Goal: Information Seeking & Learning: Learn about a topic

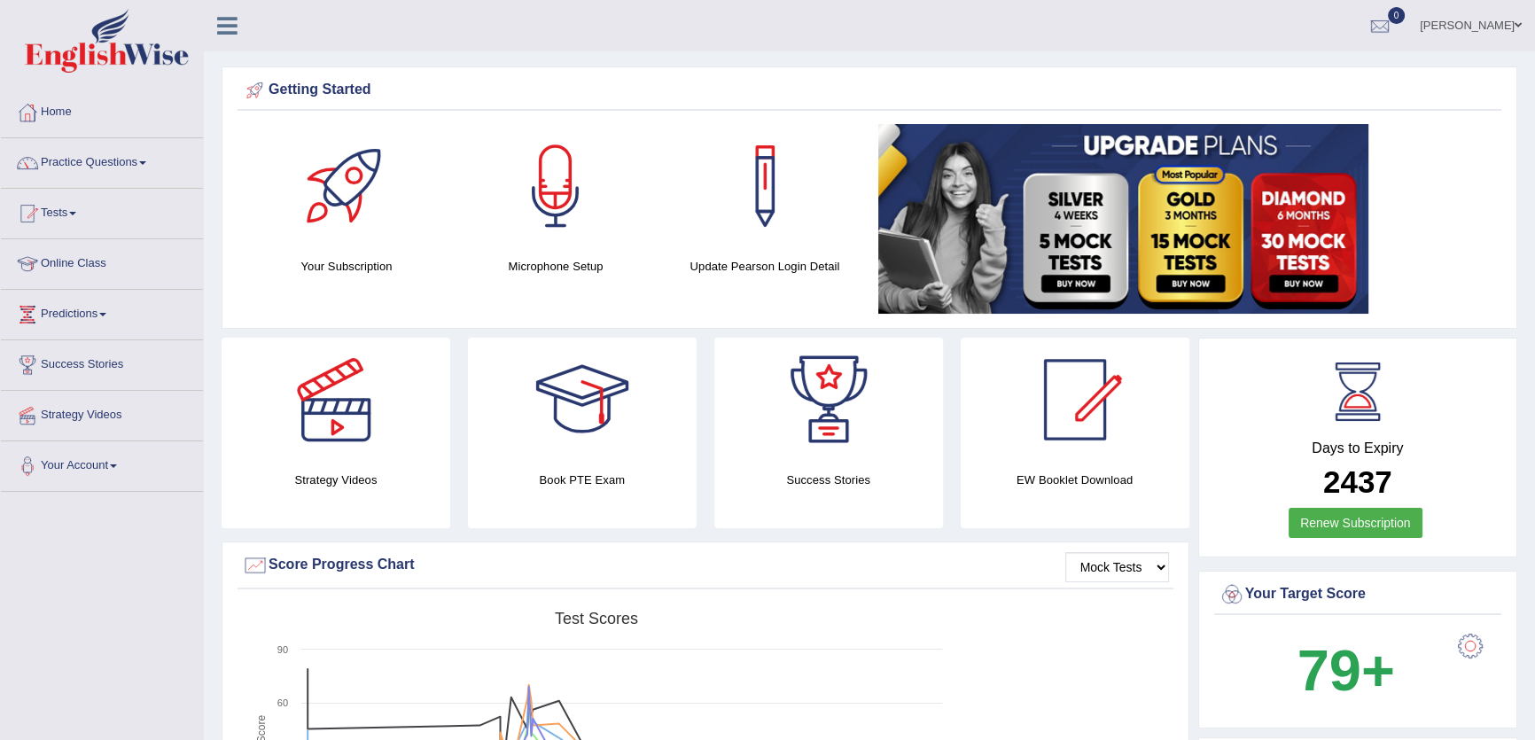
drag, startPoint x: 0, startPoint y: 0, endPoint x: 949, endPoint y: 97, distance: 954.3
click at [949, 97] on div "Getting Started" at bounding box center [869, 90] width 1255 height 27
click at [103, 163] on link "Practice Questions" at bounding box center [102, 160] width 202 height 44
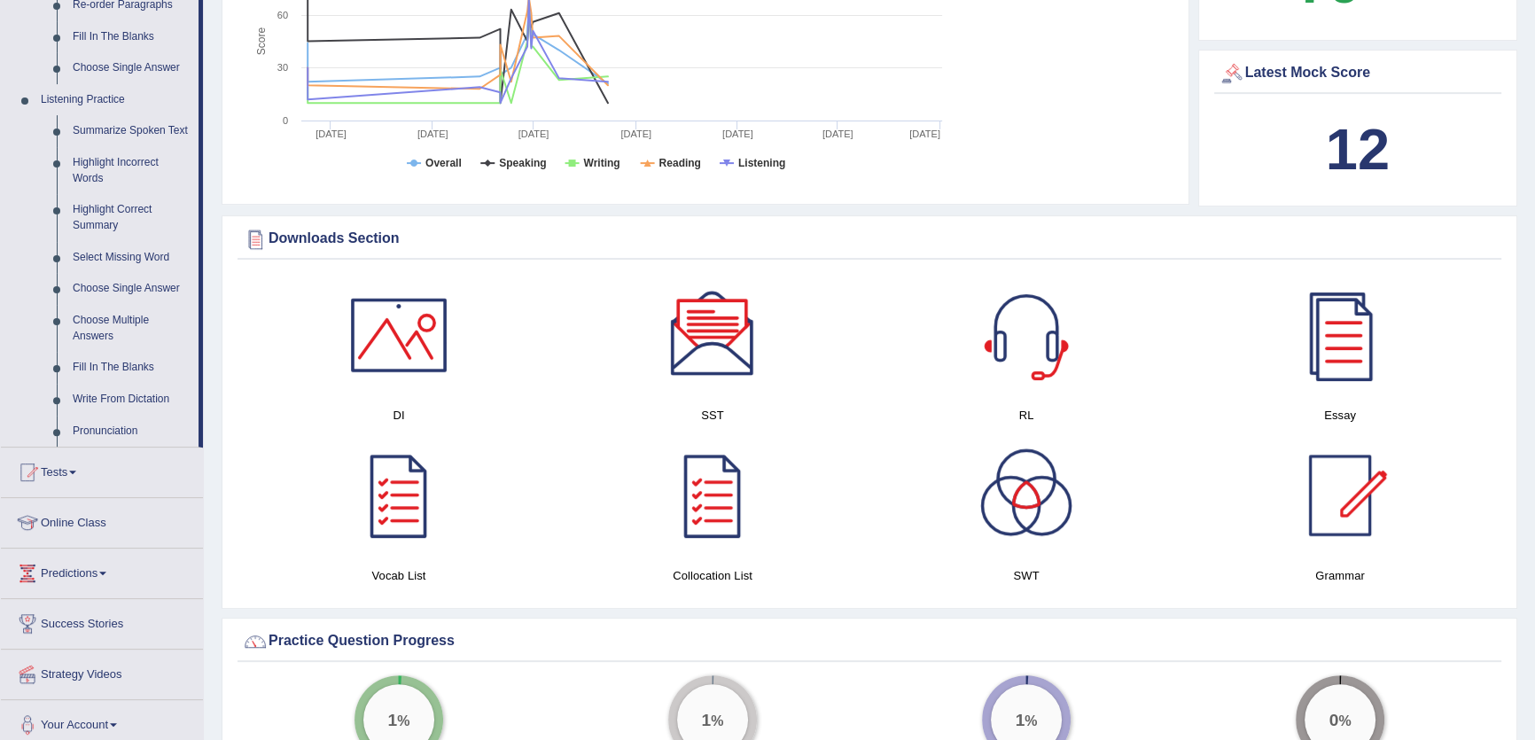
scroll to position [725, 0]
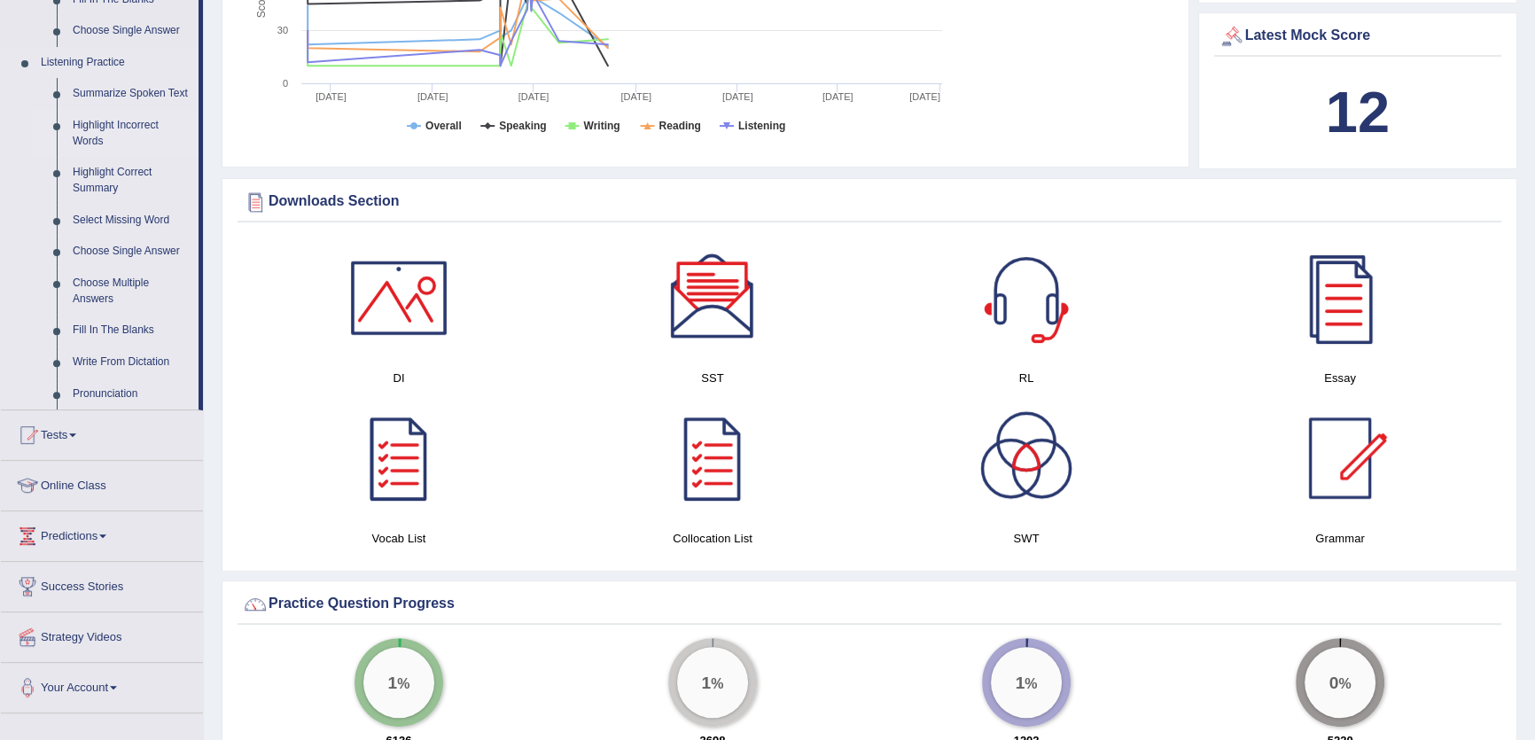
click at [89, 126] on link "Highlight Incorrect Words" at bounding box center [132, 133] width 134 height 47
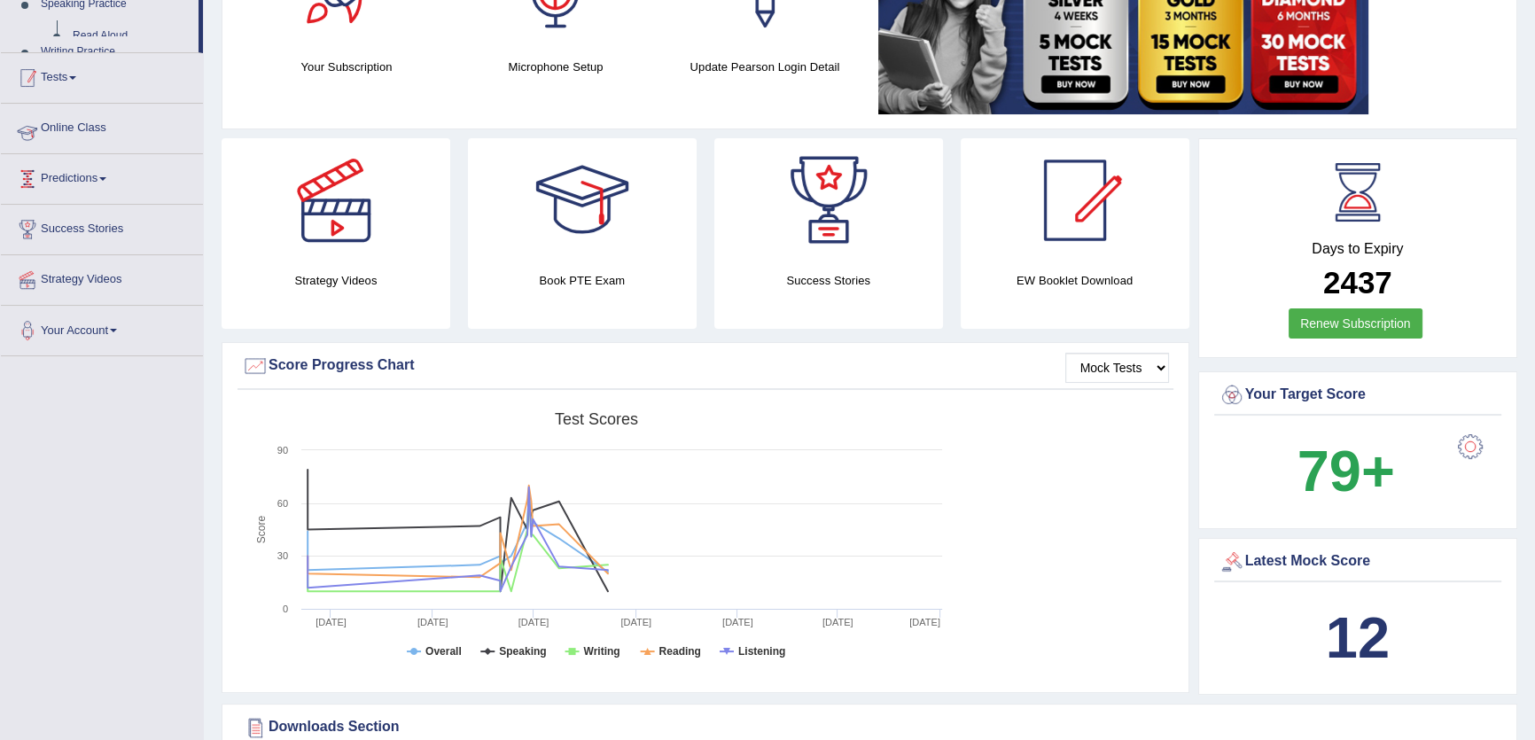
scroll to position [332, 0]
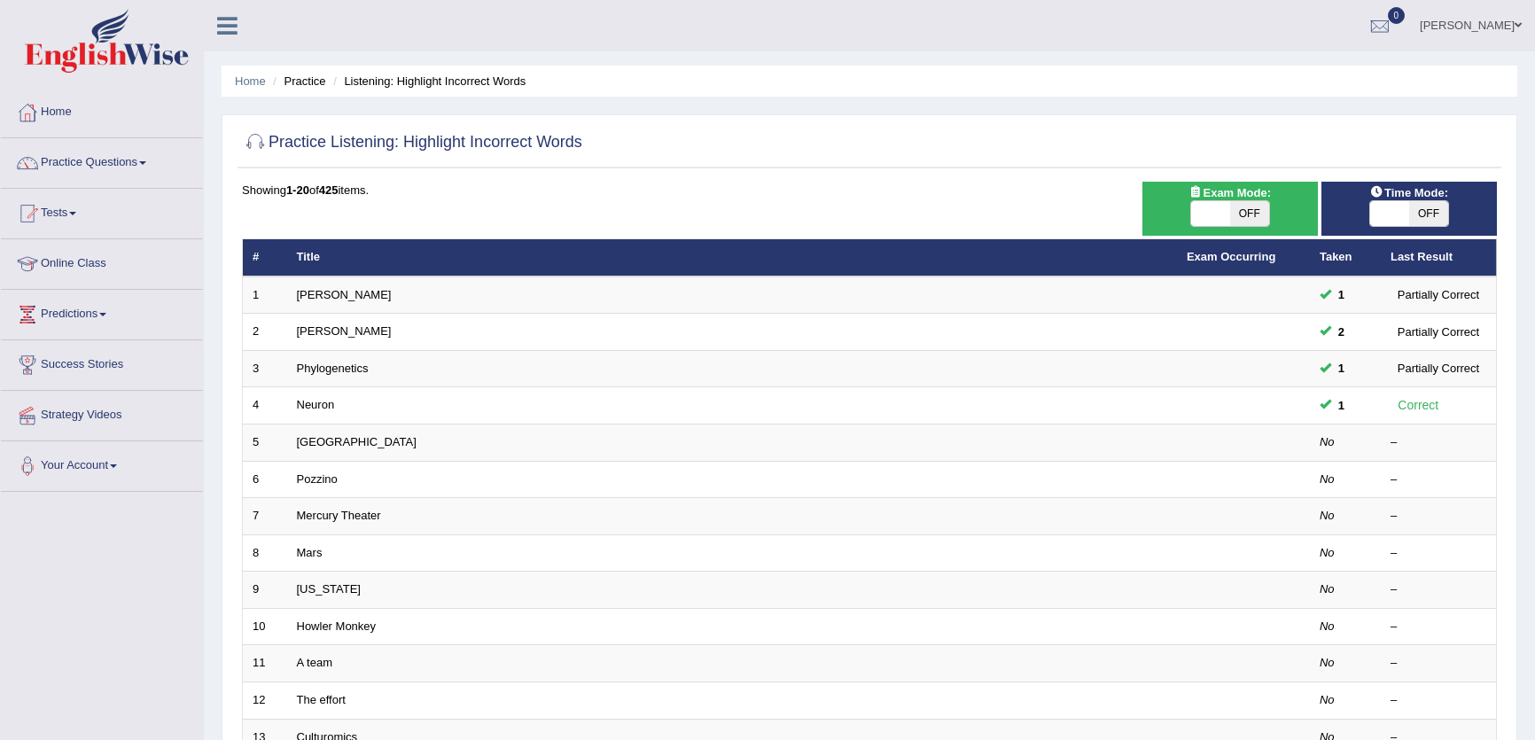
click at [304, 291] on link "Harold" at bounding box center [344, 294] width 95 height 13
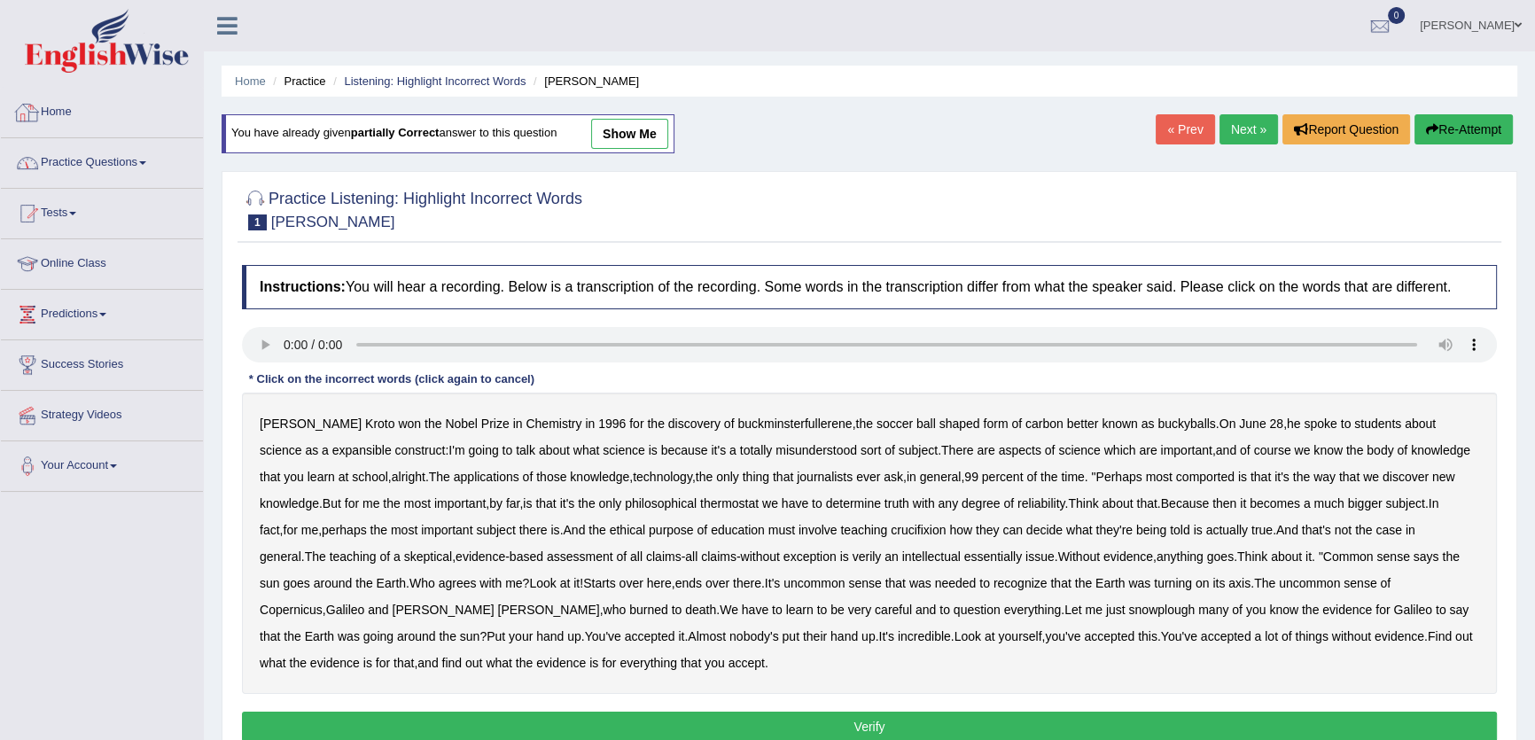
click at [127, 144] on link "Practice Questions" at bounding box center [102, 160] width 202 height 44
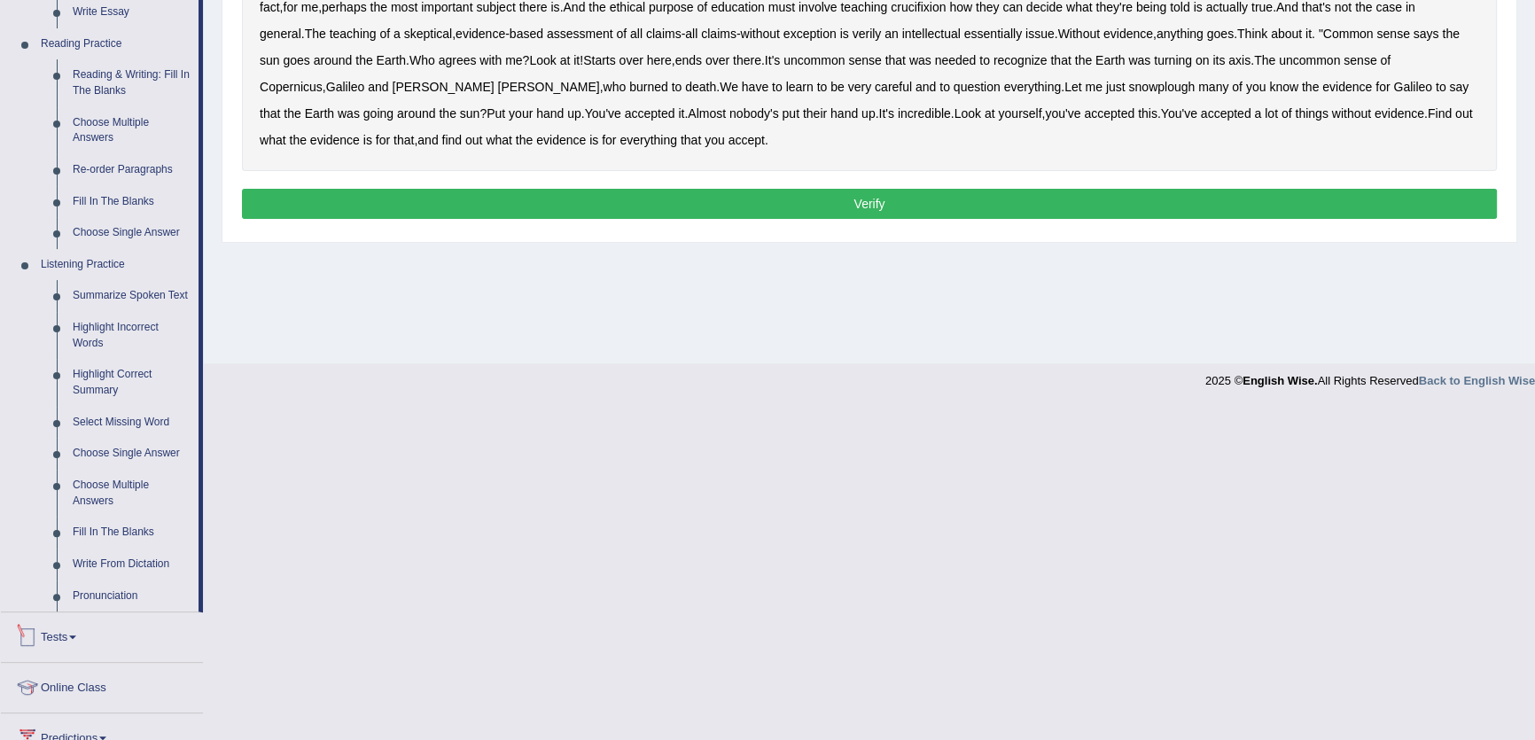
scroll to position [674, 0]
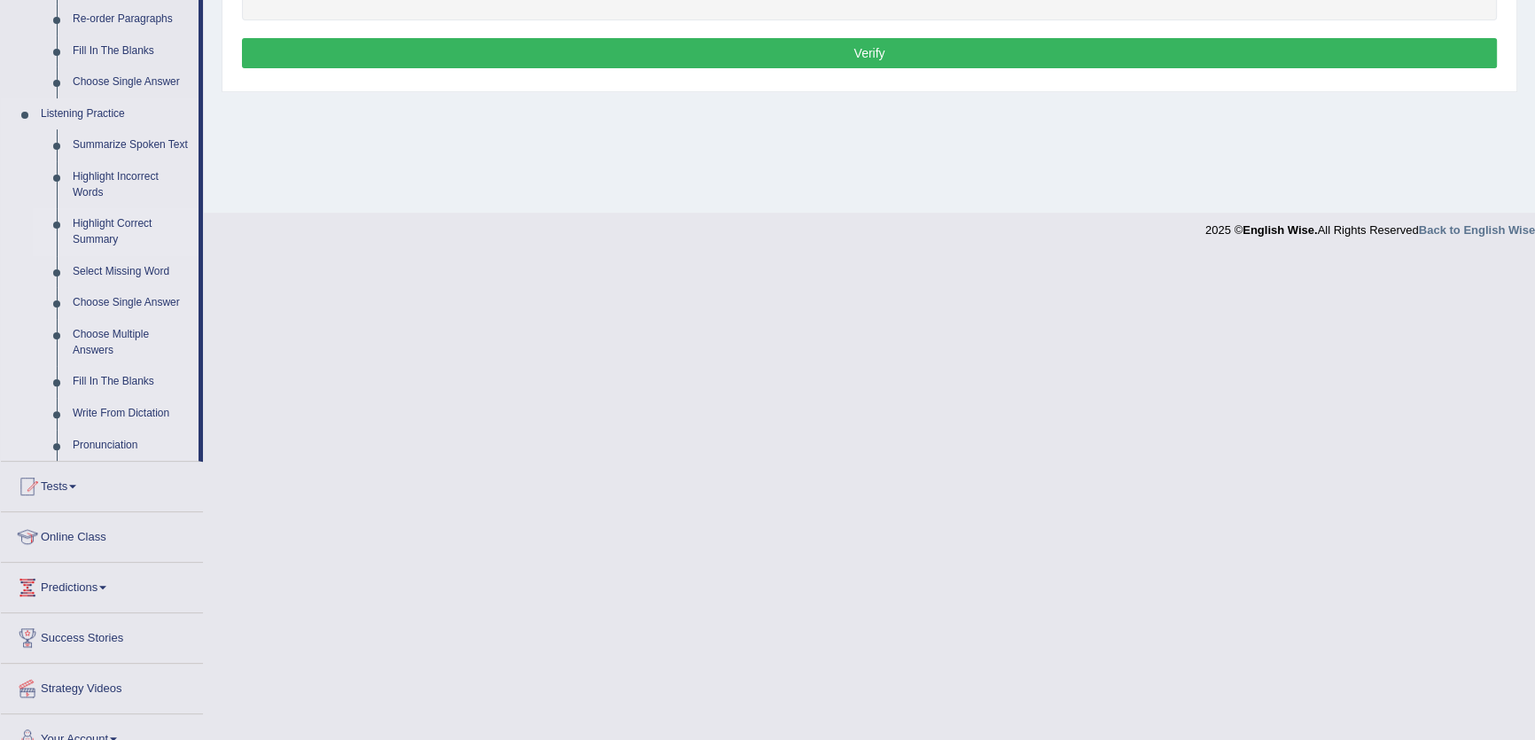
click at [97, 230] on link "Highlight Correct Summary" at bounding box center [132, 231] width 134 height 47
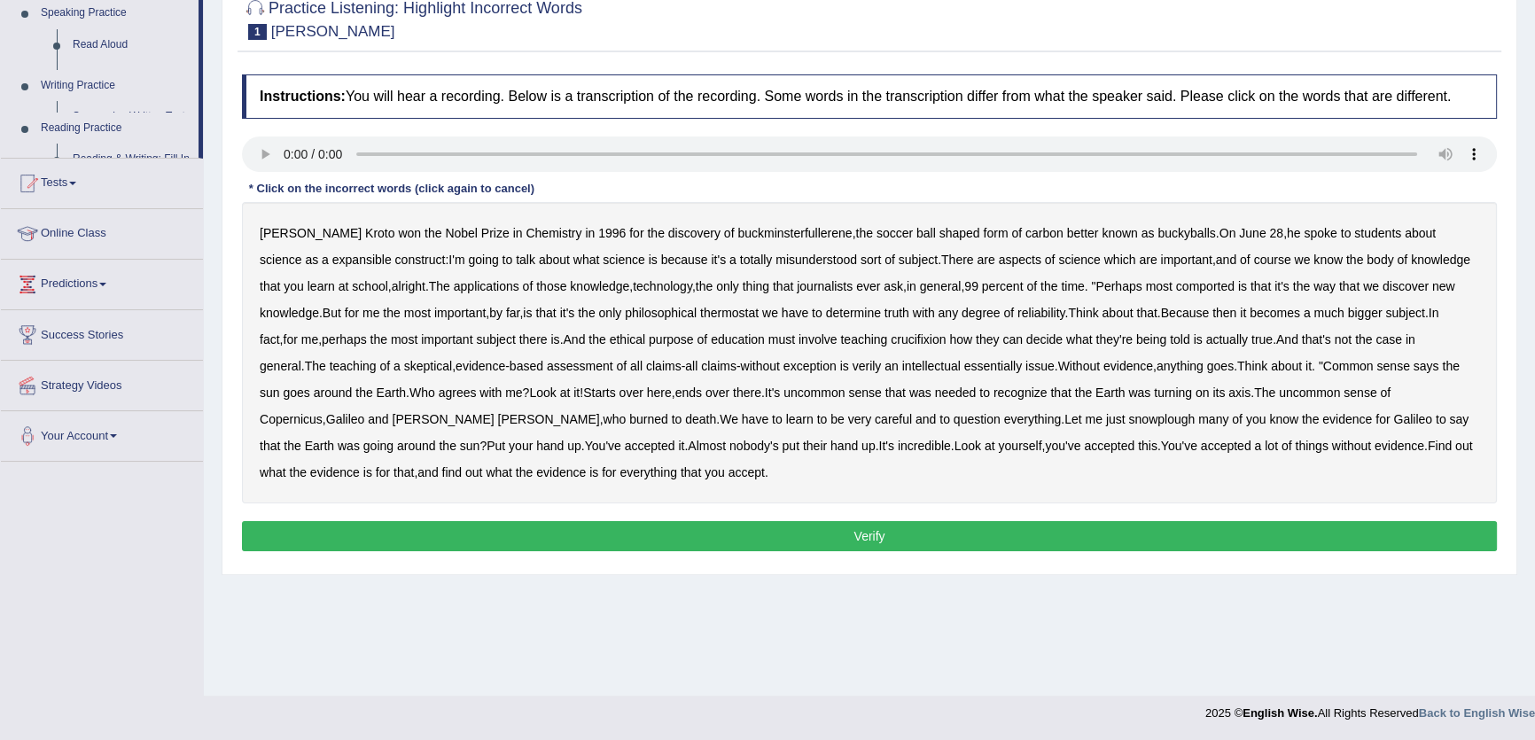
scroll to position [190, 0]
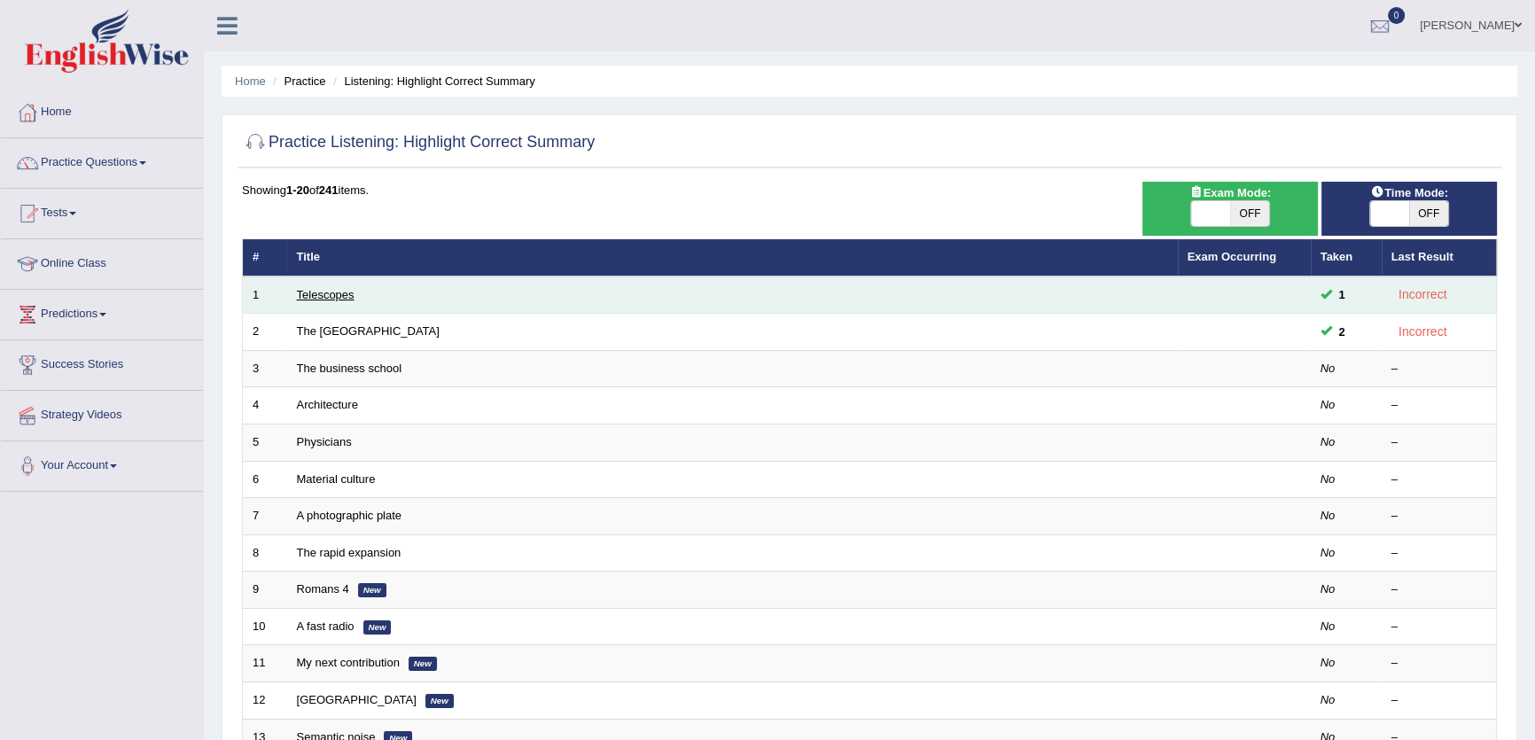
click at [327, 293] on link "Telescopes" at bounding box center [326, 294] width 58 height 13
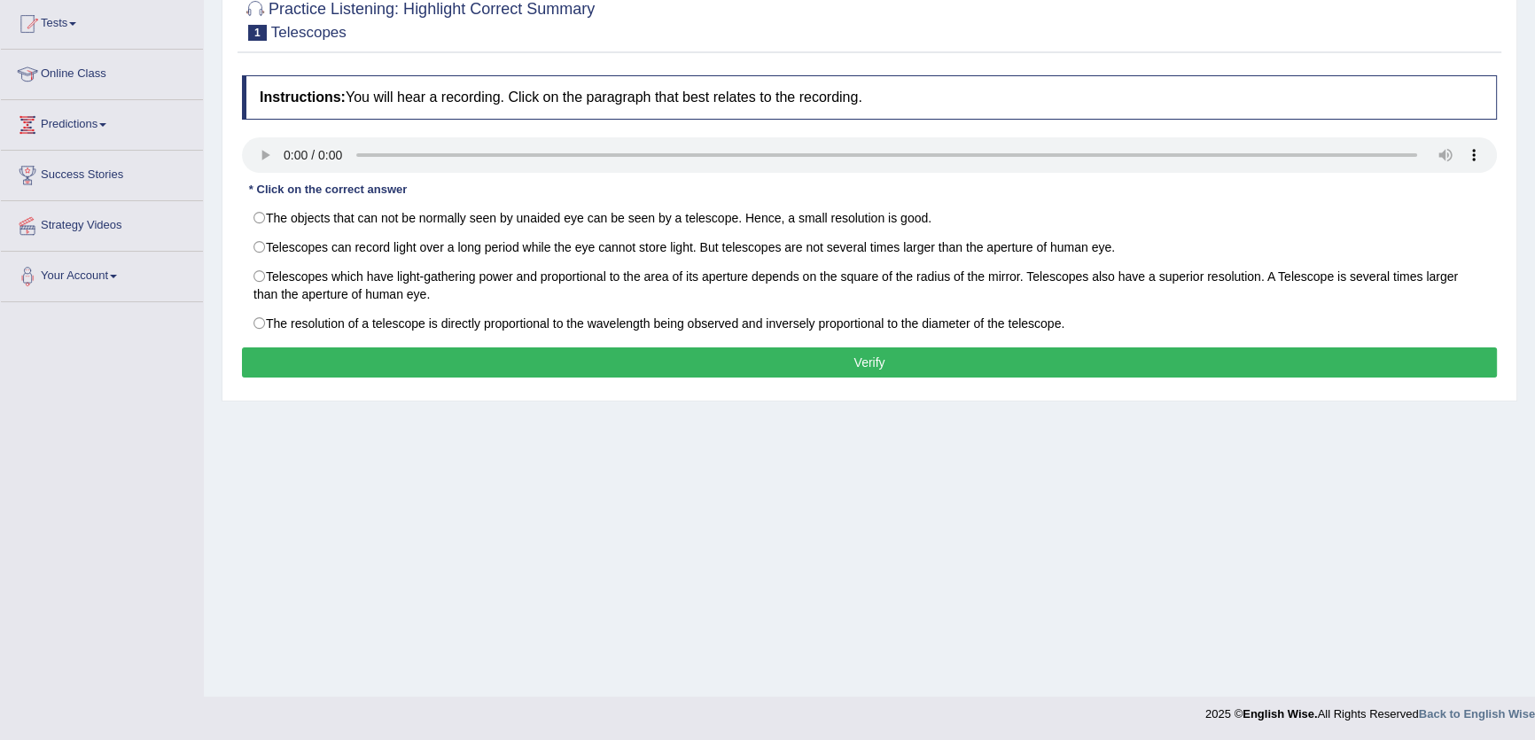
click at [875, 186] on div "Instructions: You will hear a recording. Click on the paragraph that best relat…" at bounding box center [870, 228] width 1264 height 325
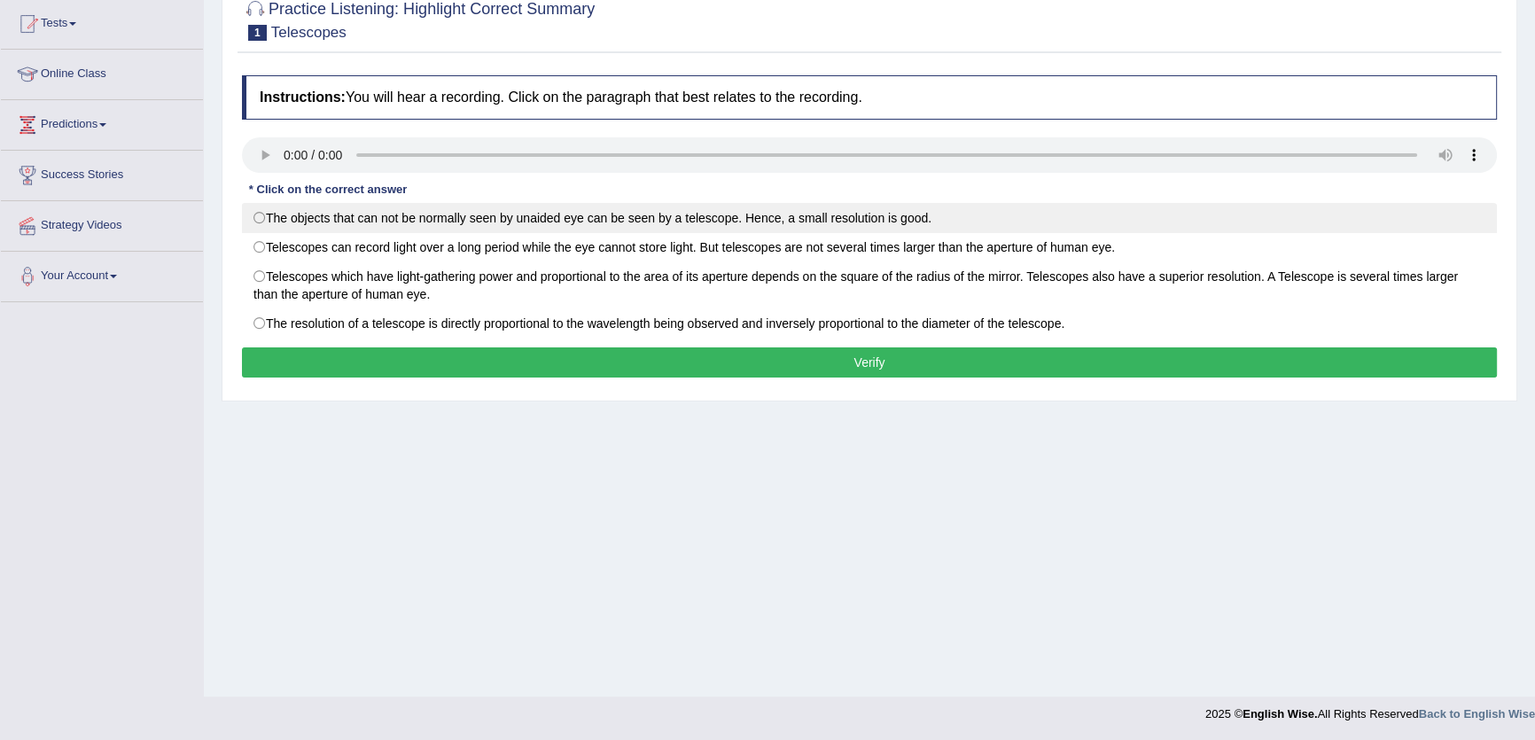
click at [877, 209] on label "The objects that can not be normally seen by unaided eye can be seen by a teles…" at bounding box center [869, 218] width 1255 height 30
radio input "true"
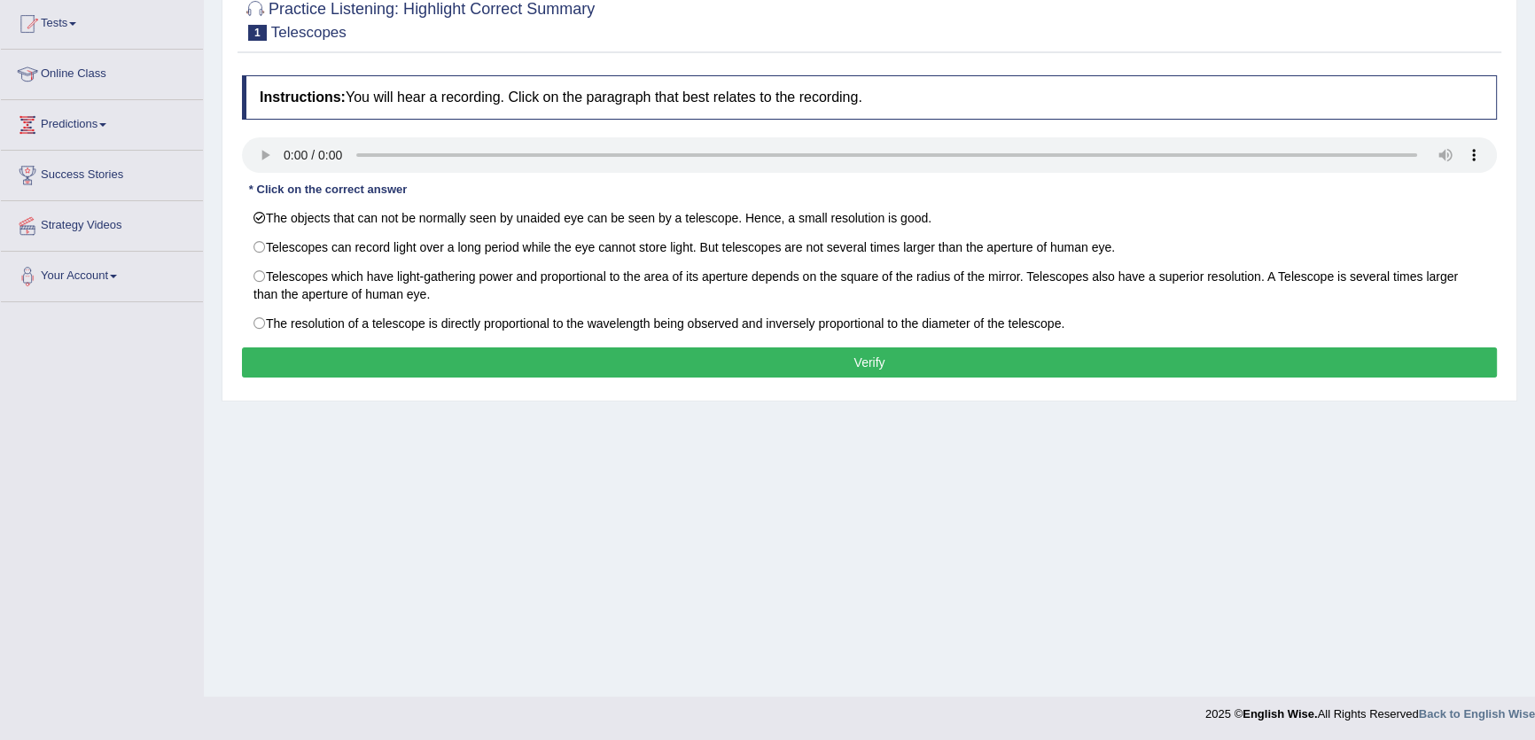
click at [1034, 348] on button "Verify" at bounding box center [869, 362] width 1255 height 30
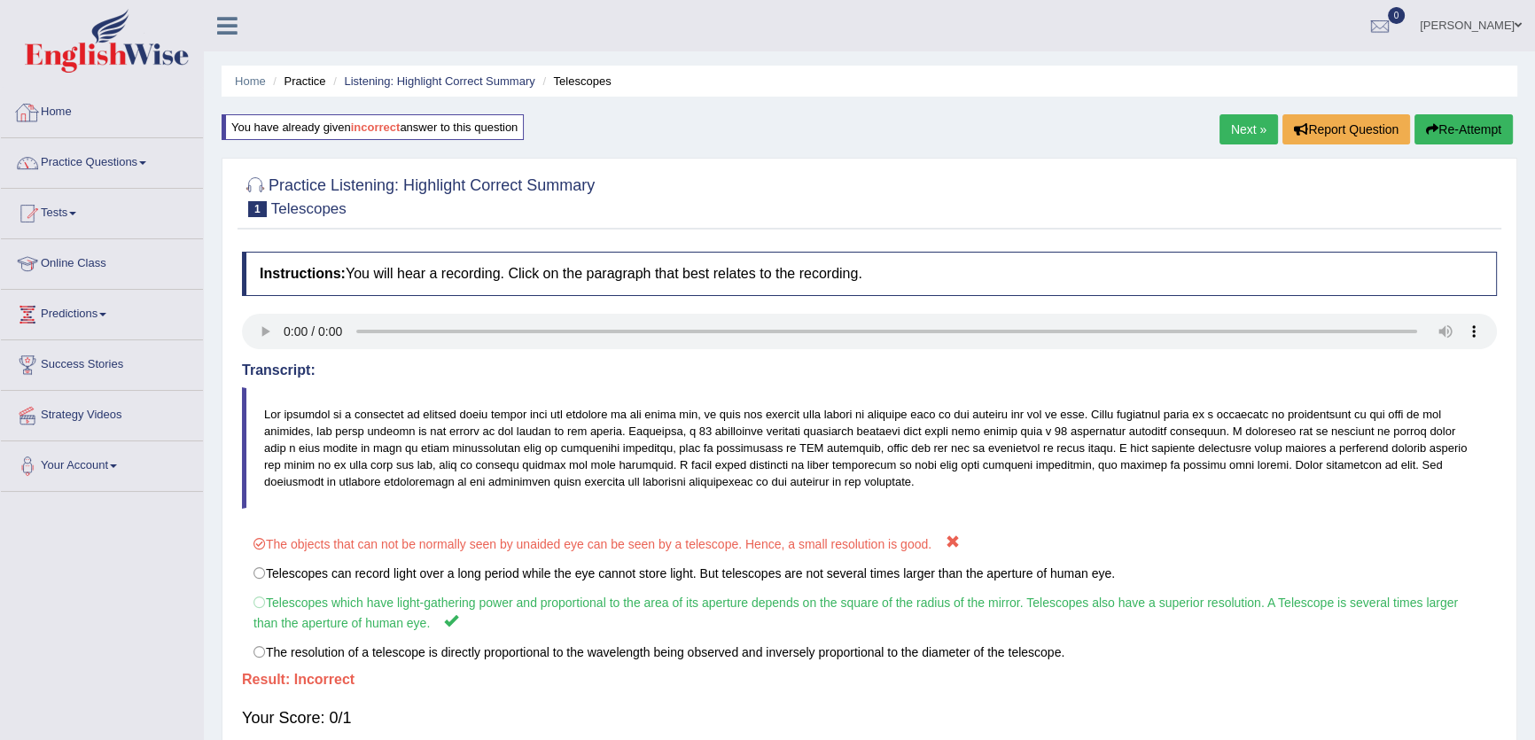
click at [122, 152] on link "Practice Questions" at bounding box center [102, 160] width 202 height 44
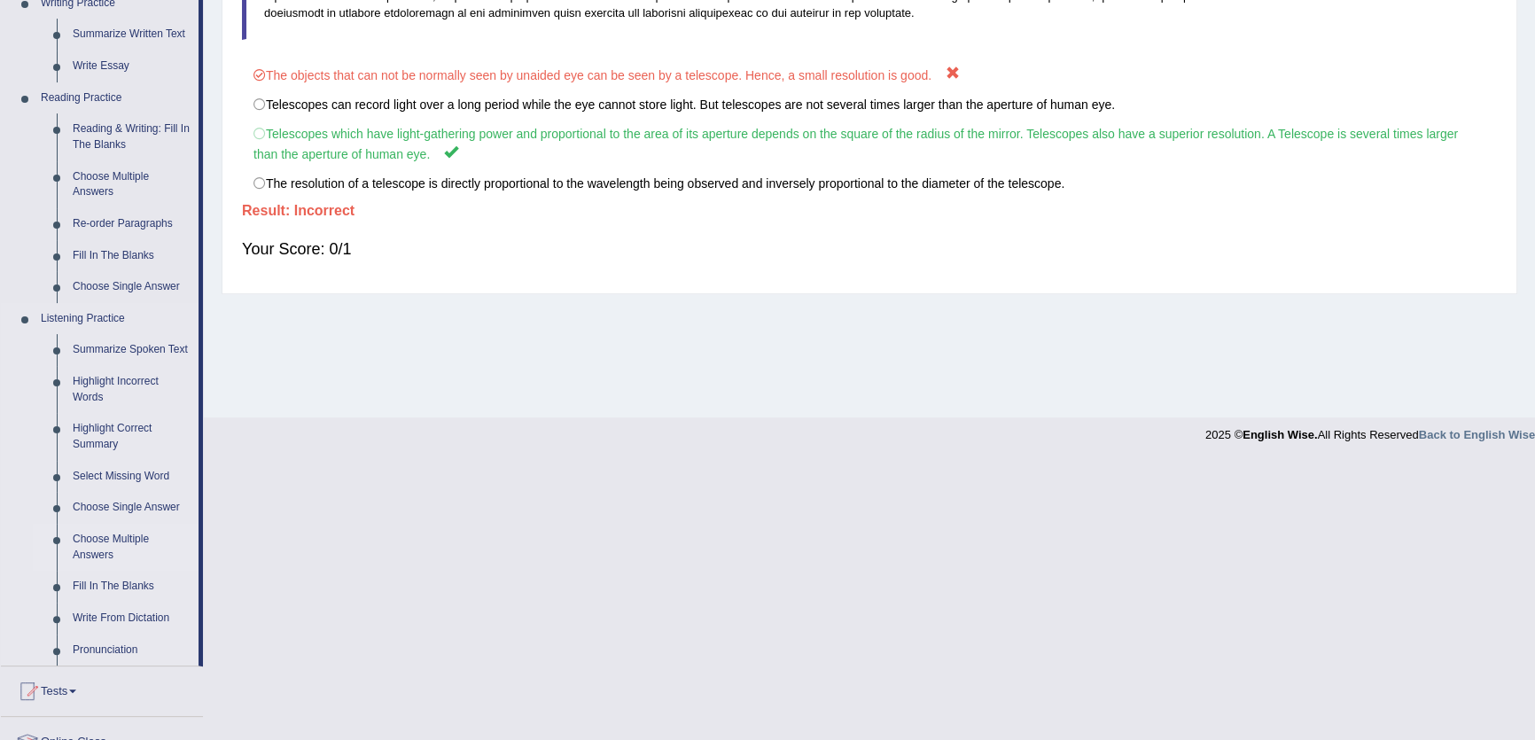
scroll to position [674, 0]
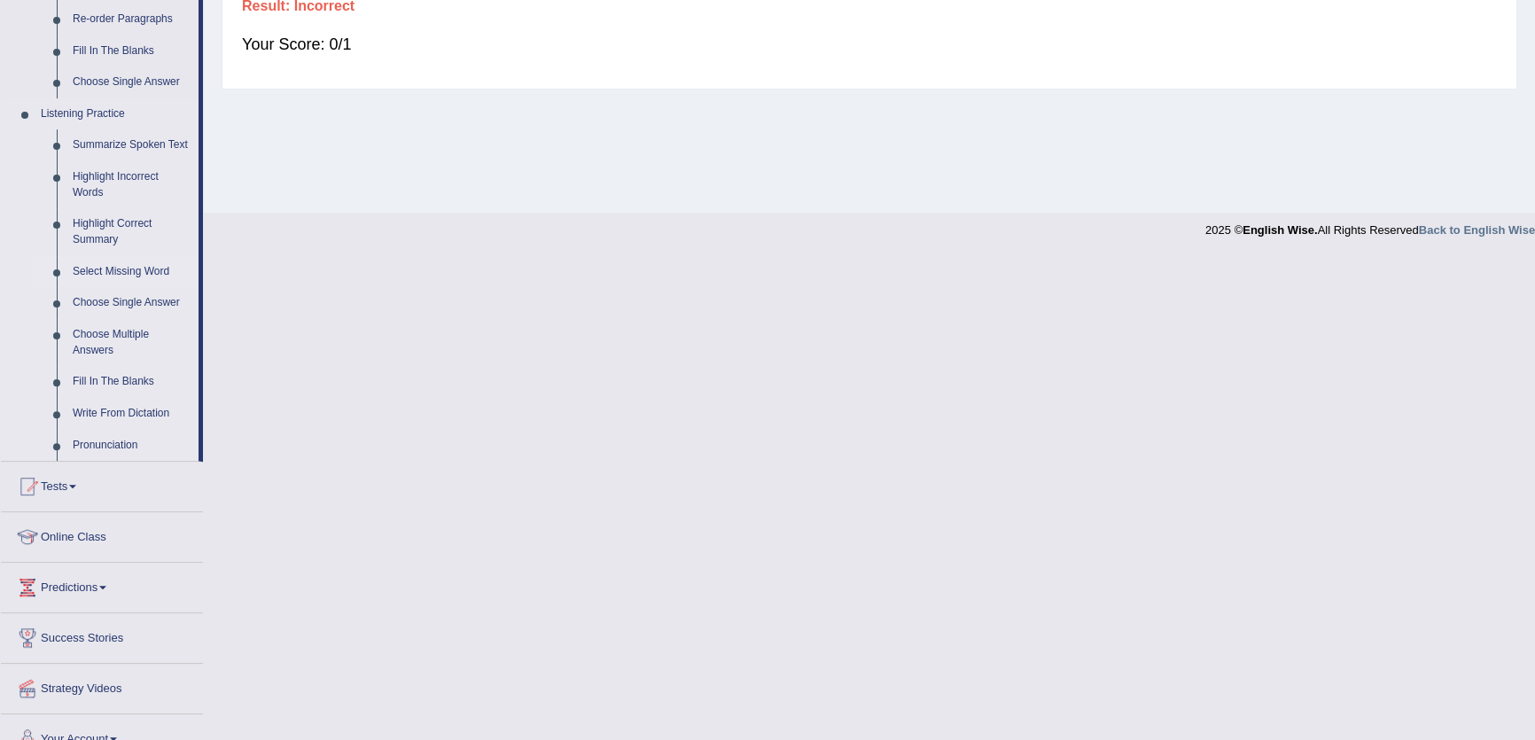
click at [152, 276] on link "Select Missing Word" at bounding box center [132, 272] width 134 height 32
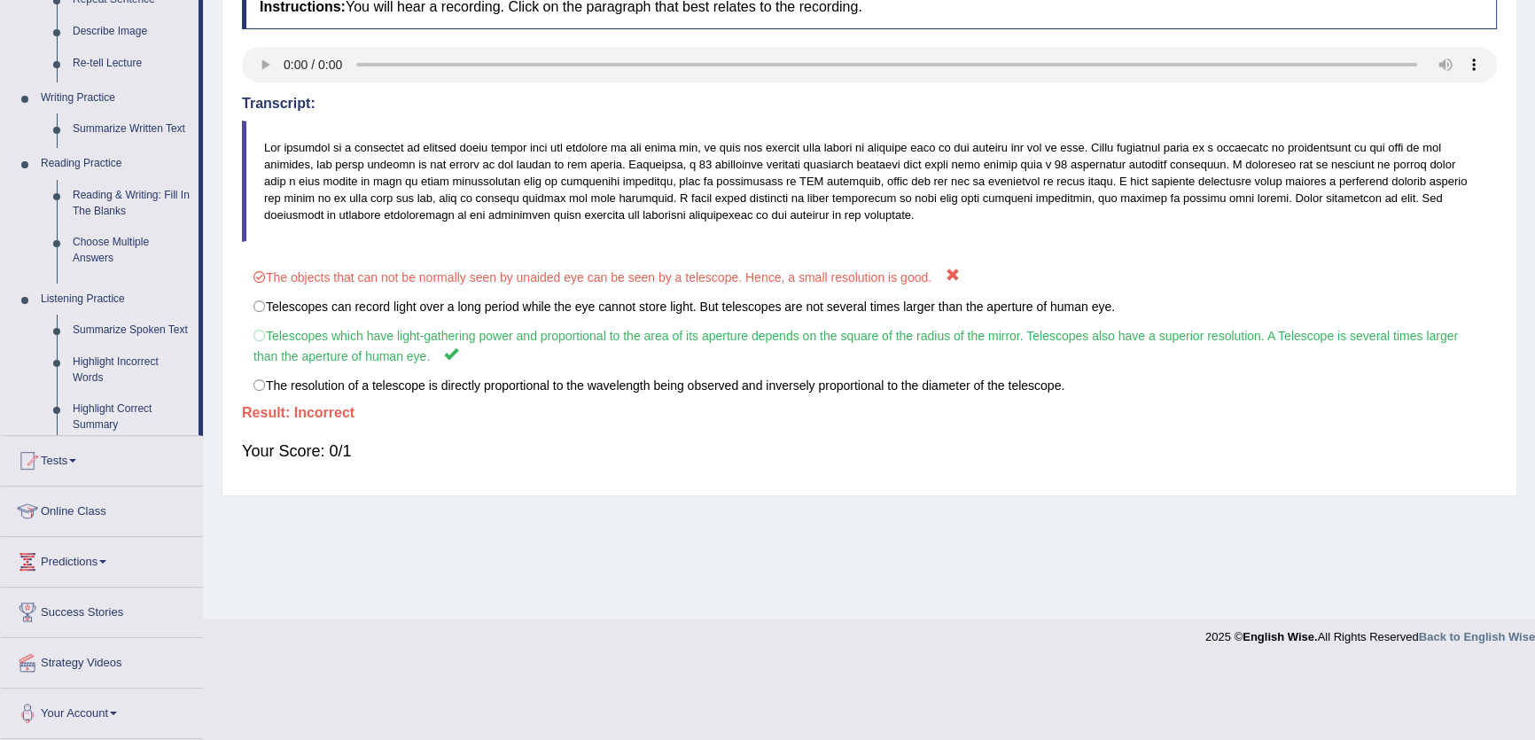
scroll to position [190, 0]
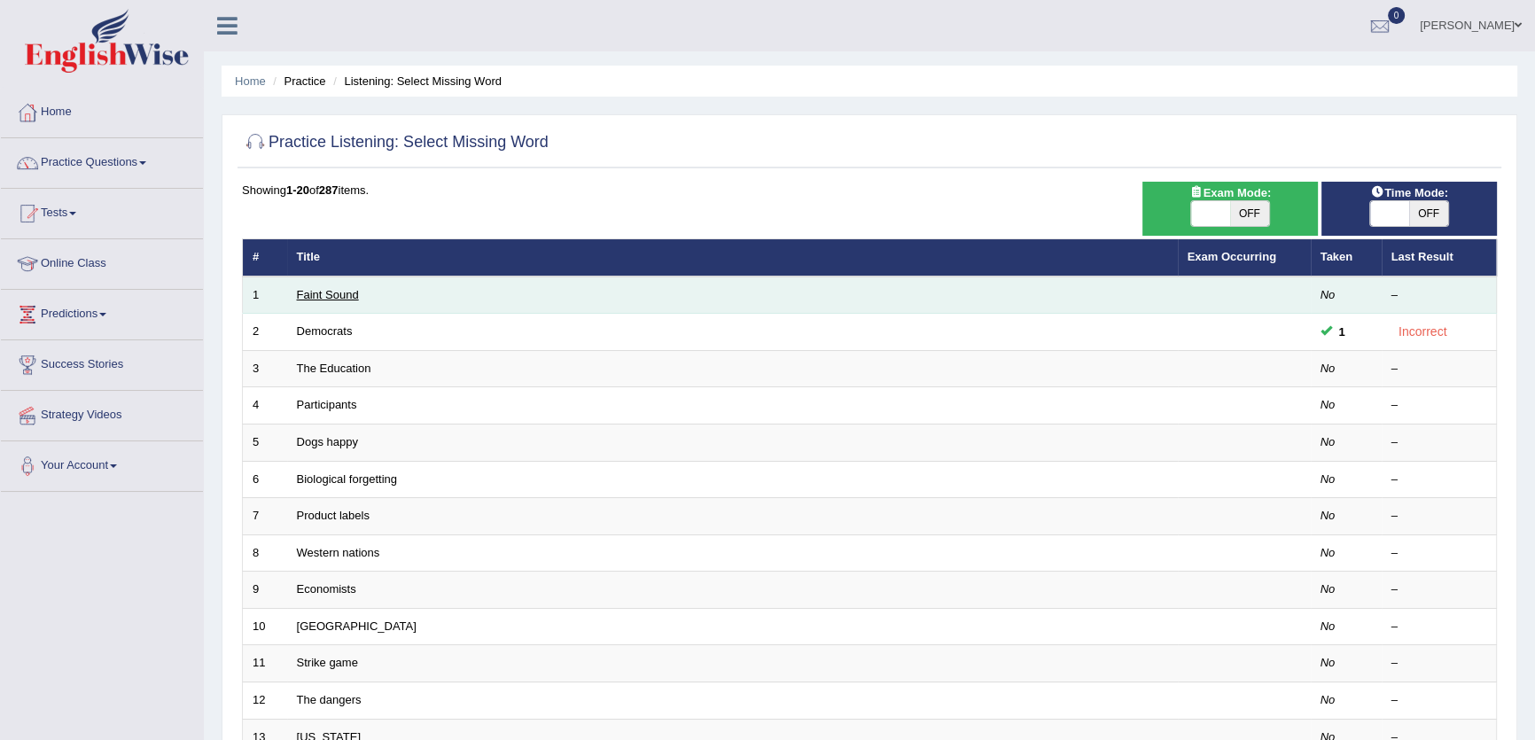
click at [346, 298] on link "Faint Sound" at bounding box center [328, 294] width 62 height 13
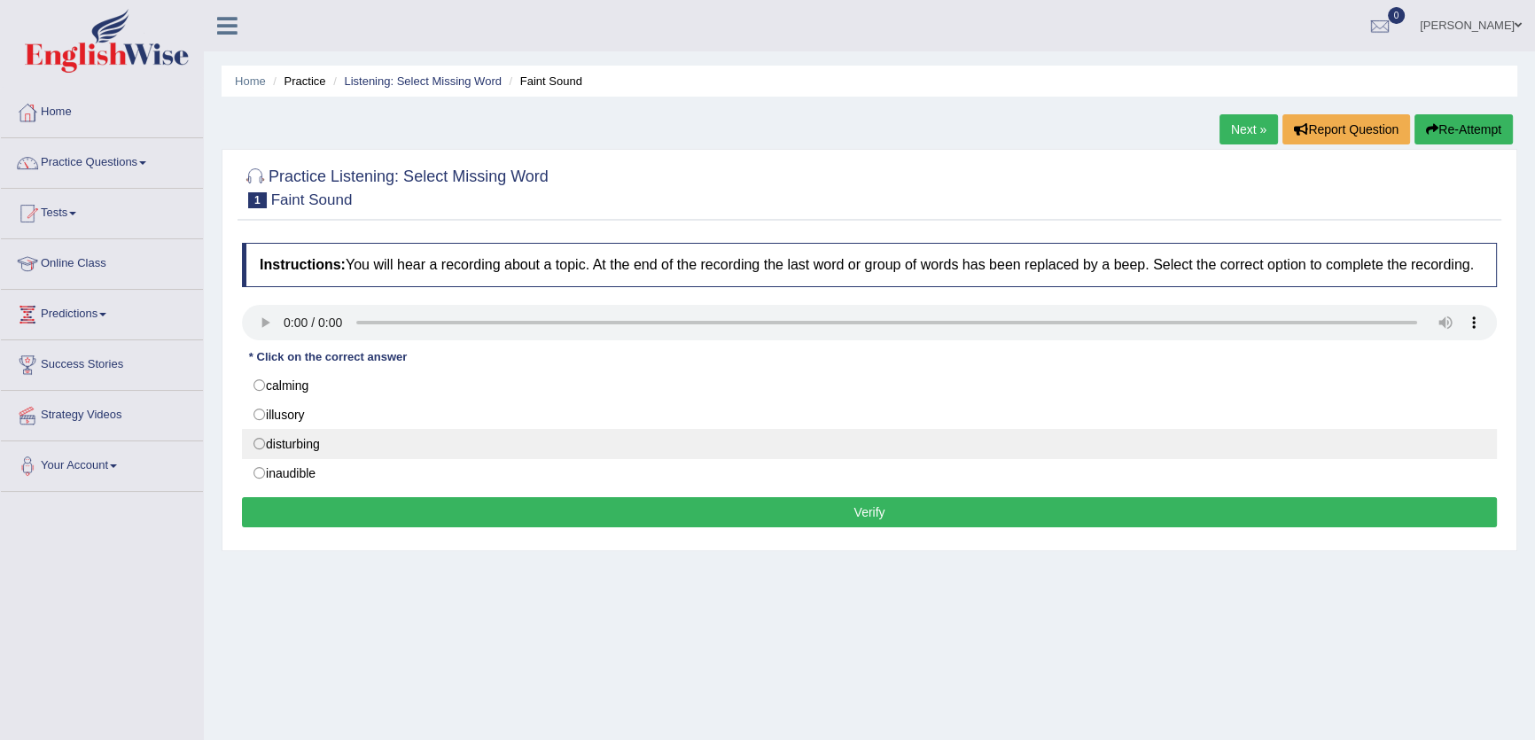
click at [384, 446] on label "disturbing" at bounding box center [869, 444] width 1255 height 30
radio input "true"
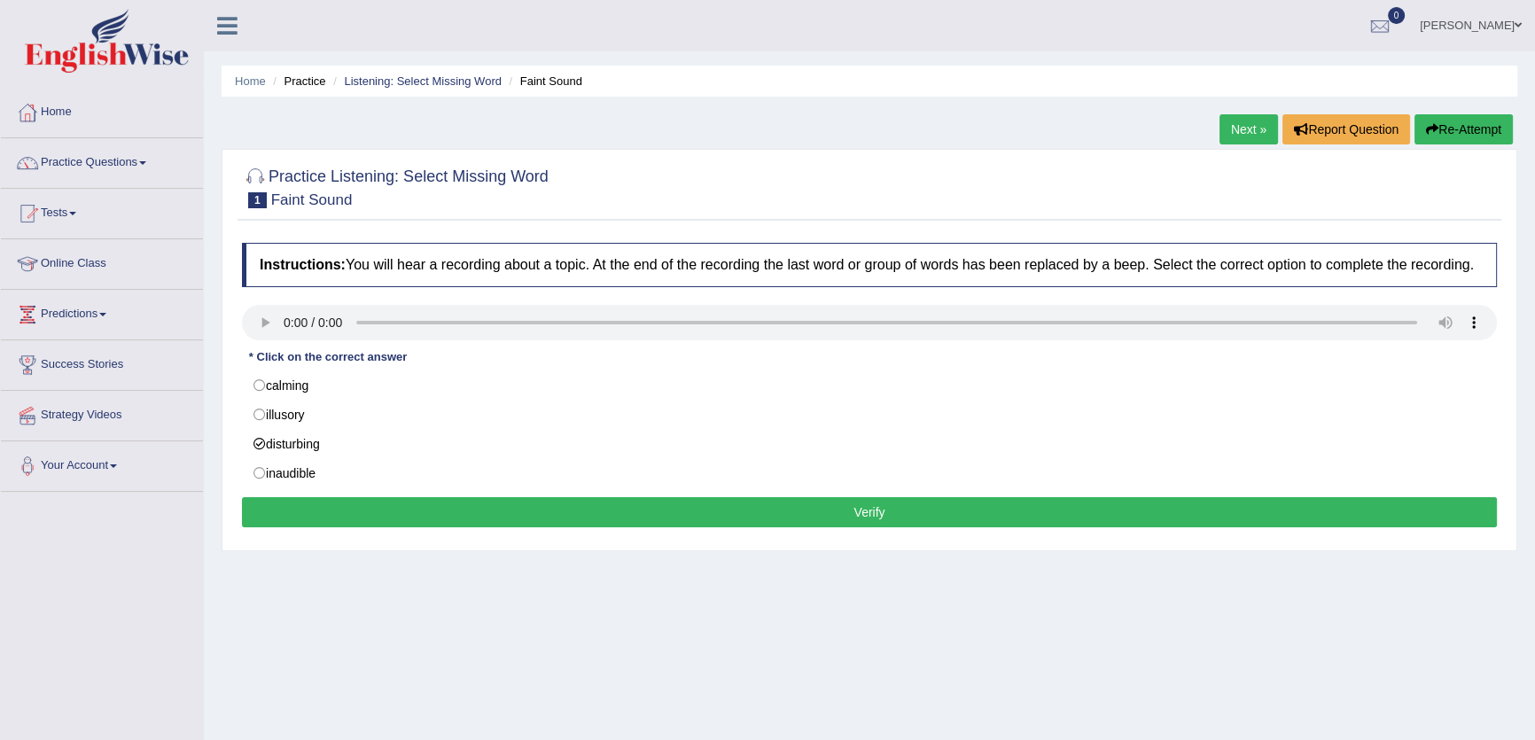
click at [1017, 519] on button "Verify" at bounding box center [869, 512] width 1255 height 30
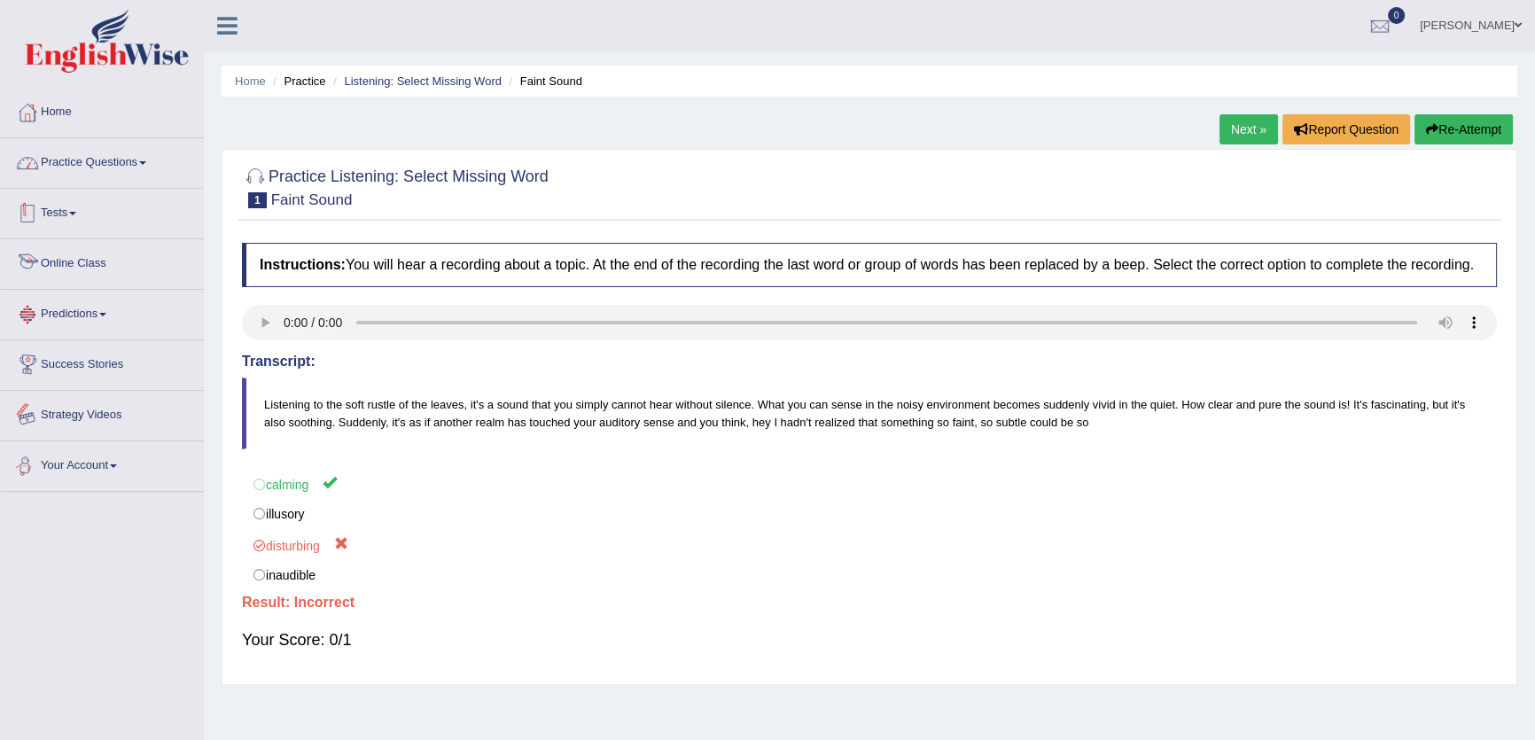
click at [130, 153] on link "Practice Questions" at bounding box center [102, 160] width 202 height 44
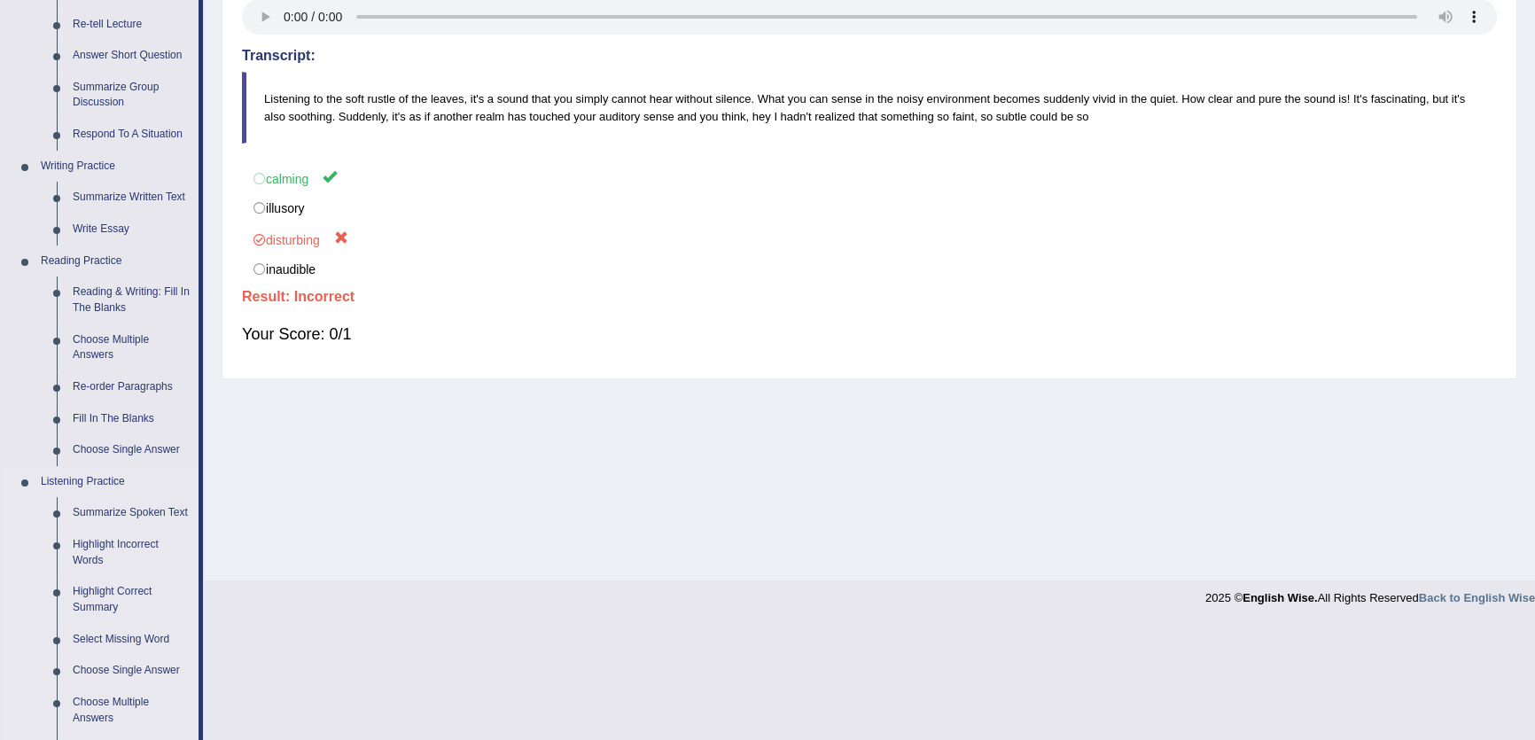
scroll to position [564, 0]
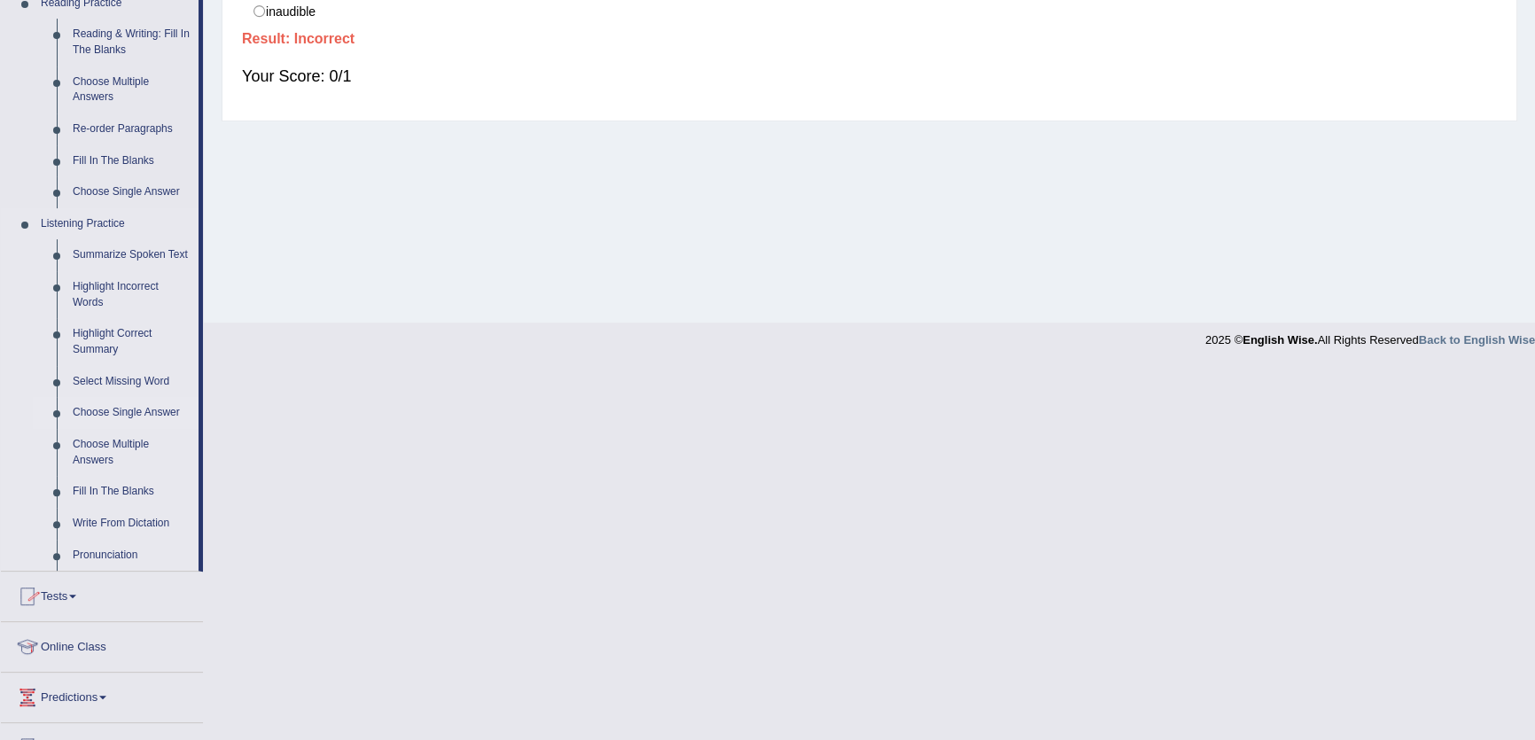
click at [118, 407] on link "Choose Single Answer" at bounding box center [132, 413] width 134 height 32
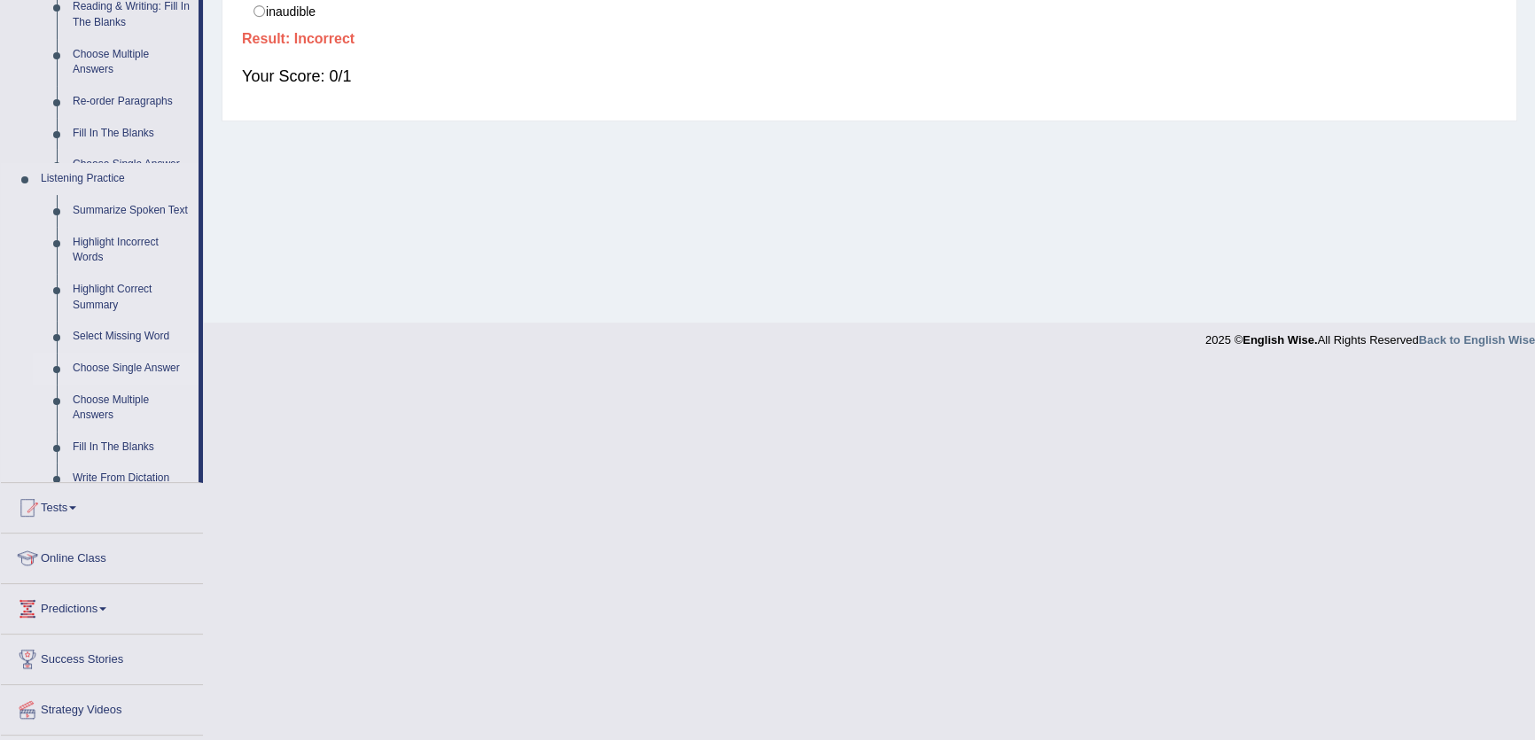
scroll to position [190, 0]
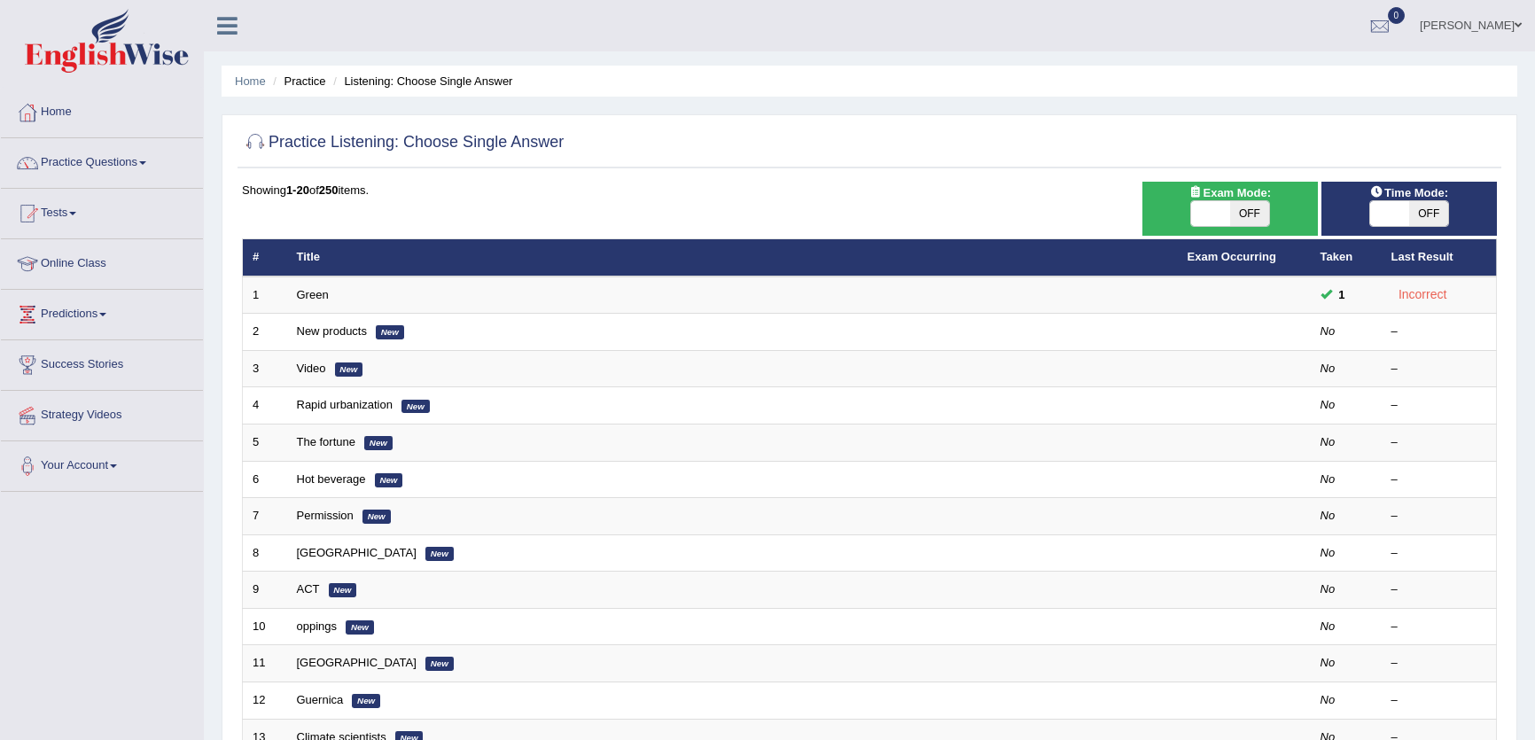
click at [315, 298] on link "Green" at bounding box center [313, 294] width 32 height 13
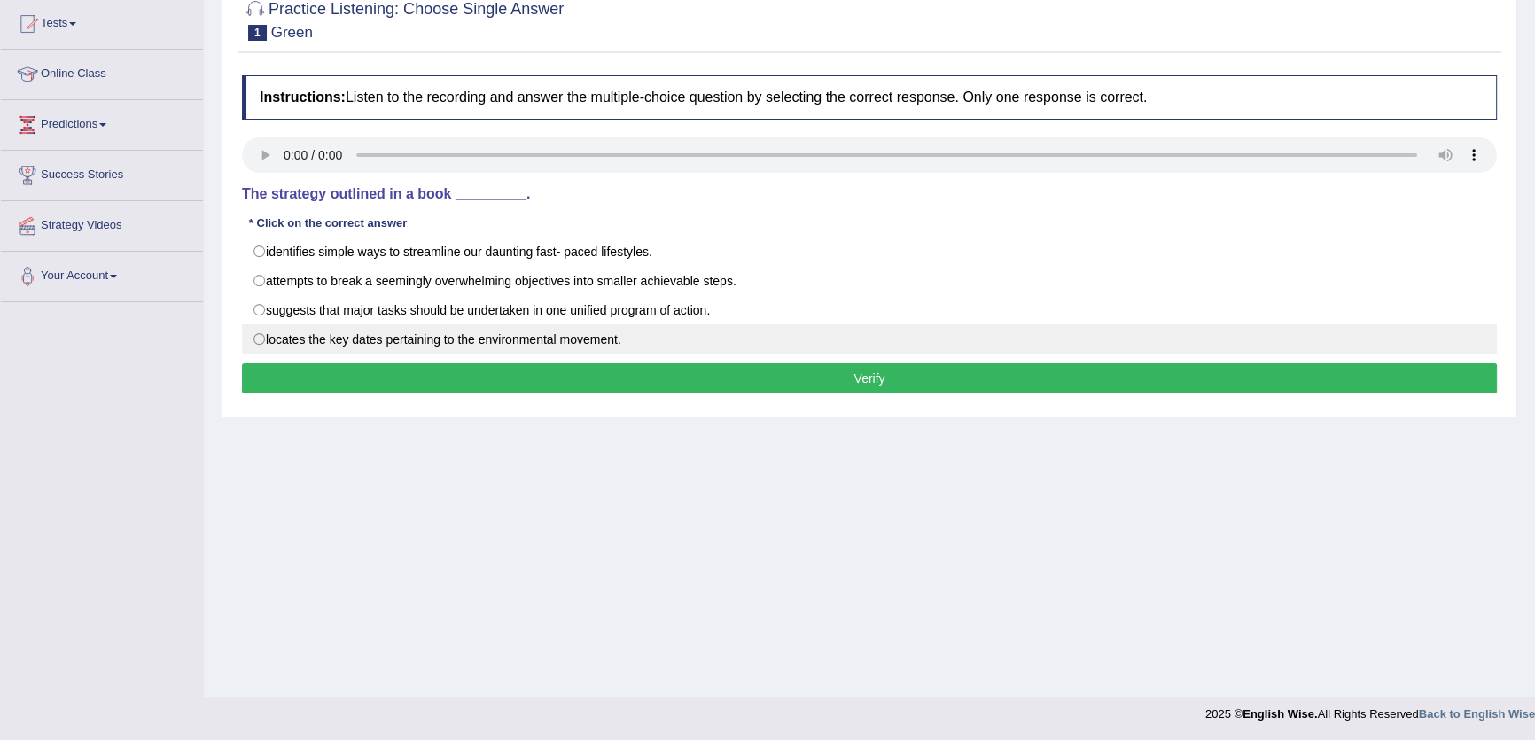
click at [608, 326] on label "locates the key dates pertaining to the environmental movement." at bounding box center [869, 339] width 1255 height 30
radio input "true"
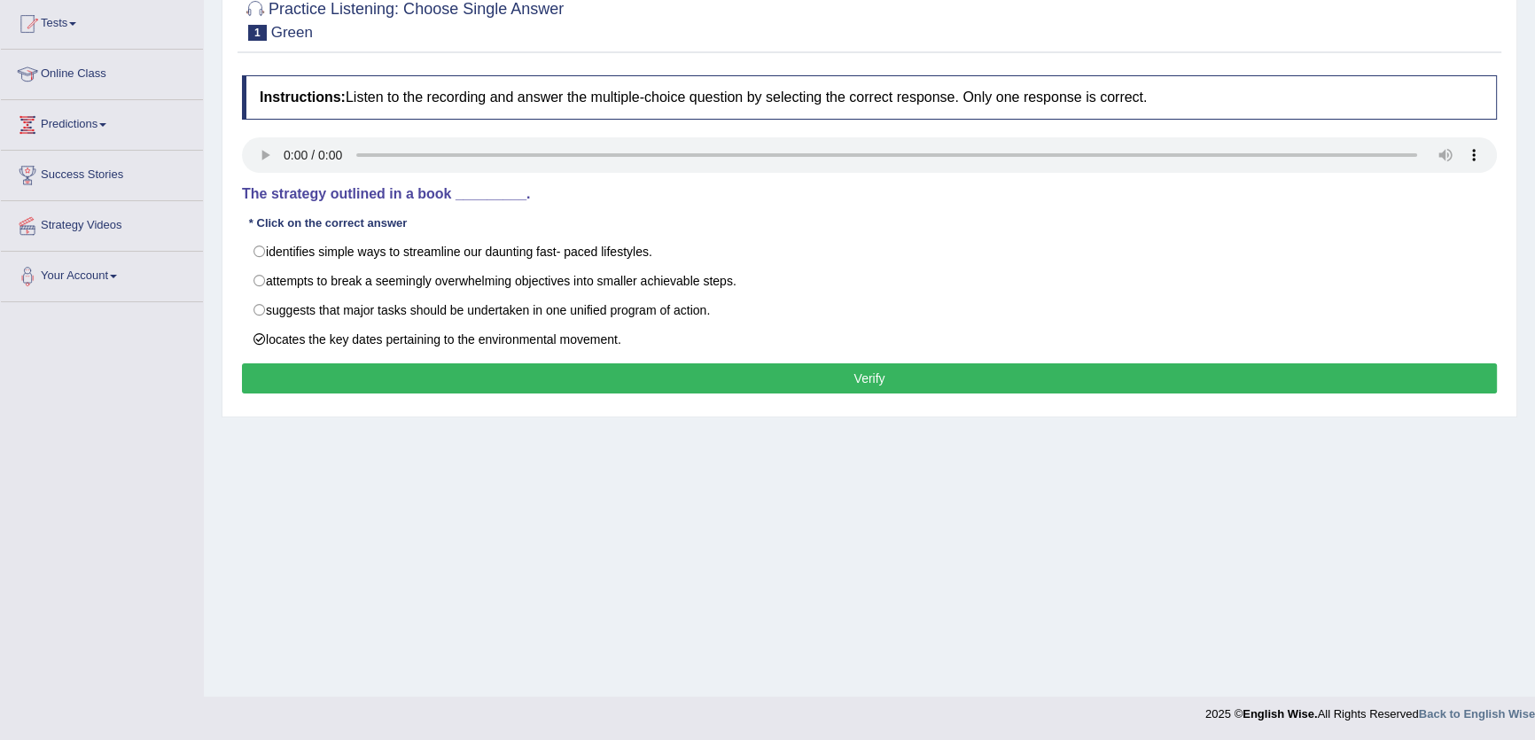
drag, startPoint x: 972, startPoint y: 379, endPoint x: 951, endPoint y: 381, distance: 20.5
click at [964, 381] on button "Verify" at bounding box center [869, 378] width 1255 height 30
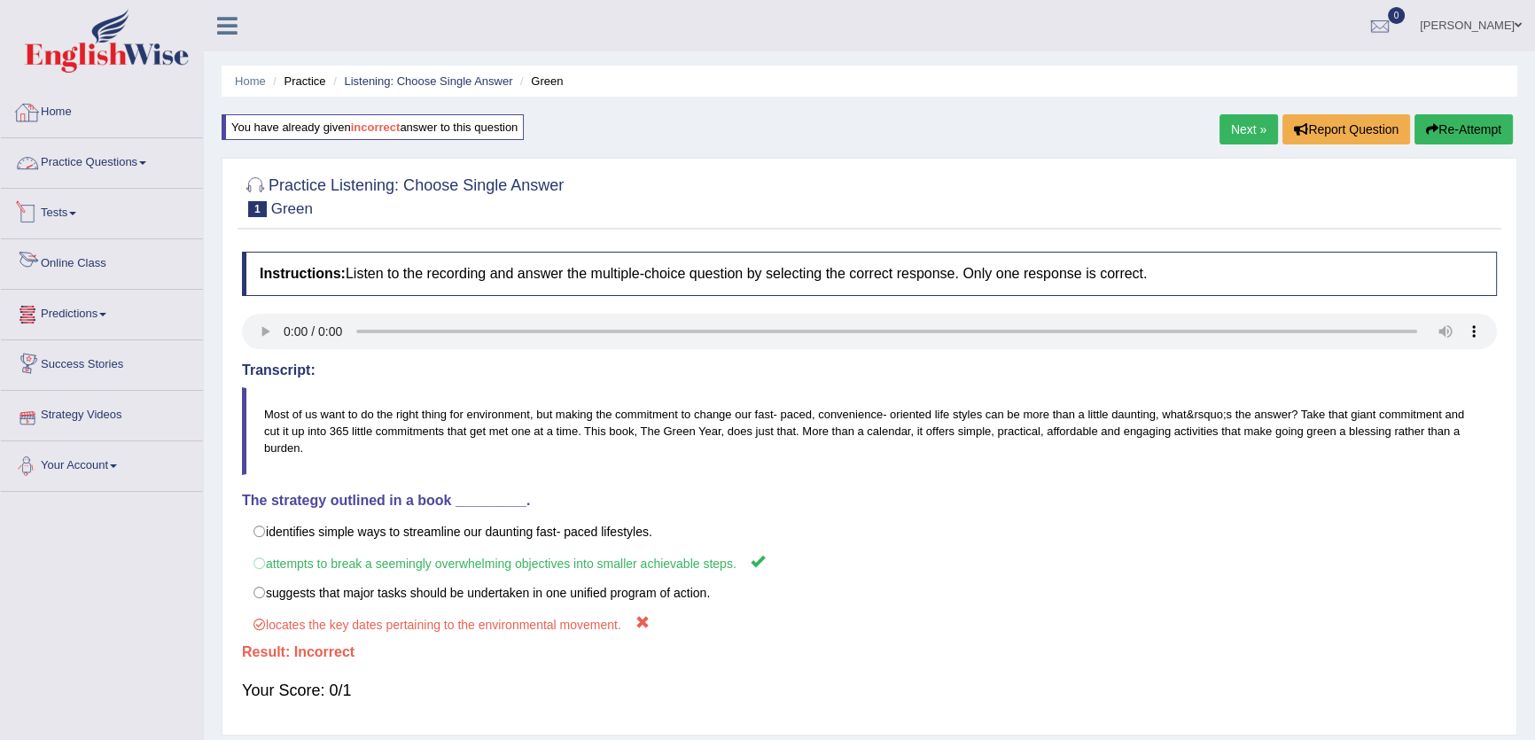
click at [123, 171] on link "Practice Questions" at bounding box center [102, 160] width 202 height 44
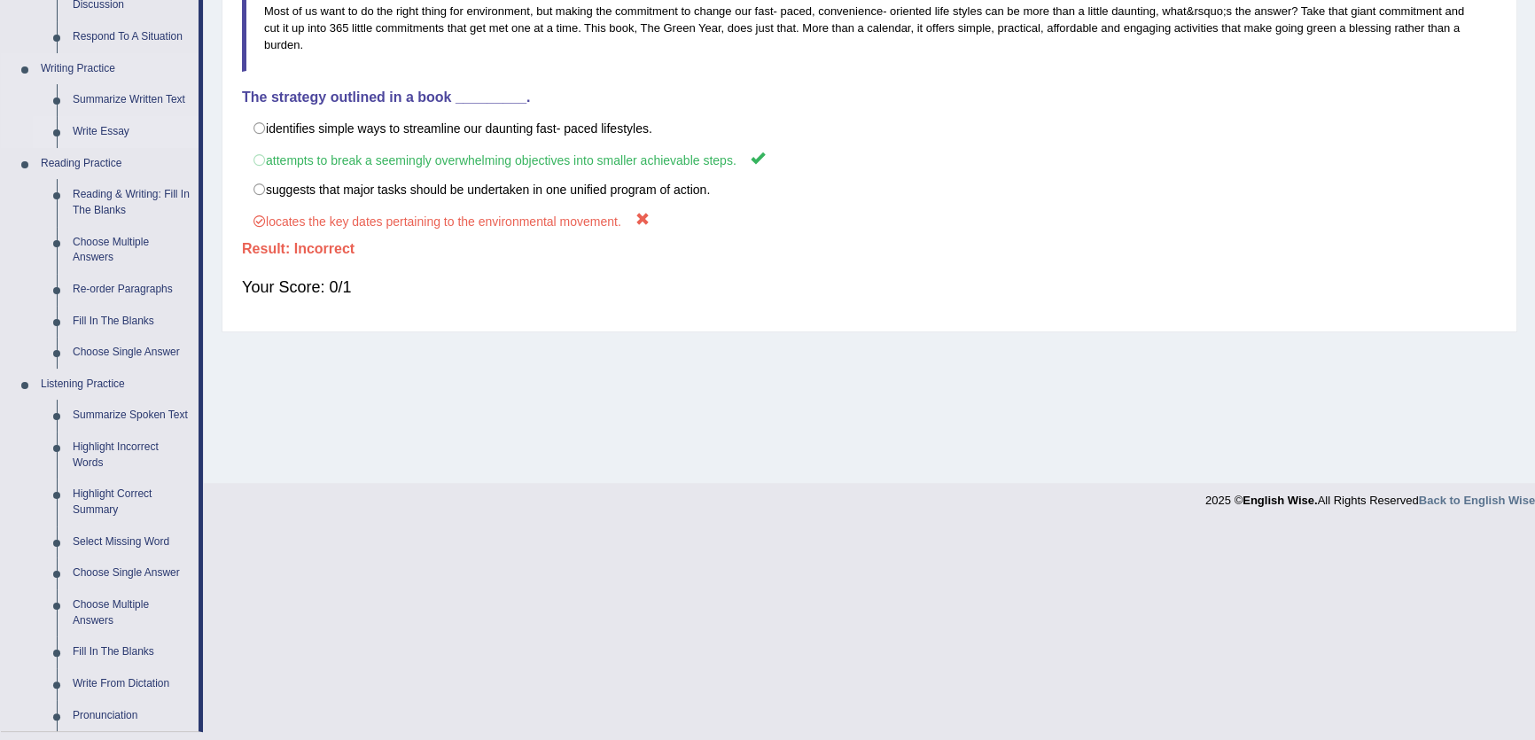
scroll to position [698, 0]
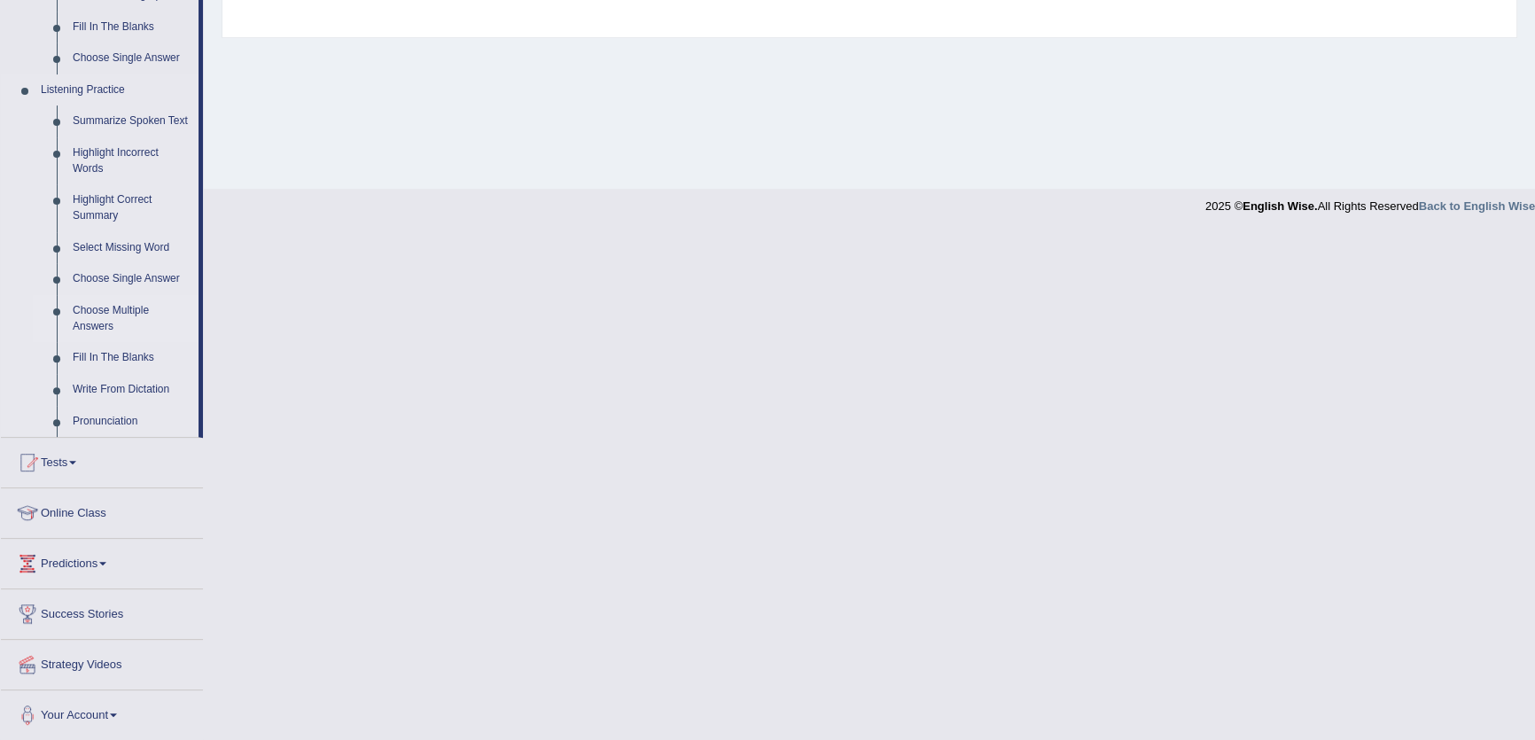
click at [77, 323] on link "Choose Multiple Answers" at bounding box center [132, 318] width 134 height 47
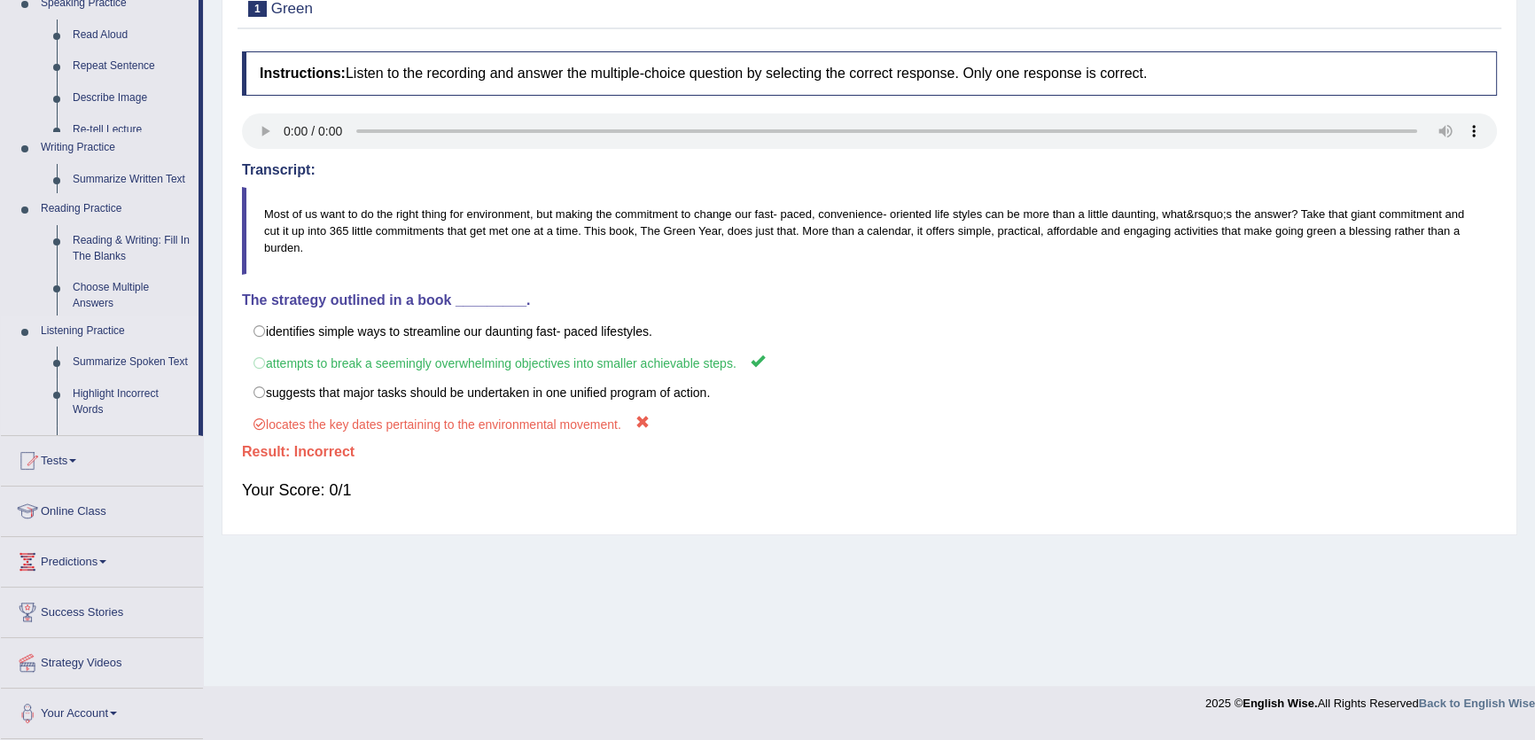
scroll to position [190, 0]
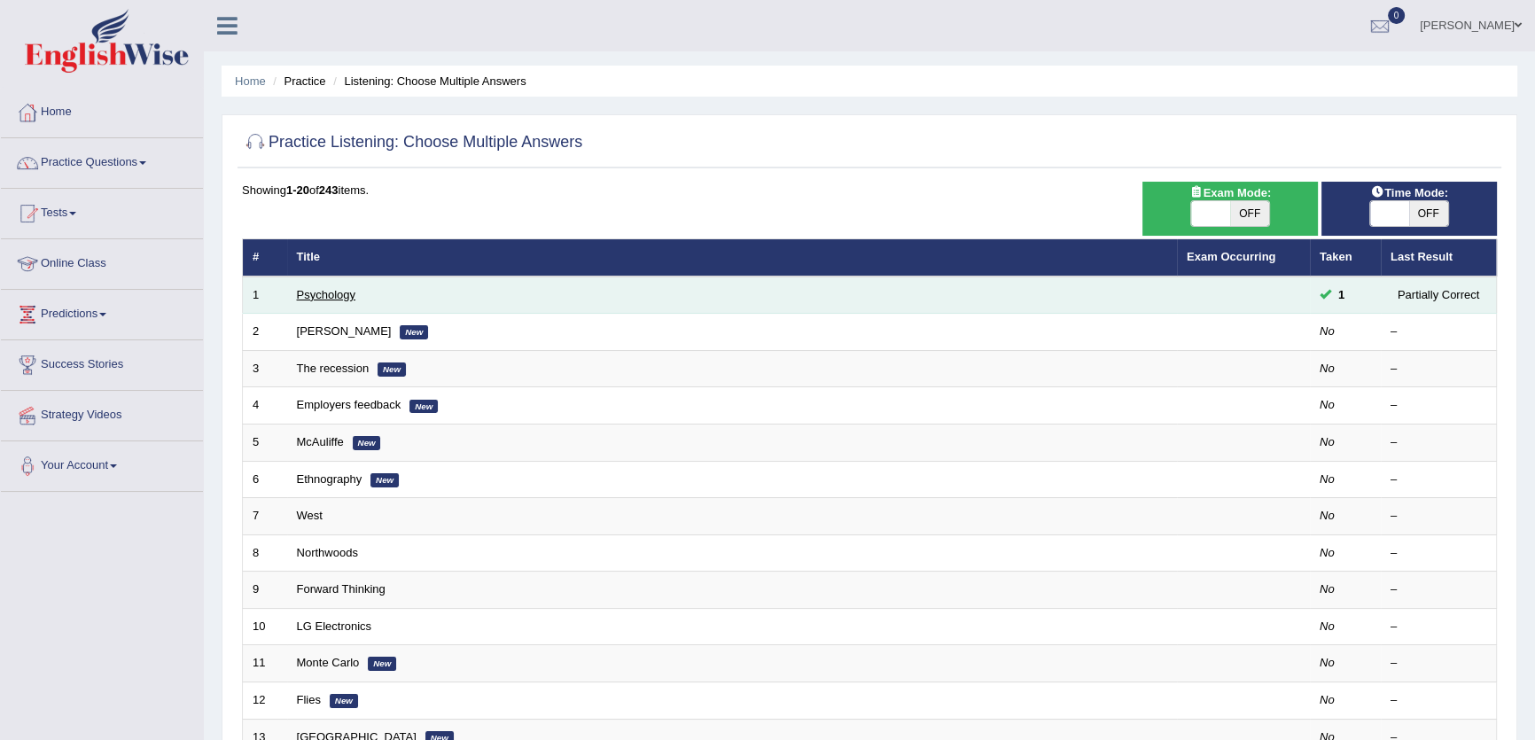
click at [342, 300] on link "Psychology" at bounding box center [326, 294] width 59 height 13
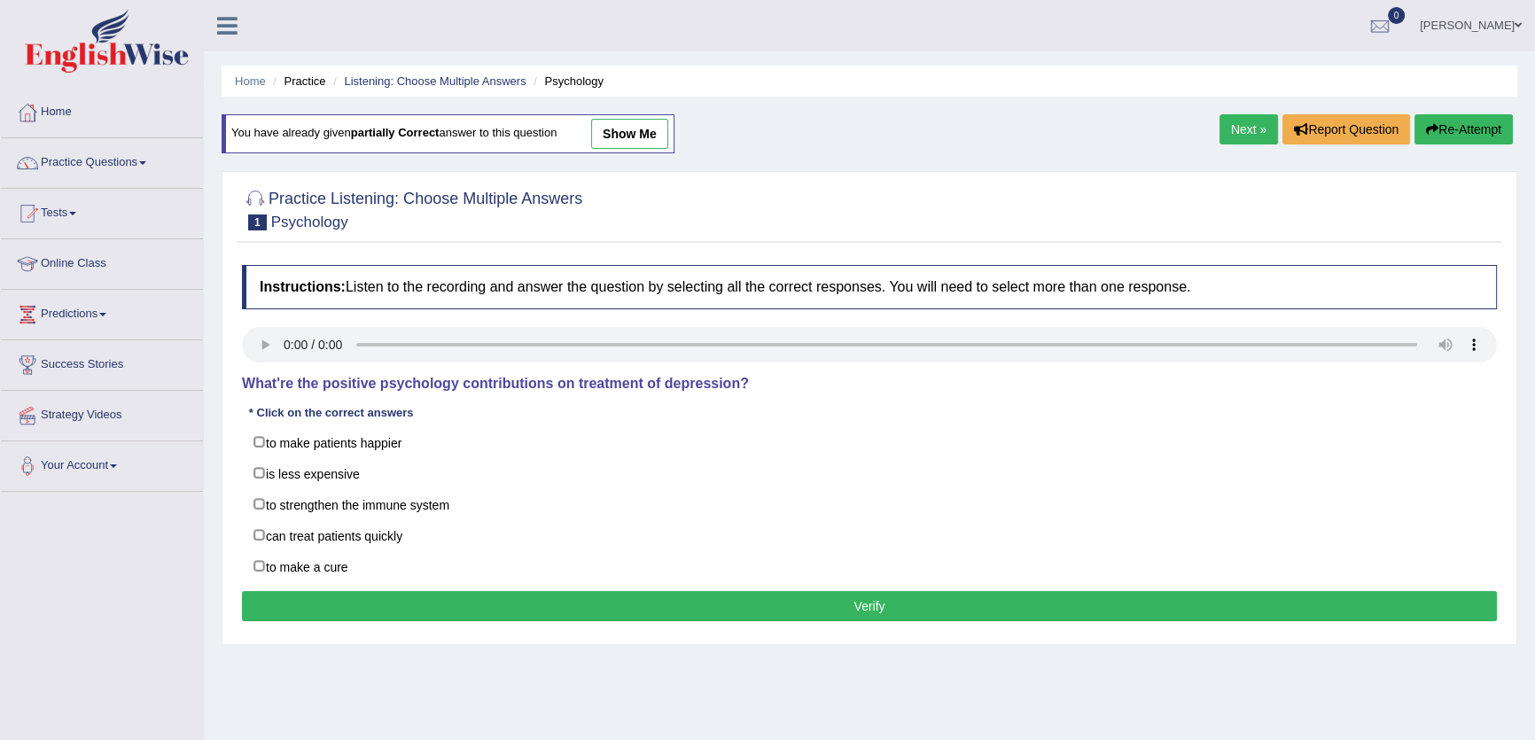
scroll to position [190, 0]
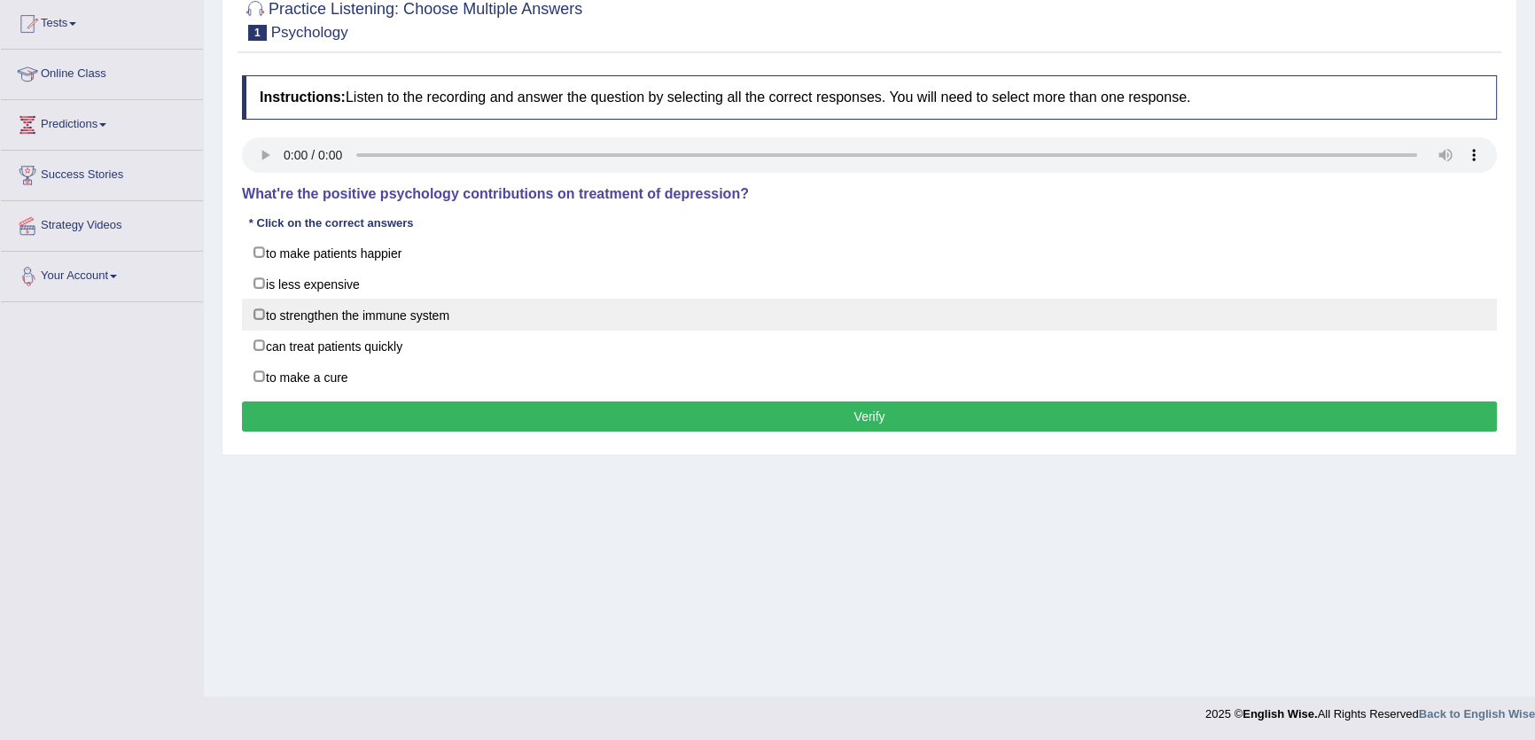
click at [316, 319] on label "to strengthen the immune system" at bounding box center [869, 315] width 1255 height 32
checkbox input "true"
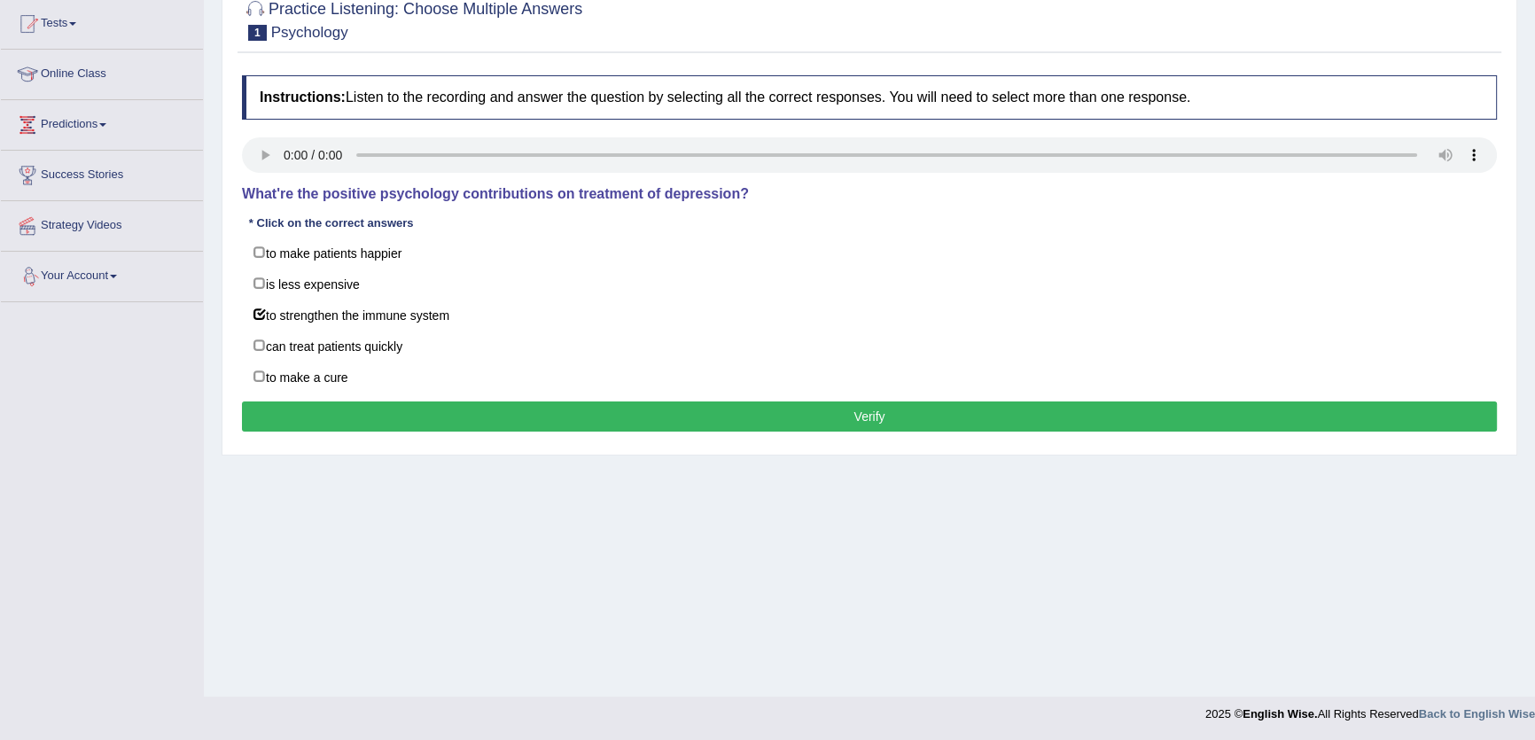
click at [842, 402] on button "Verify" at bounding box center [869, 417] width 1255 height 30
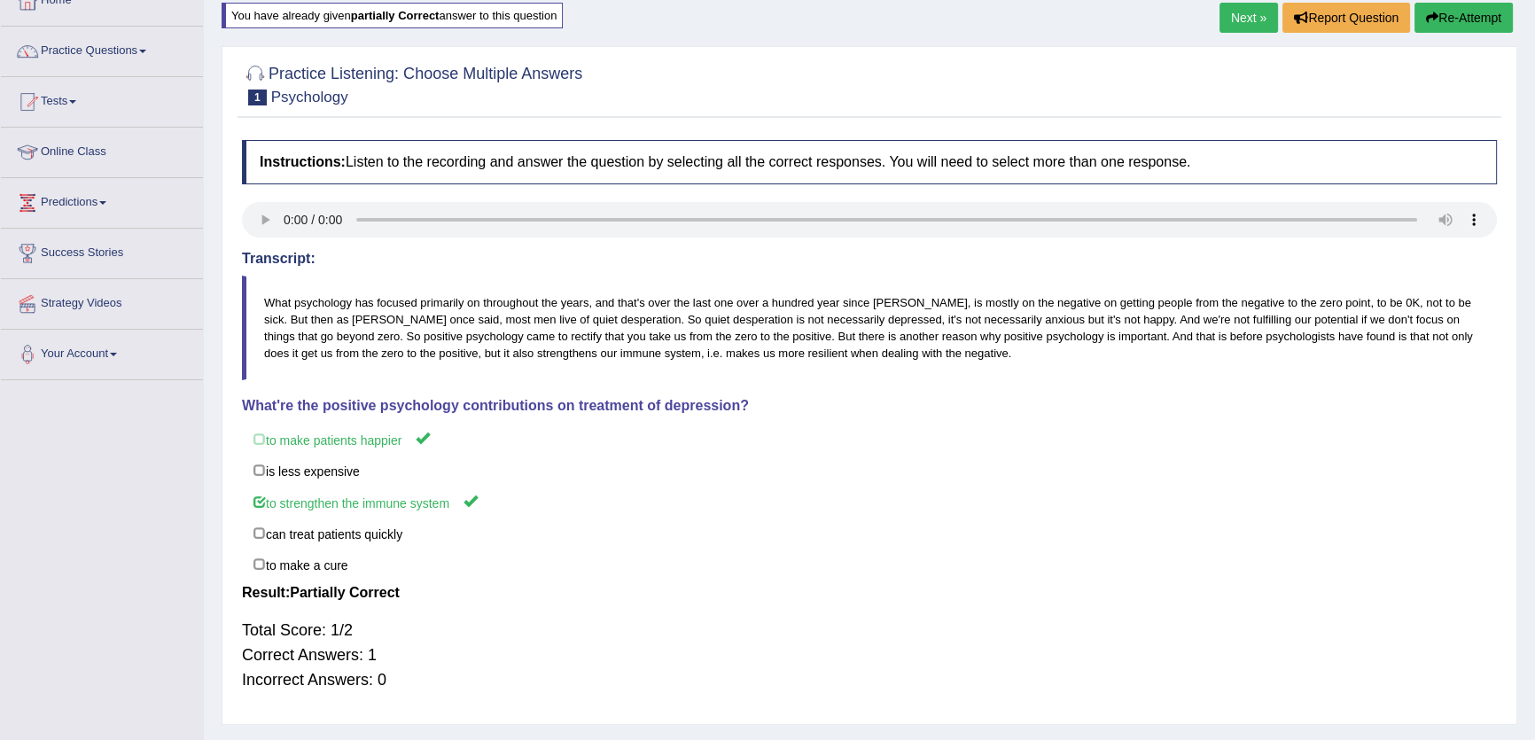
scroll to position [0, 0]
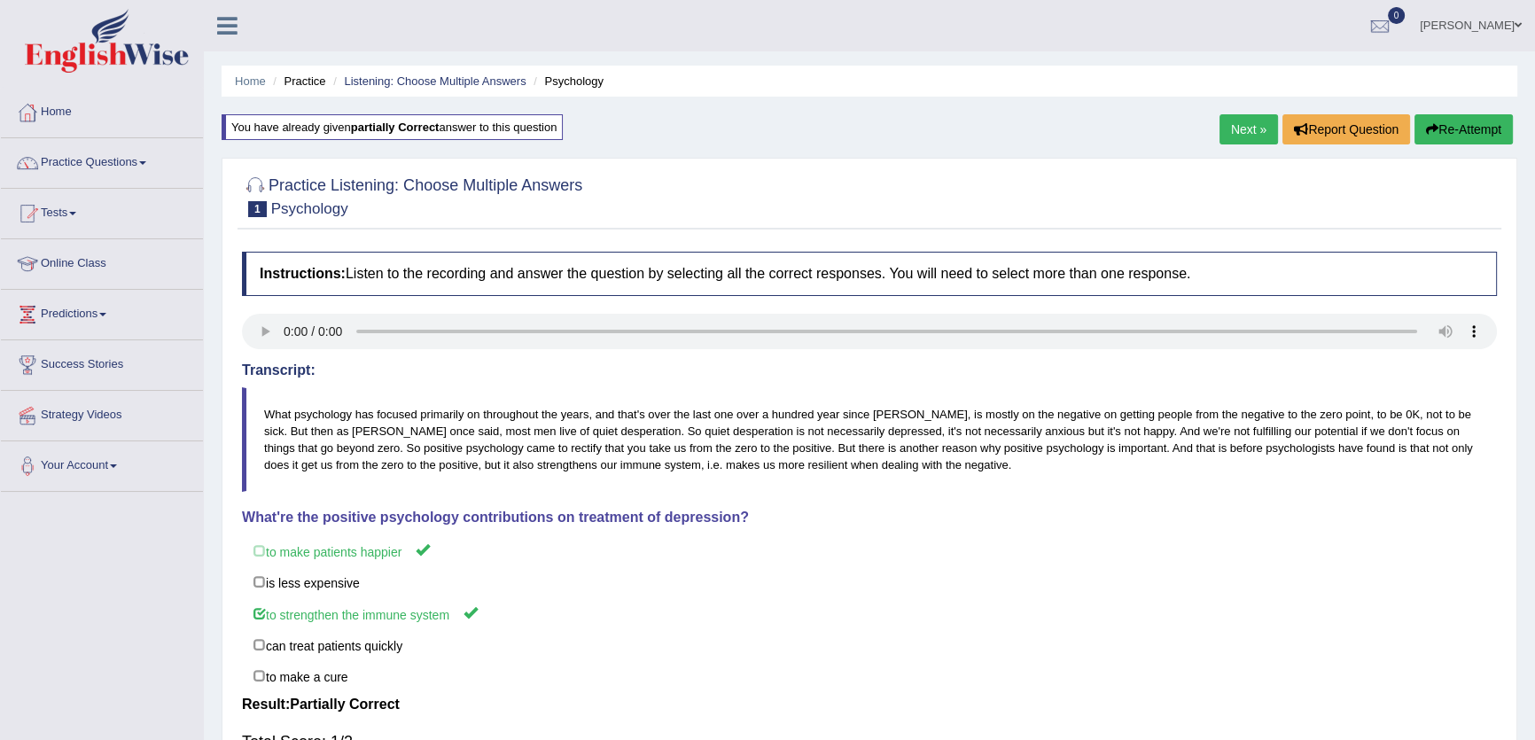
click at [1234, 145] on div "Next » Report Question Re-Attempt" at bounding box center [1369, 131] width 298 height 35
click at [1234, 137] on link "Next »" at bounding box center [1249, 129] width 59 height 30
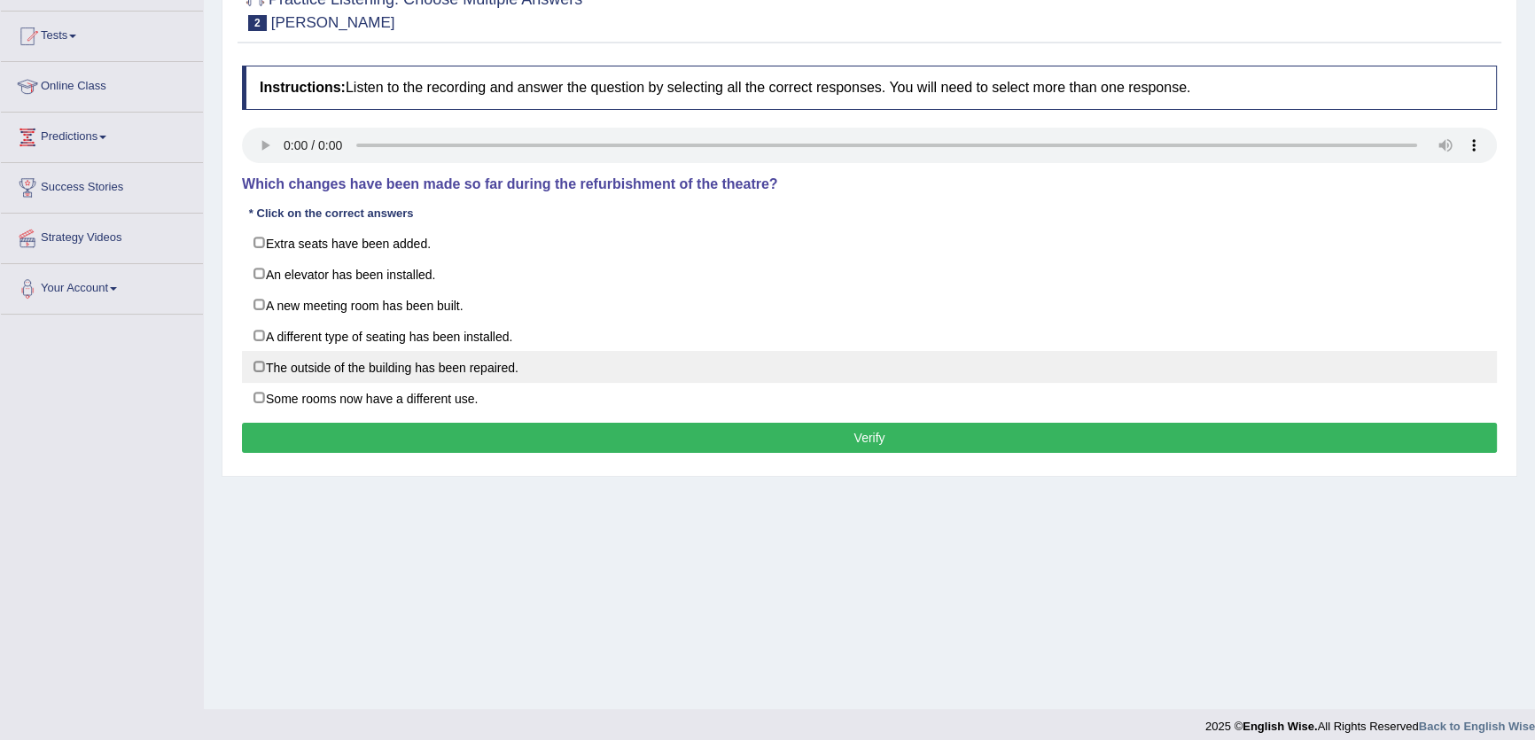
scroll to position [190, 0]
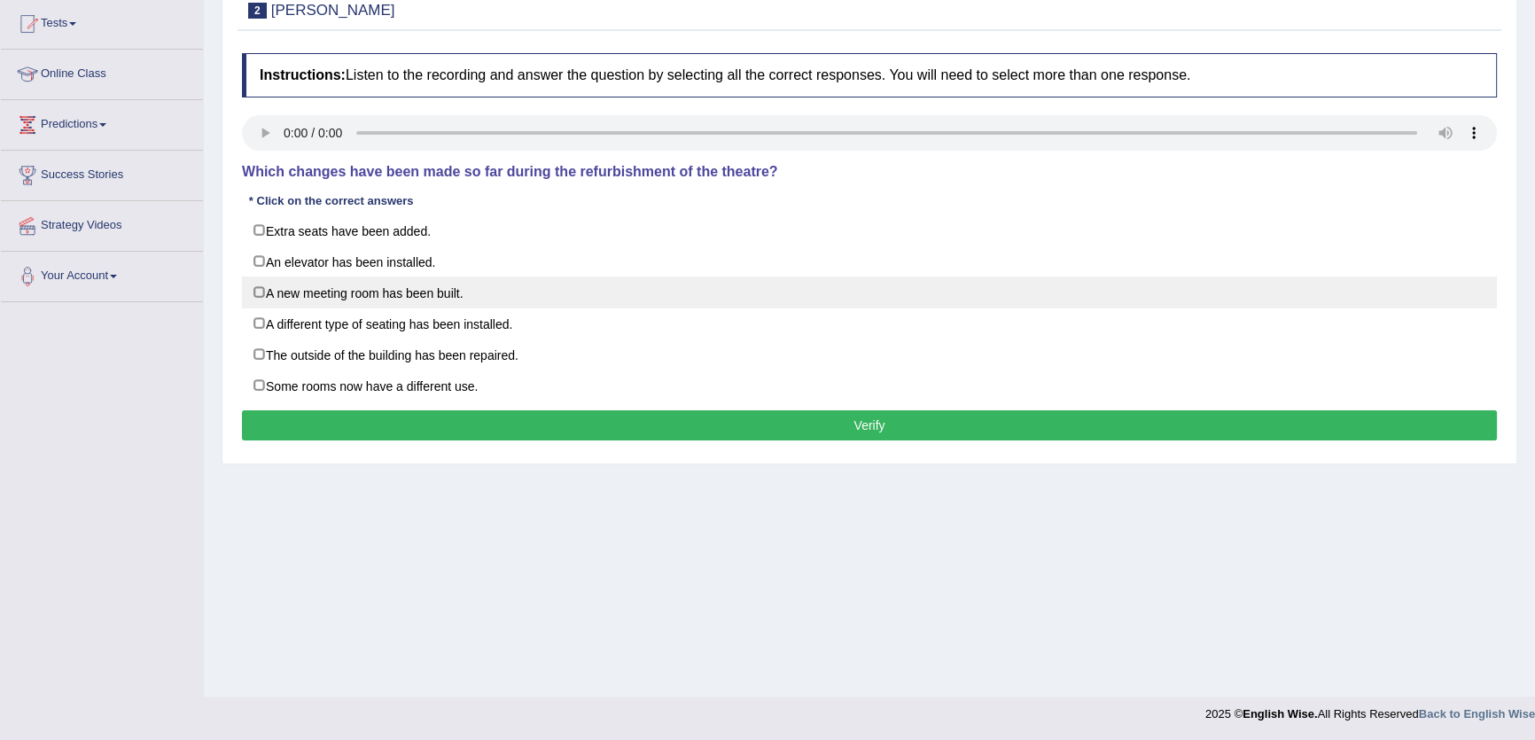
click at [472, 291] on label "A new meeting room has been built." at bounding box center [869, 293] width 1255 height 32
checkbox input "true"
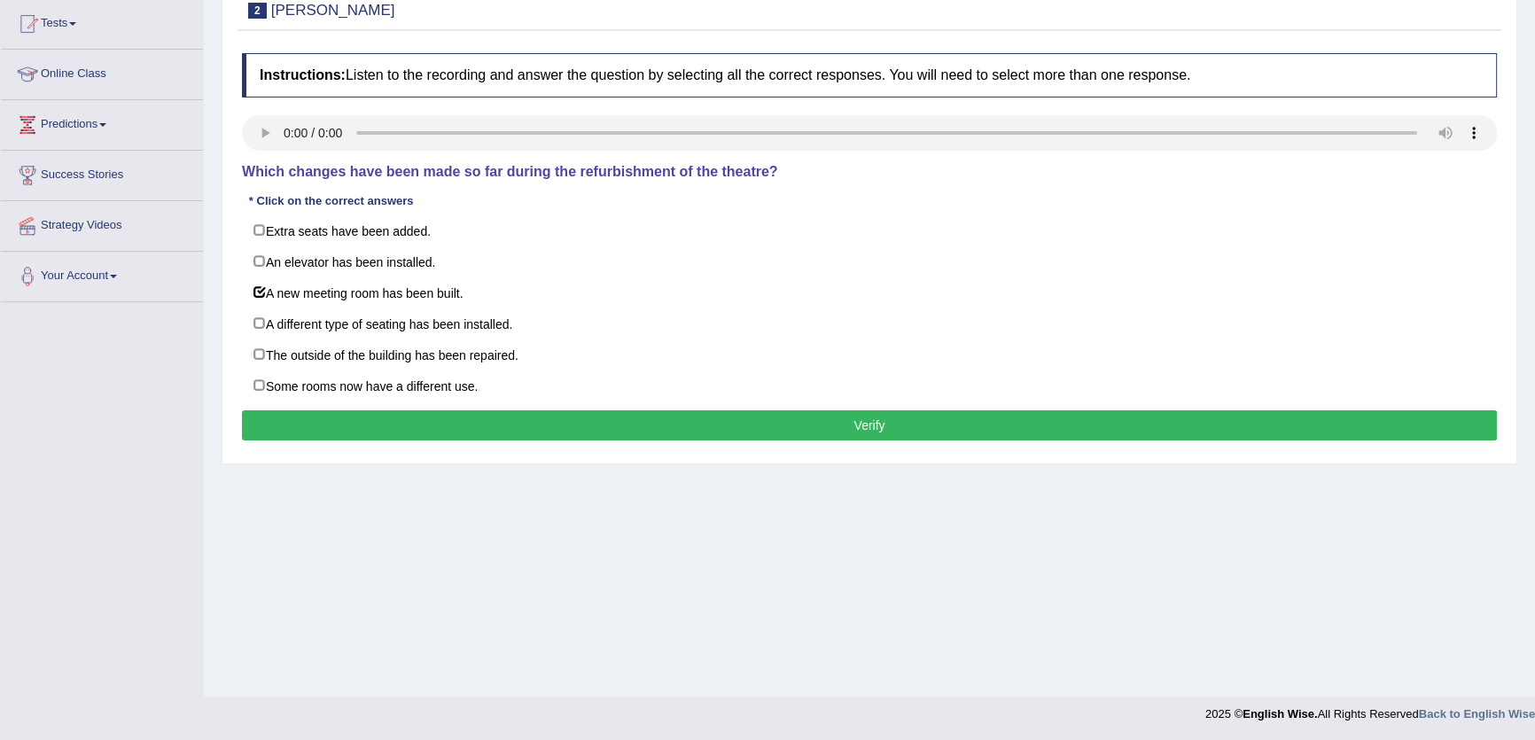
click at [946, 418] on button "Verify" at bounding box center [869, 425] width 1255 height 30
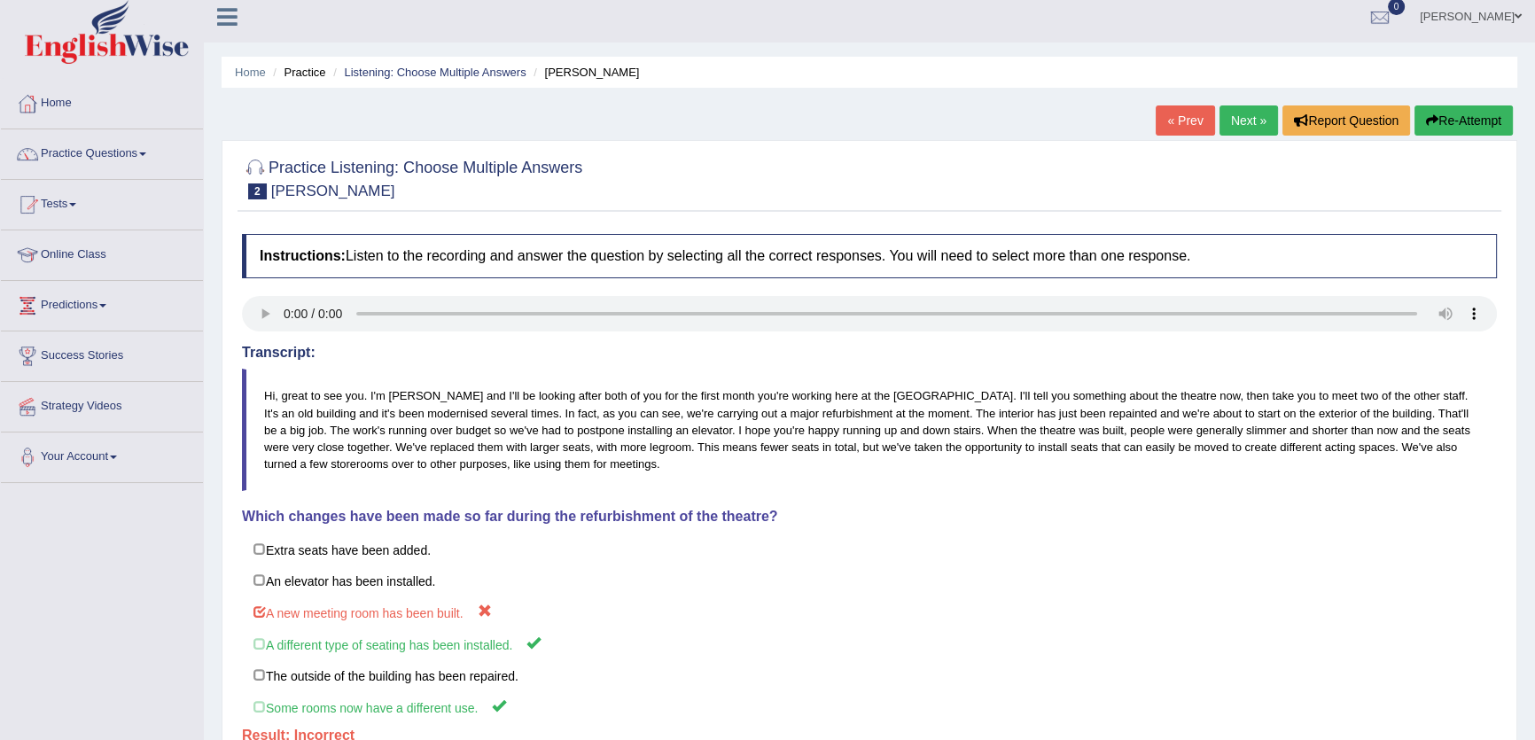
scroll to position [0, 0]
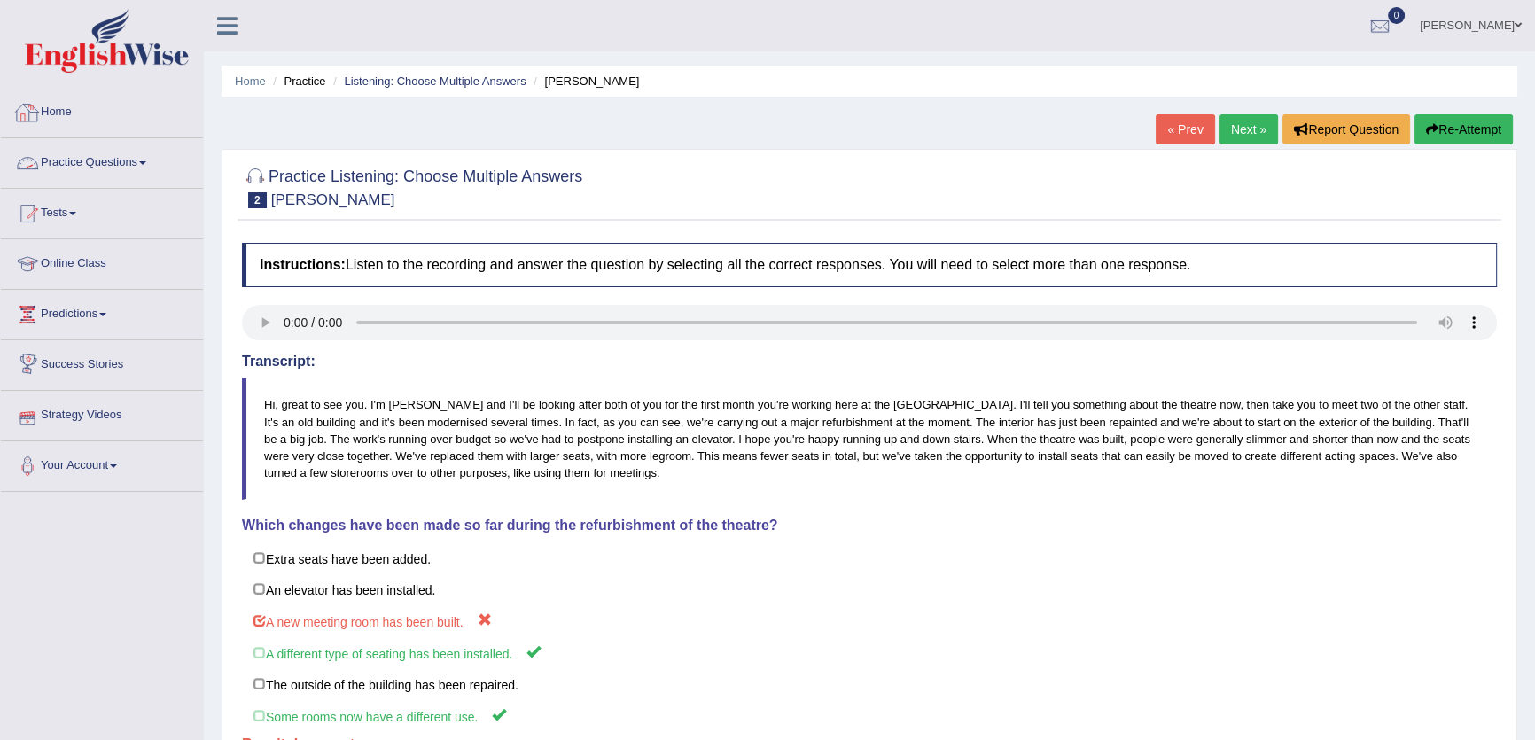
click at [154, 167] on link "Practice Questions" at bounding box center [102, 160] width 202 height 44
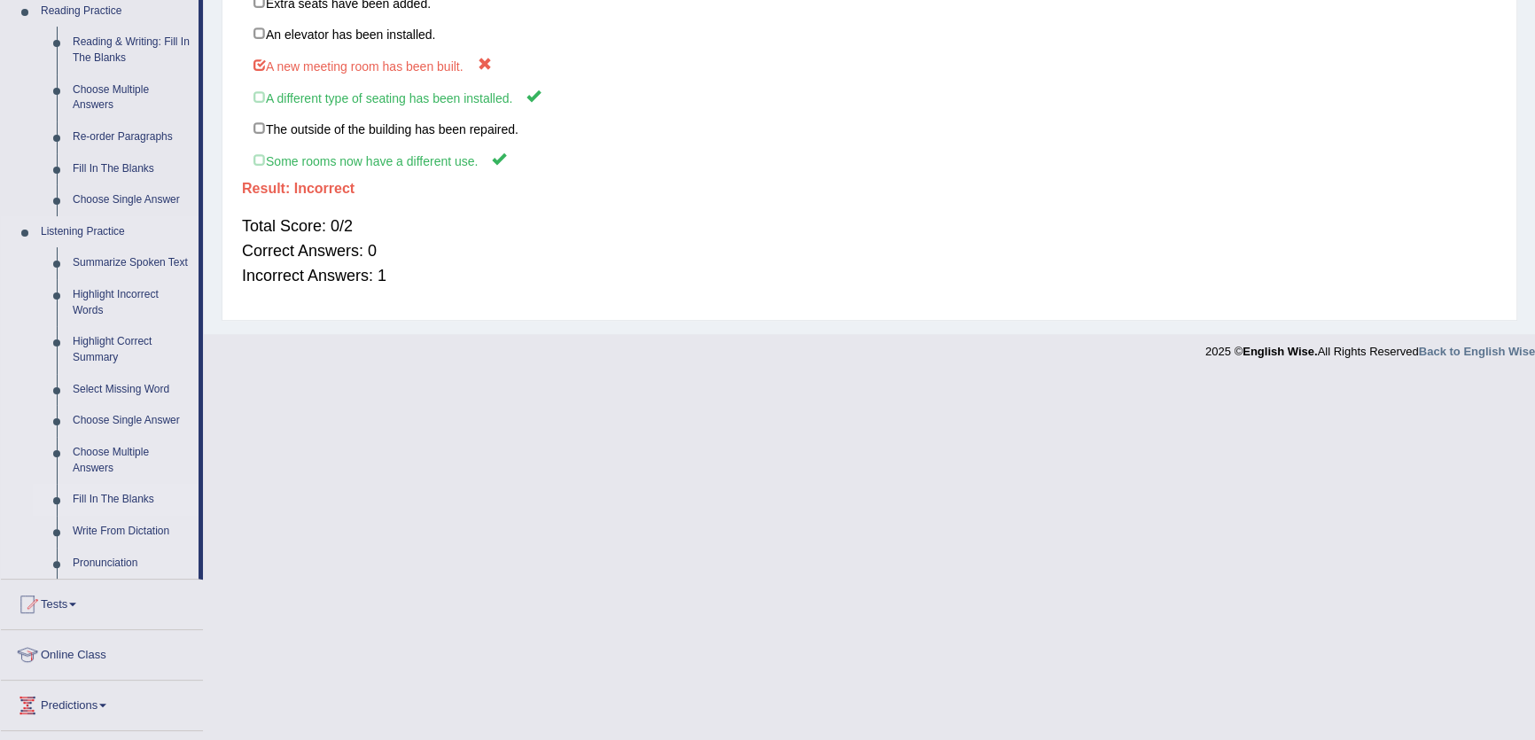
scroll to position [644, 0]
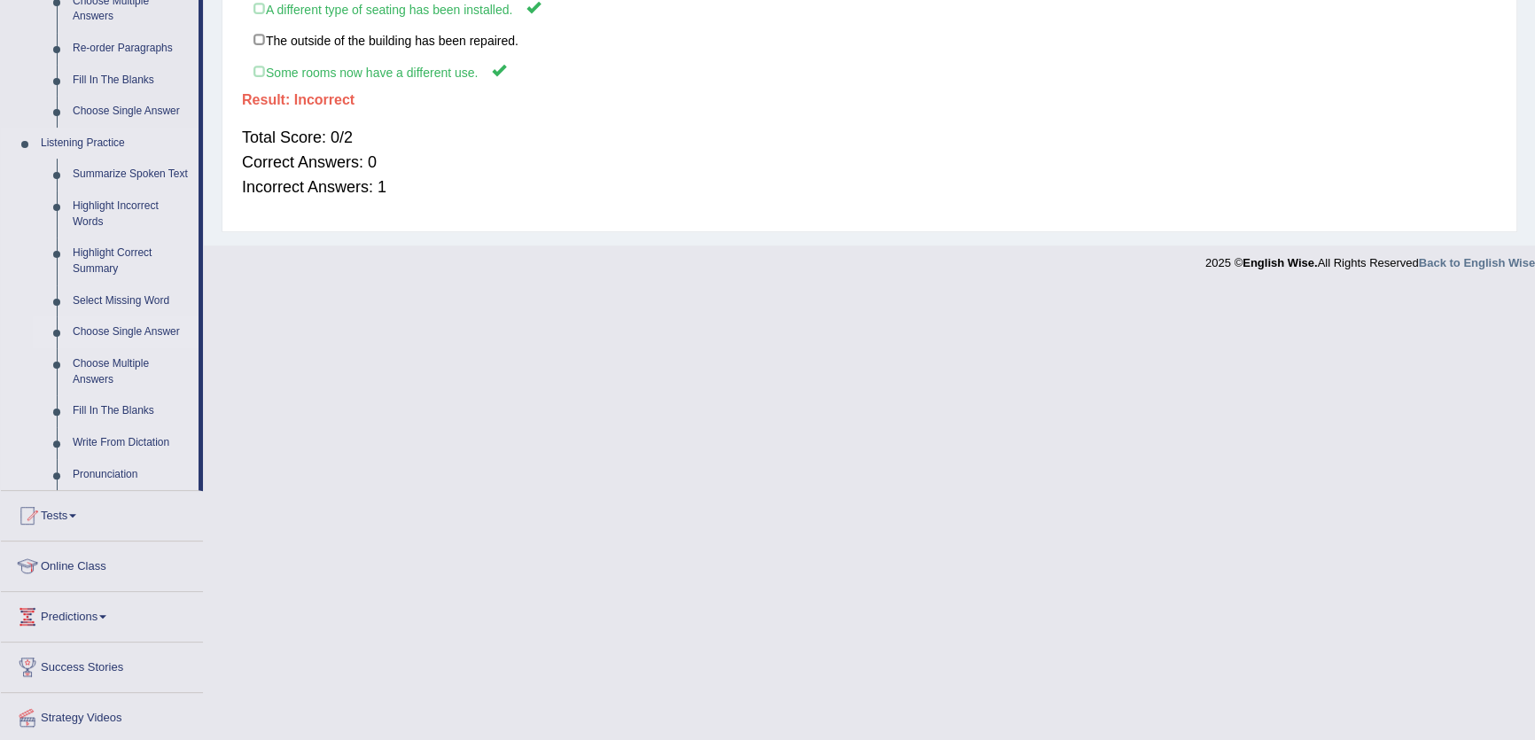
click at [105, 328] on link "Choose Single Answer" at bounding box center [132, 332] width 134 height 32
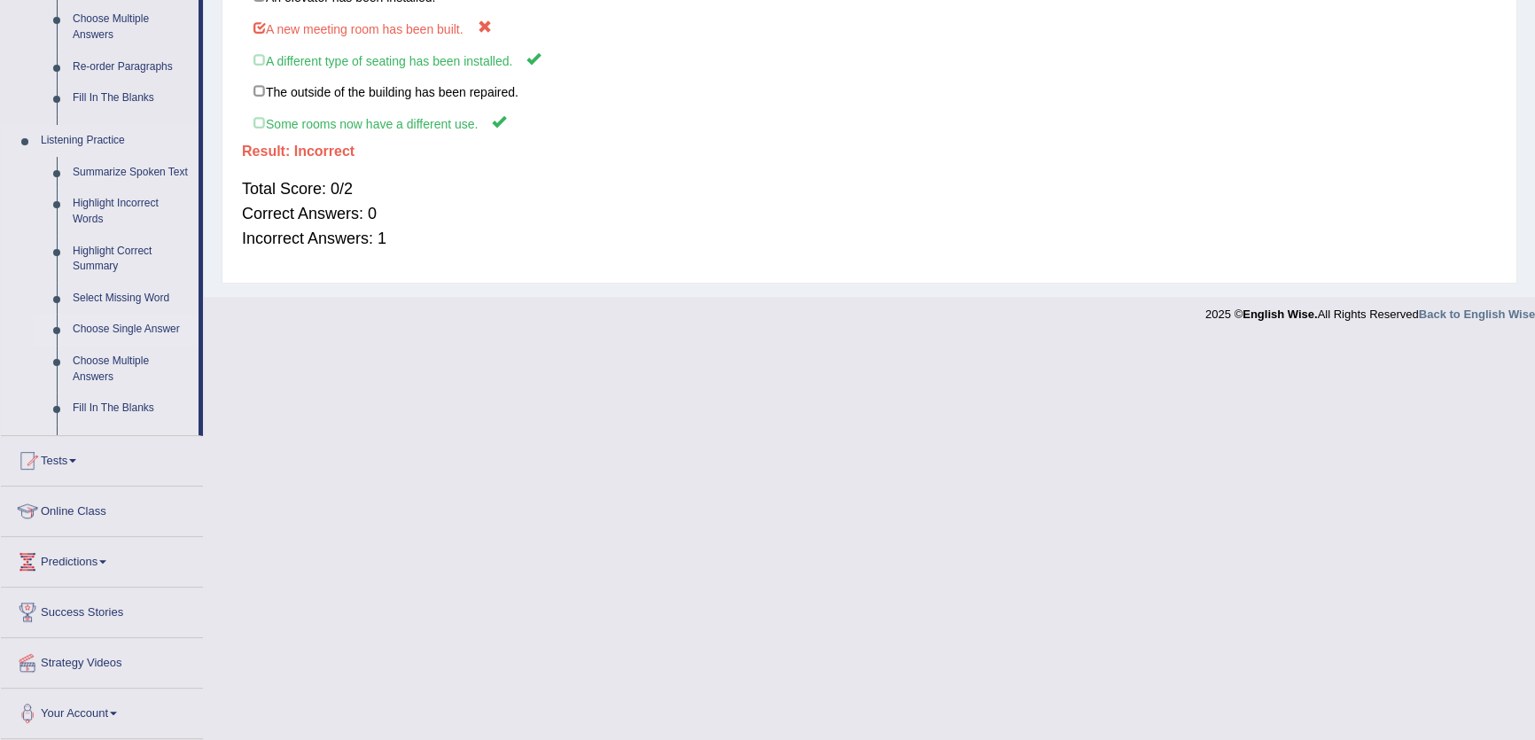
scroll to position [196, 0]
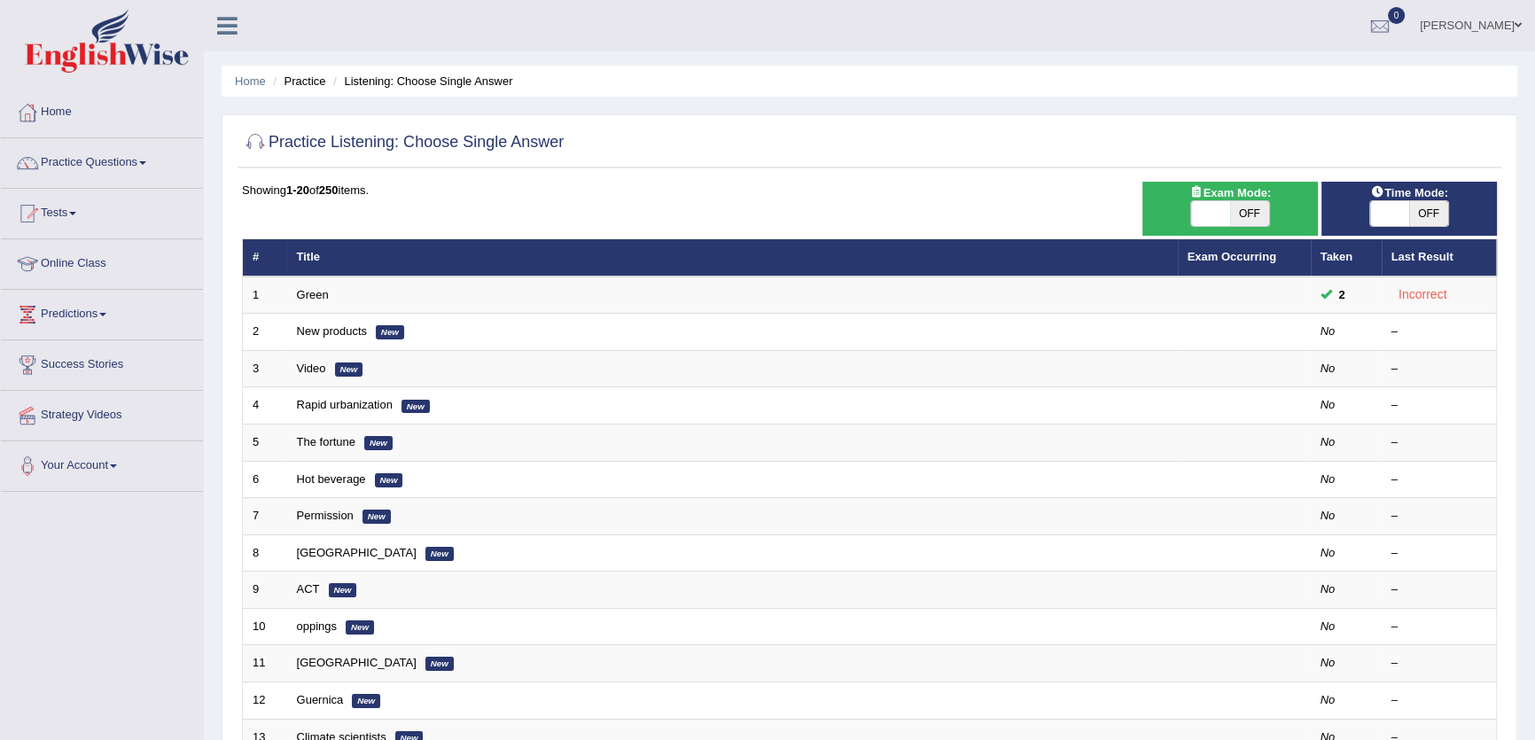
click at [304, 367] on link "Video" at bounding box center [311, 368] width 29 height 13
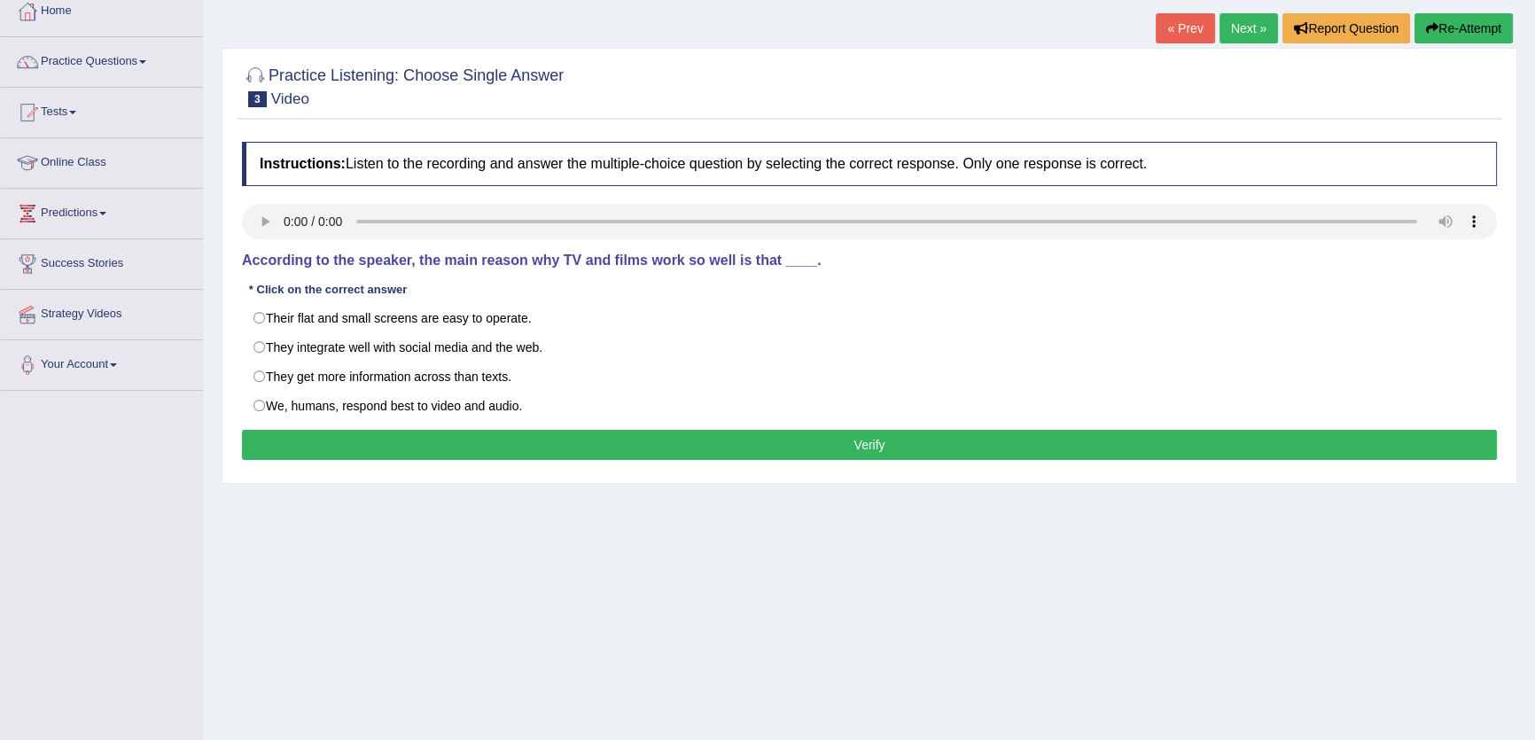
scroll to position [160, 0]
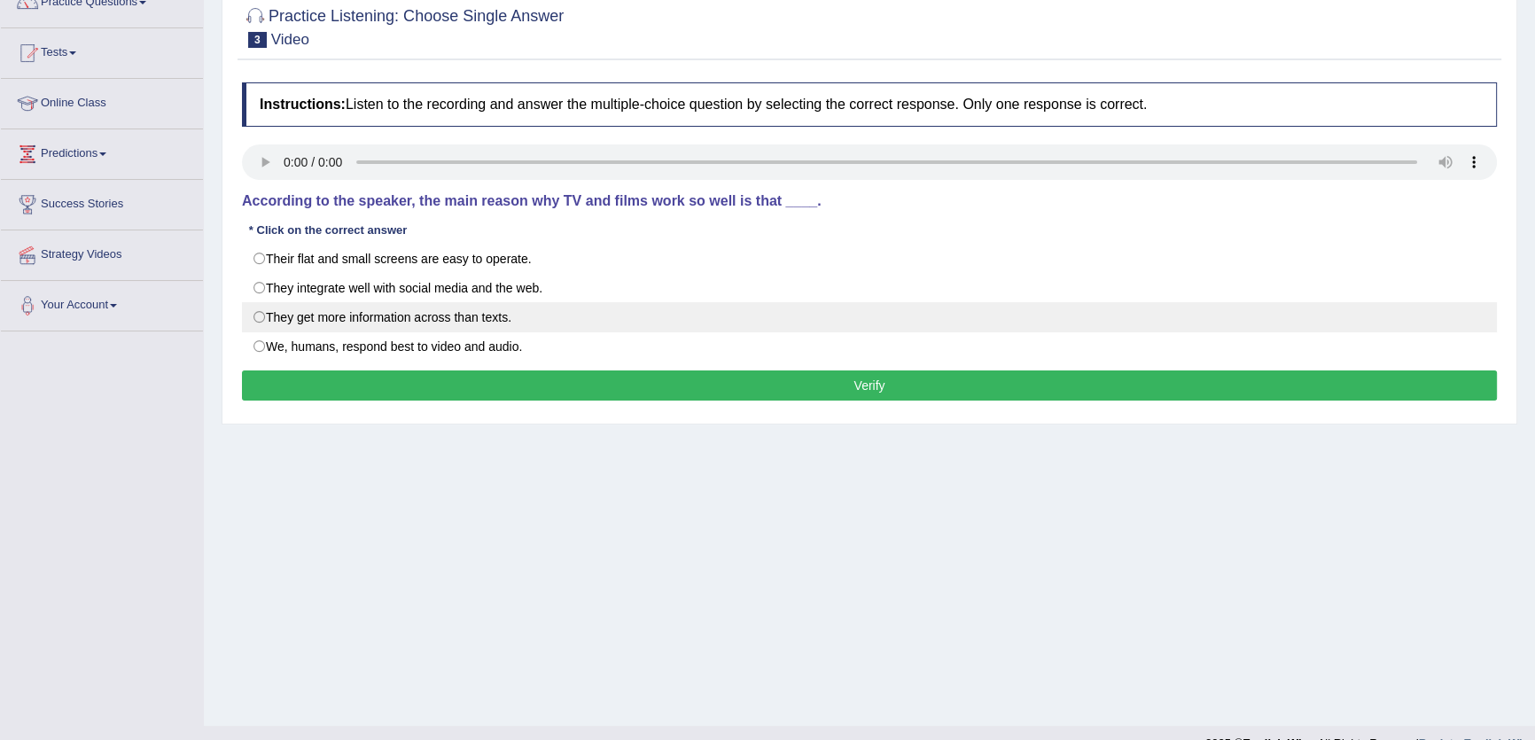
click at [379, 310] on label "They get more information across than texts." at bounding box center [869, 317] width 1255 height 30
radio input "true"
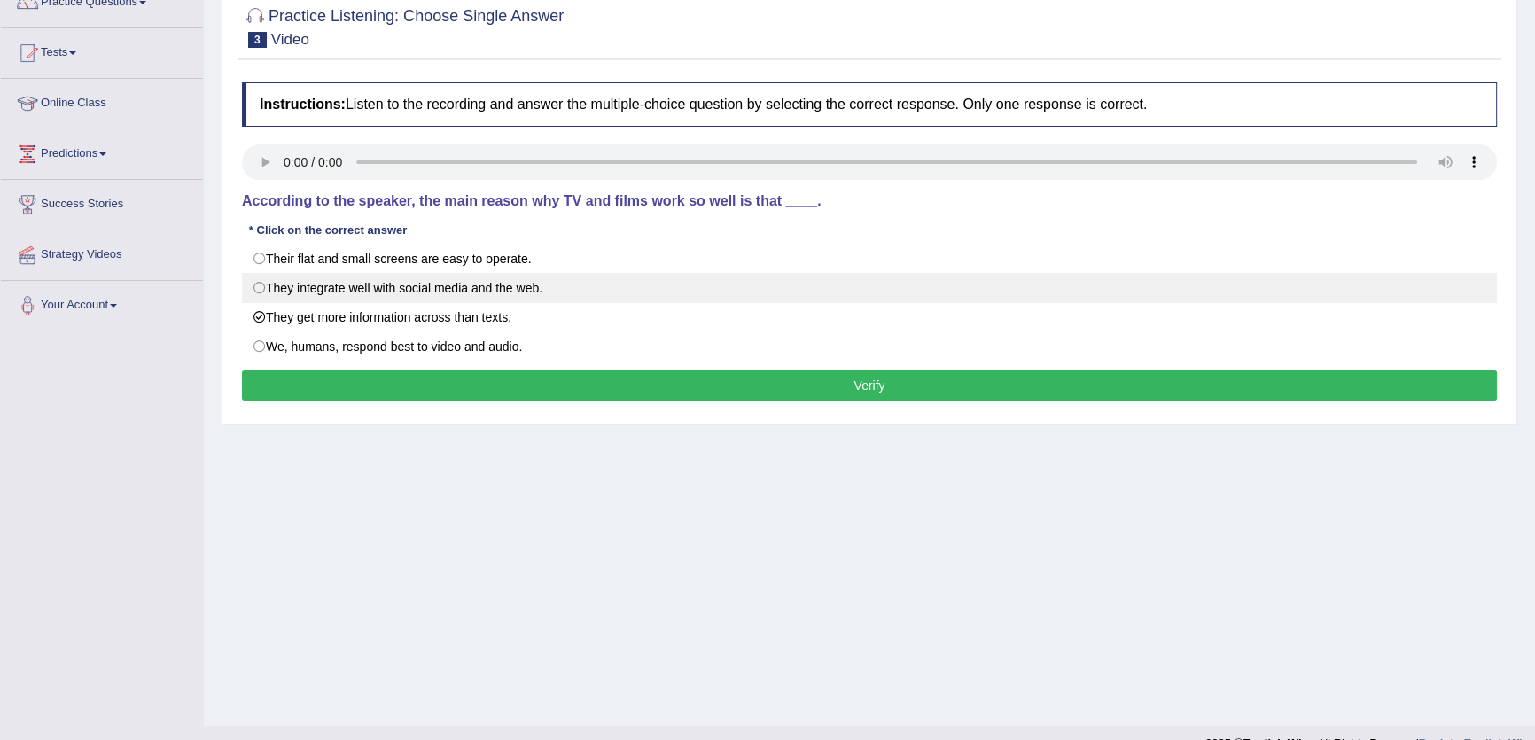
click at [366, 289] on label "They integrate well with social media and the web." at bounding box center [869, 288] width 1255 height 30
radio input "true"
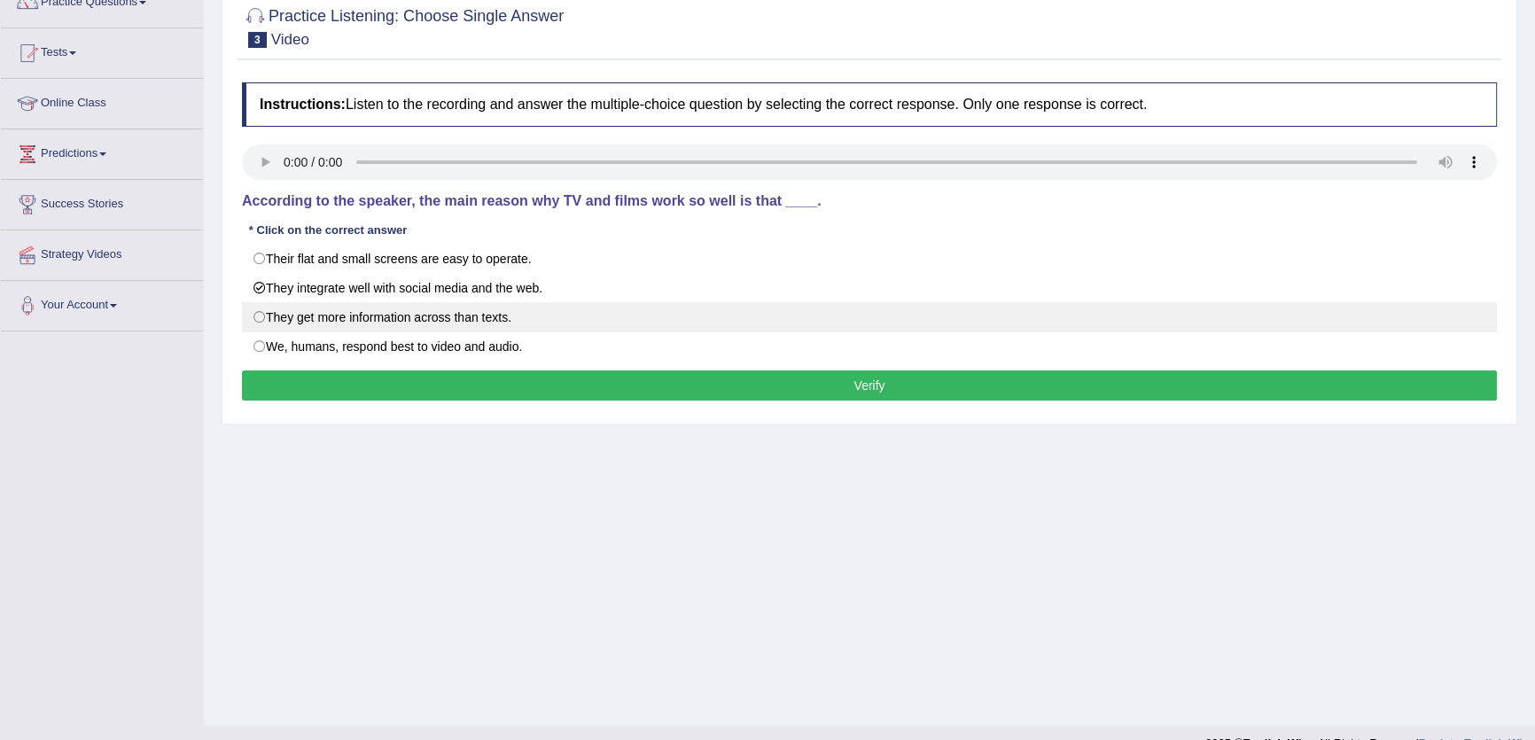
click at [367, 319] on label "They get more information across than texts." at bounding box center [869, 317] width 1255 height 30
radio input "true"
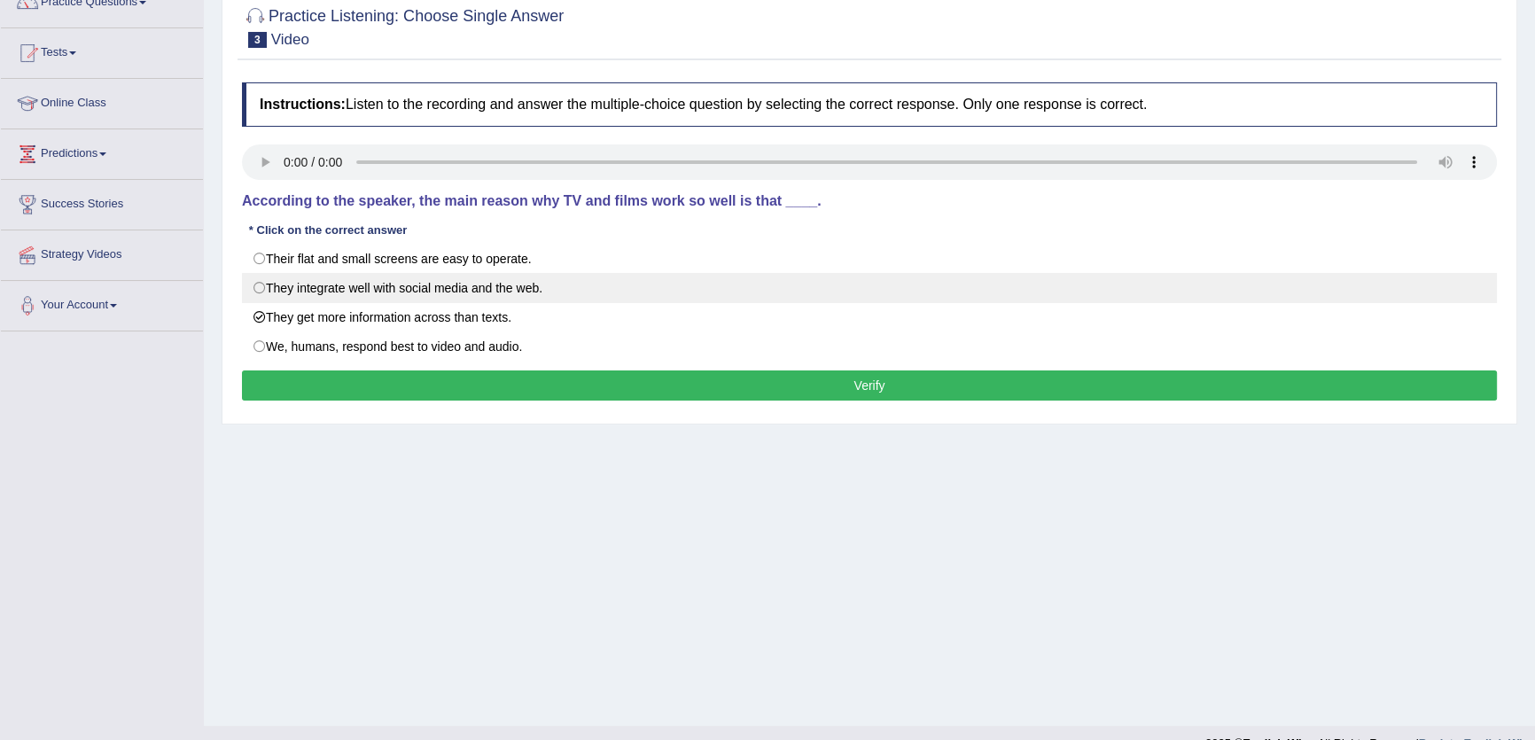
drag, startPoint x: 365, startPoint y: 324, endPoint x: 361, endPoint y: 284, distance: 41.0
click at [364, 302] on label "They get more information across than texts." at bounding box center [869, 317] width 1255 height 30
click at [359, 275] on label "They integrate well with social media and the web." at bounding box center [869, 288] width 1255 height 30
radio input "true"
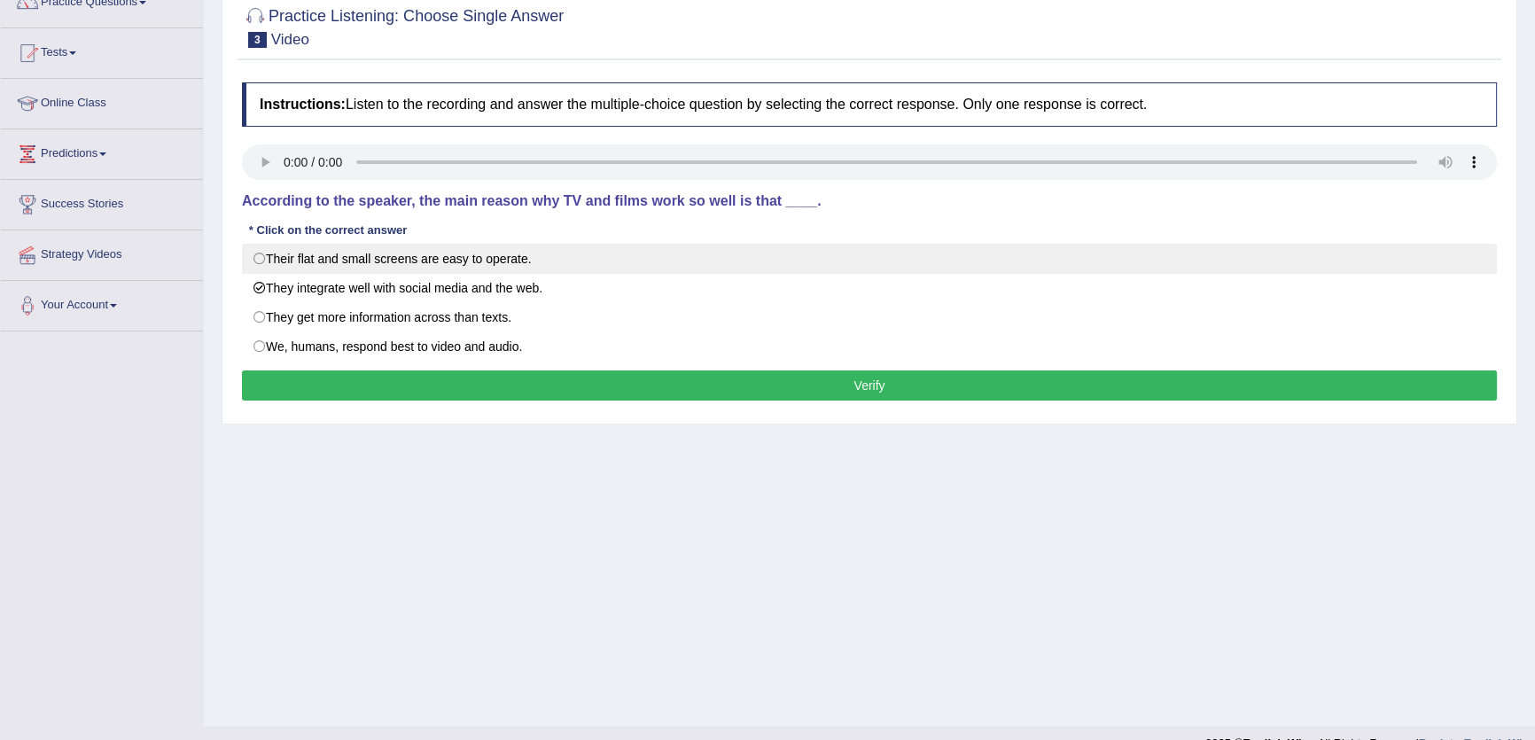
click at [359, 259] on label "Their flat and small screens are easy to operate." at bounding box center [869, 259] width 1255 height 30
radio input "true"
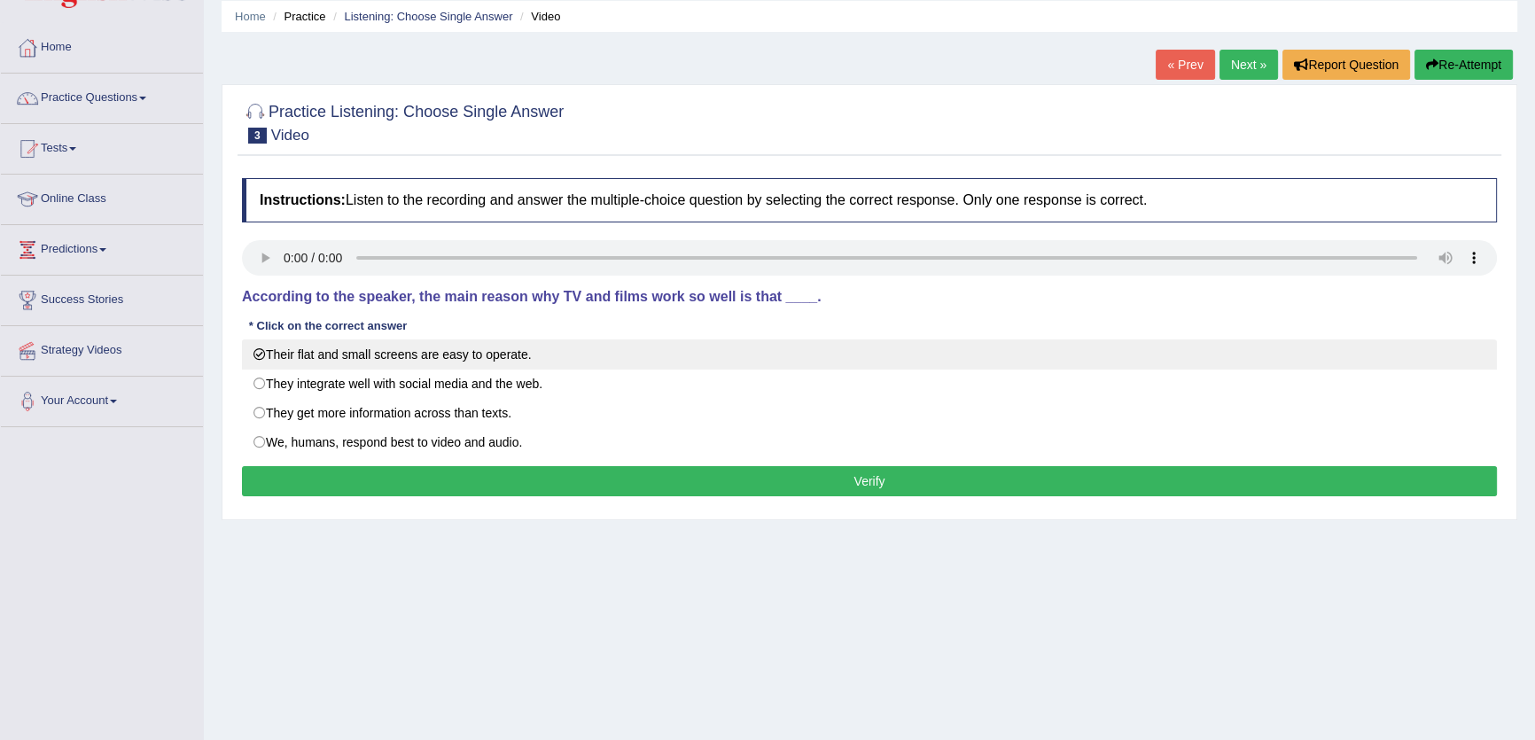
scroll to position [0, 0]
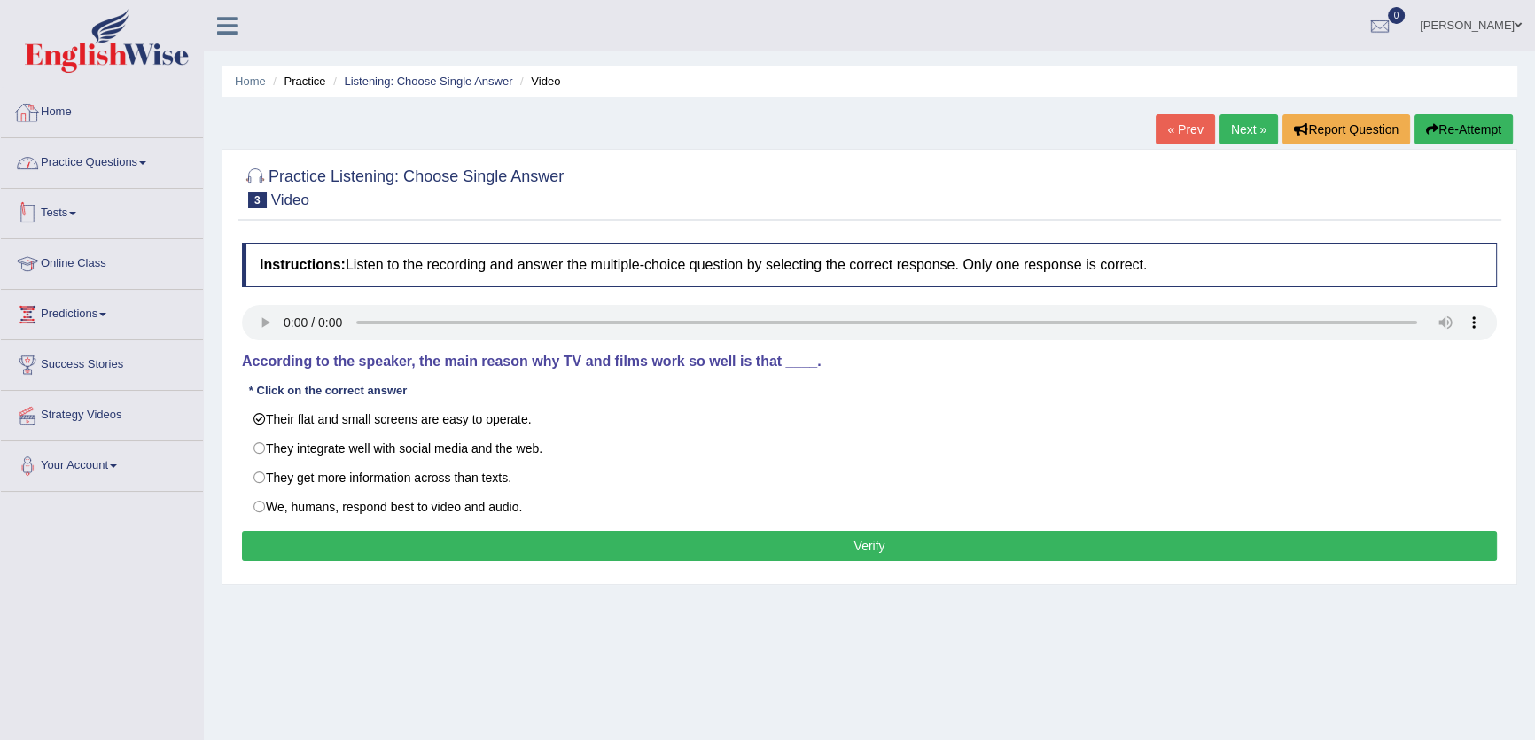
click at [90, 160] on link "Practice Questions" at bounding box center [102, 160] width 202 height 44
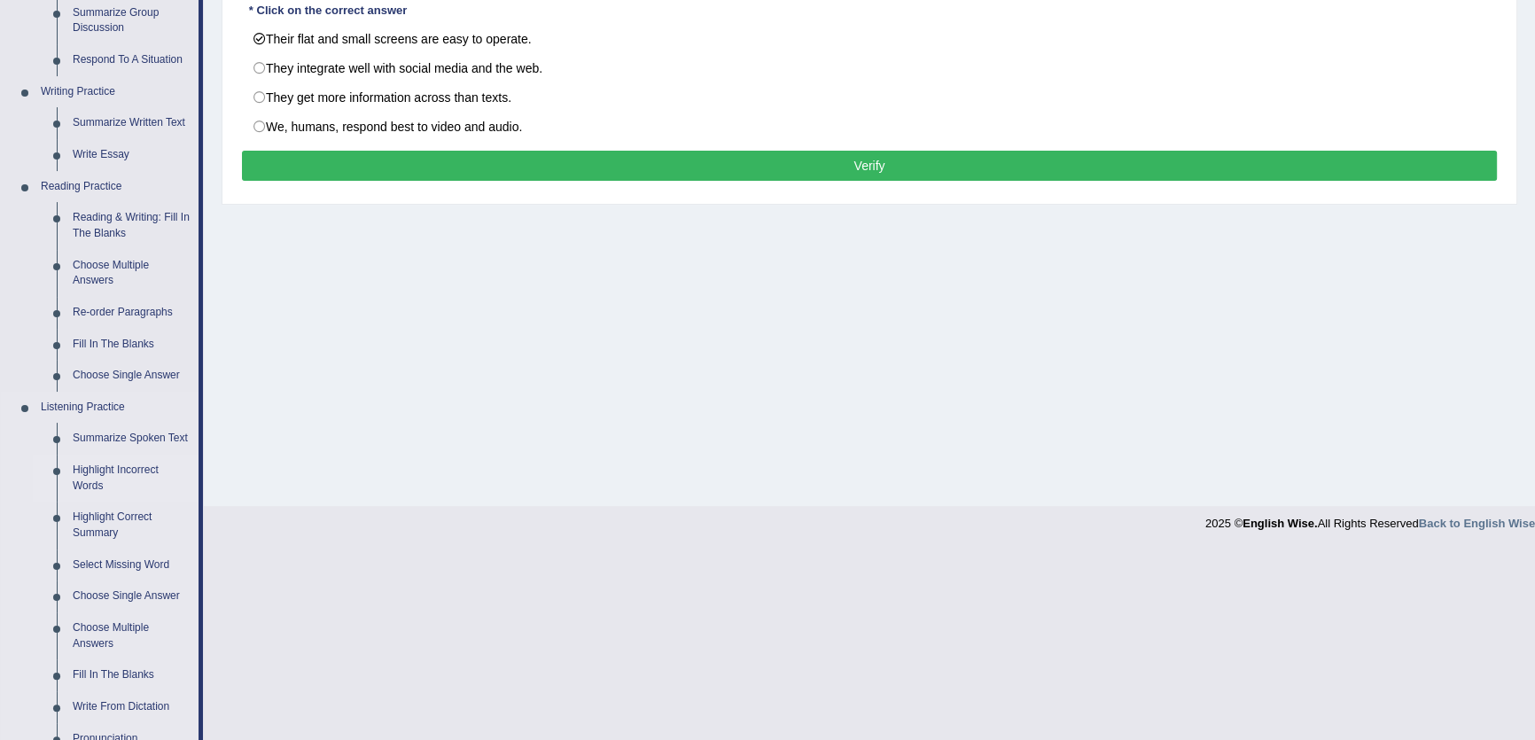
scroll to position [432, 0]
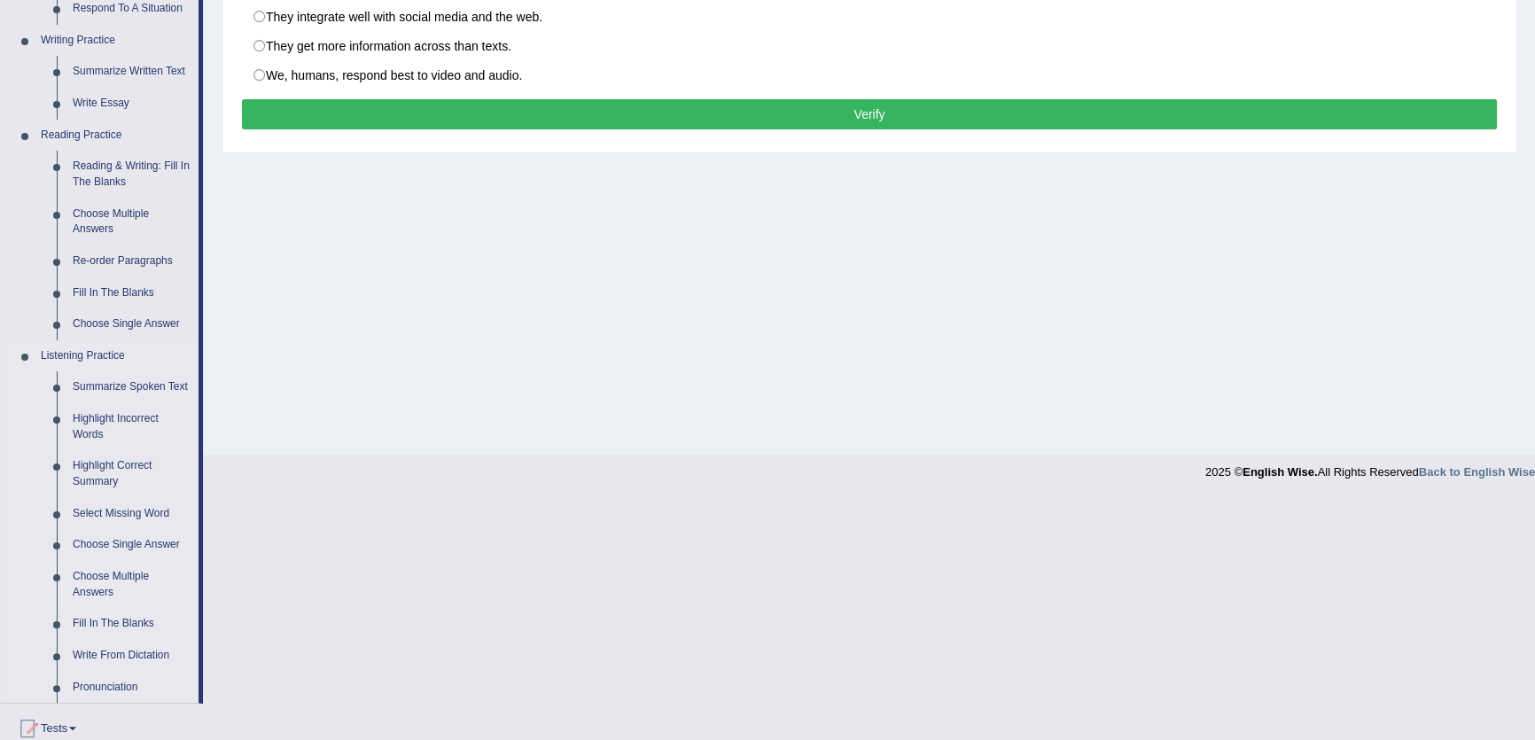
click at [85, 580] on link "Choose Multiple Answers" at bounding box center [132, 584] width 134 height 47
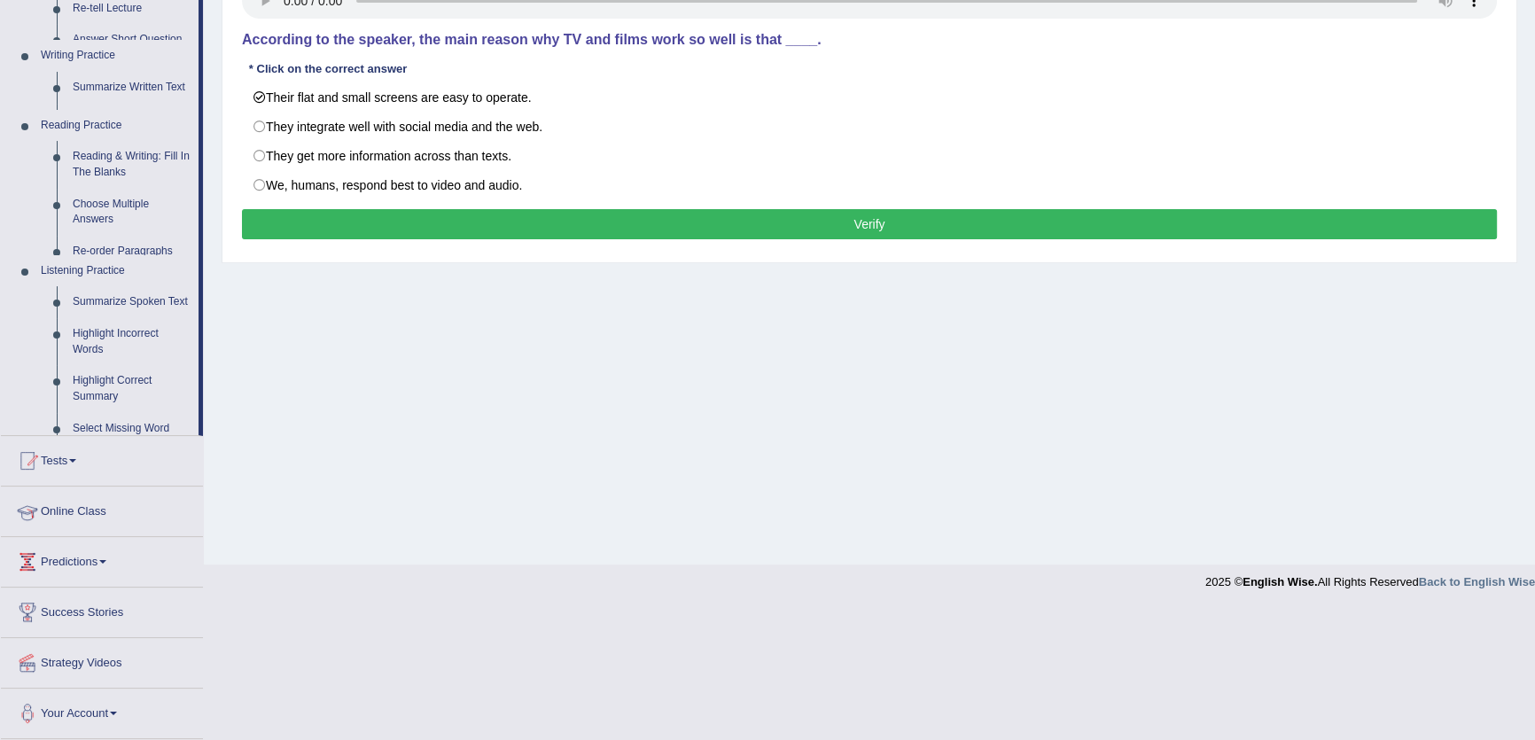
scroll to position [190, 0]
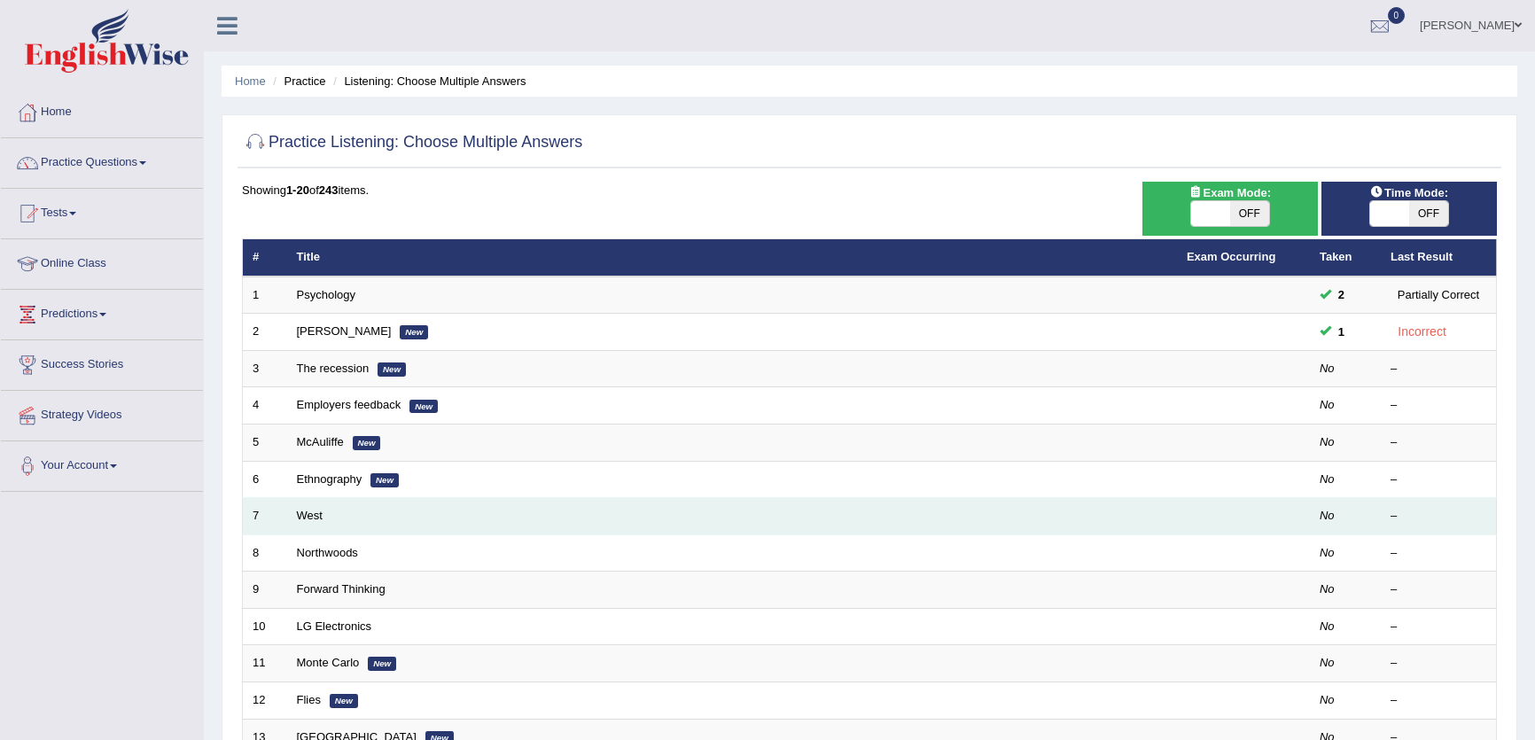
click at [295, 509] on td "West" at bounding box center [732, 516] width 890 height 37
click at [308, 509] on link "West" at bounding box center [310, 515] width 26 height 13
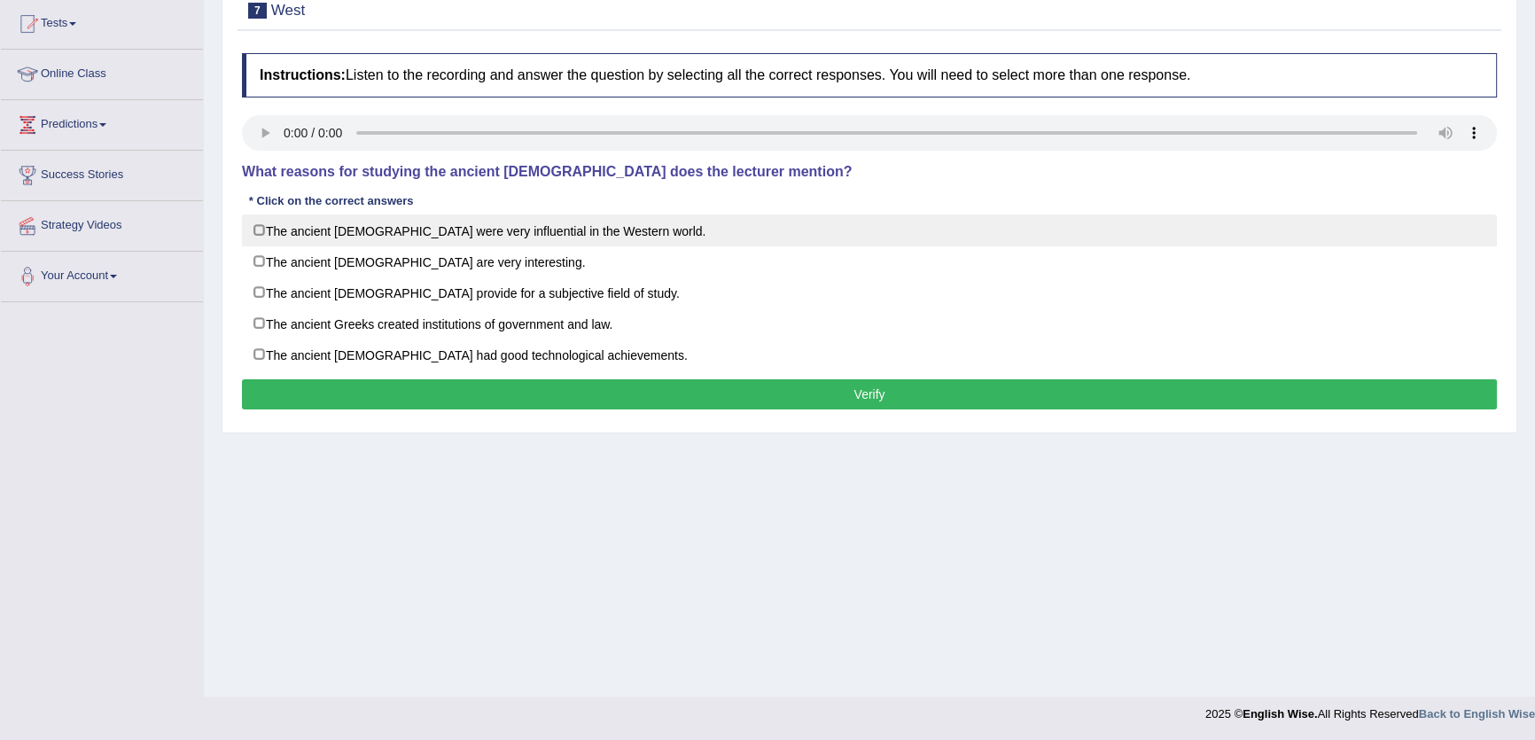
click at [374, 232] on label "The ancient [DEMOGRAPHIC_DATA] were very influential in the Western world." at bounding box center [869, 231] width 1255 height 32
checkbox input "true"
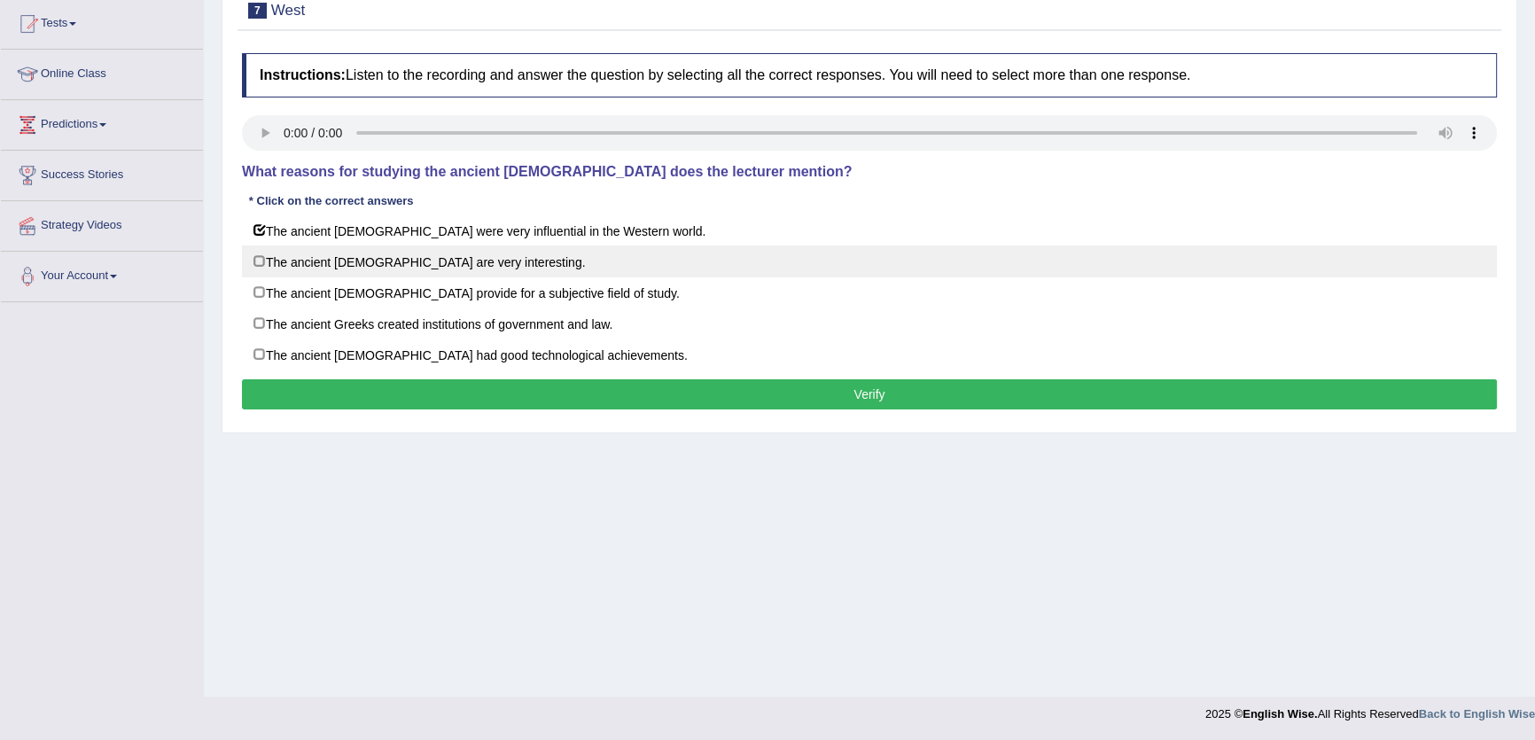
click at [379, 270] on label "The ancient [DEMOGRAPHIC_DATA] are very interesting." at bounding box center [869, 262] width 1255 height 32
checkbox input "true"
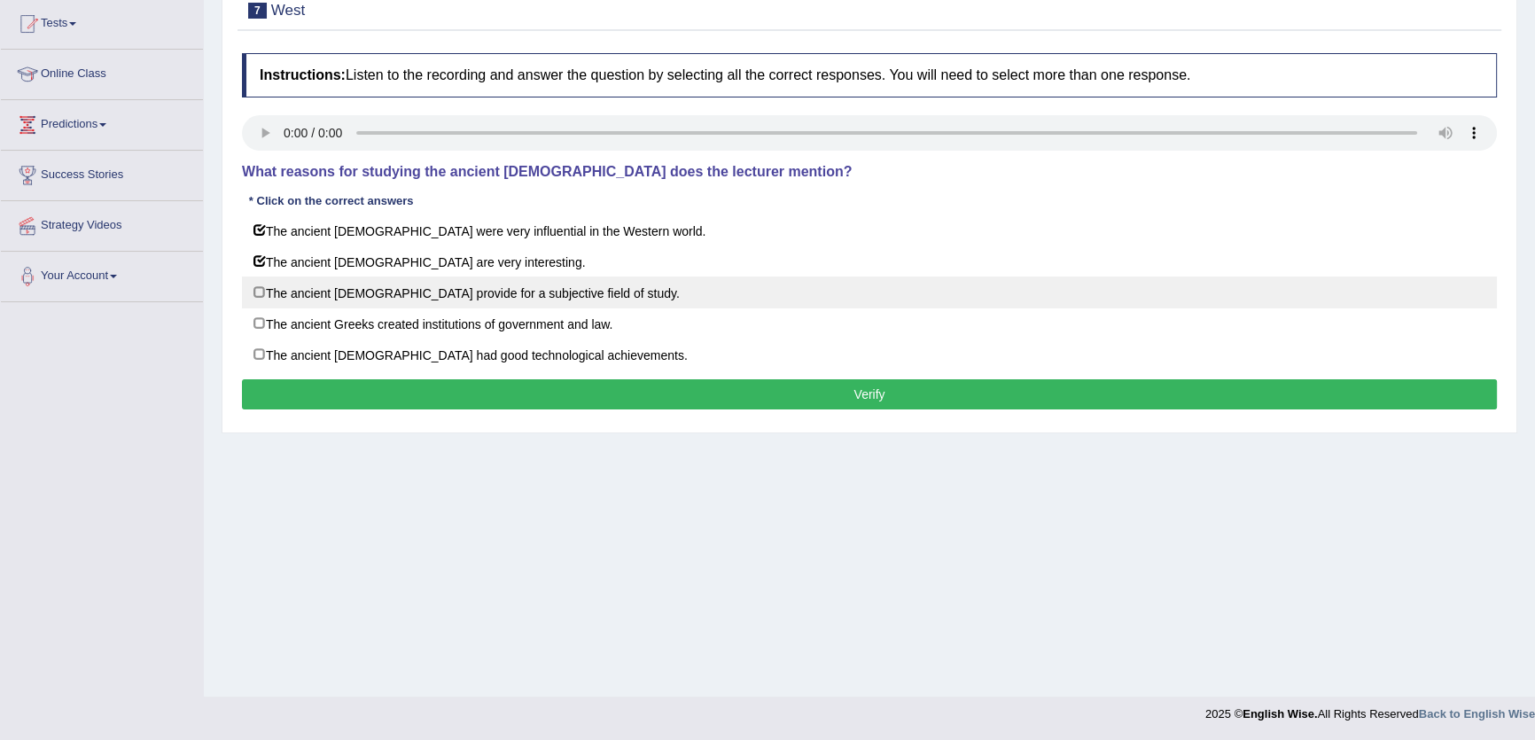
click at [387, 293] on label "The ancient [DEMOGRAPHIC_DATA] provide for a subjective field of study." at bounding box center [869, 293] width 1255 height 32
checkbox input "true"
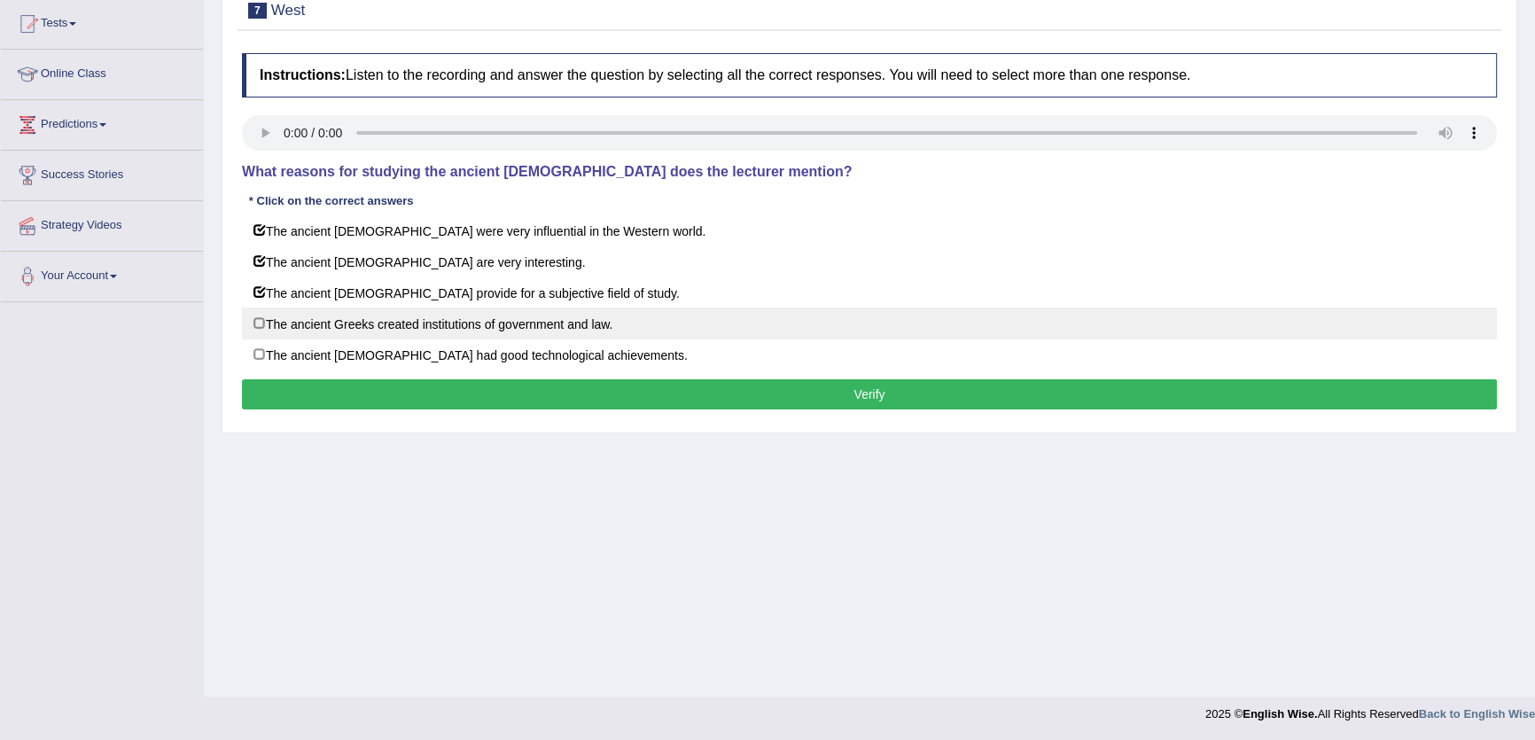
click at [390, 320] on label "The ancient Greeks created institutions of government and law." at bounding box center [869, 324] width 1255 height 32
checkbox input "true"
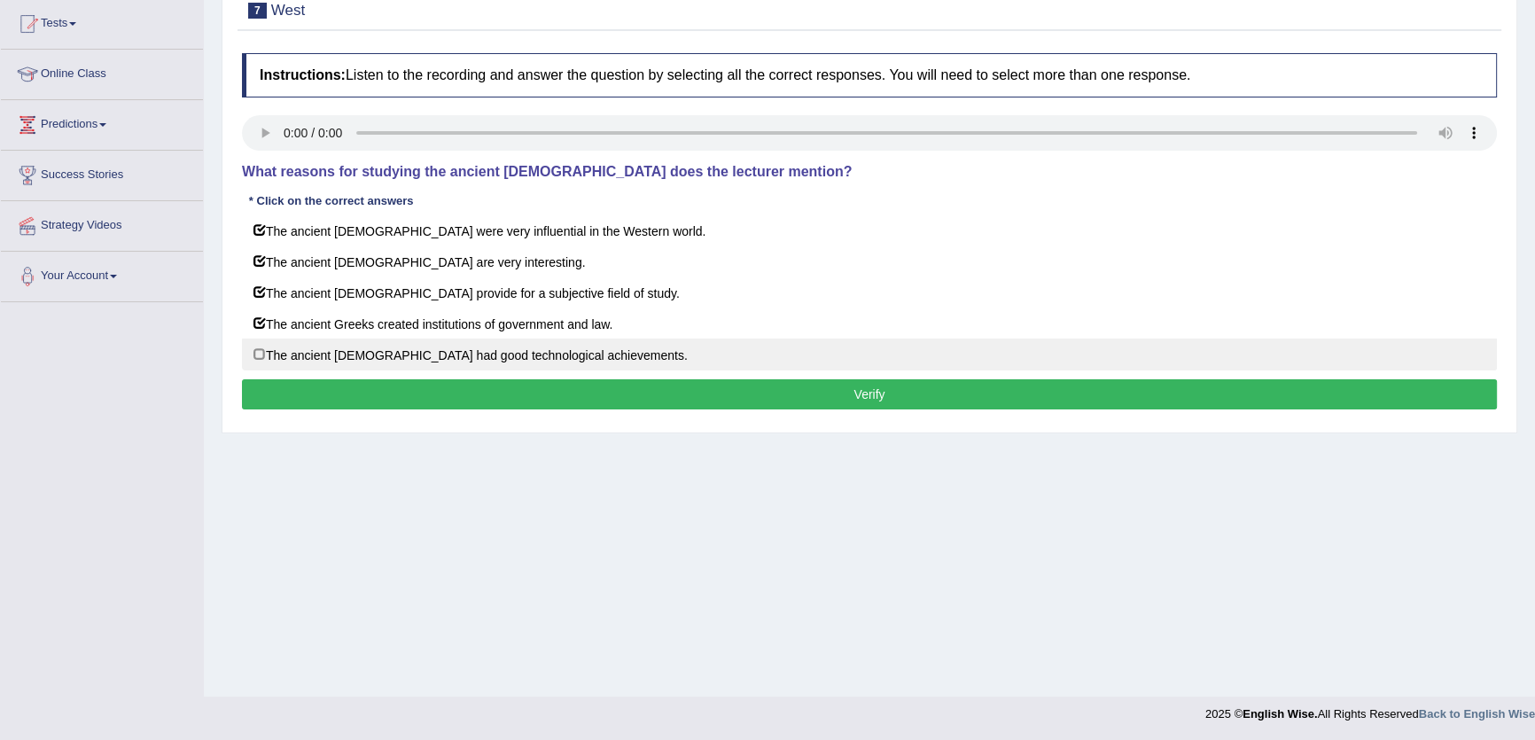
click at [397, 346] on label "The ancient Greeks had good technological achievements." at bounding box center [869, 355] width 1255 height 32
checkbox input "true"
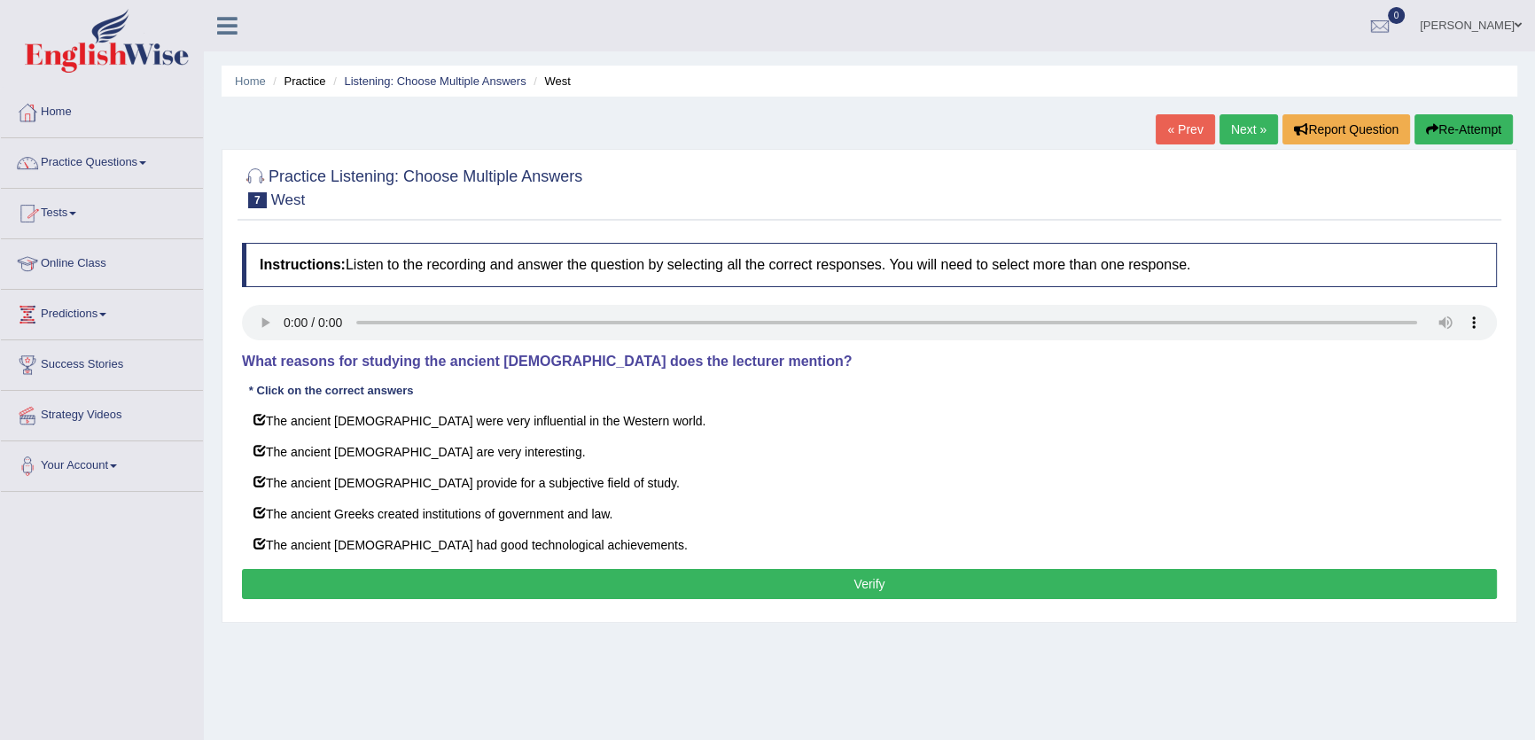
click at [1440, 122] on button "Re-Attempt" at bounding box center [1464, 129] width 98 height 30
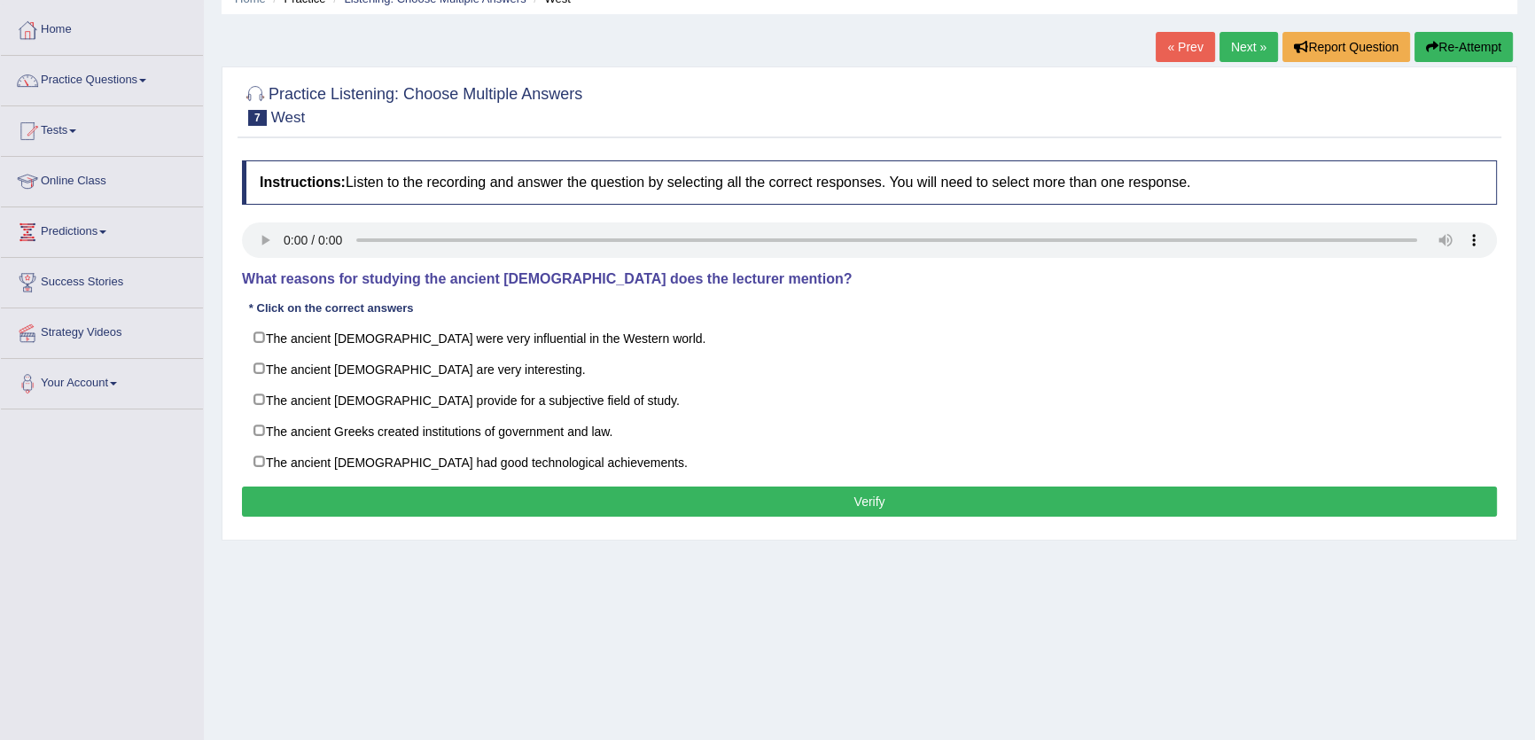
scroll to position [190, 0]
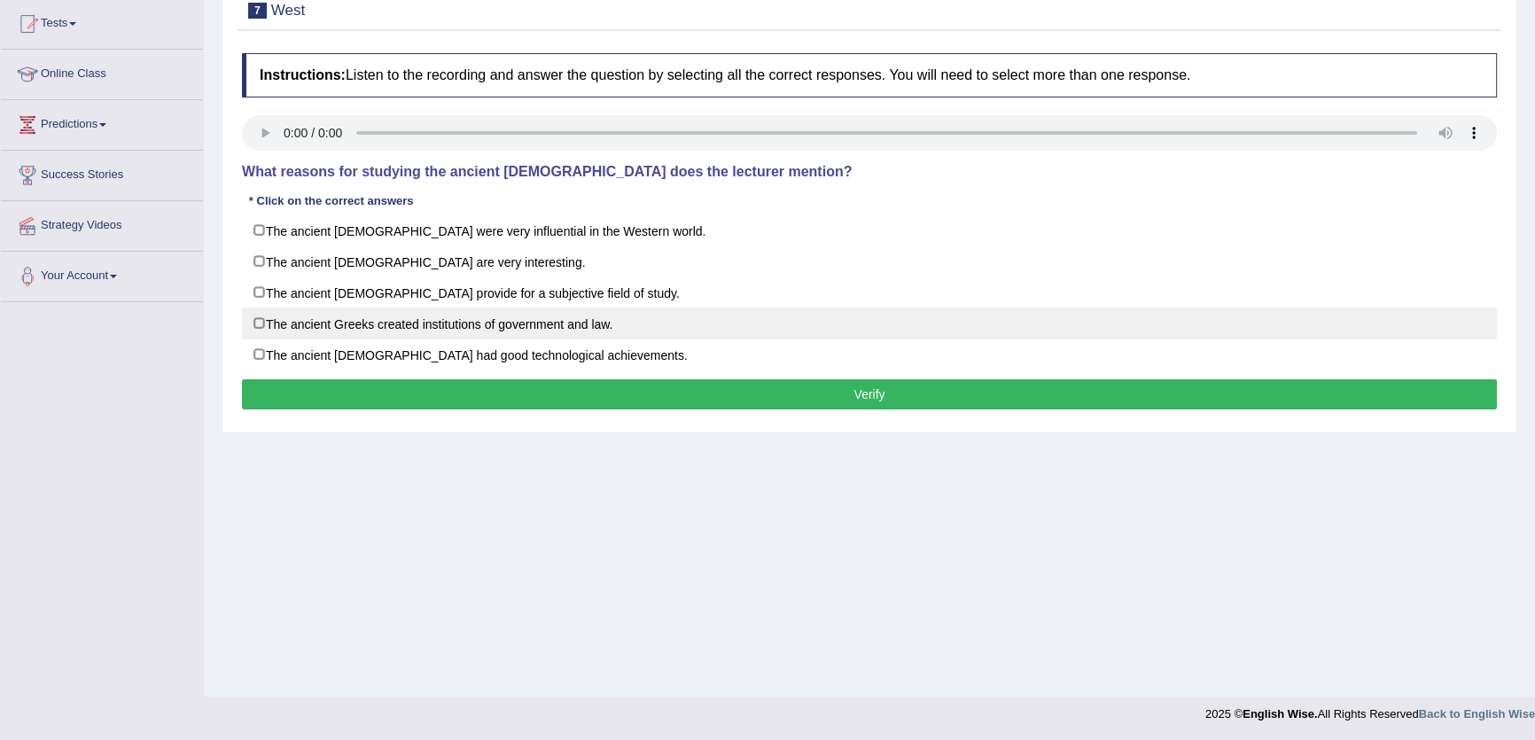
click at [510, 330] on label "The ancient Greeks created institutions of government and law." at bounding box center [869, 324] width 1255 height 32
checkbox input "true"
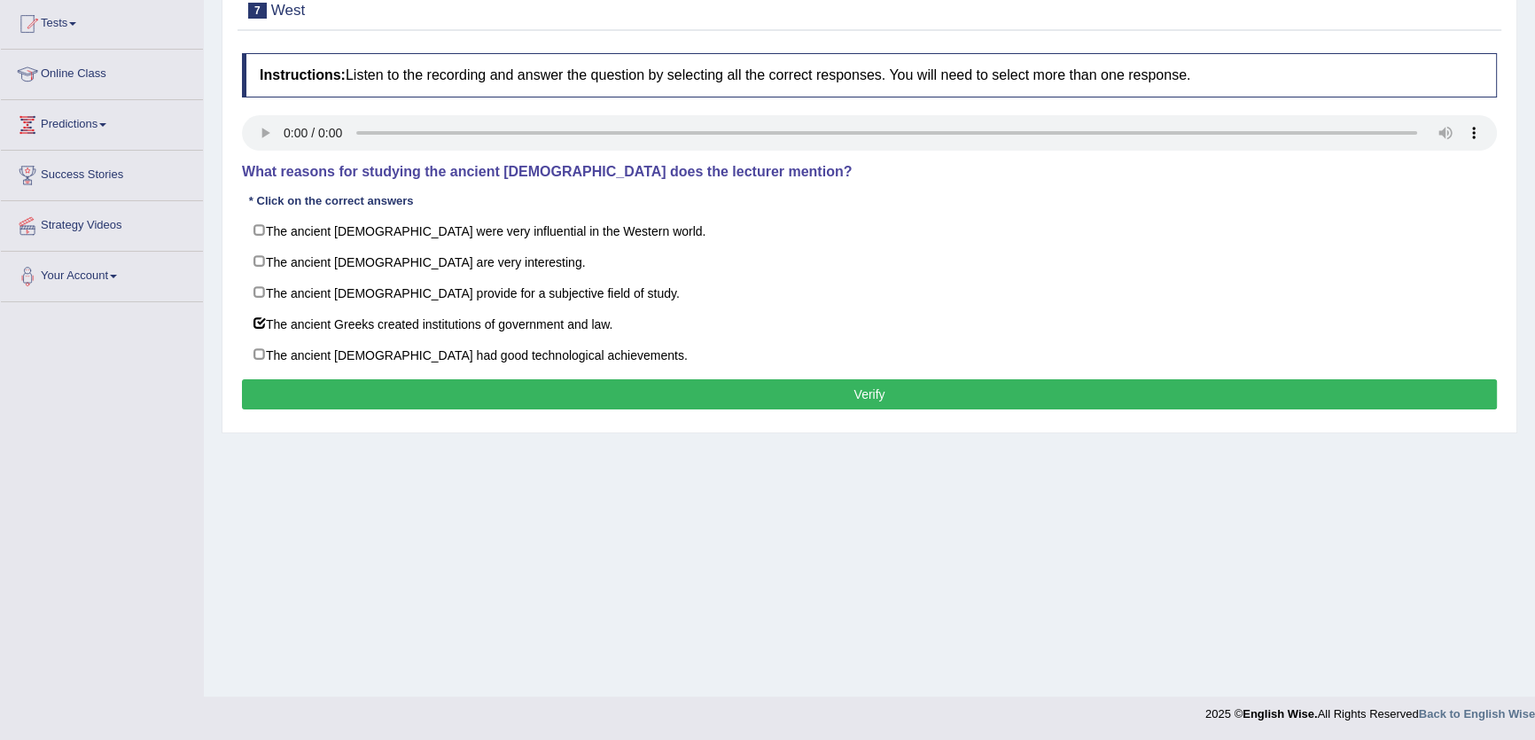
click at [695, 428] on div "Practice Listening: Choose Multiple Answers 7 West Instructions: Listen to the …" at bounding box center [870, 196] width 1296 height 474
click at [699, 385] on button "Verify" at bounding box center [869, 394] width 1255 height 30
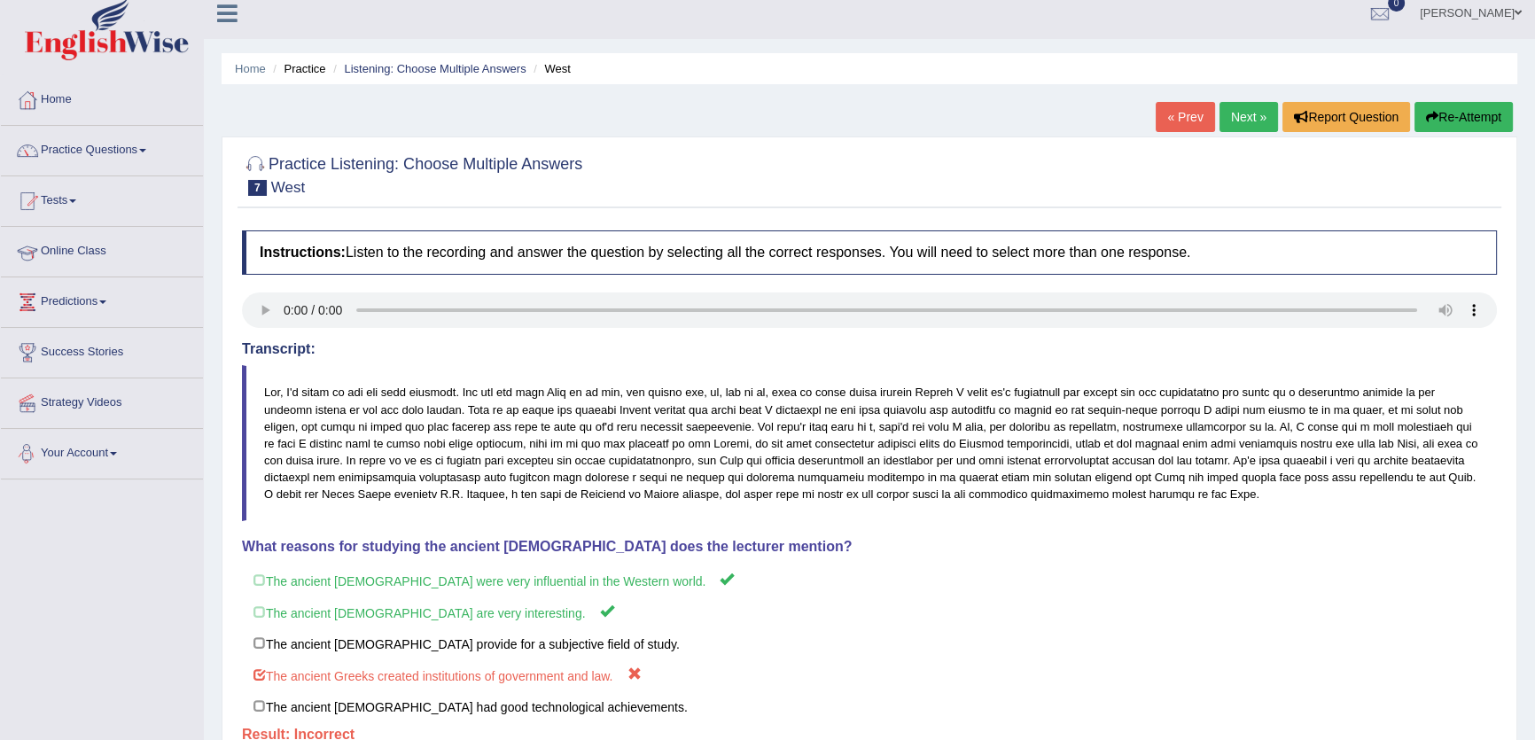
scroll to position [0, 0]
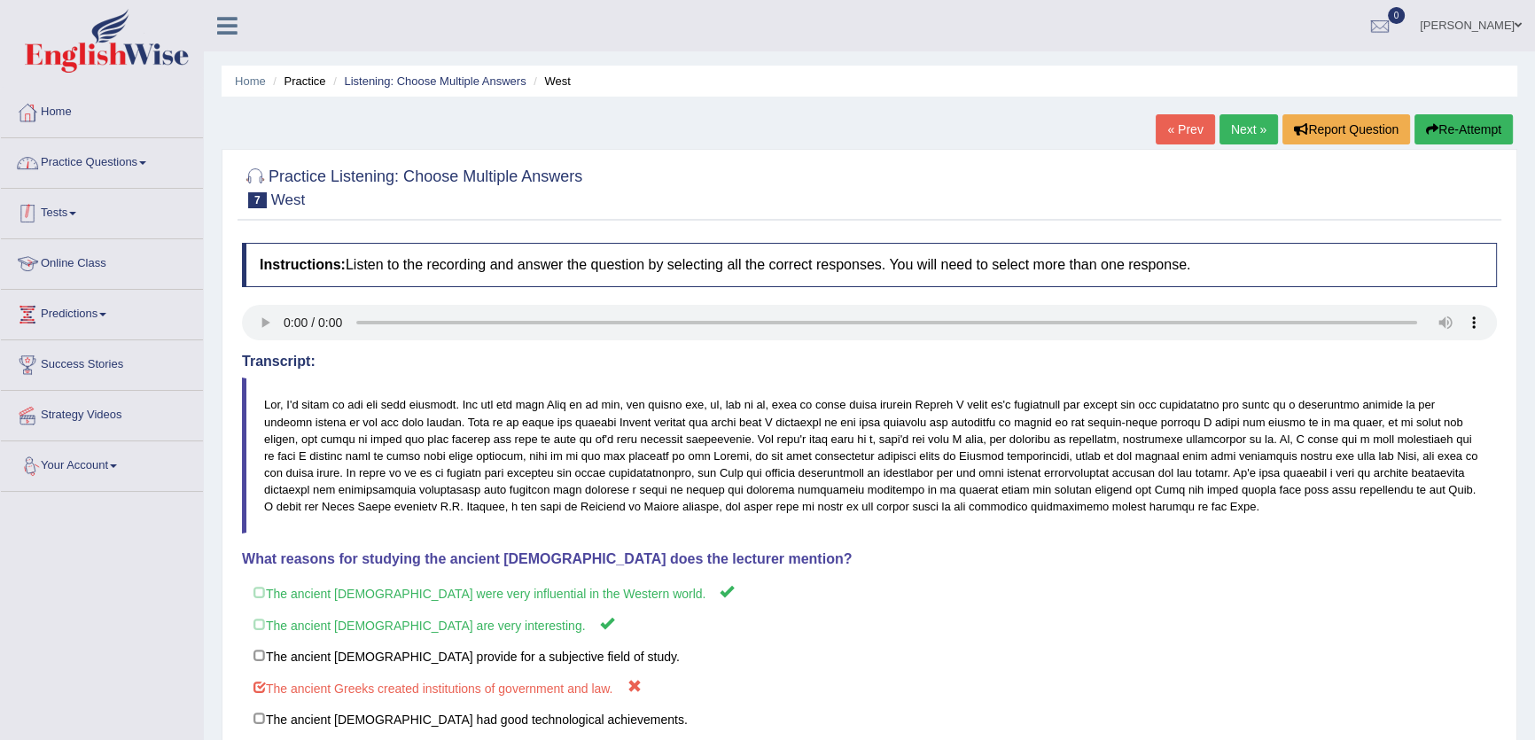
click at [88, 160] on link "Practice Questions" at bounding box center [102, 160] width 202 height 44
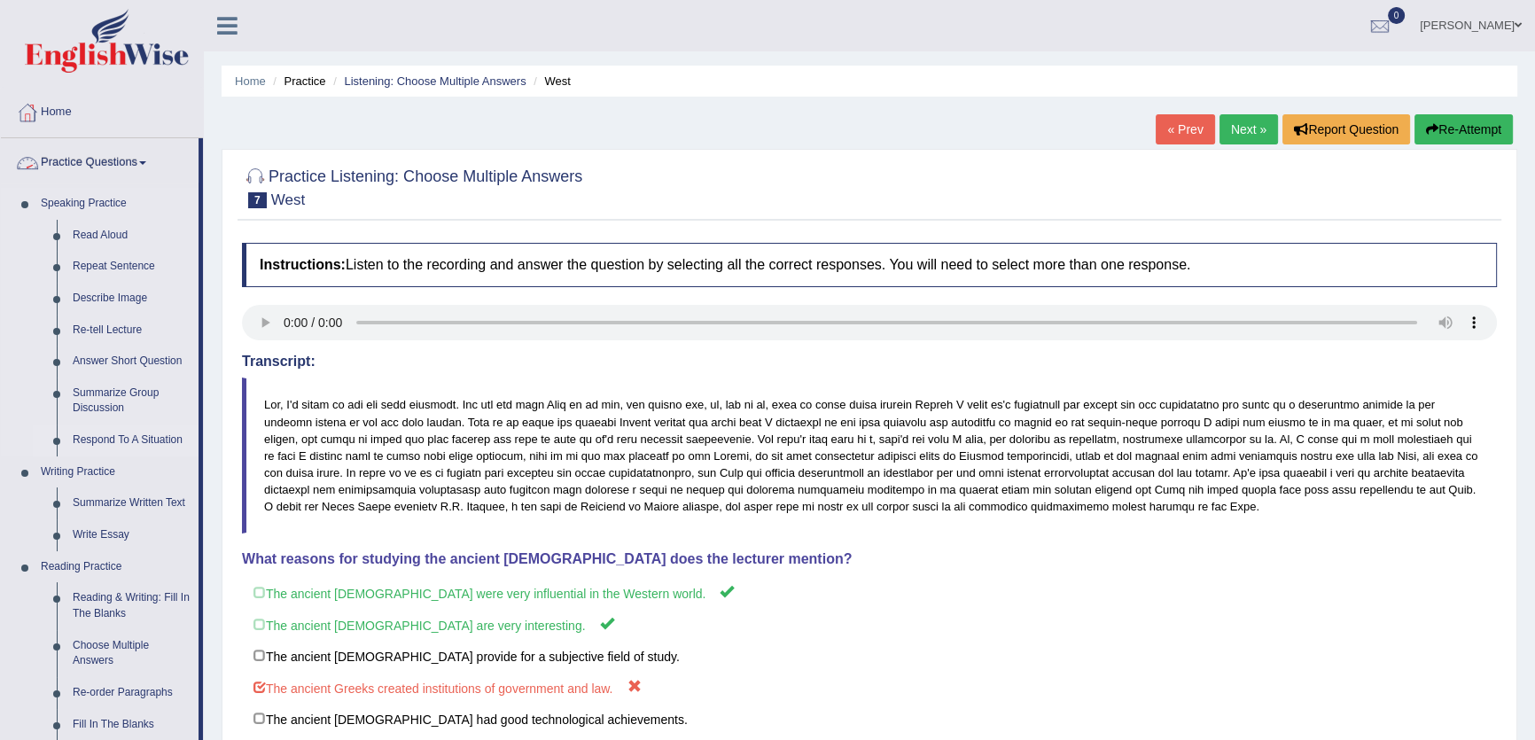
scroll to position [483, 0]
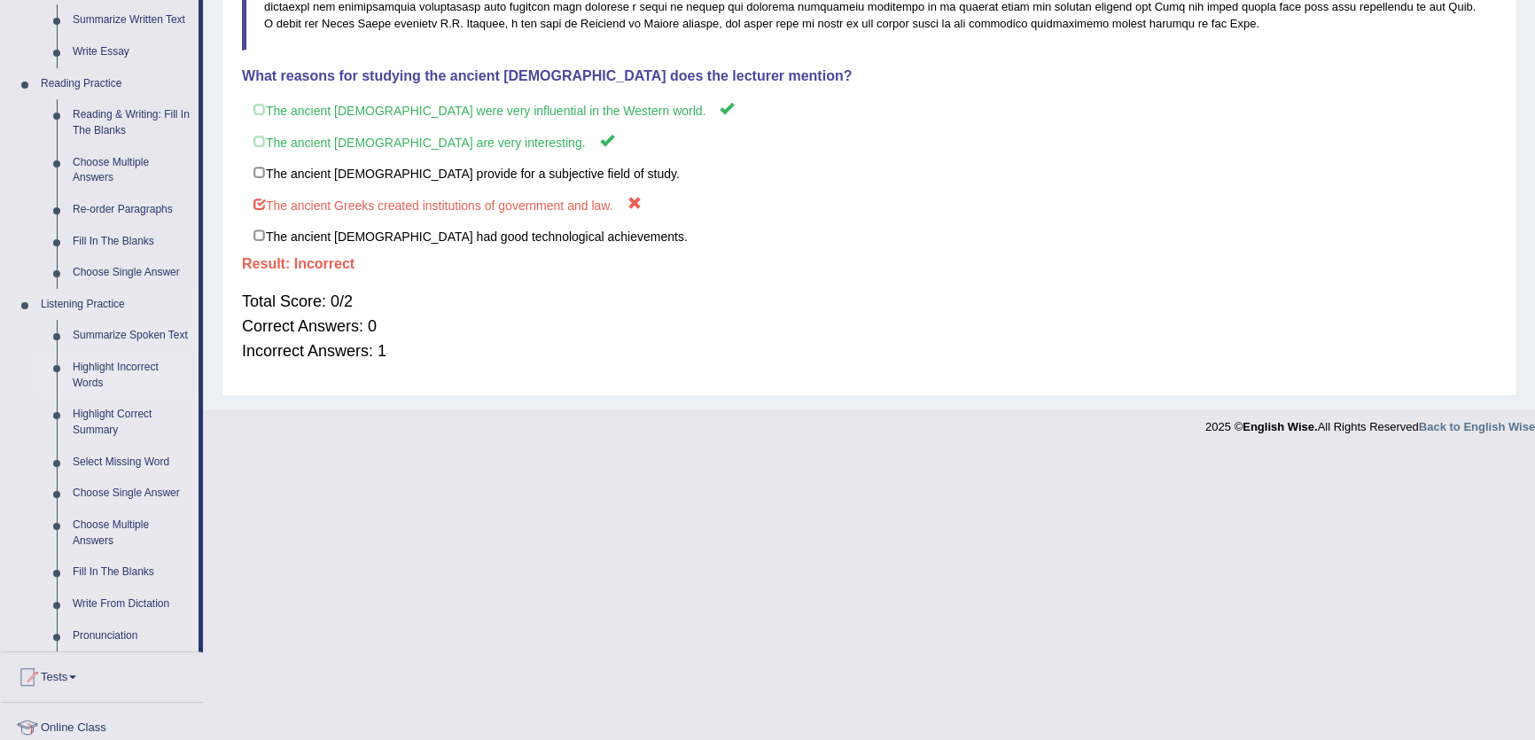
click at [73, 371] on link "Highlight Incorrect Words" at bounding box center [132, 375] width 134 height 47
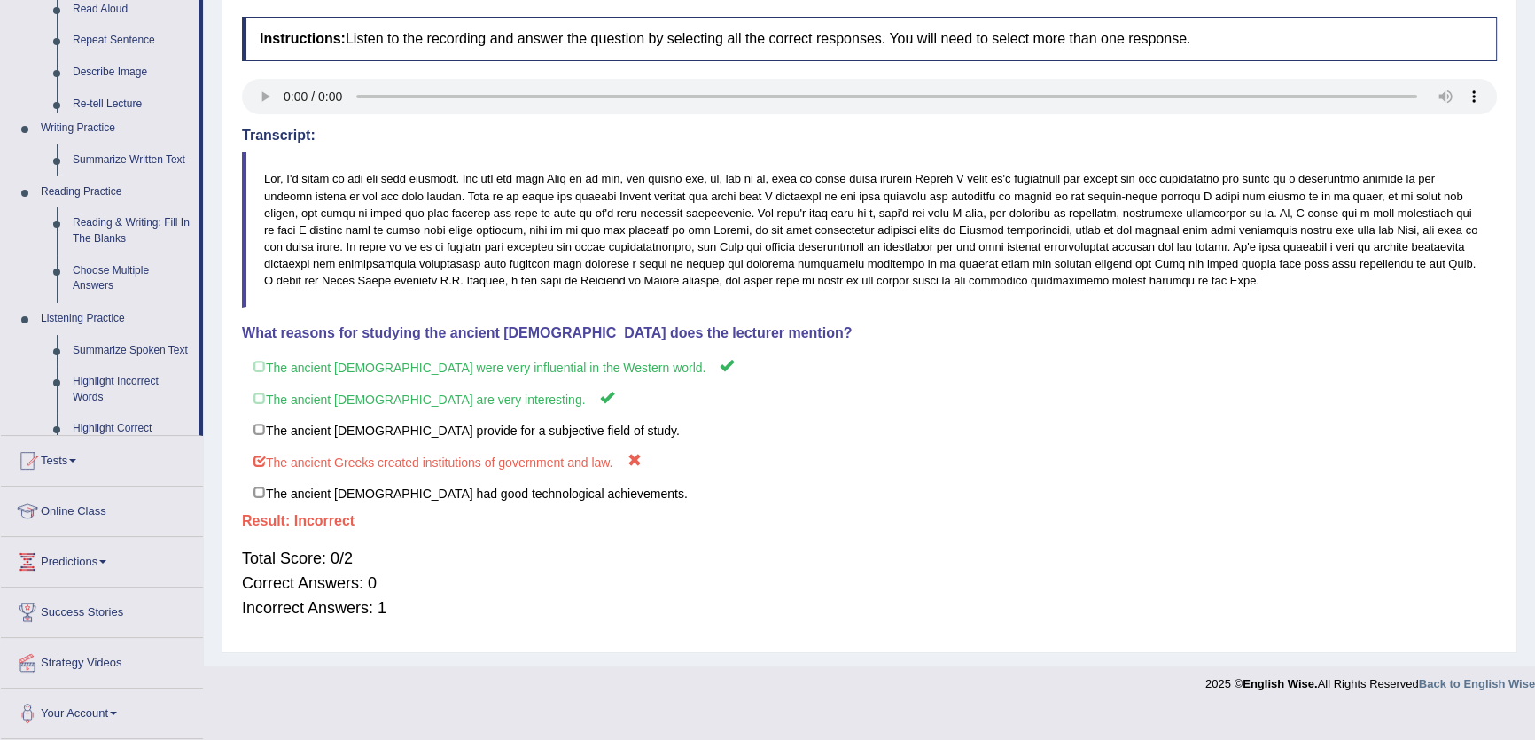
scroll to position [199, 0]
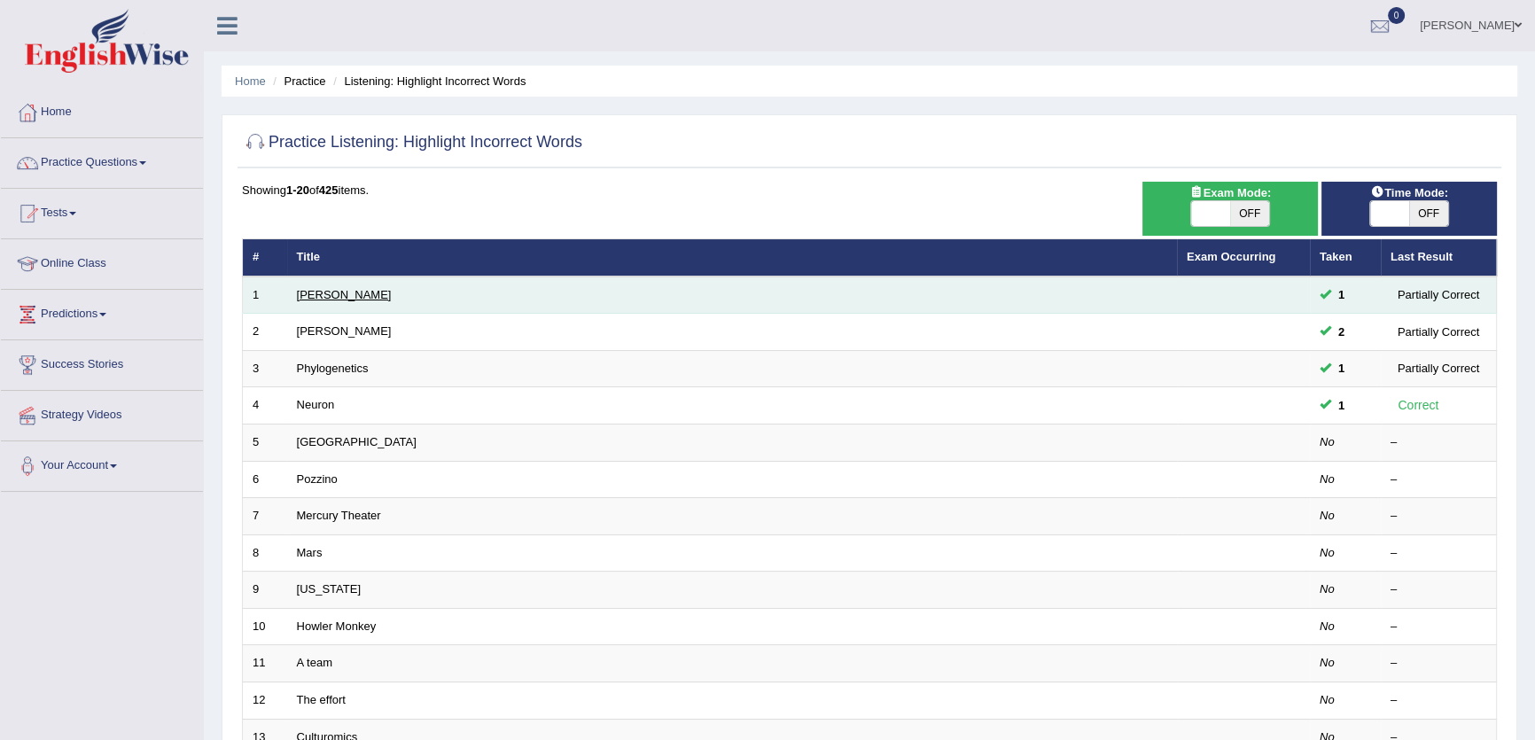
click at [318, 293] on link "[PERSON_NAME]" at bounding box center [344, 294] width 95 height 13
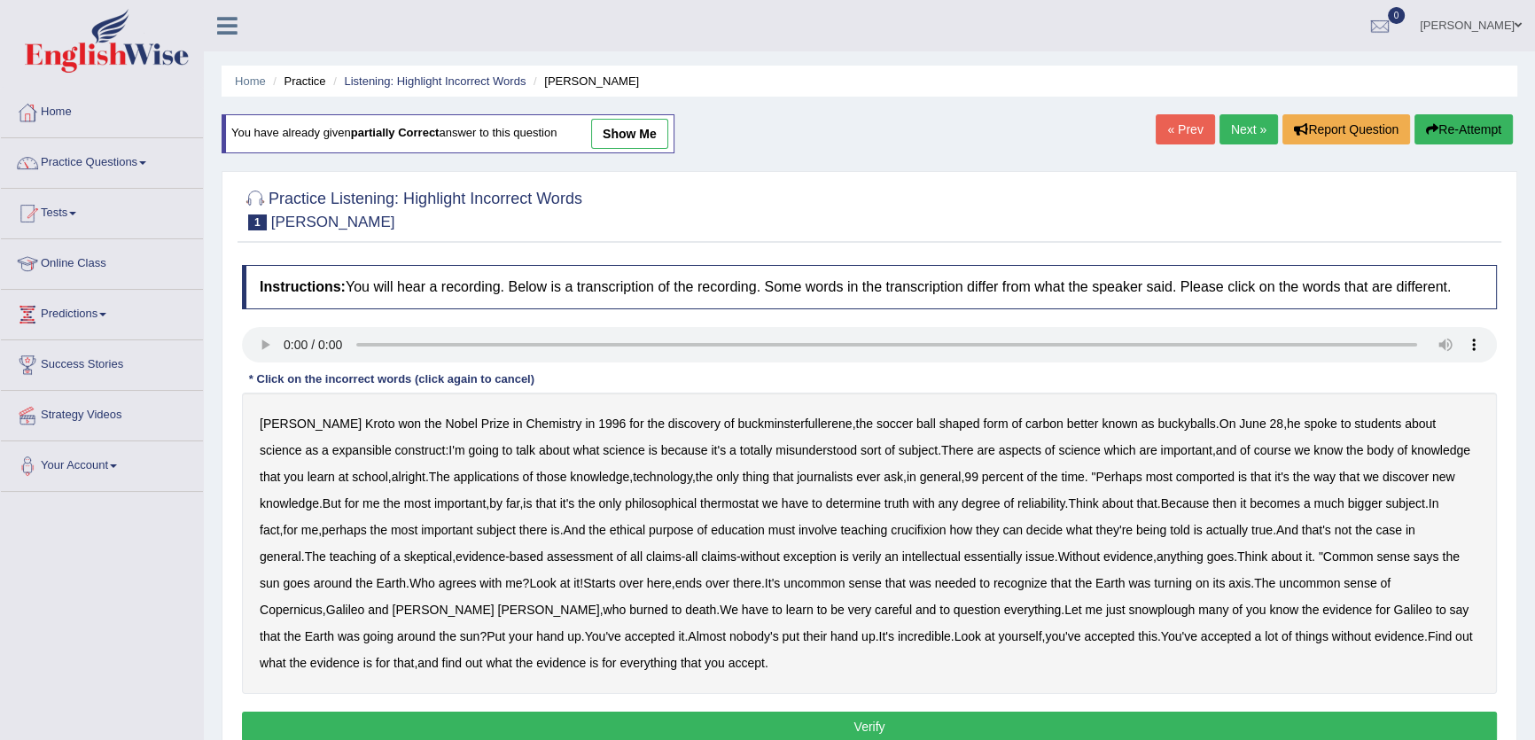
click at [377, 426] on div "Harold Kroto won the Nobel Prize in Chemistry in 1996 for the discovery of buck…" at bounding box center [869, 543] width 1255 height 301
click at [812, 537] on div "Harold Kroto won the Nobel Prize in Chemistry in 1996 for the discovery of buck…" at bounding box center [869, 543] width 1255 height 301
drag, startPoint x: 887, startPoint y: 449, endPoint x: 763, endPoint y: 594, distance: 191.1
click at [868, 514] on div "Harold Kroto won the Nobel Prize in Chemistry in 1996 for the discovery of buck…" at bounding box center [869, 543] width 1255 height 301
drag, startPoint x: 769, startPoint y: 585, endPoint x: 898, endPoint y: 551, distance: 133.7
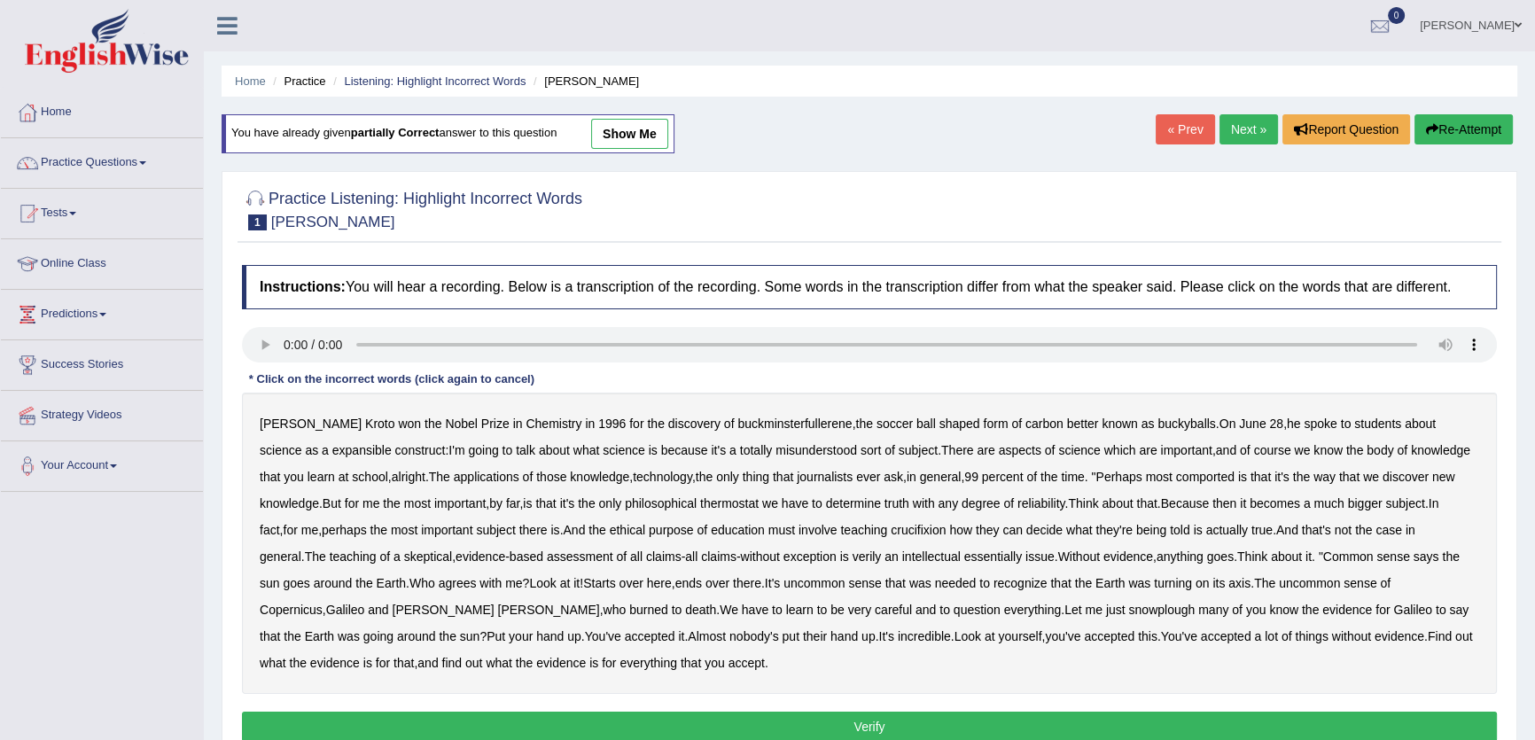
click at [866, 560] on div "Harold Kroto won the Nobel Prize in Chemistry in 1996 for the discovery of buck…" at bounding box center [869, 543] width 1255 height 301
click at [1196, 427] on div "Harold Kroto won the Nobel Prize in Chemistry in 1996 for the discovery of buck…" at bounding box center [869, 543] width 1255 height 301
click at [639, 123] on link "show me" at bounding box center [629, 134] width 77 height 30
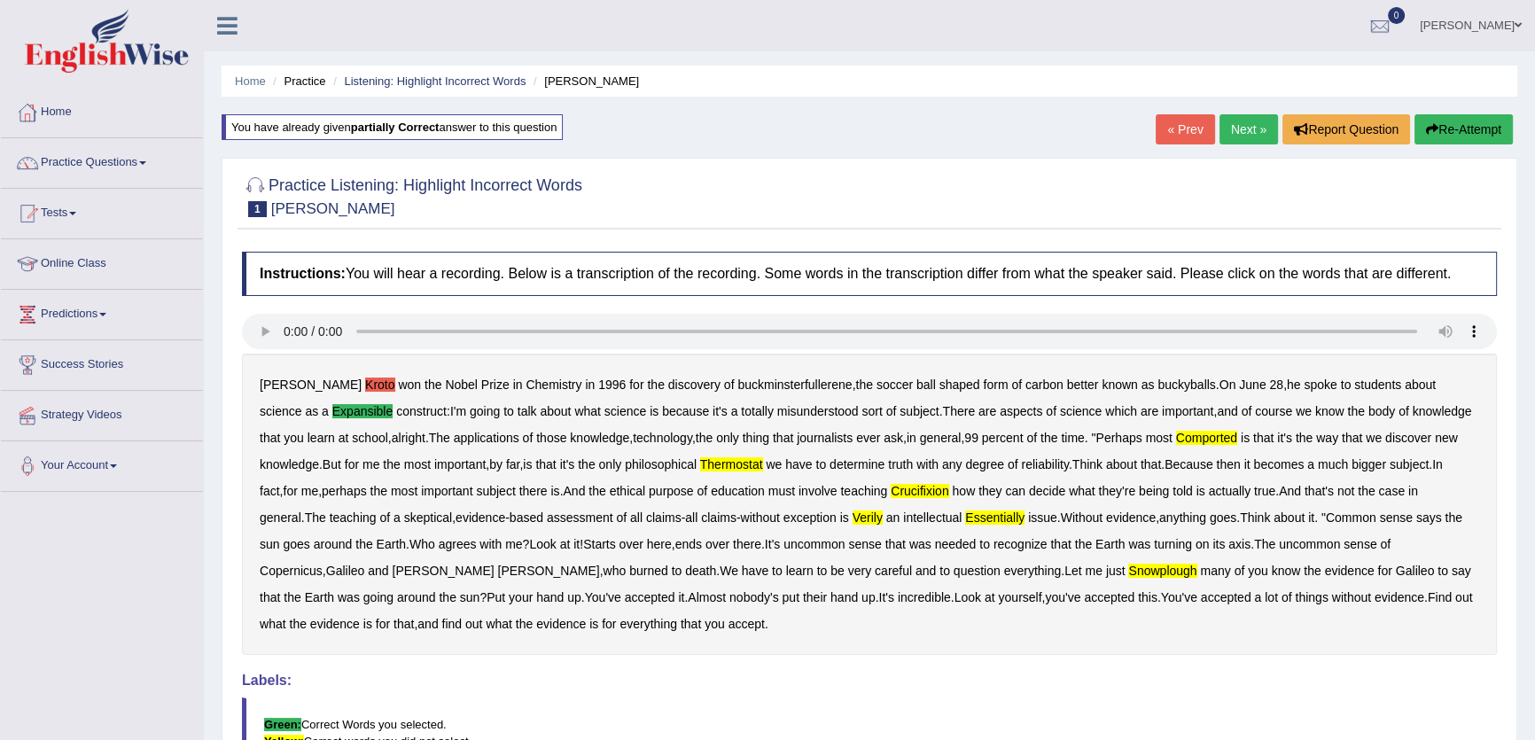
click at [119, 163] on link "Practice Questions" at bounding box center [102, 160] width 202 height 44
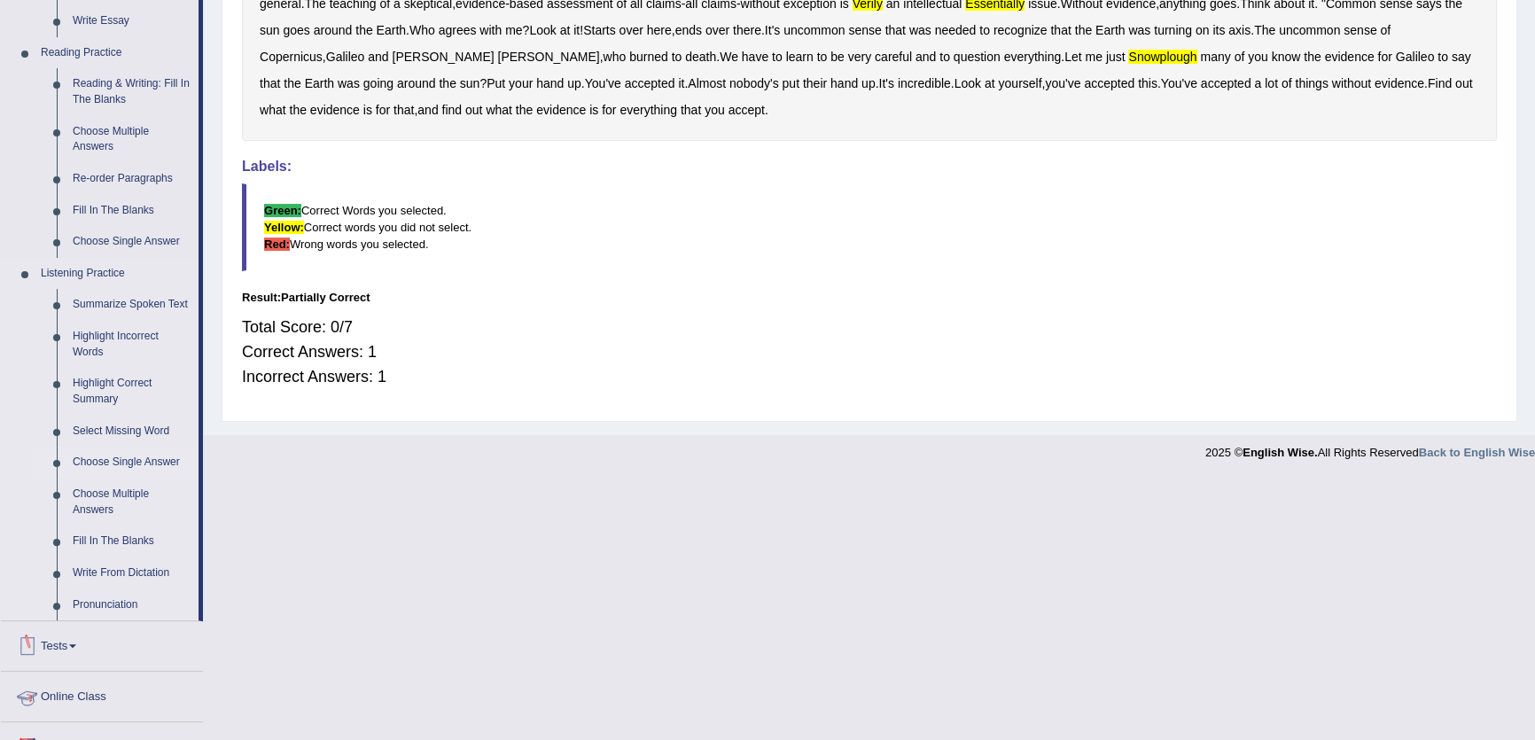
scroll to position [698, 0]
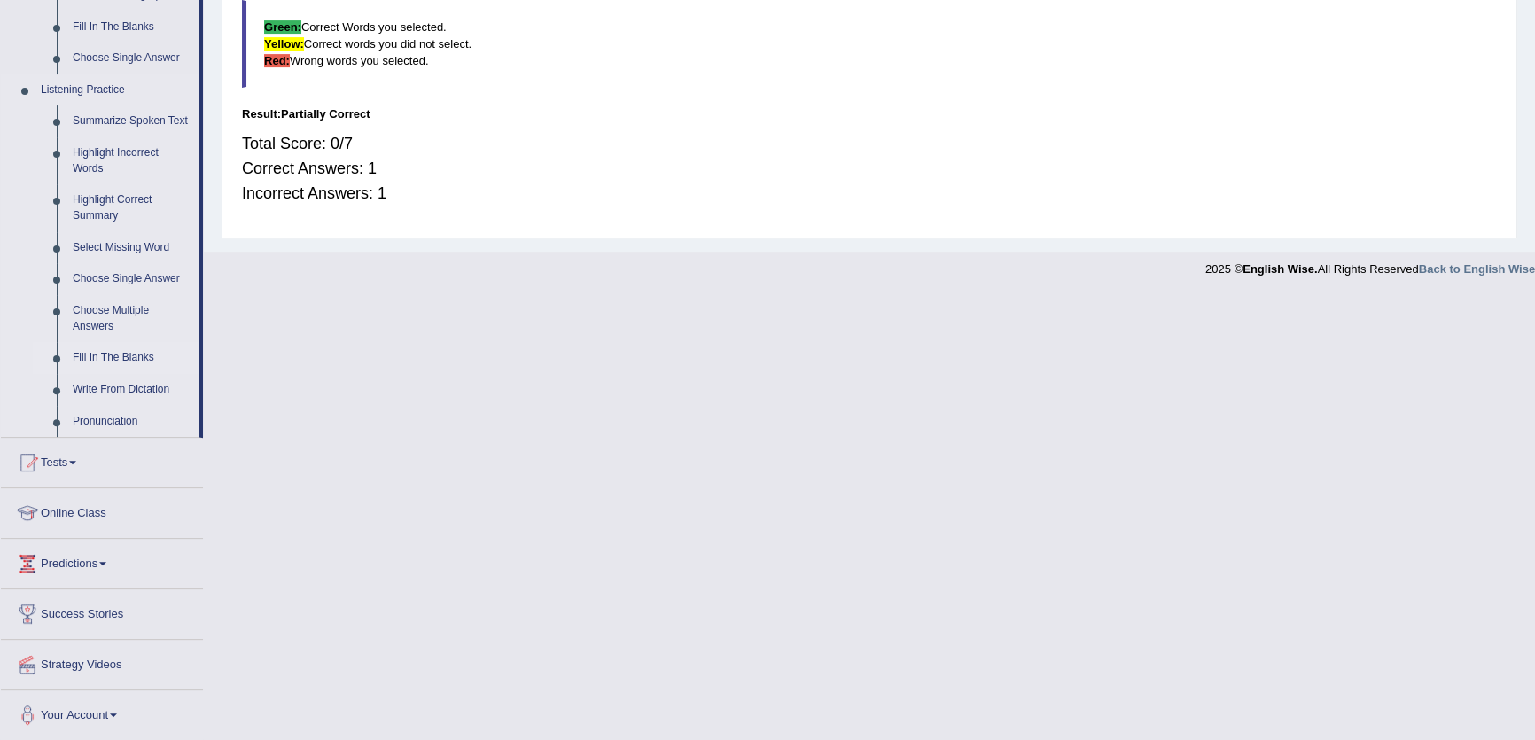
click at [120, 361] on link "Fill In The Blanks" at bounding box center [132, 358] width 134 height 32
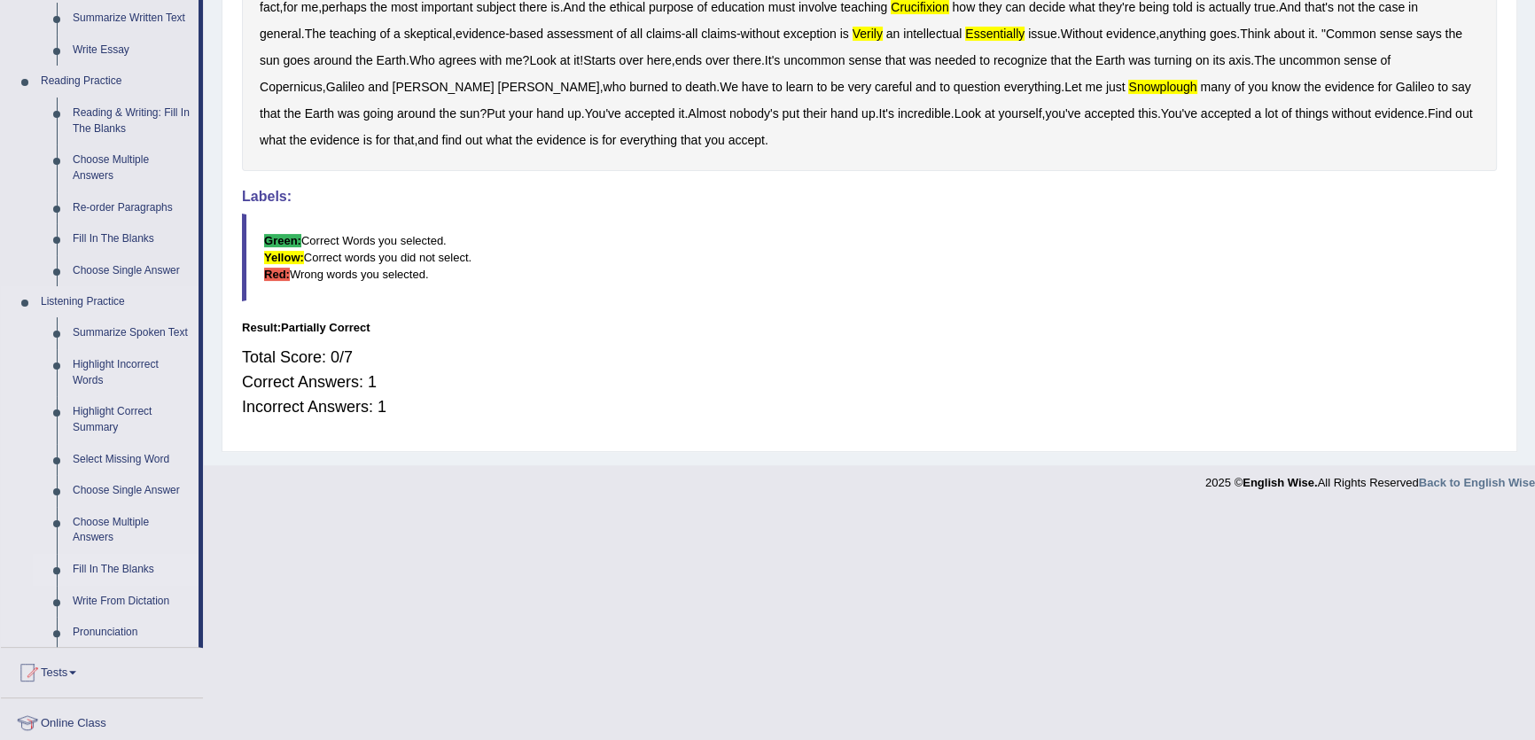
scroll to position [253, 0]
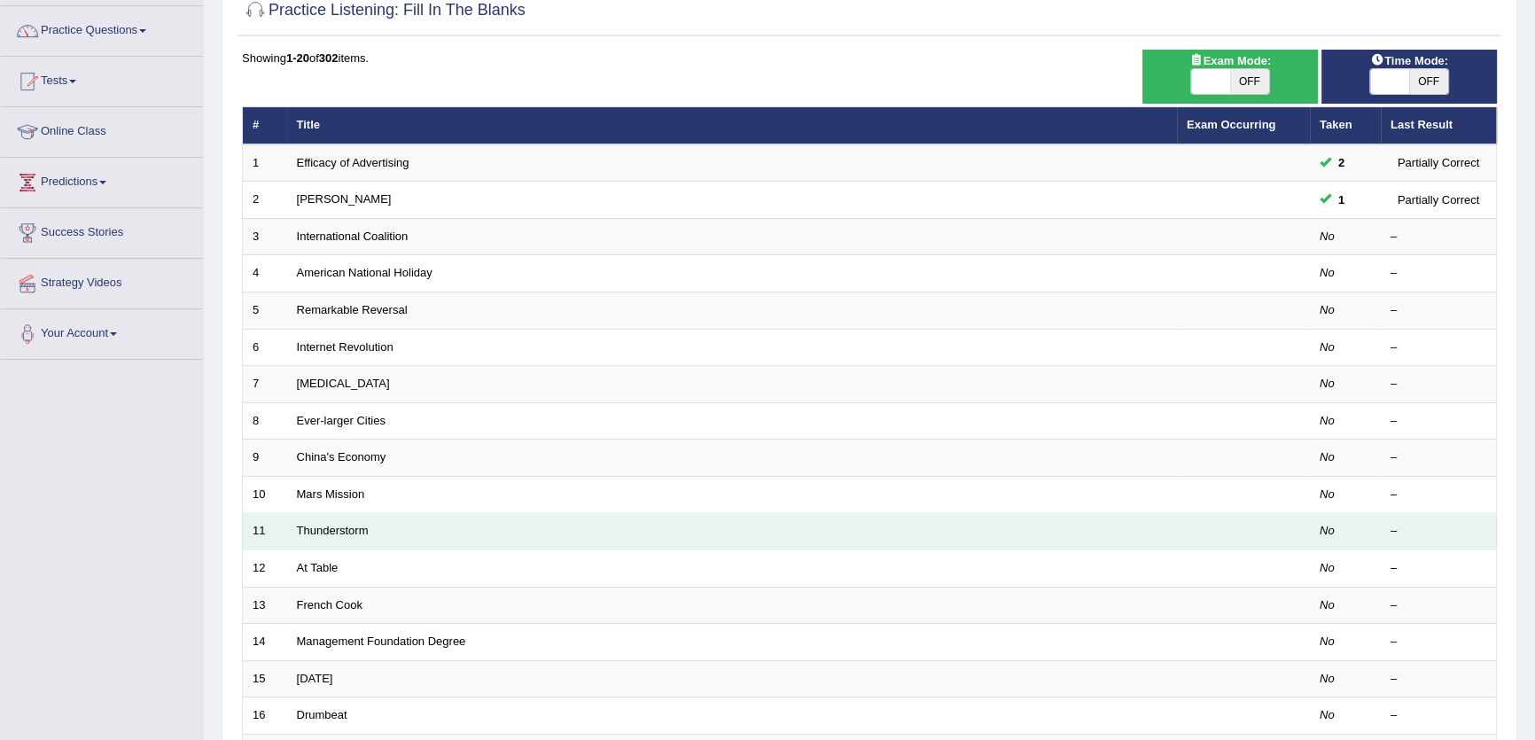
scroll to position [322, 0]
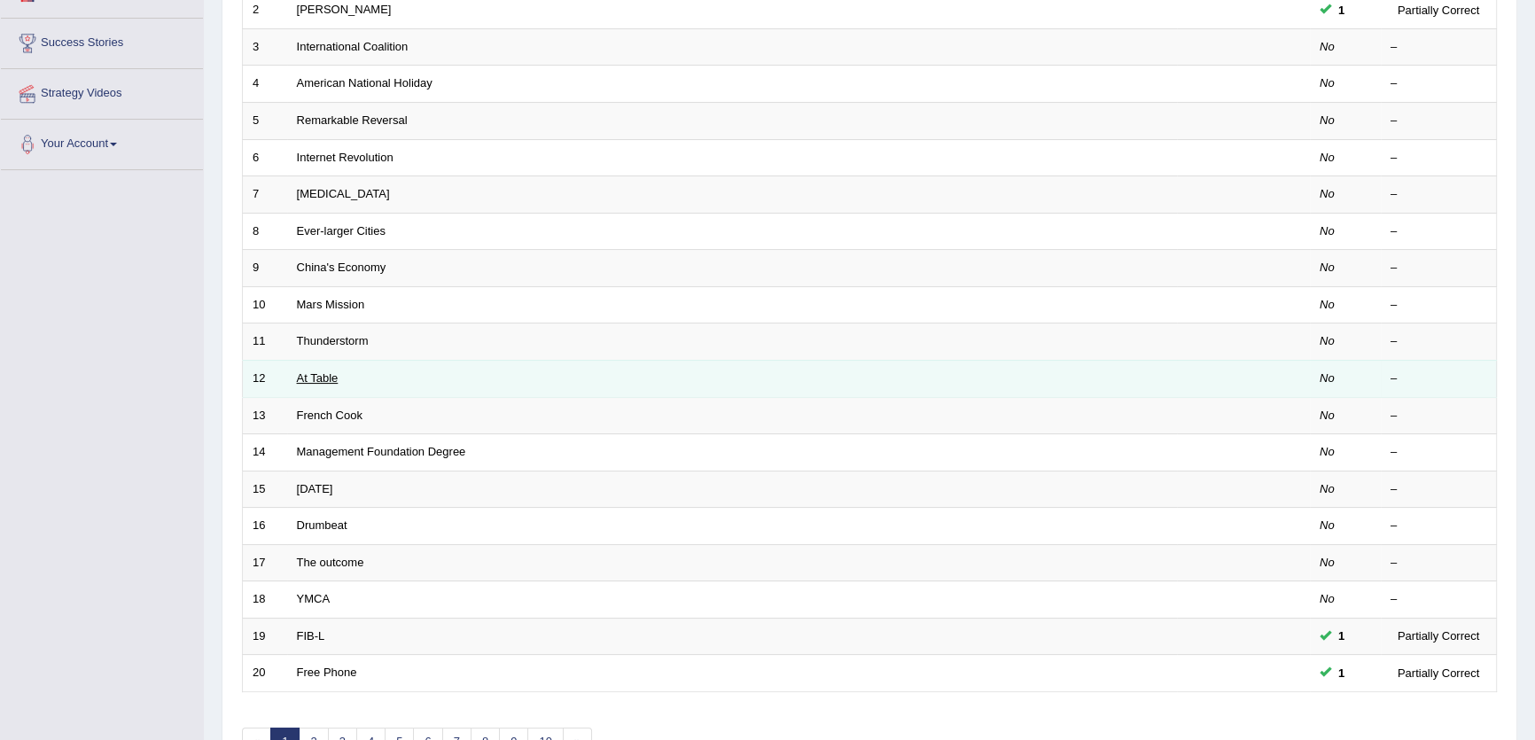
click at [311, 372] on link "At Table" at bounding box center [318, 377] width 42 height 13
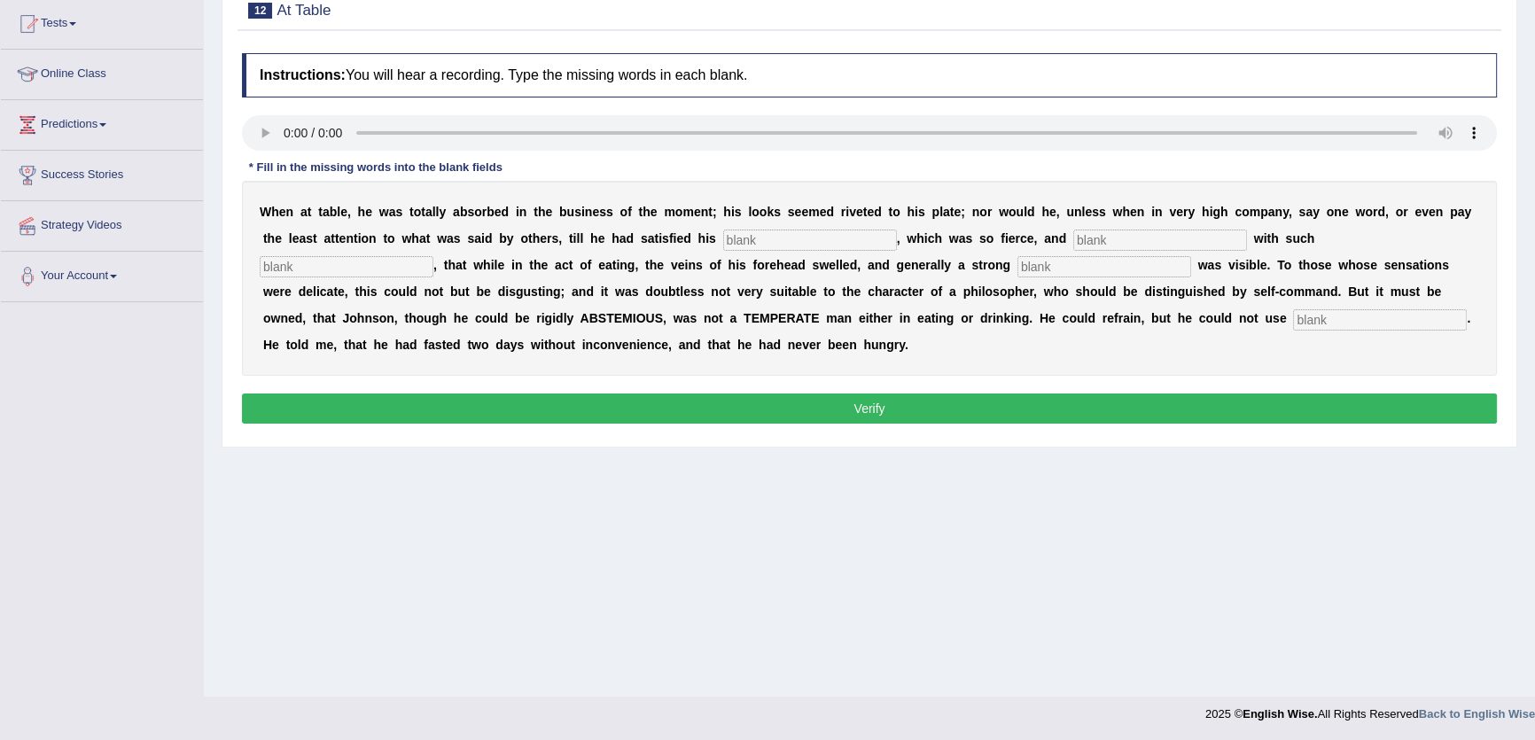
scroll to position [28, 0]
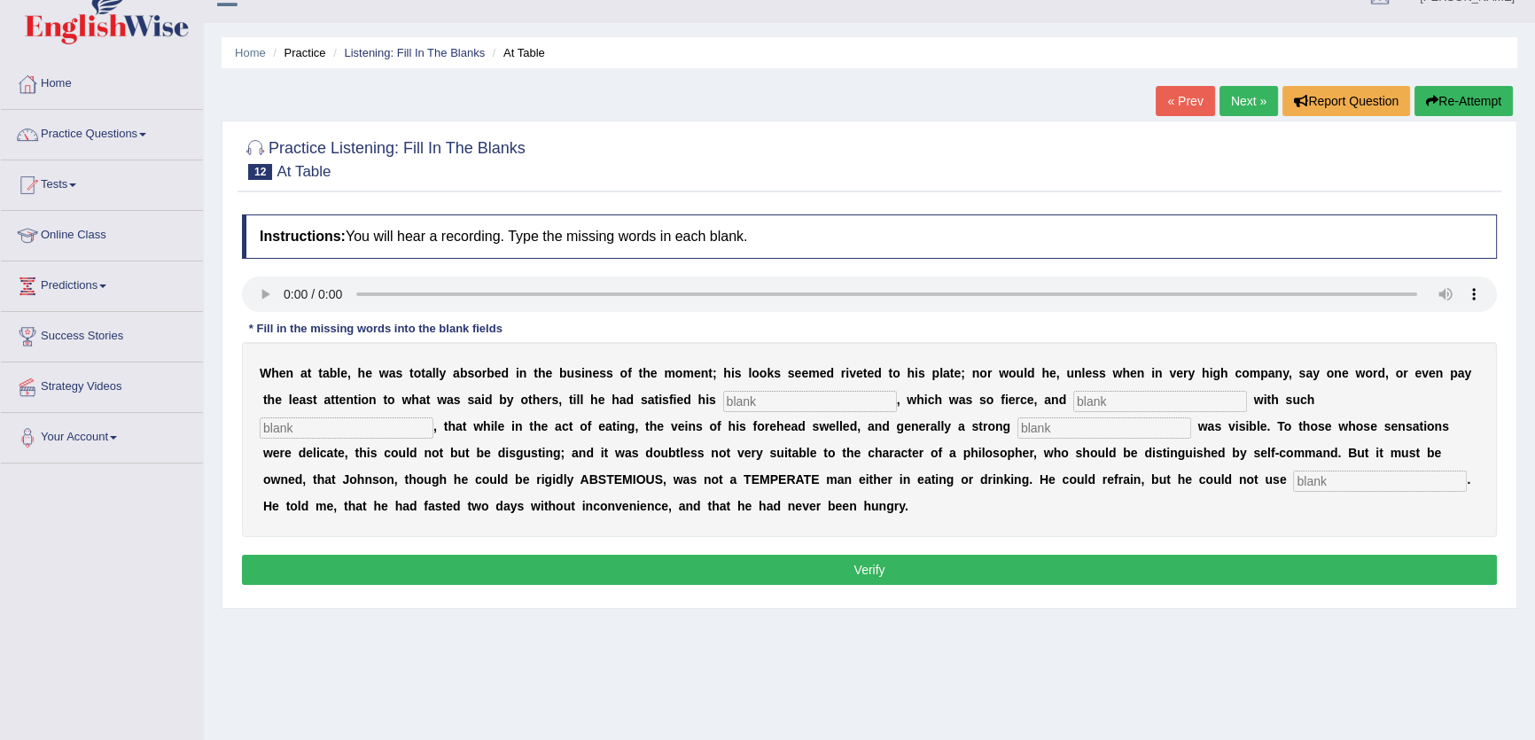
click at [1241, 363] on div "W h e n a t t a b l e , h e w a s t o t a l l y a b s o r b e d i n t h e b u s…" at bounding box center [869, 439] width 1255 height 195
click at [740, 402] on input "text" at bounding box center [810, 401] width 174 height 21
click at [791, 397] on input "text" at bounding box center [810, 401] width 174 height 21
type input "xc"
click at [1238, 85] on div "Home Practice Listening: Fill In The Blanks At Table « Prev Next » Report Quest…" at bounding box center [869, 415] width 1331 height 886
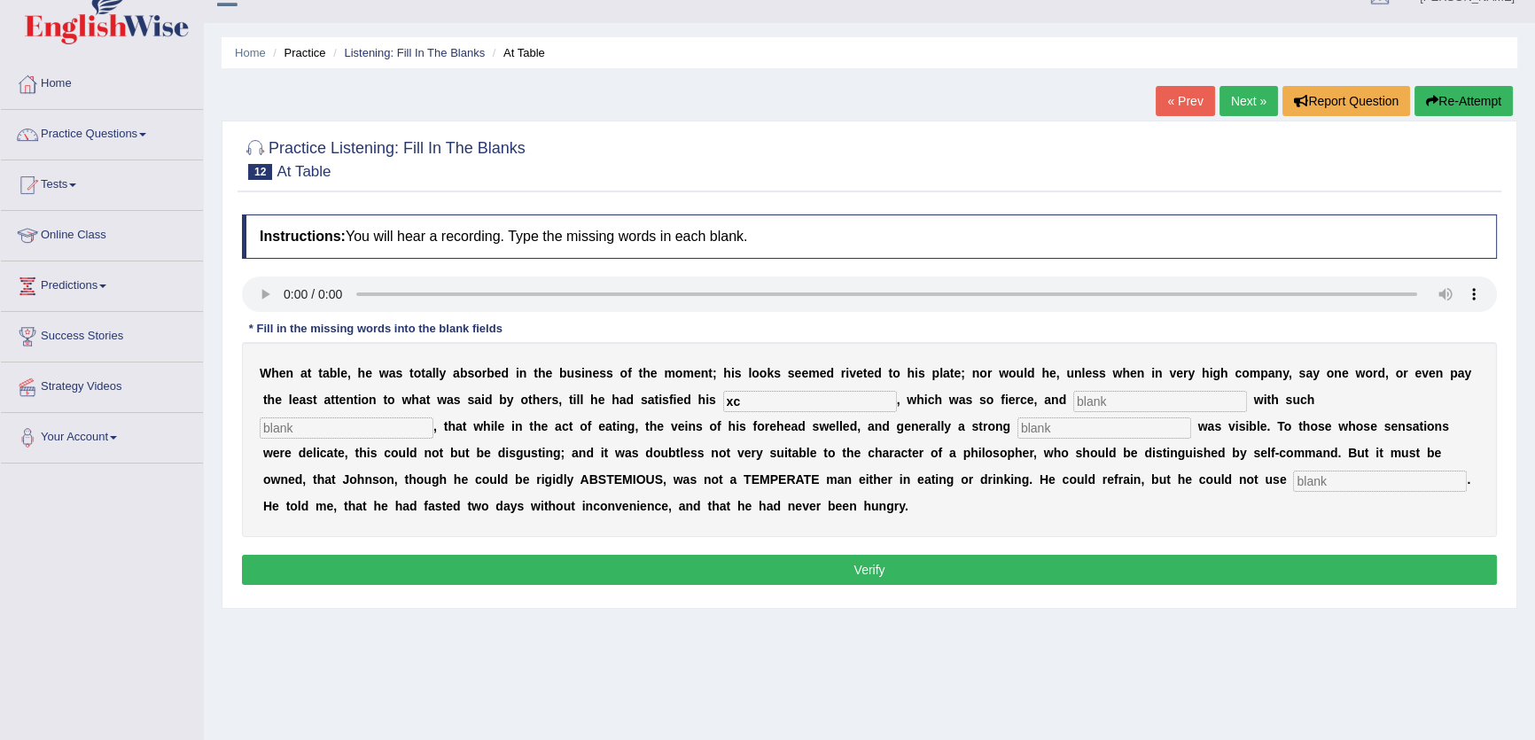
click at [1242, 102] on link "Next »" at bounding box center [1249, 101] width 59 height 30
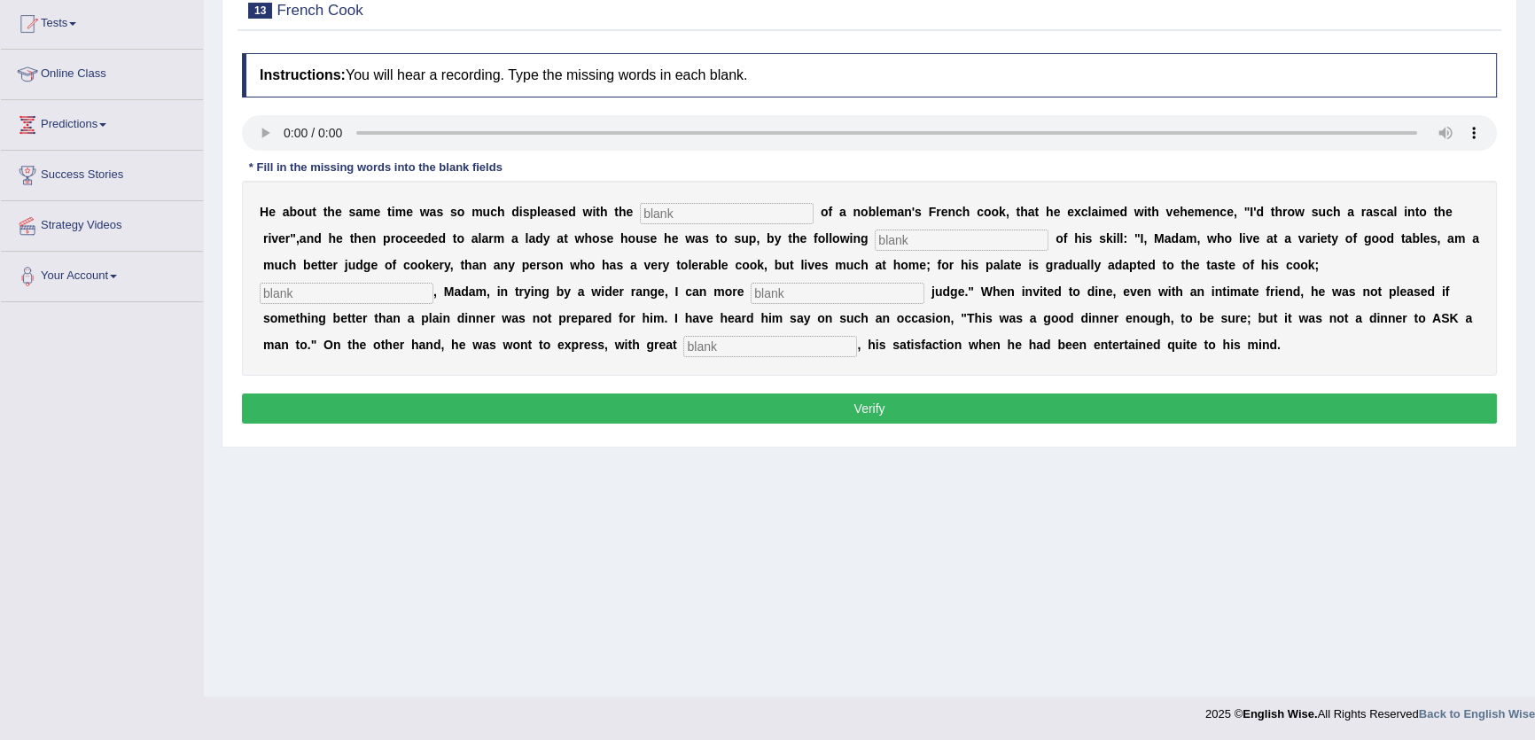
scroll to position [190, 0]
click at [727, 216] on input "text" at bounding box center [727, 213] width 174 height 21
type input "performanse"
click at [931, 230] on input "text" at bounding box center [962, 240] width 174 height 21
type input "manifesto"
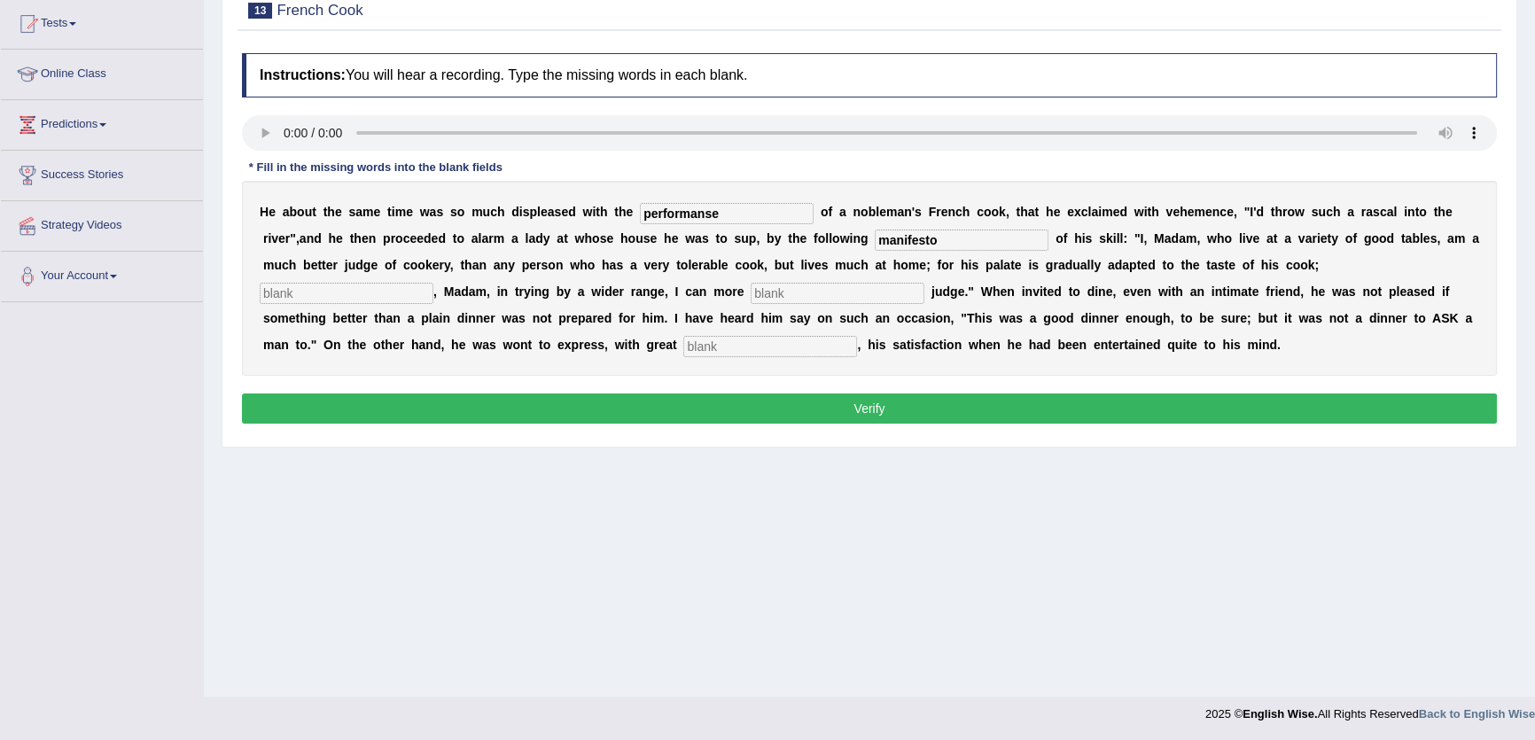
drag, startPoint x: 393, startPoint y: 301, endPoint x: 406, endPoint y: 301, distance: 13.3
click at [402, 301] on input "text" at bounding box center [347, 293] width 174 height 21
type input "phrase"
click at [804, 283] on input "text" at bounding box center [838, 293] width 174 height 21
type input "exquisitely"
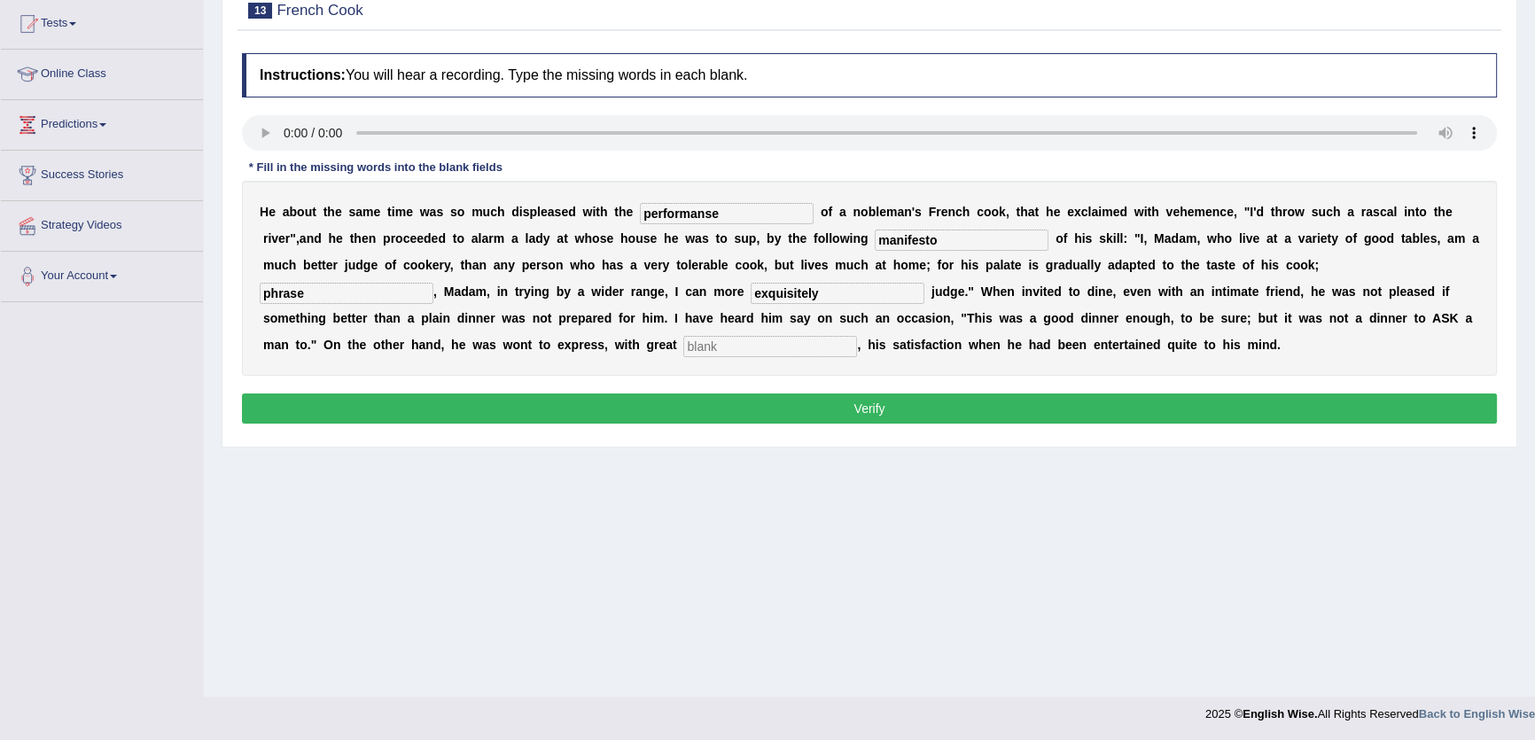
click at [784, 359] on div "H e a b o u t t h e s a m e t i m e w a s s o m u c h d i s p l e a s e d w i t…" at bounding box center [869, 278] width 1255 height 195
click at [777, 343] on input "text" at bounding box center [770, 346] width 174 height 21
type input "gleghgmgjj"
click at [943, 405] on button "Verify" at bounding box center [869, 409] width 1255 height 30
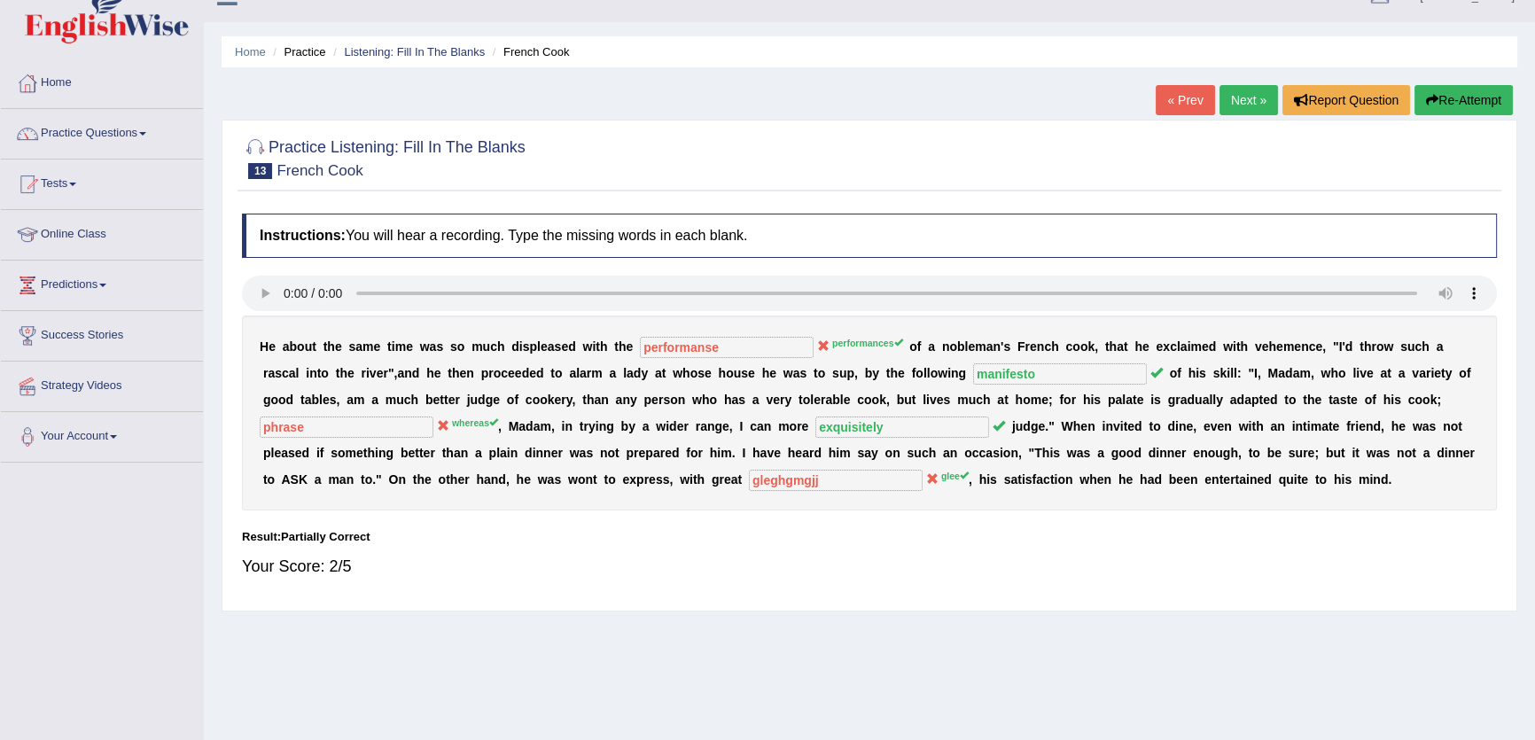
scroll to position [28, 0]
click at [1229, 94] on link "Next »" at bounding box center [1249, 101] width 59 height 30
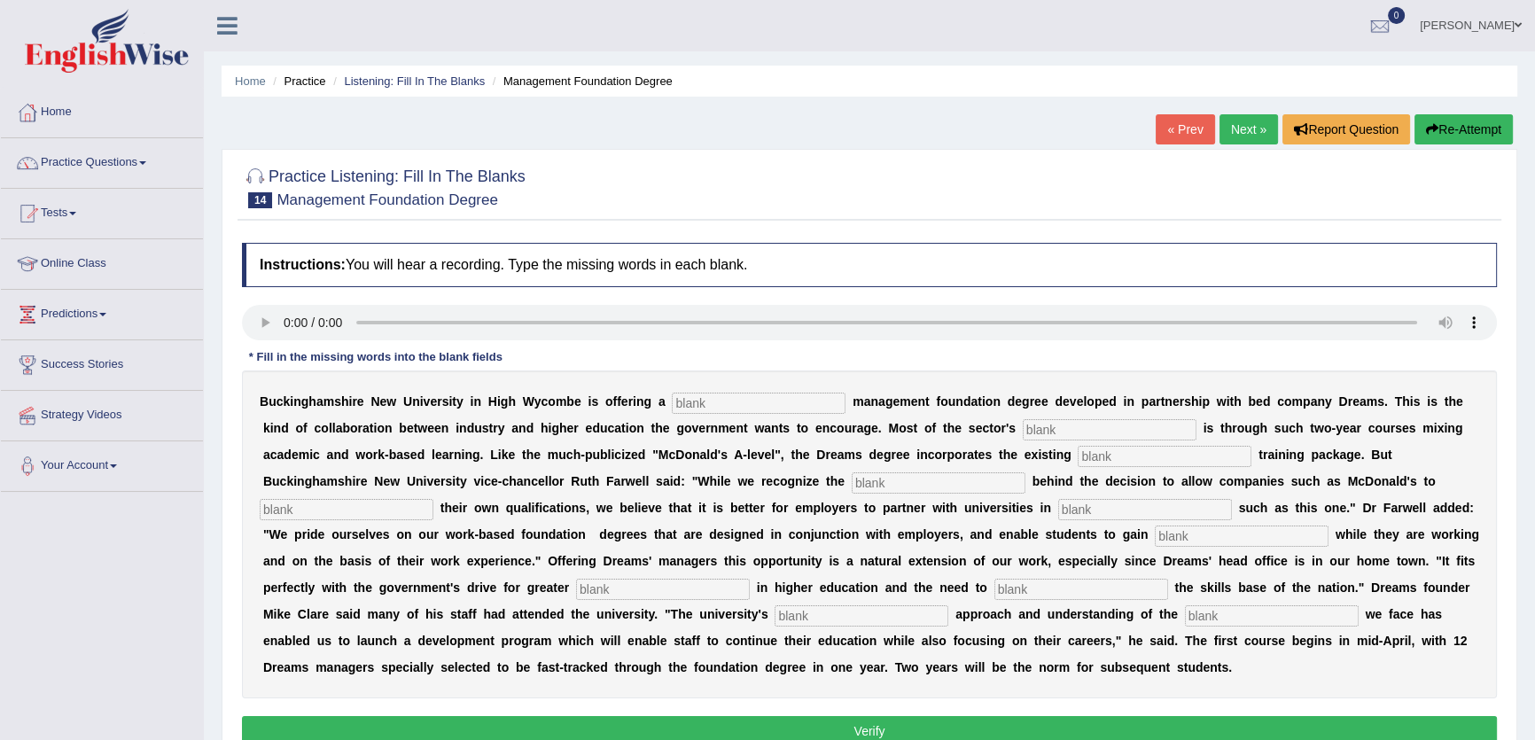
click at [1245, 129] on link "Next »" at bounding box center [1249, 129] width 59 height 30
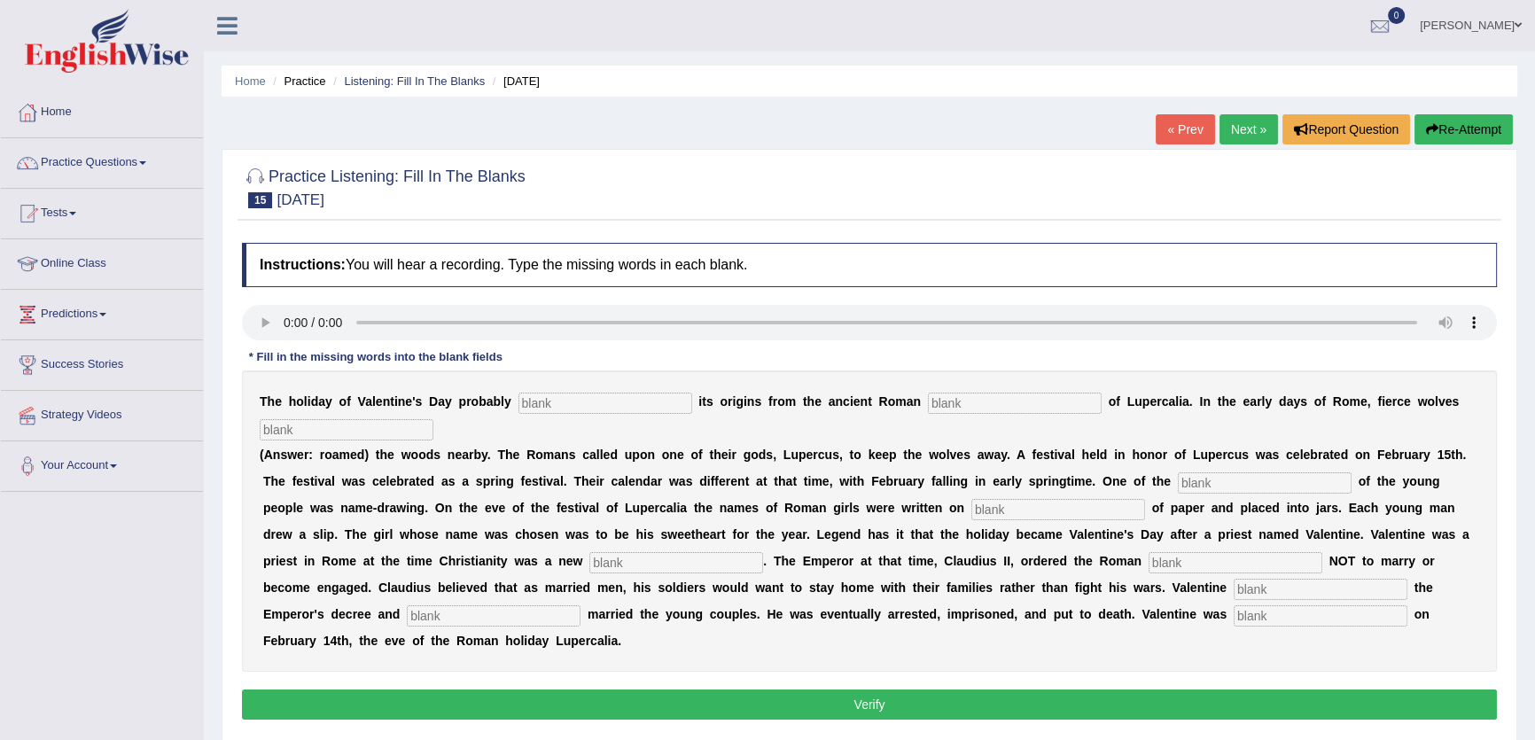
click at [1241, 129] on link "Next »" at bounding box center [1249, 129] width 59 height 30
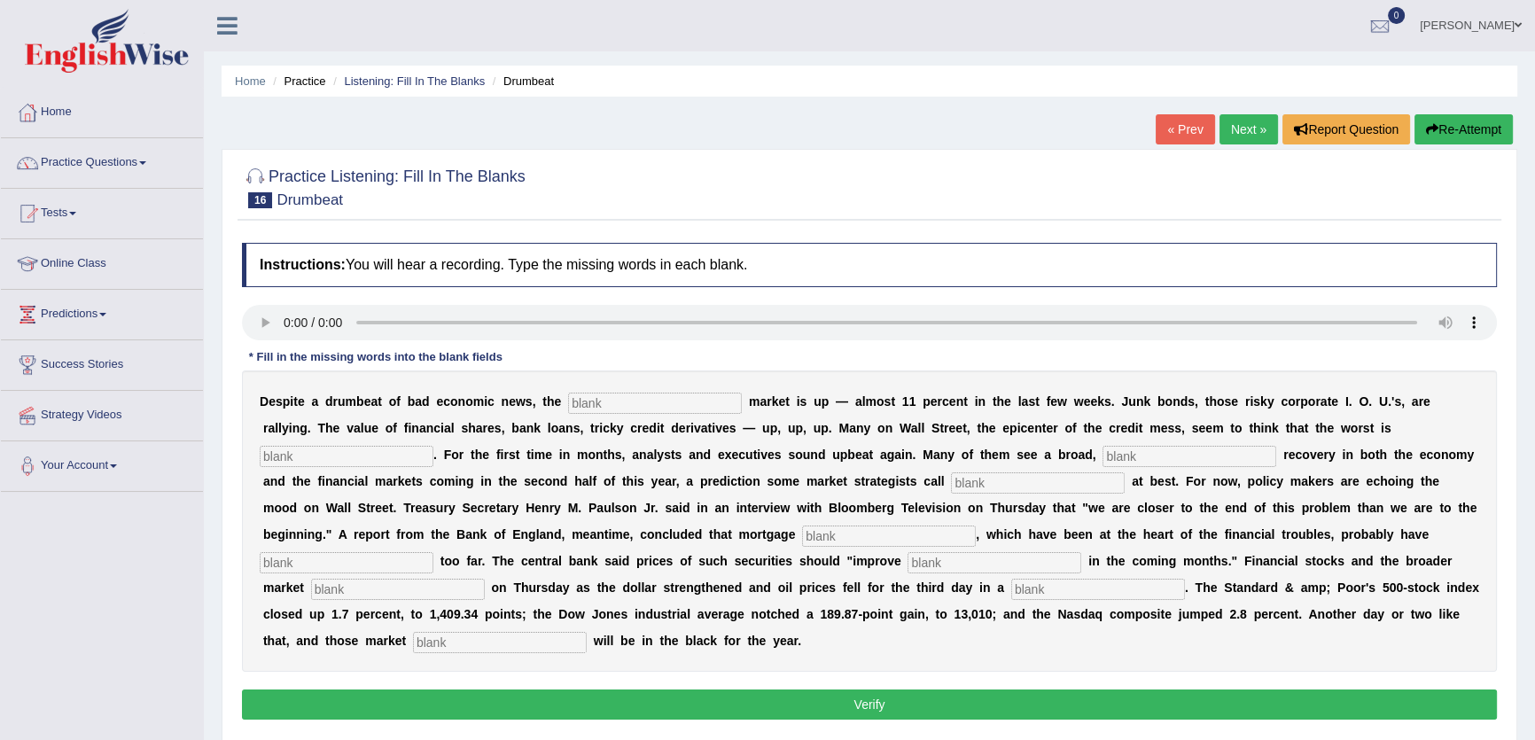
click at [1241, 129] on link "Next »" at bounding box center [1249, 129] width 59 height 30
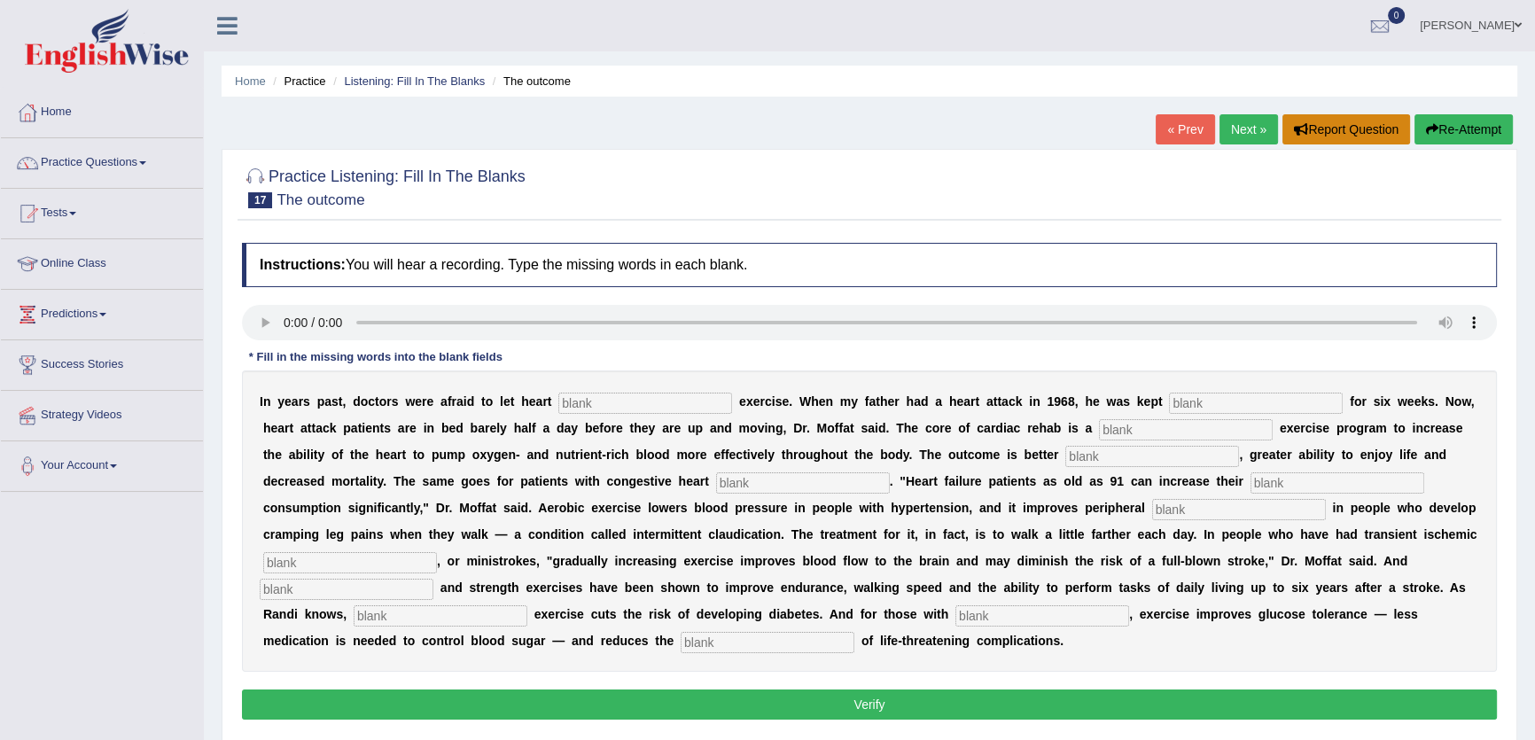
click at [1283, 115] on button "Report Question" at bounding box center [1347, 129] width 128 height 30
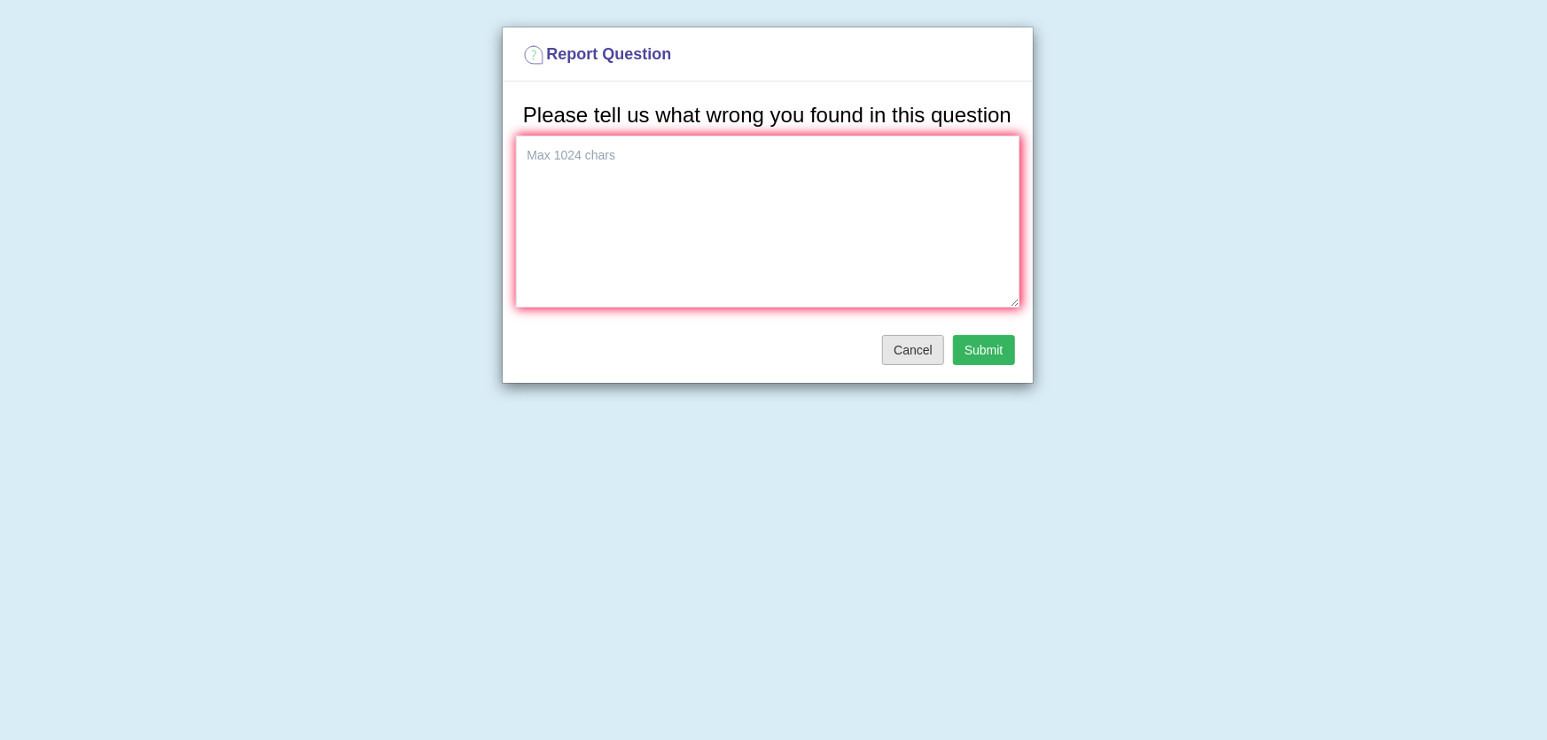
drag, startPoint x: 903, startPoint y: 357, endPoint x: 933, endPoint y: 323, distance: 45.3
click at [903, 356] on button "Cancel" at bounding box center [913, 350] width 62 height 30
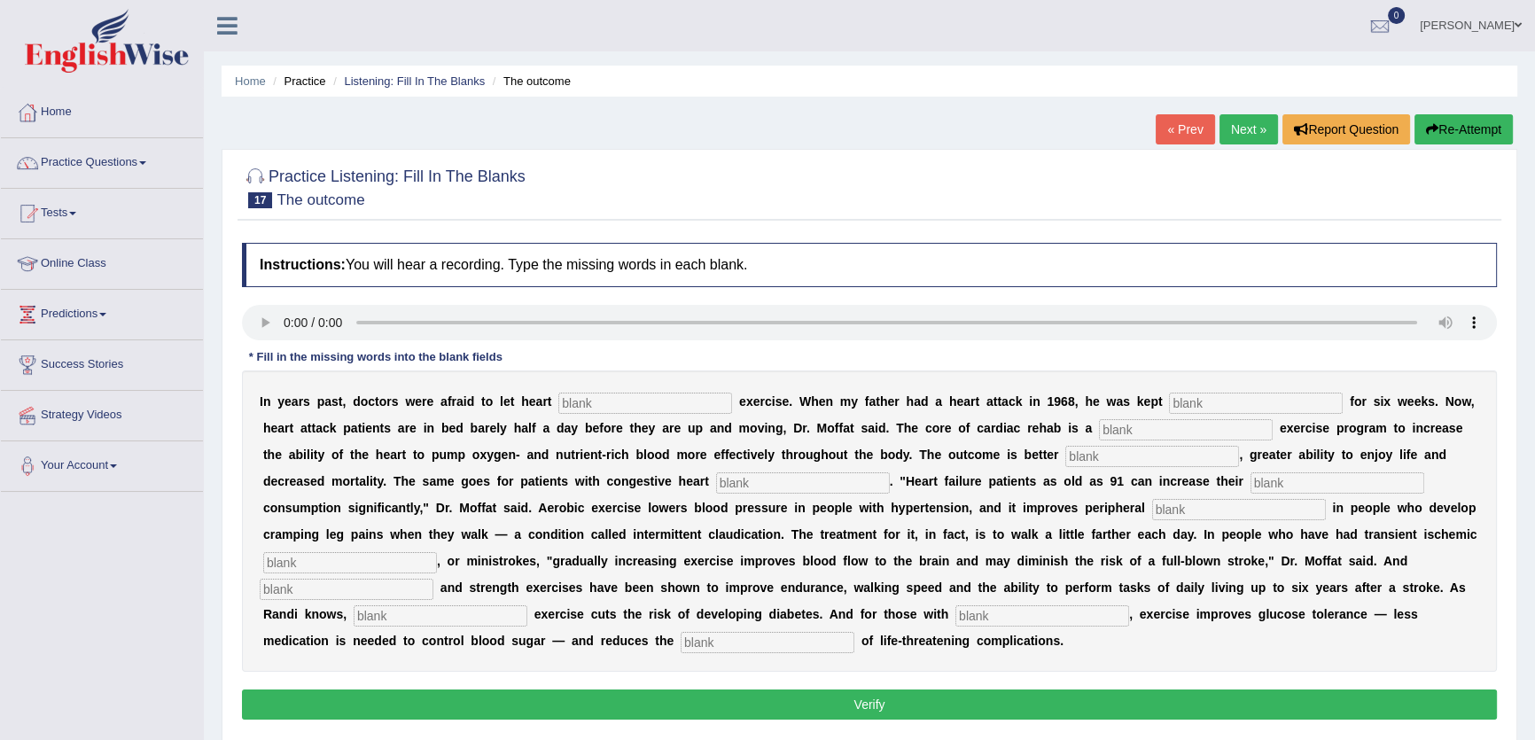
click at [1233, 142] on link "Next »" at bounding box center [1249, 129] width 59 height 30
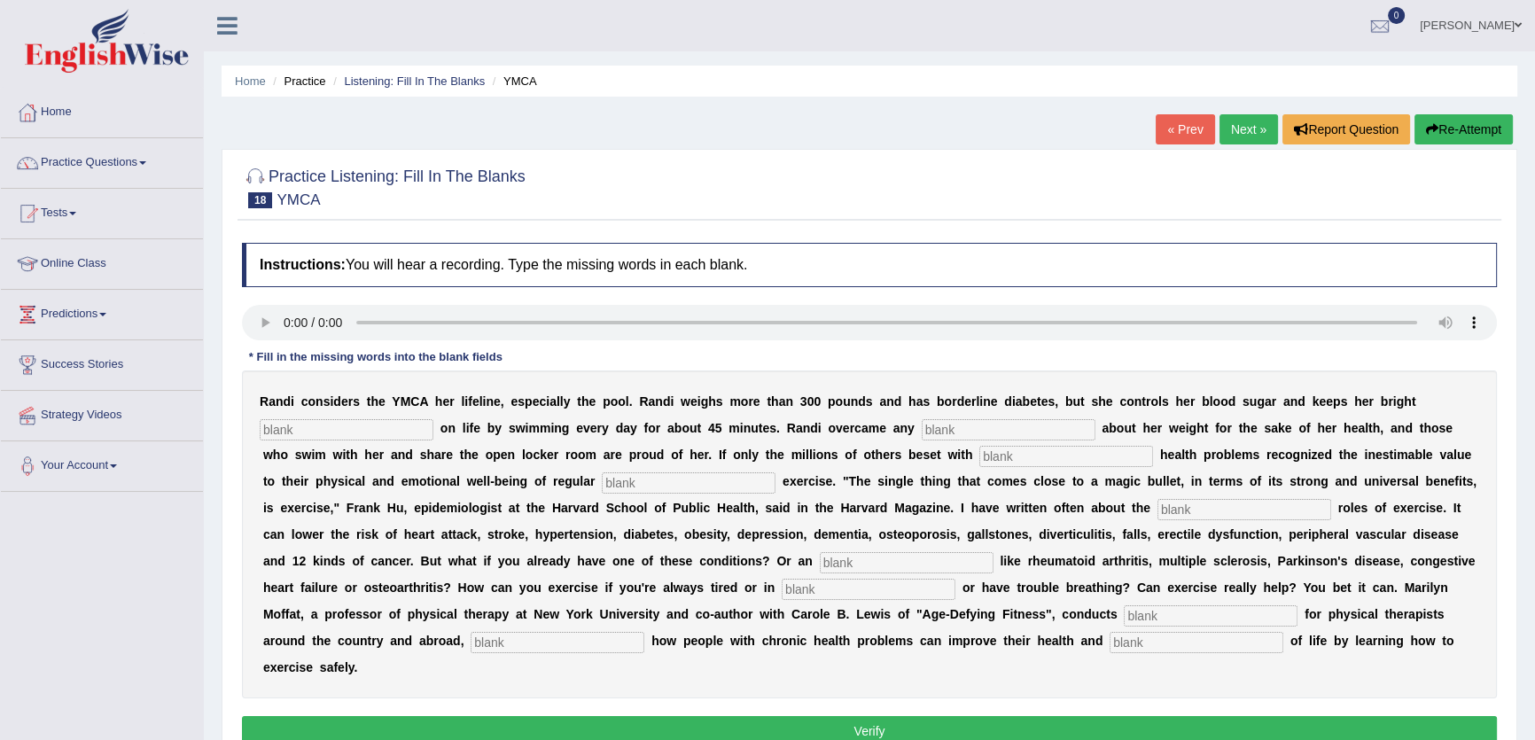
click at [1233, 134] on link "Next »" at bounding box center [1249, 129] width 59 height 30
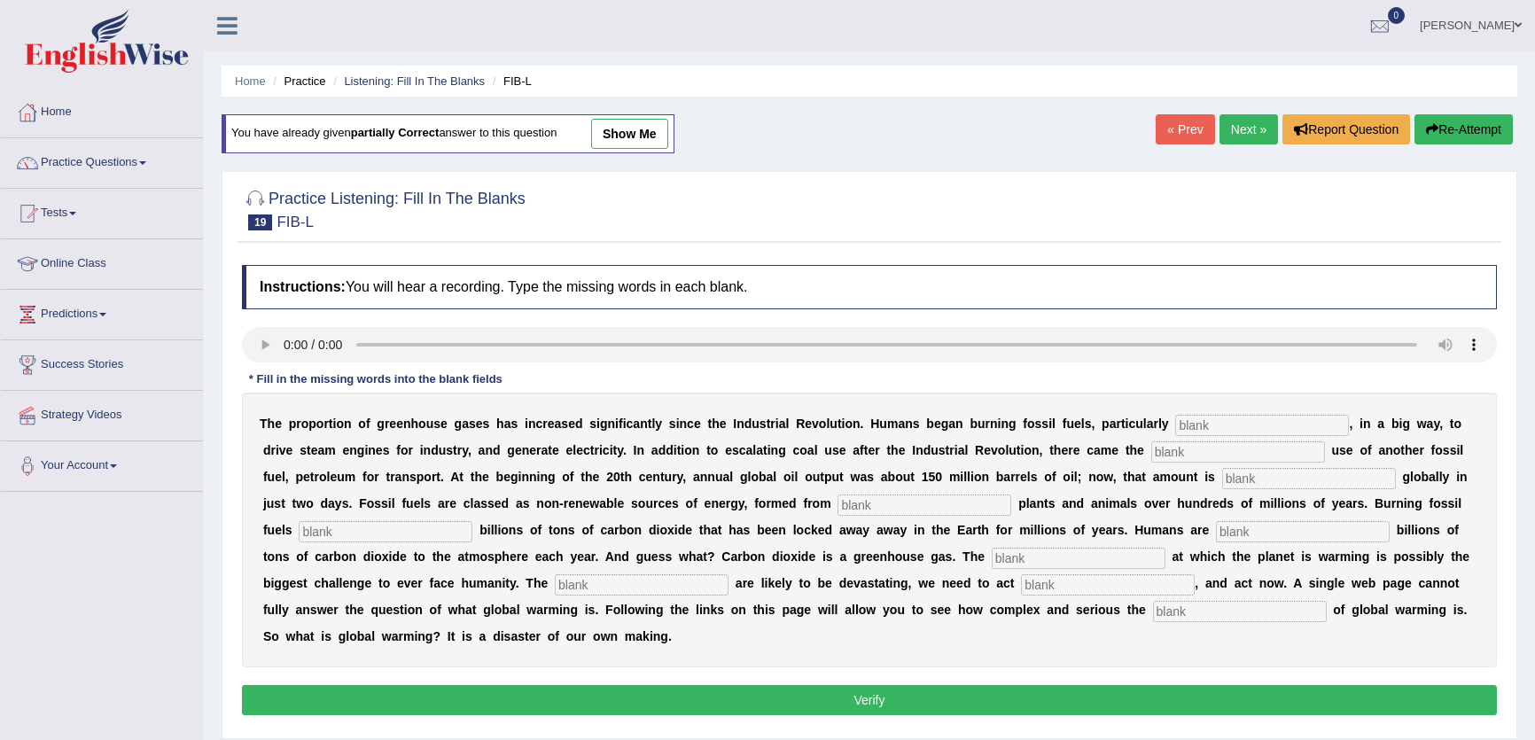
click at [1233, 134] on link "Next »" at bounding box center [1249, 129] width 59 height 30
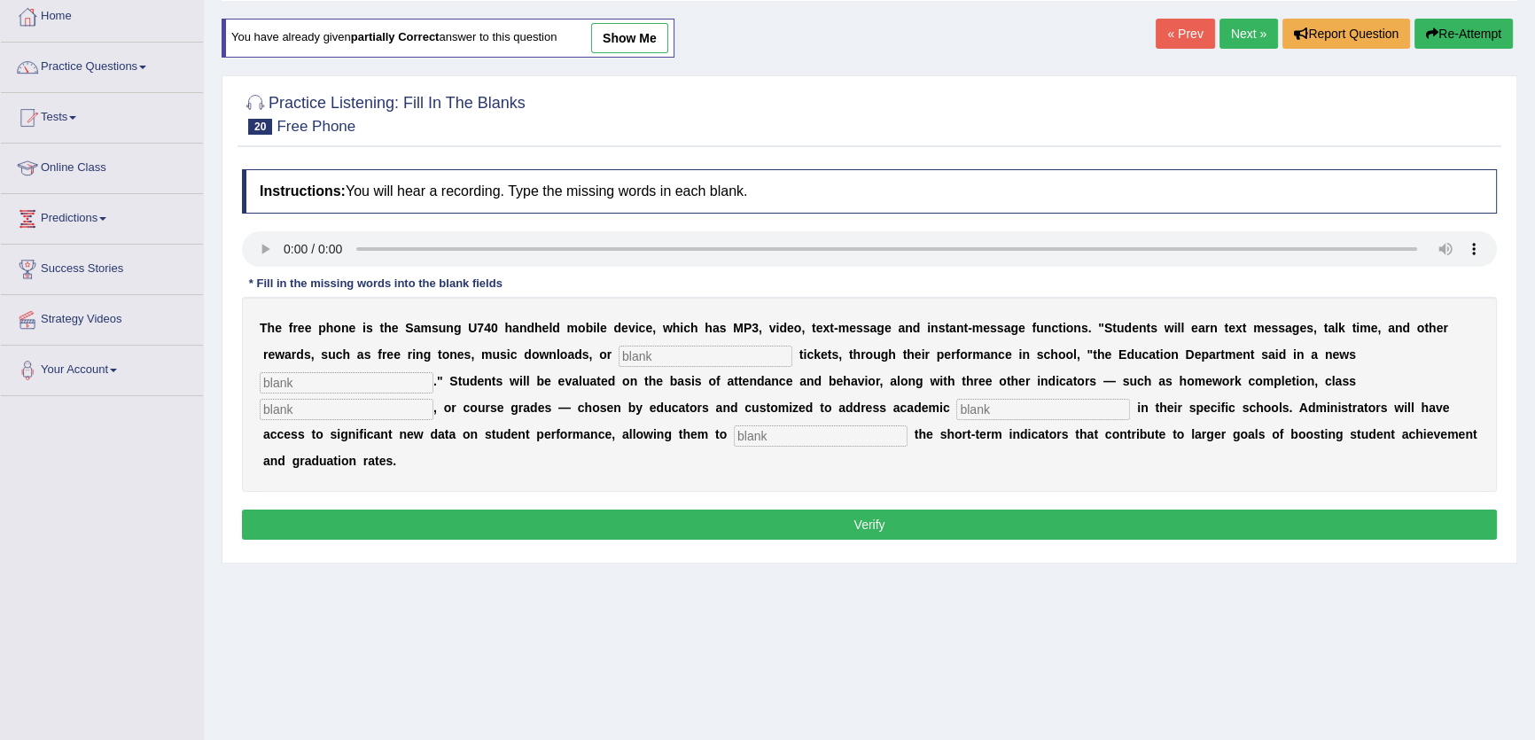
scroll to position [190, 0]
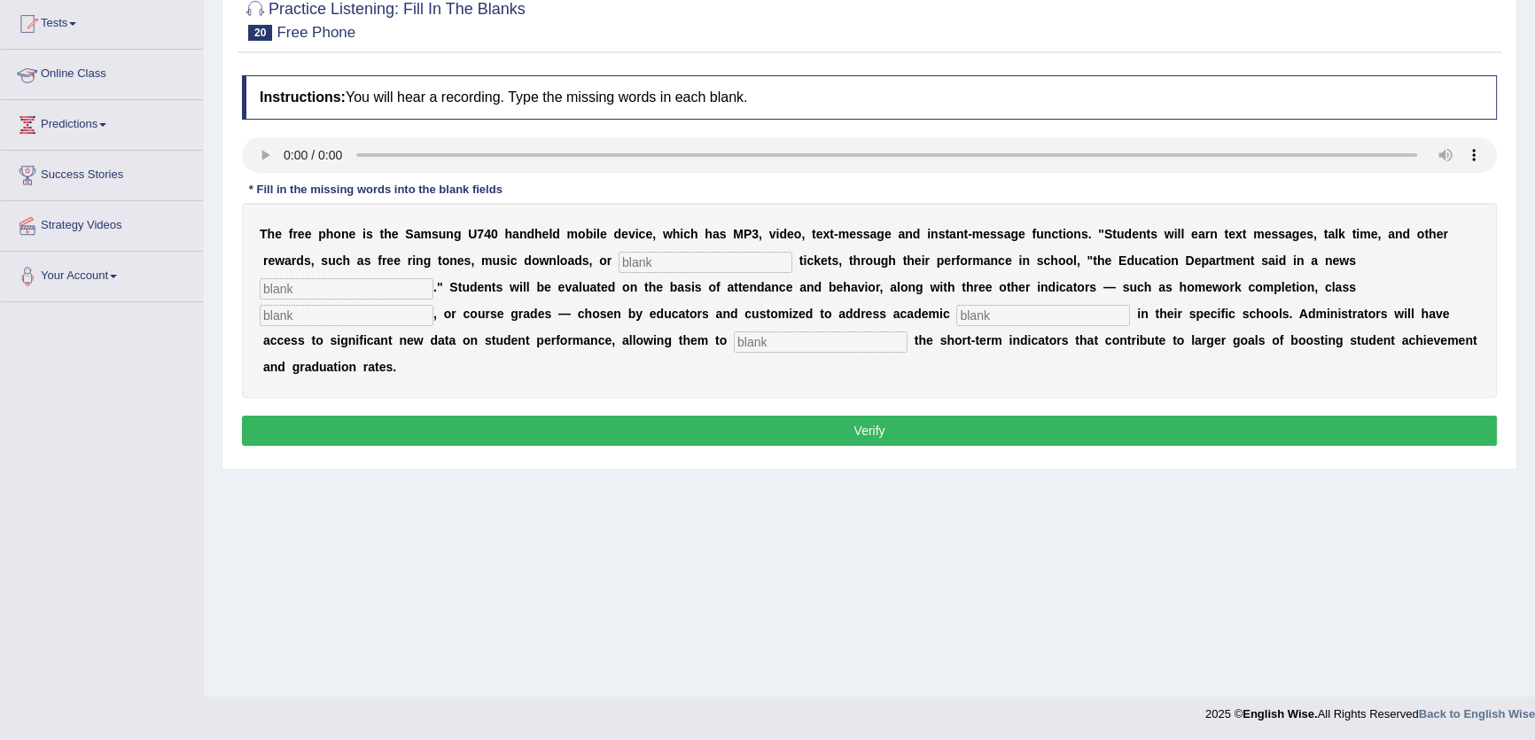
click at [658, 257] on input "text" at bounding box center [706, 262] width 174 height 21
type input "event"
click at [363, 284] on input "text" at bounding box center [347, 288] width 174 height 21
click at [328, 284] on input "text" at bounding box center [347, 288] width 174 height 21
type input "release"
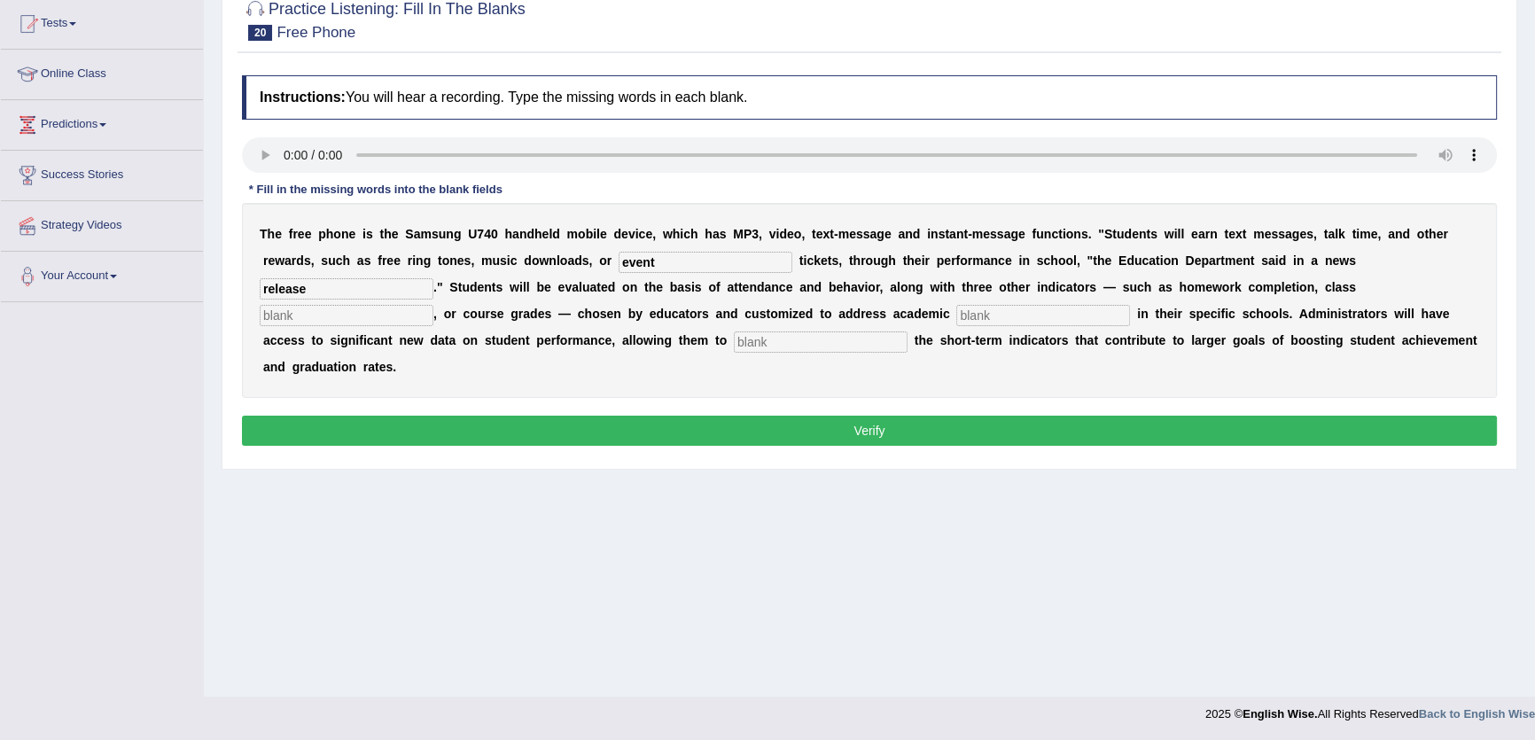
click at [392, 321] on input "text" at bounding box center [347, 315] width 174 height 21
type input "complition"
click at [1101, 321] on input "text" at bounding box center [1043, 315] width 174 height 21
type input "pirority"
drag, startPoint x: 1027, startPoint y: 309, endPoint x: 949, endPoint y: 311, distance: 78.0
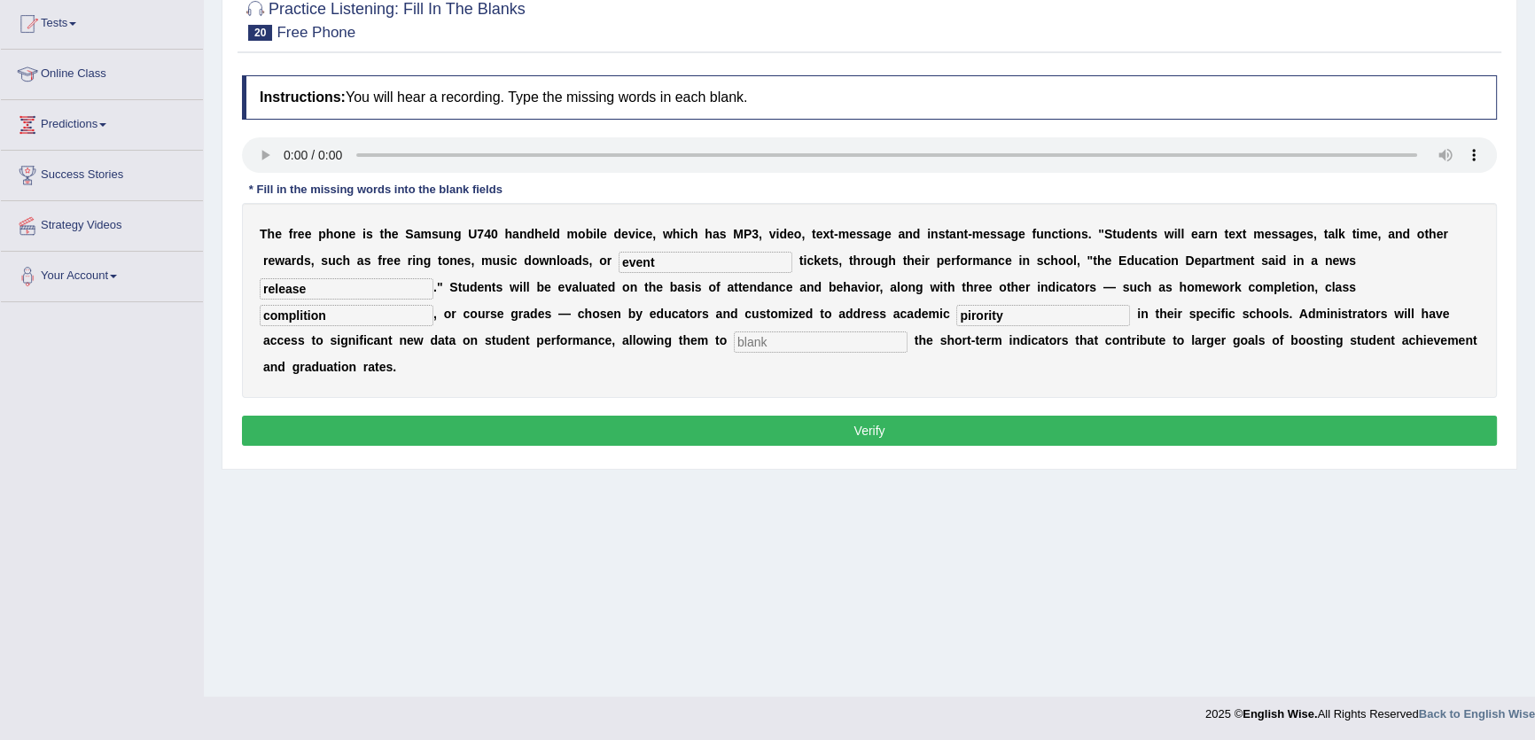
click at [949, 311] on div "T h e f r e e p h o n e i s t h e S a m s u n g U 7 4 0 h a n d h e l d m o b i…" at bounding box center [869, 300] width 1255 height 195
type input "priority"
click at [897, 347] on input "text" at bounding box center [821, 342] width 174 height 21
type input "track"
click at [301, 319] on input "complition" at bounding box center [347, 315] width 174 height 21
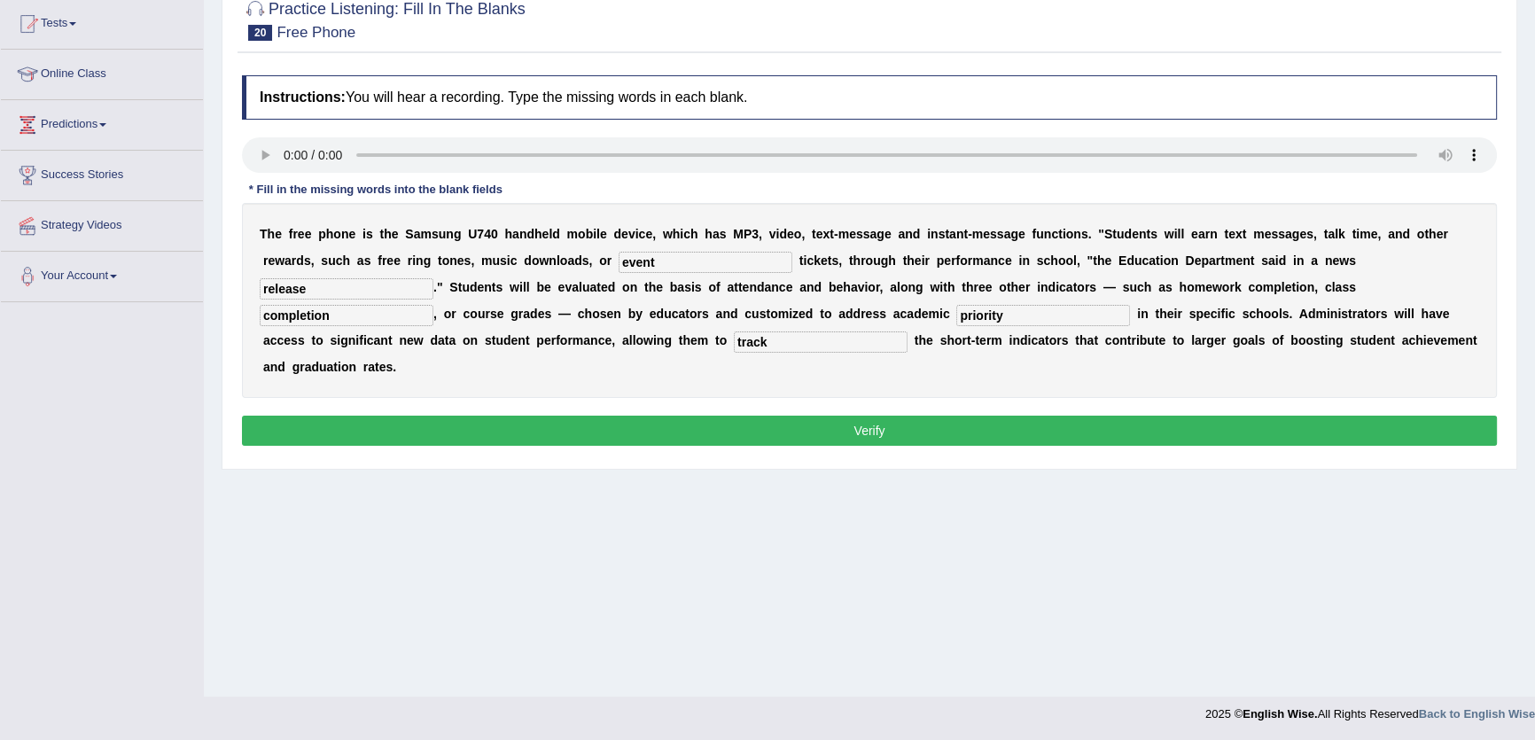
type input "completion"
click at [781, 423] on button "Verify" at bounding box center [869, 431] width 1255 height 30
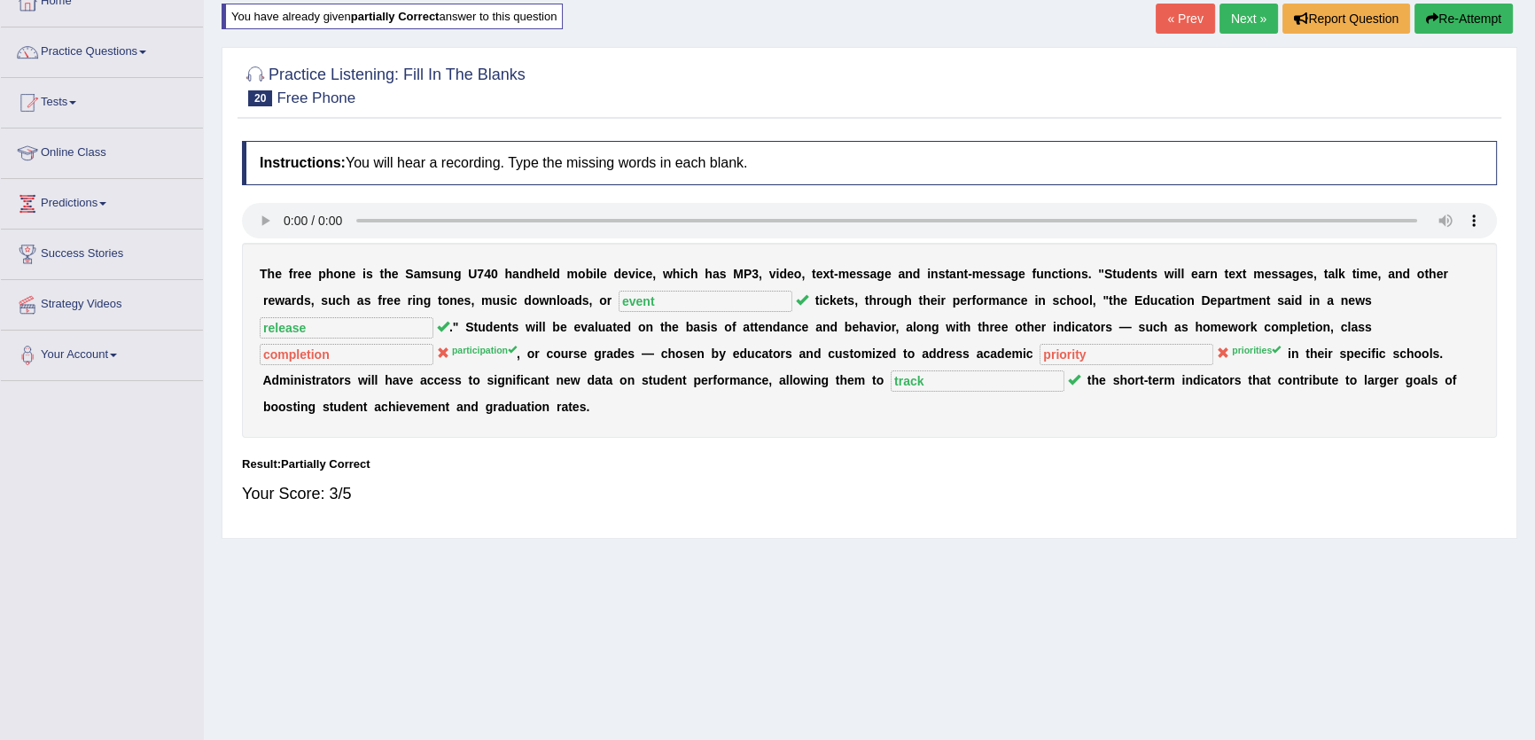
scroll to position [0, 0]
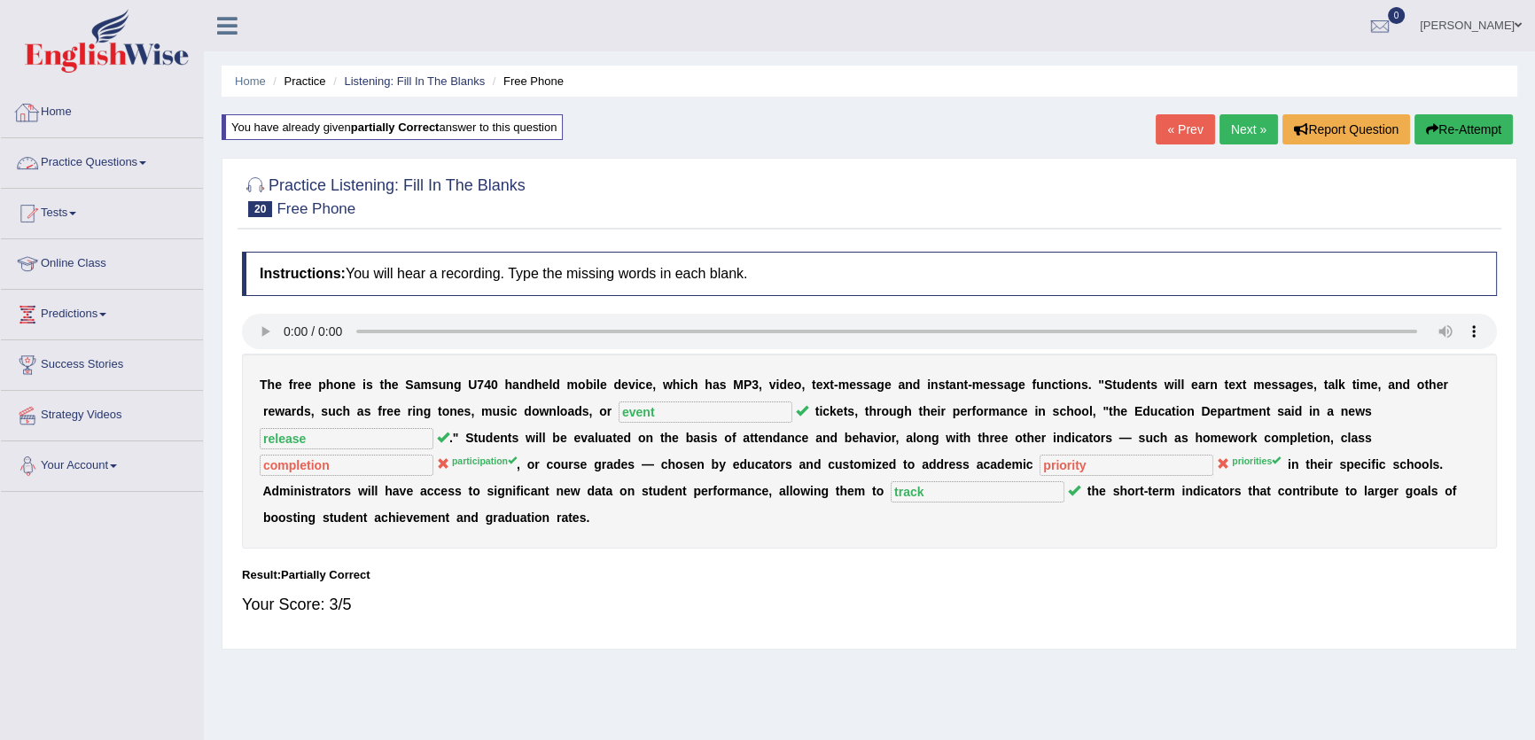
click at [118, 175] on link "Practice Questions" at bounding box center [102, 160] width 202 height 44
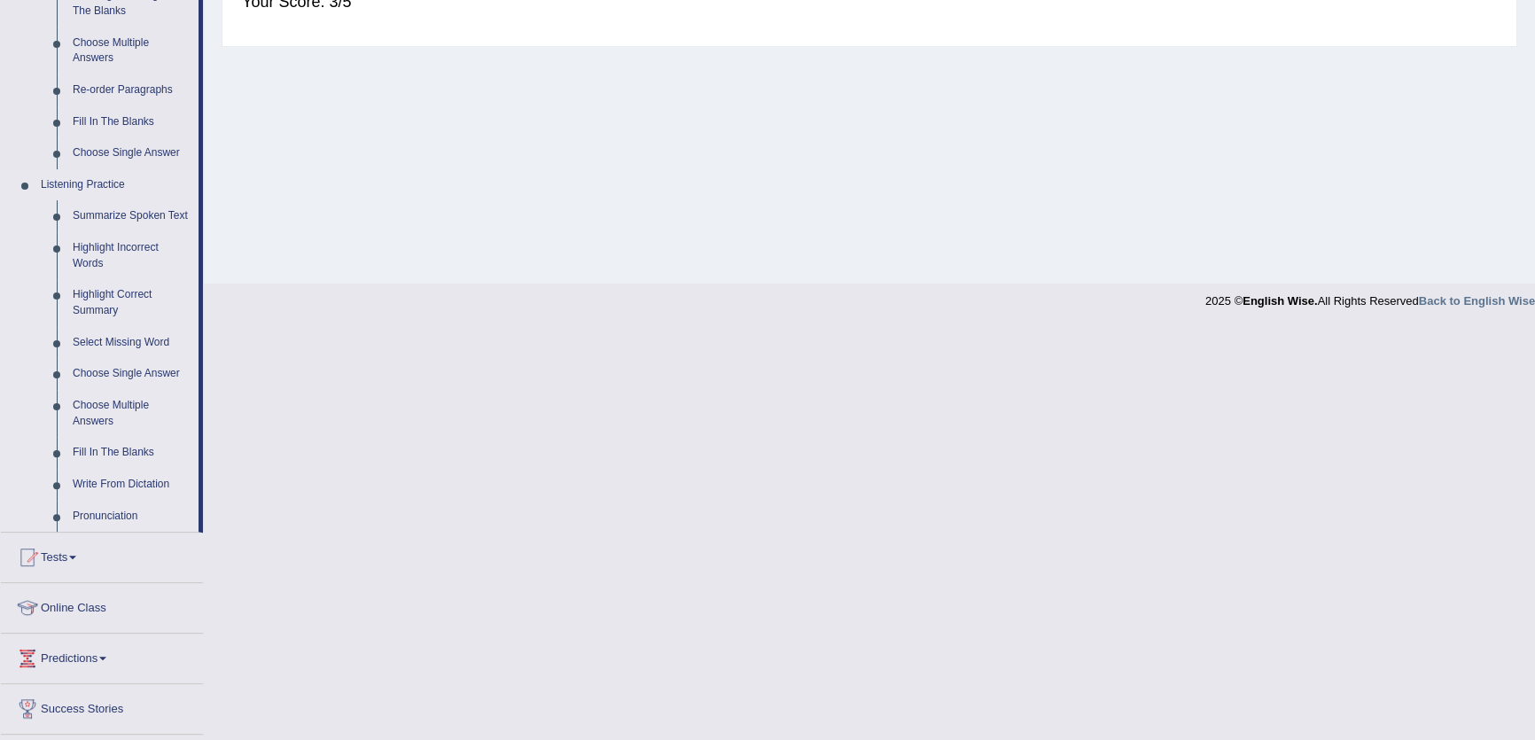
scroll to position [698, 0]
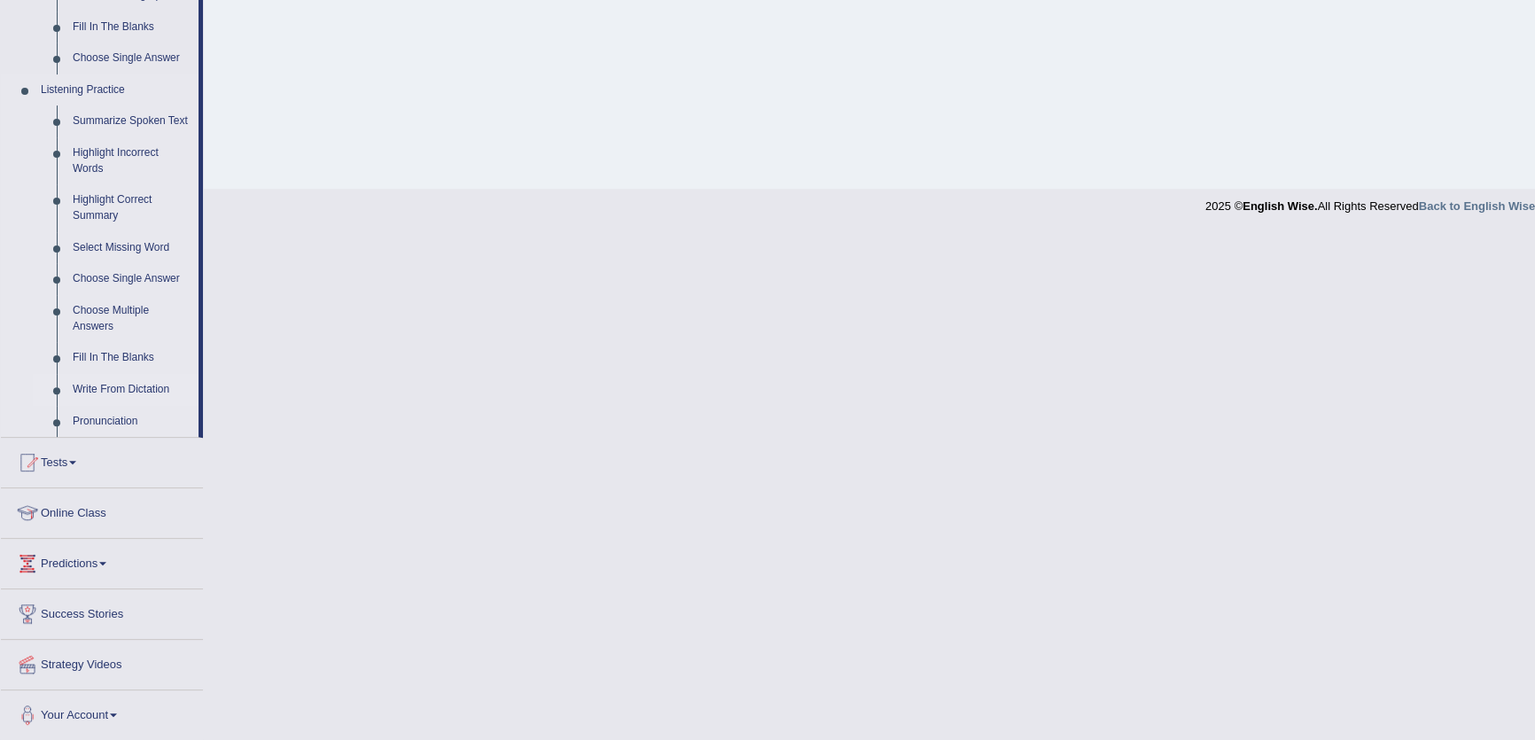
click at [144, 396] on link "Write From Dictation" at bounding box center [132, 390] width 134 height 32
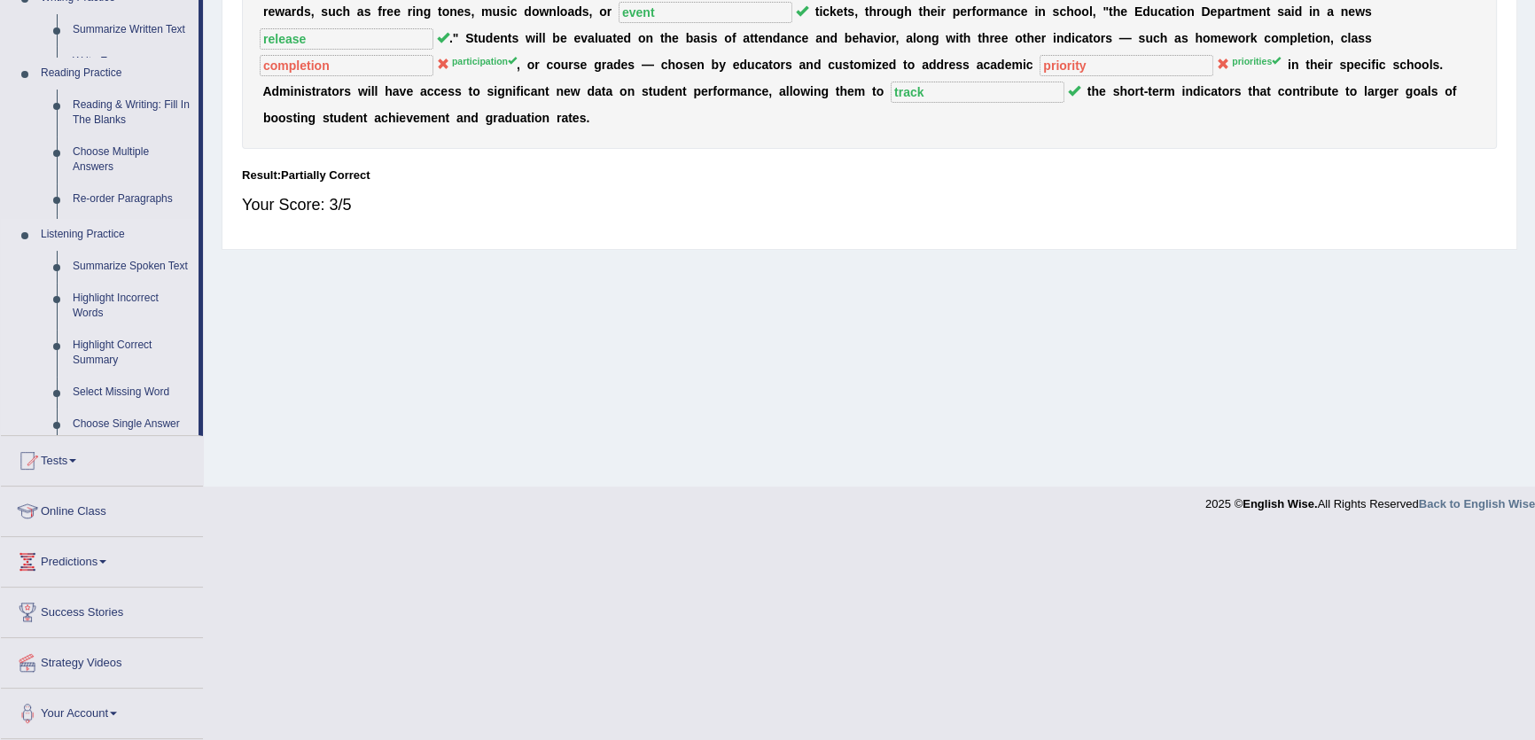
scroll to position [216, 0]
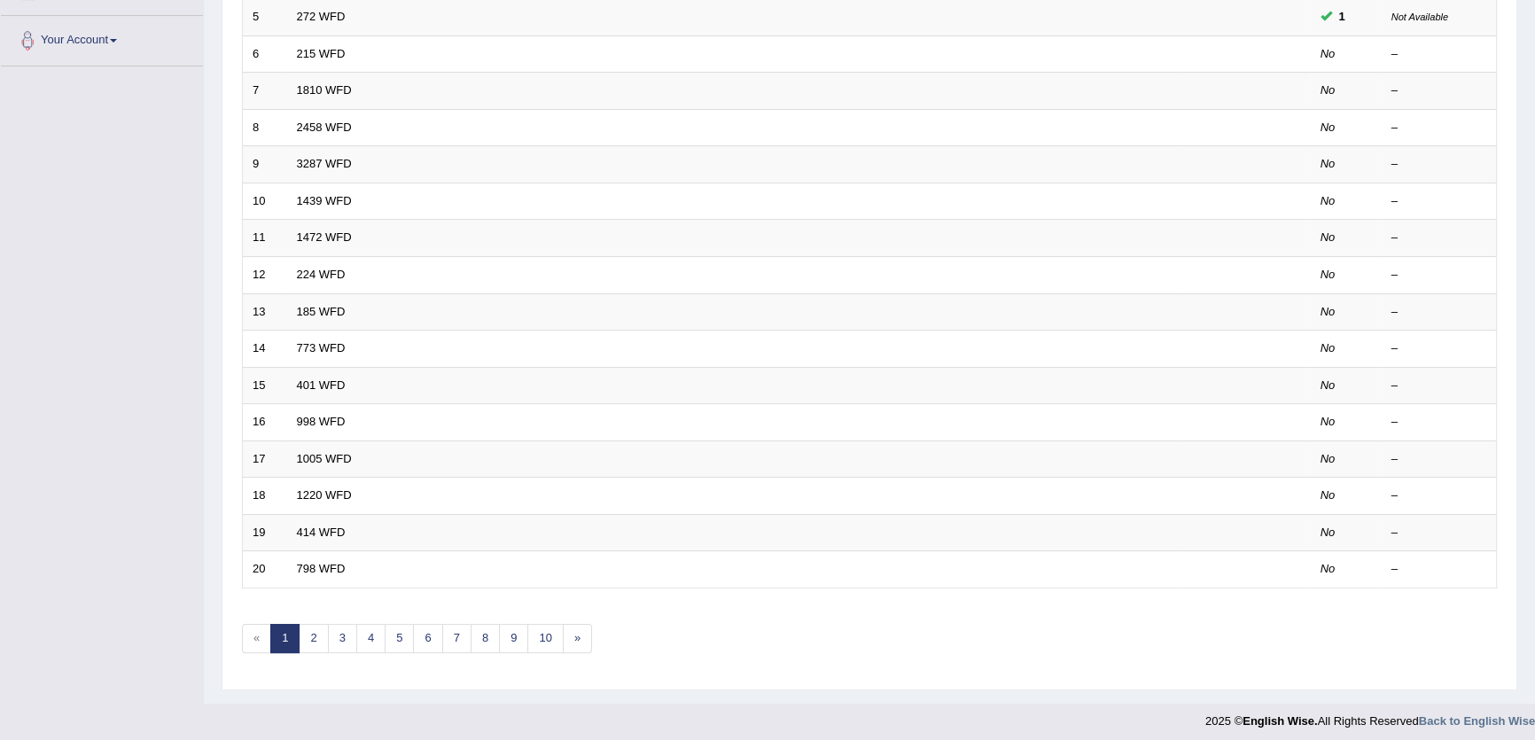
scroll to position [431, 0]
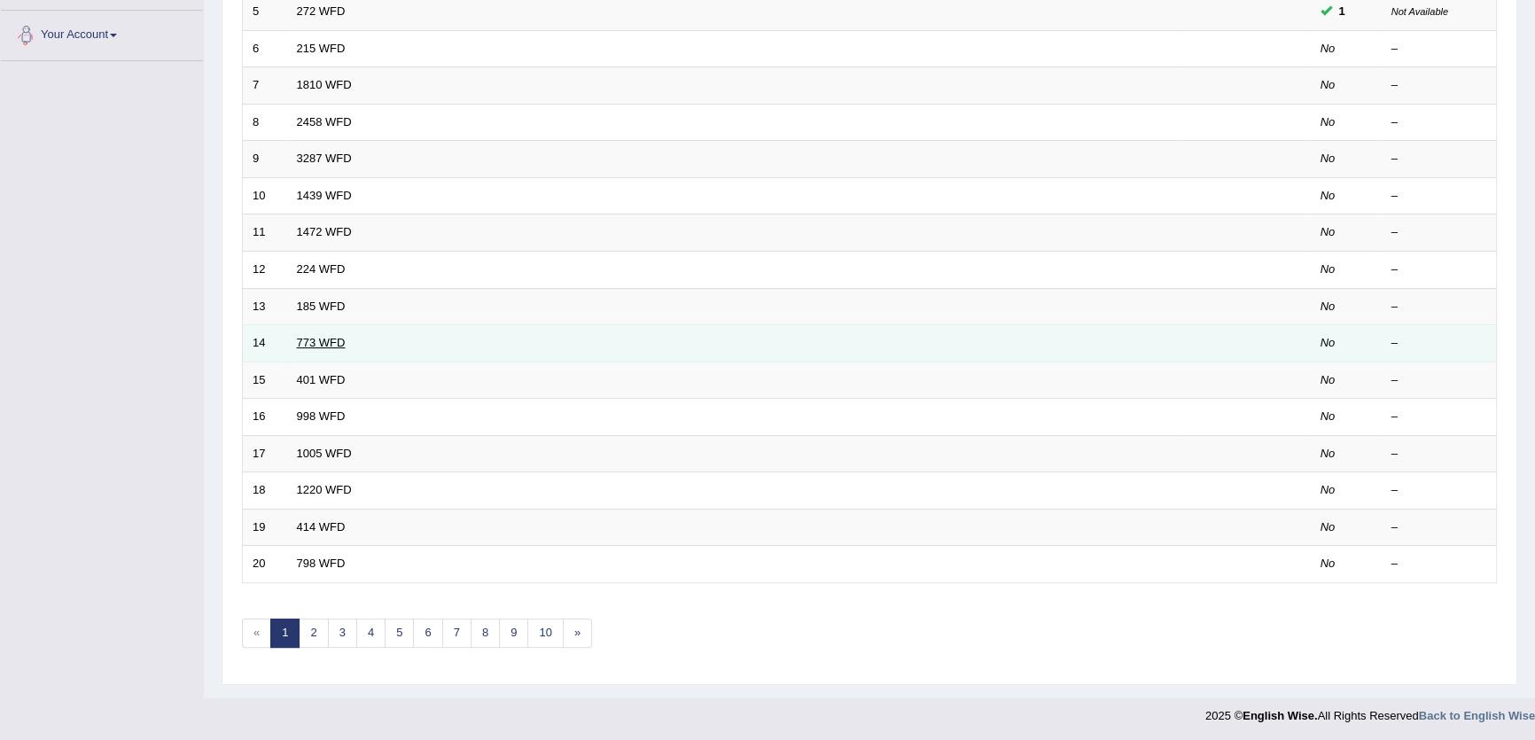
click at [319, 339] on link "773 WFD" at bounding box center [321, 342] width 49 height 13
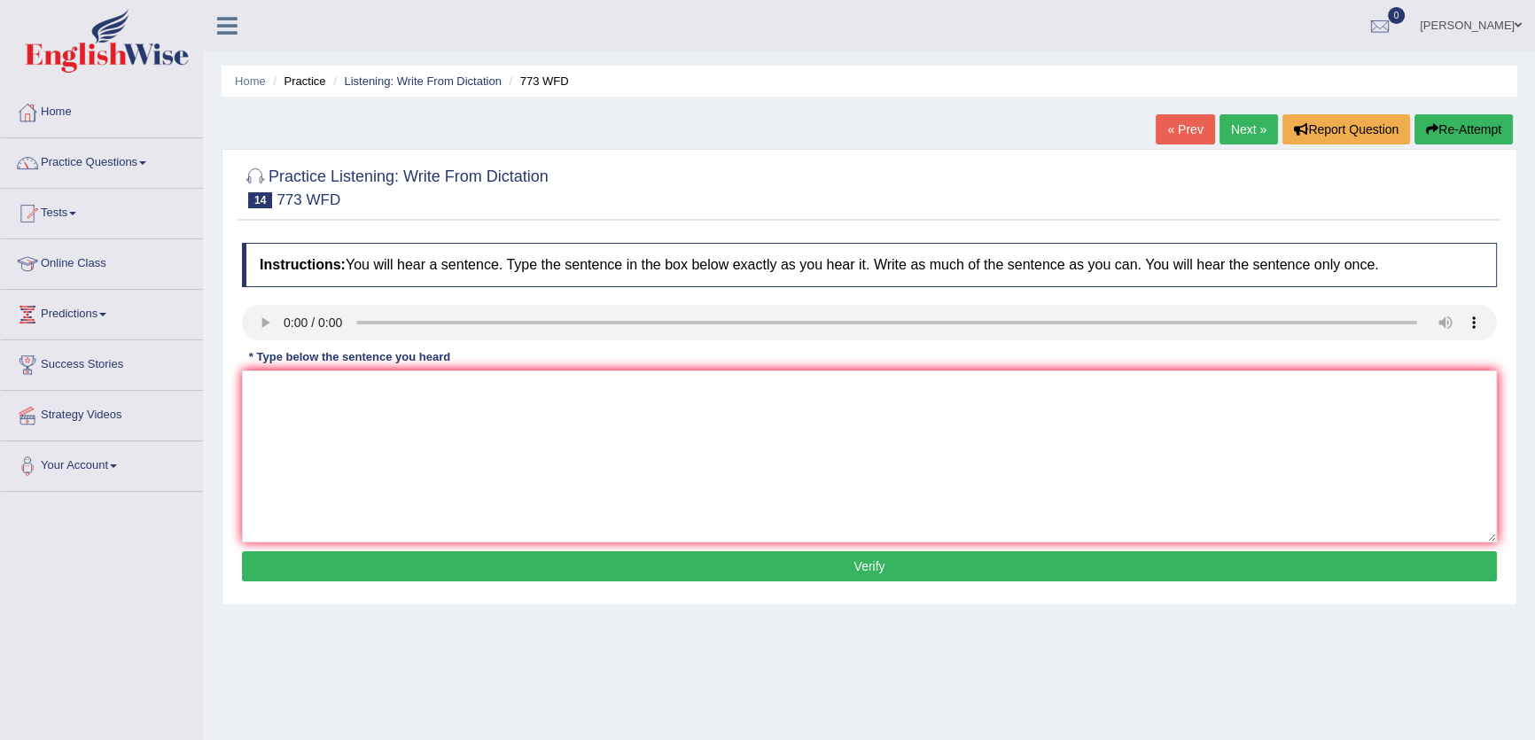
click at [1247, 129] on link "Next »" at bounding box center [1249, 129] width 59 height 30
click at [1244, 129] on link "Next »" at bounding box center [1249, 129] width 59 height 30
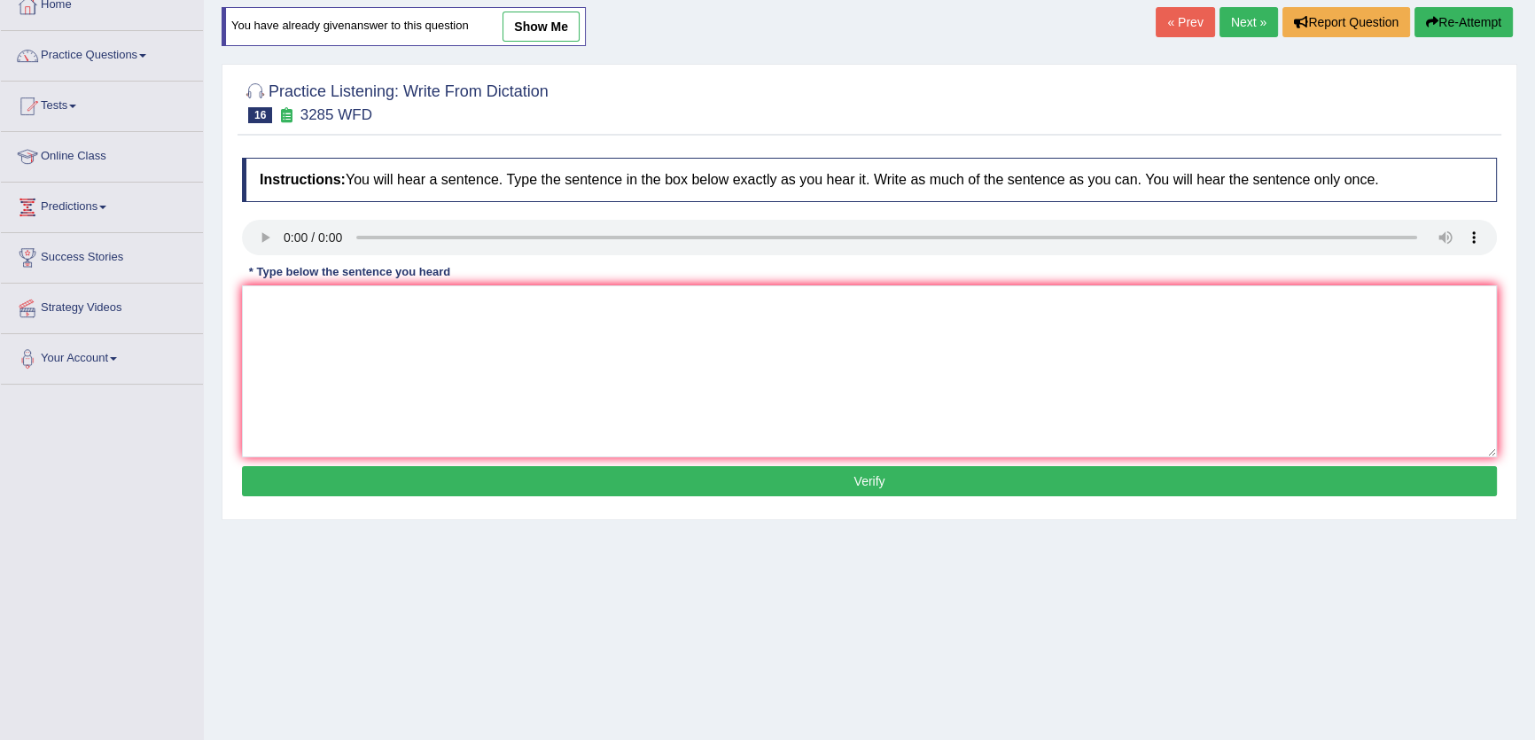
scroll to position [190, 0]
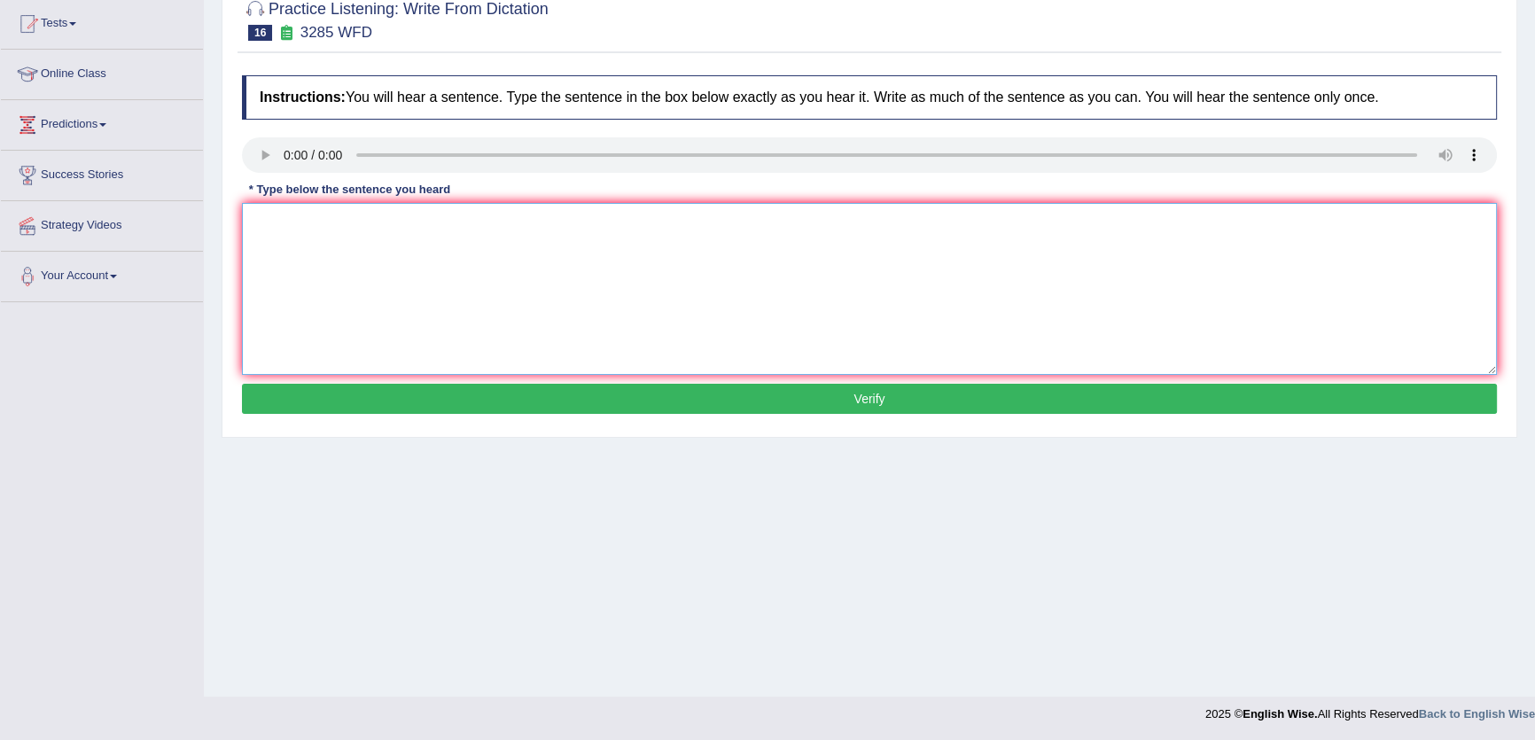
click at [337, 212] on textarea at bounding box center [869, 289] width 1255 height 172
click at [355, 239] on textarea at bounding box center [869, 289] width 1255 height 172
click at [371, 223] on textarea "Populations Populatioon has sharp a rise rize in a recent 20 twenty twentieeee …" at bounding box center [869, 289] width 1255 height 172
click at [753, 222] on textarea "Populations Population has sharp a rise rize in a recent 20 twenty twentieeee y…" at bounding box center [869, 289] width 1255 height 172
click at [440, 224] on textarea "Populations Population has sharp a rise rize in a recent 20 twenty twentieeee y…" at bounding box center [869, 289] width 1255 height 172
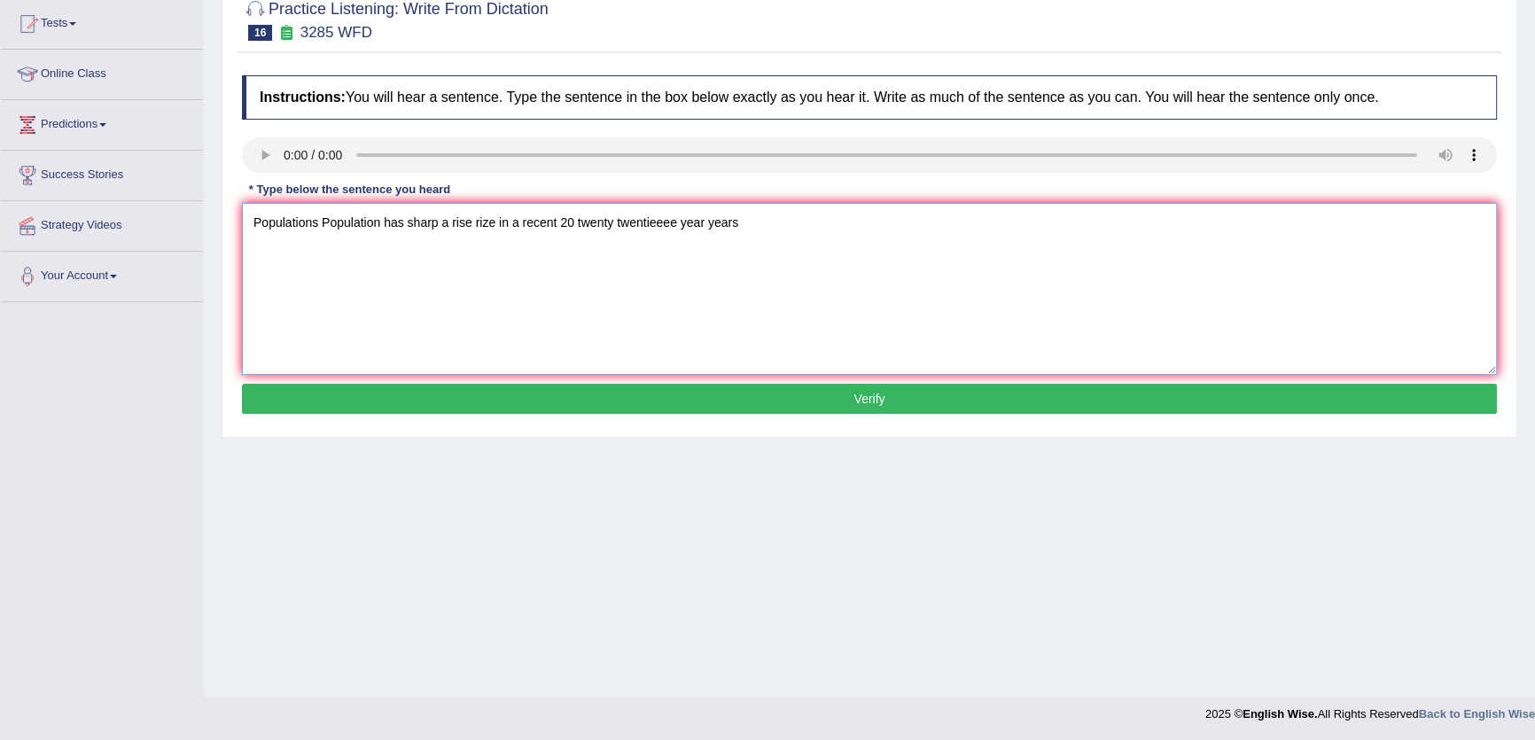
click at [769, 223] on textarea "Populations Population has sharp a rise rize in a recent 20 twenty twentieeee y…" at bounding box center [869, 289] width 1255 height 172
click at [786, 224] on textarea "Populations Population has sharp a rise rize in a recent 20 twenty twentieeee y…" at bounding box center [869, 289] width 1255 height 172
type textarea "Populations Population has sharp a rise rize in a recent 20 twenty twentieeee y…"
click at [945, 379] on div "Instructions: You will hear a sentence. Type the sentence in the box below exac…" at bounding box center [870, 247] width 1264 height 362
click at [974, 392] on button "Verify" at bounding box center [869, 399] width 1255 height 30
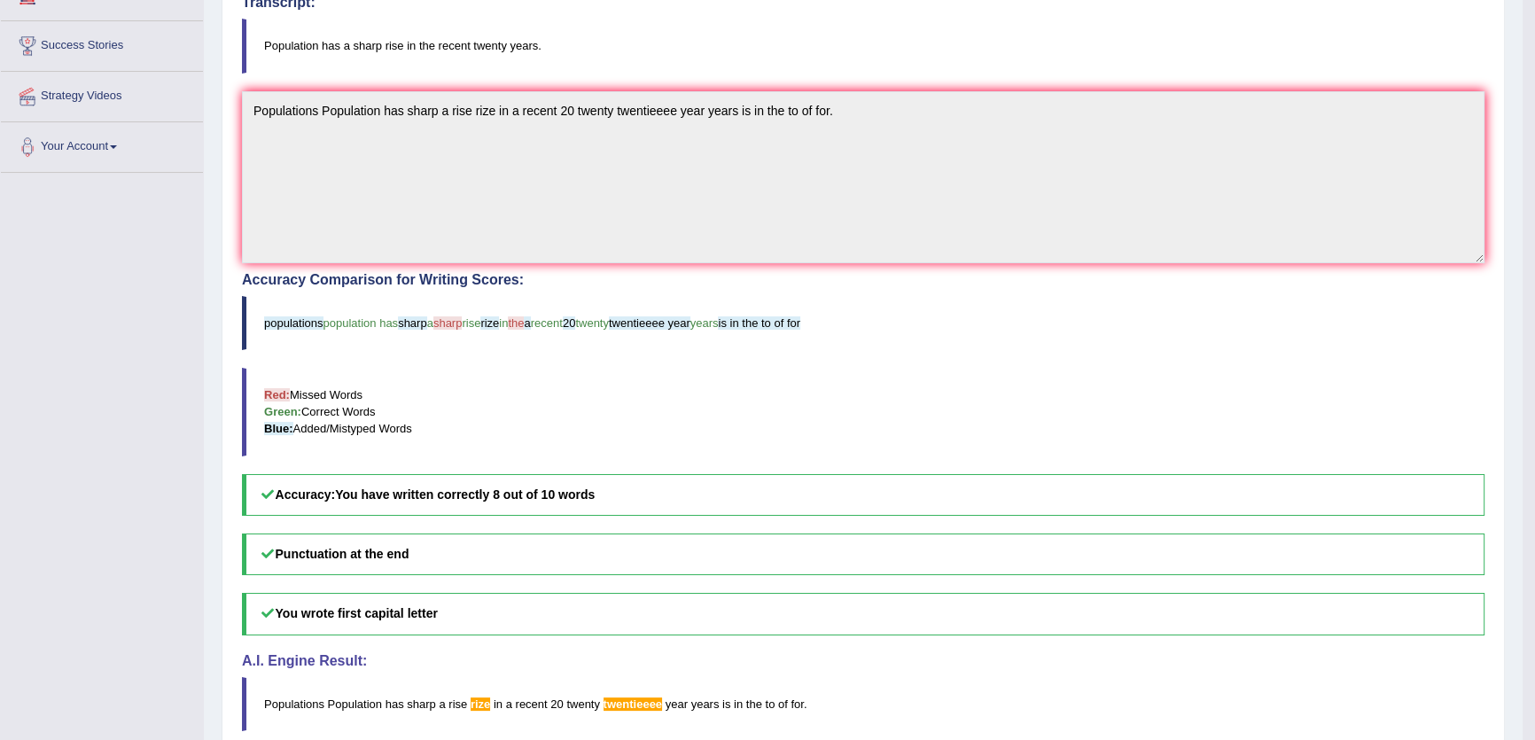
scroll to position [0, 0]
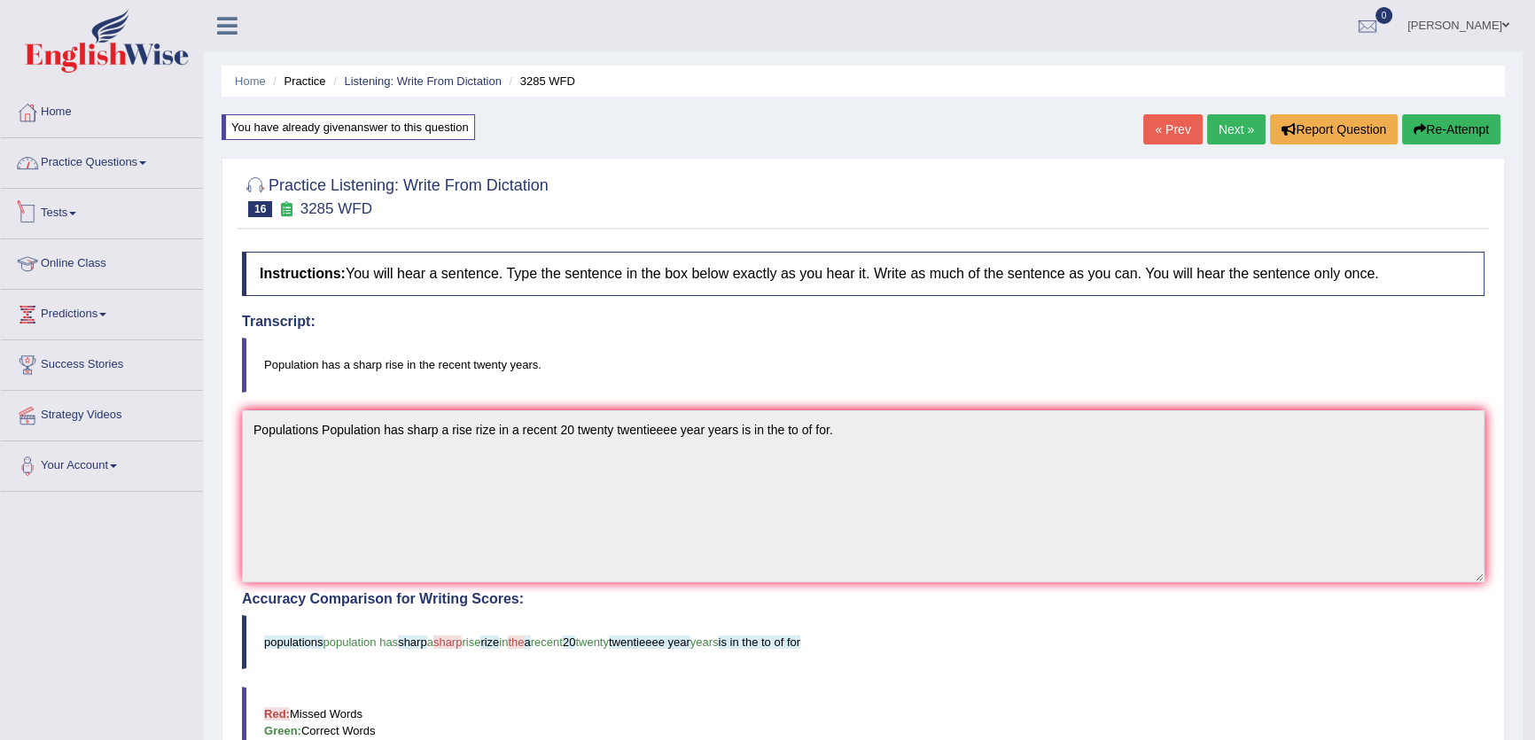
click at [137, 144] on link "Practice Questions" at bounding box center [102, 160] width 202 height 44
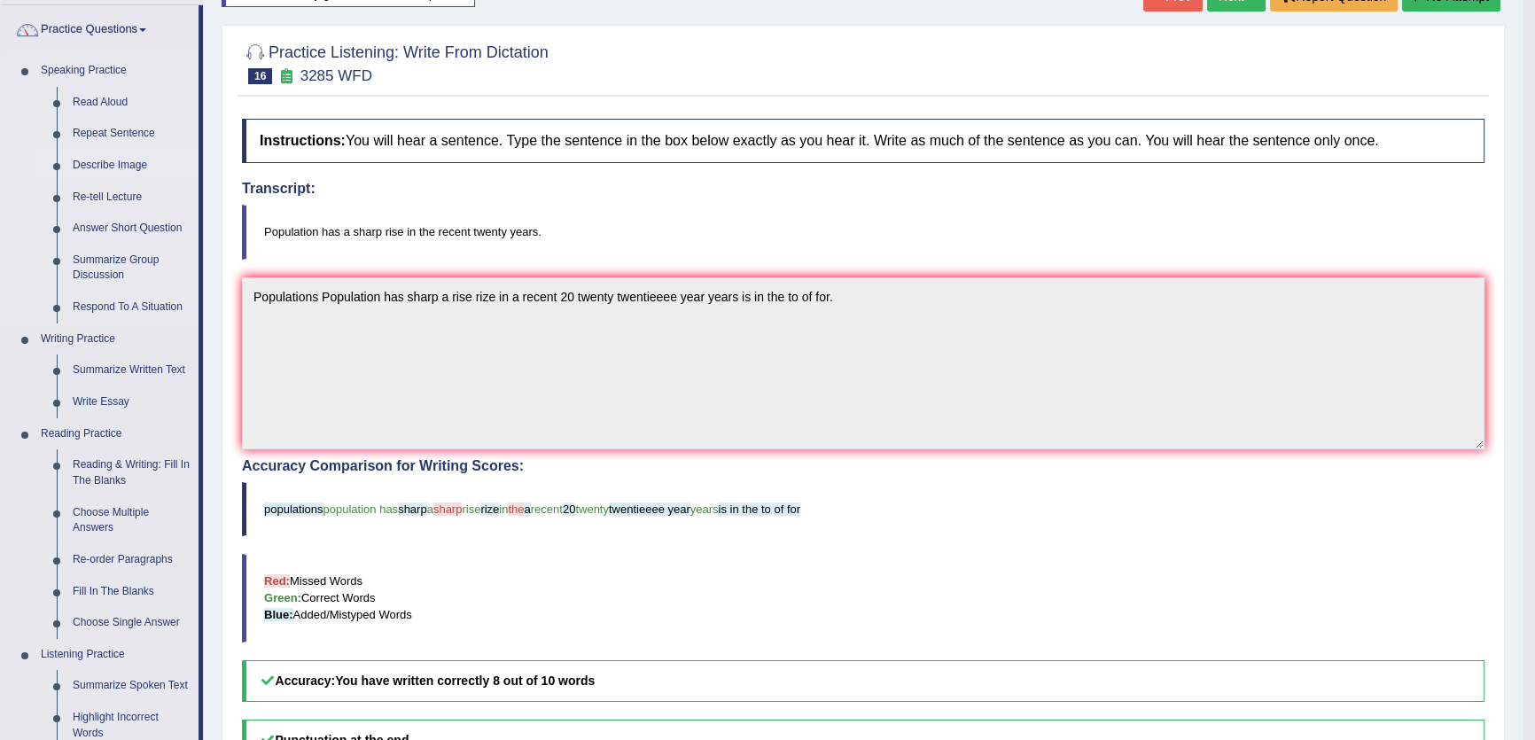
scroll to position [80, 0]
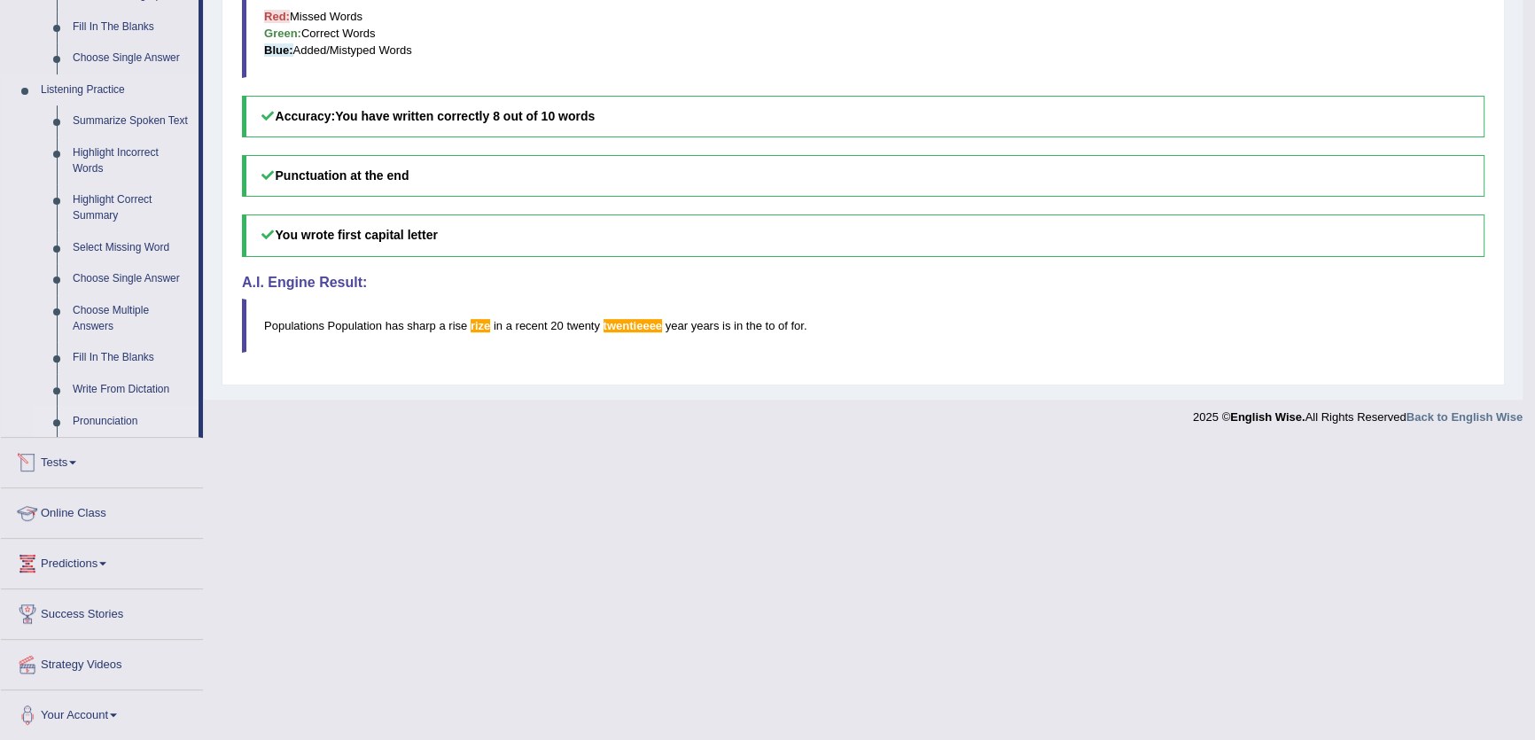
click at [89, 416] on link "Pronunciation" at bounding box center [132, 422] width 134 height 32
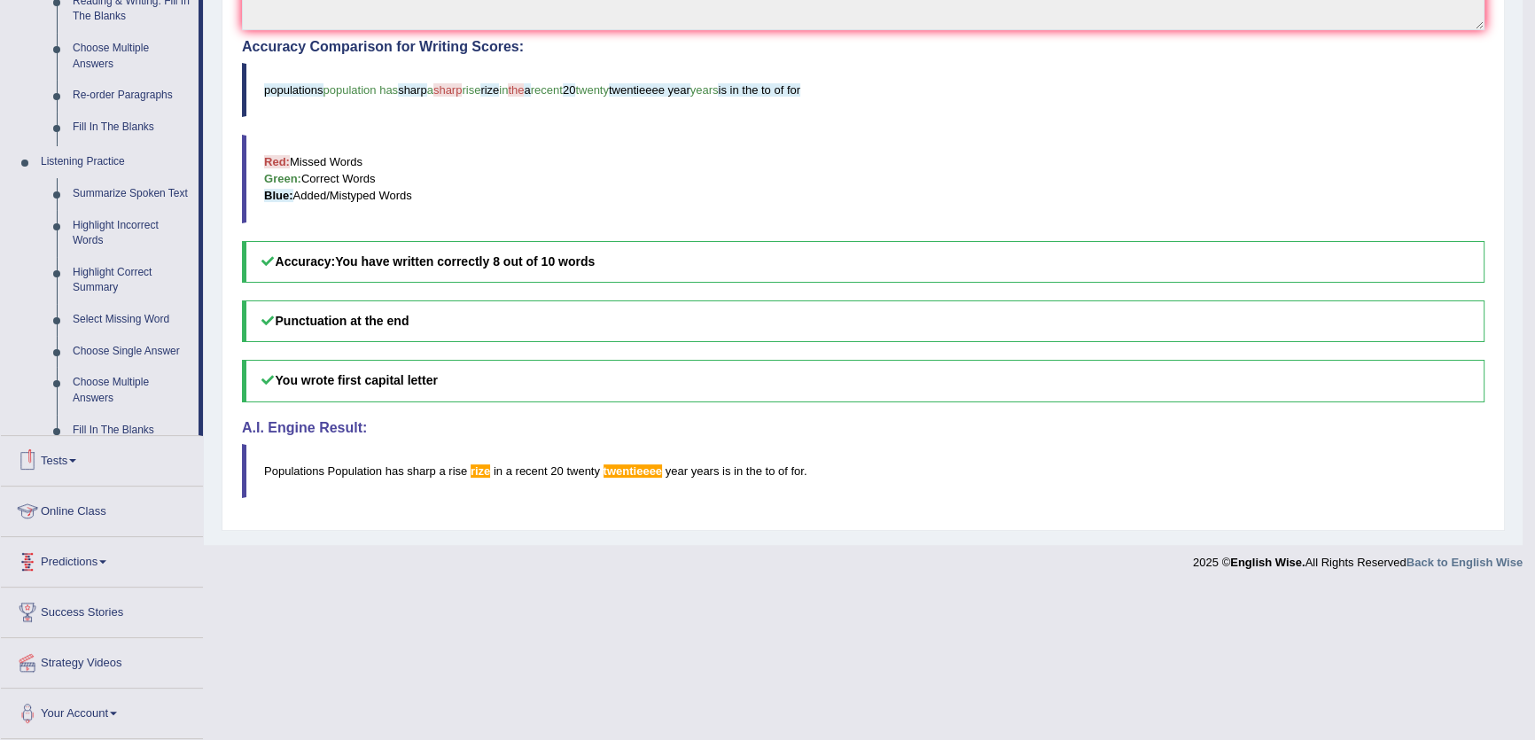
scroll to position [399, 0]
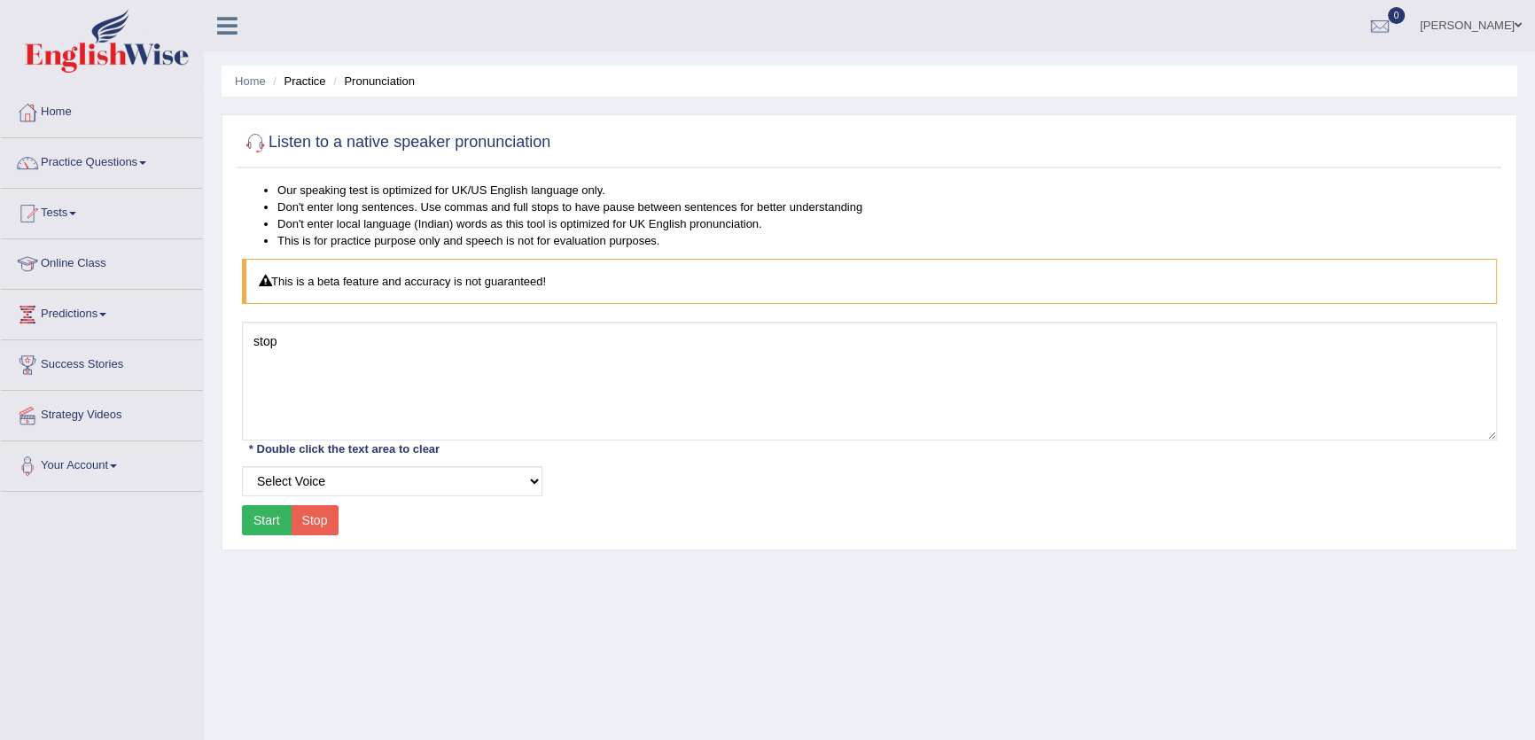
type textarea "stop"
click at [265, 511] on button "Start" at bounding box center [267, 520] width 50 height 30
click at [271, 522] on button "Start" at bounding box center [267, 520] width 50 height 30
click at [94, 165] on link "Practice Questions" at bounding box center [102, 160] width 202 height 44
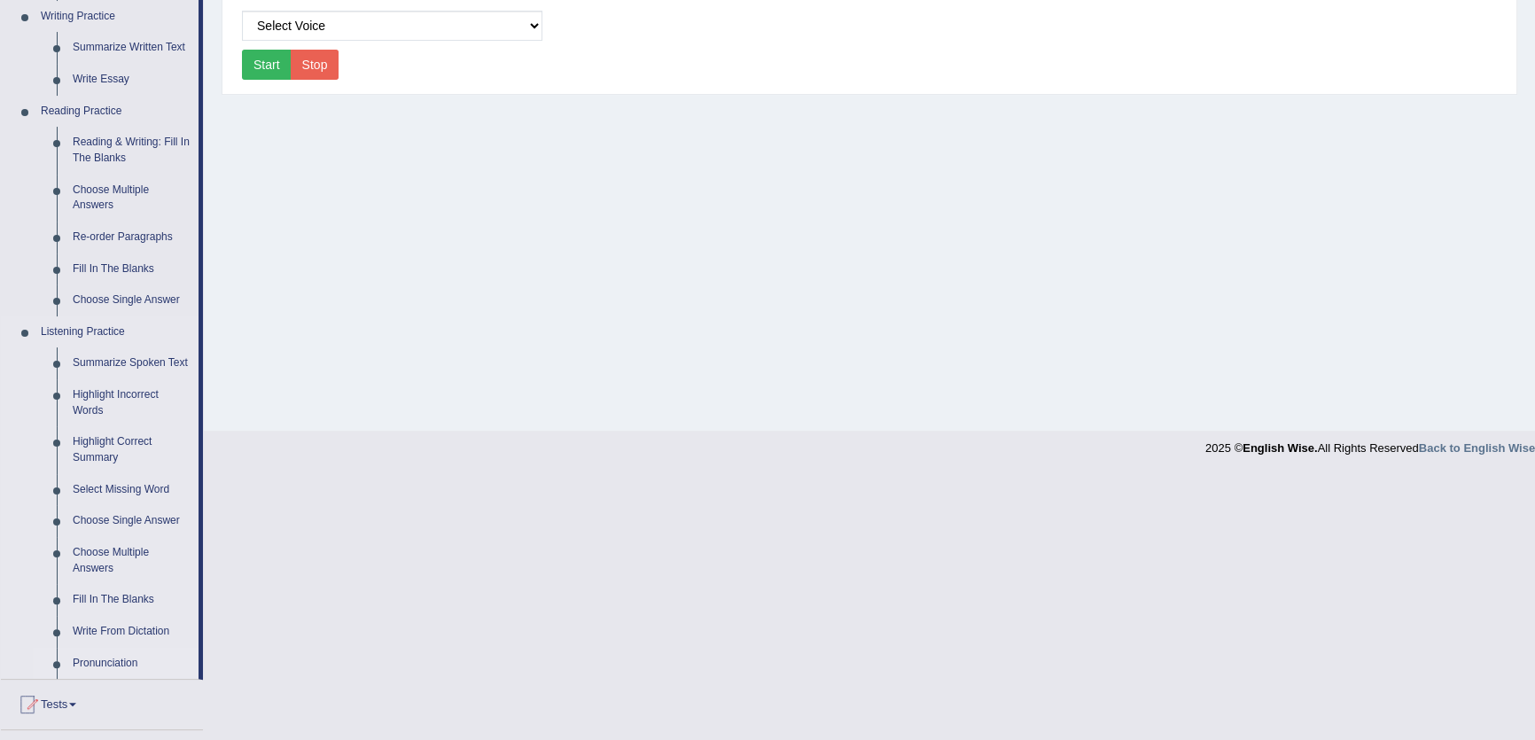
scroll to position [294, 0]
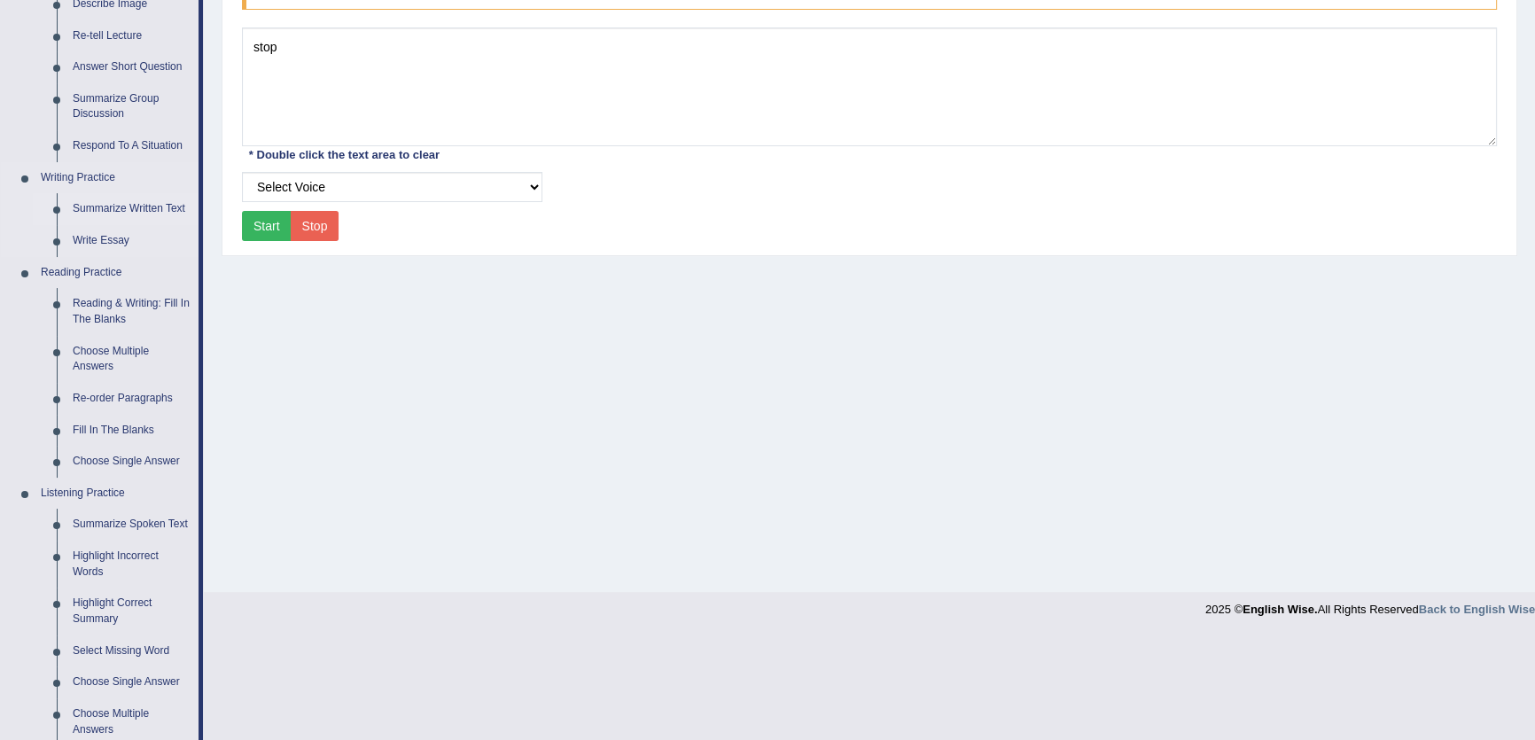
click at [126, 212] on link "Summarize Written Text" at bounding box center [132, 209] width 134 height 32
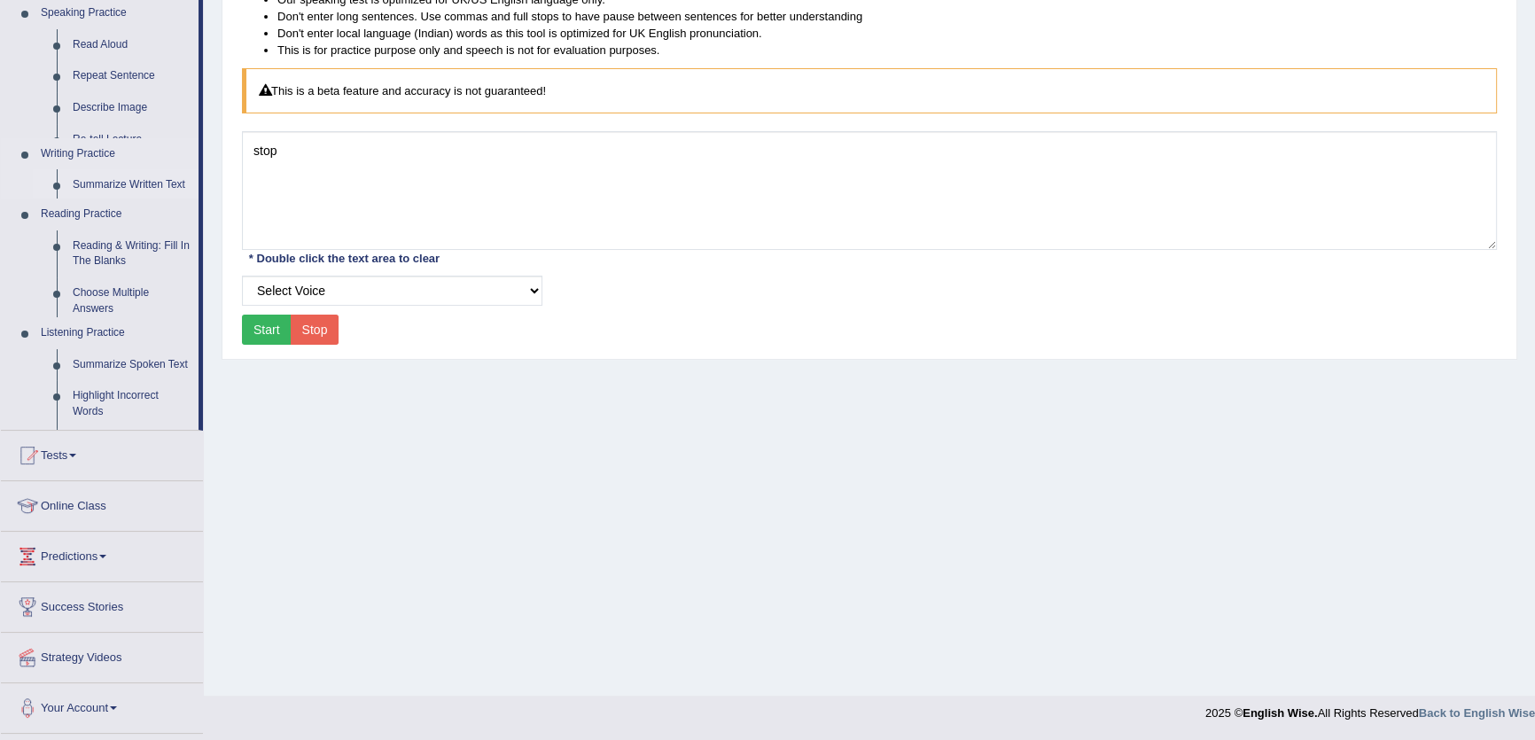
scroll to position [190, 0]
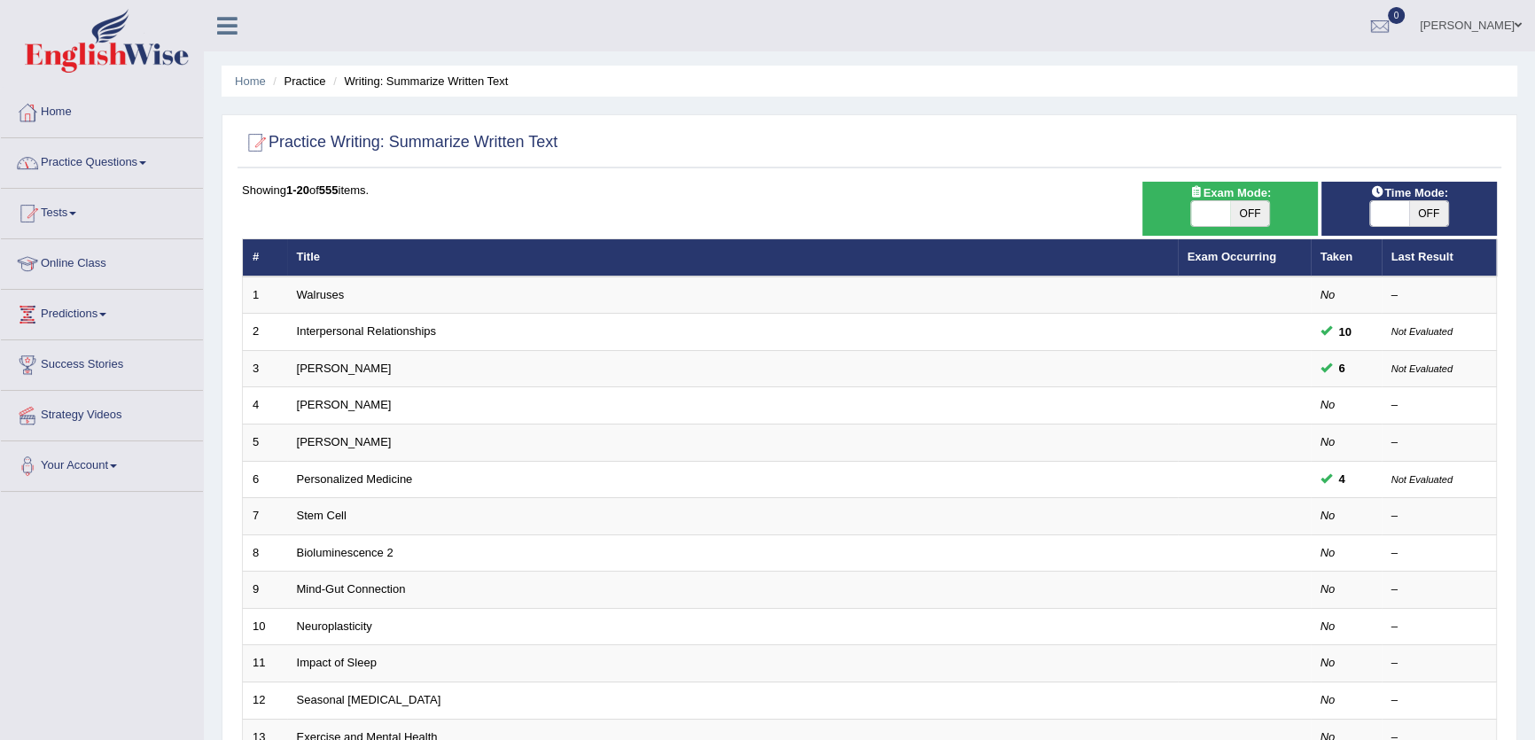
click at [115, 169] on link "Practice Questions" at bounding box center [102, 160] width 202 height 44
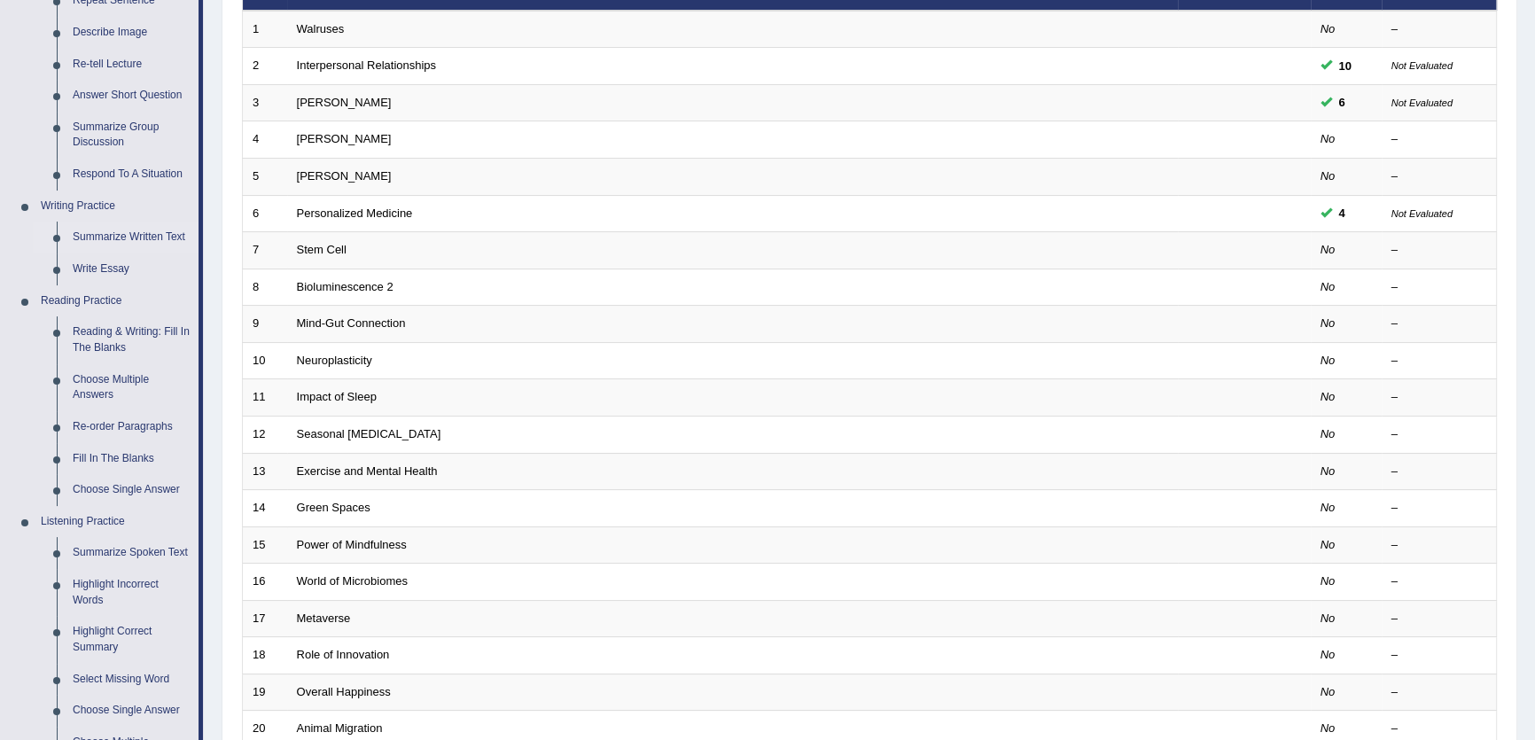
scroll to position [294, 0]
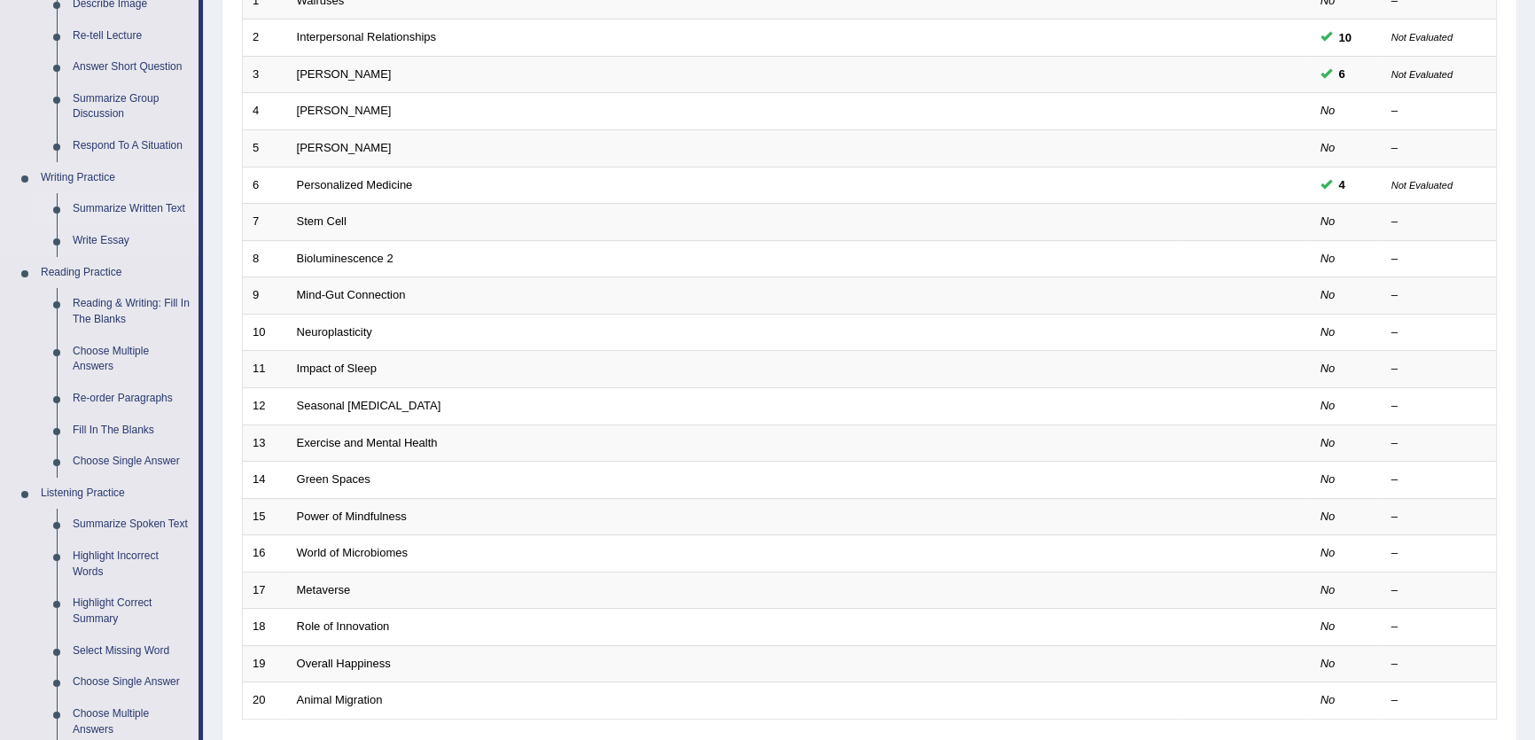
click at [142, 210] on link "Summarize Written Text" at bounding box center [132, 209] width 134 height 32
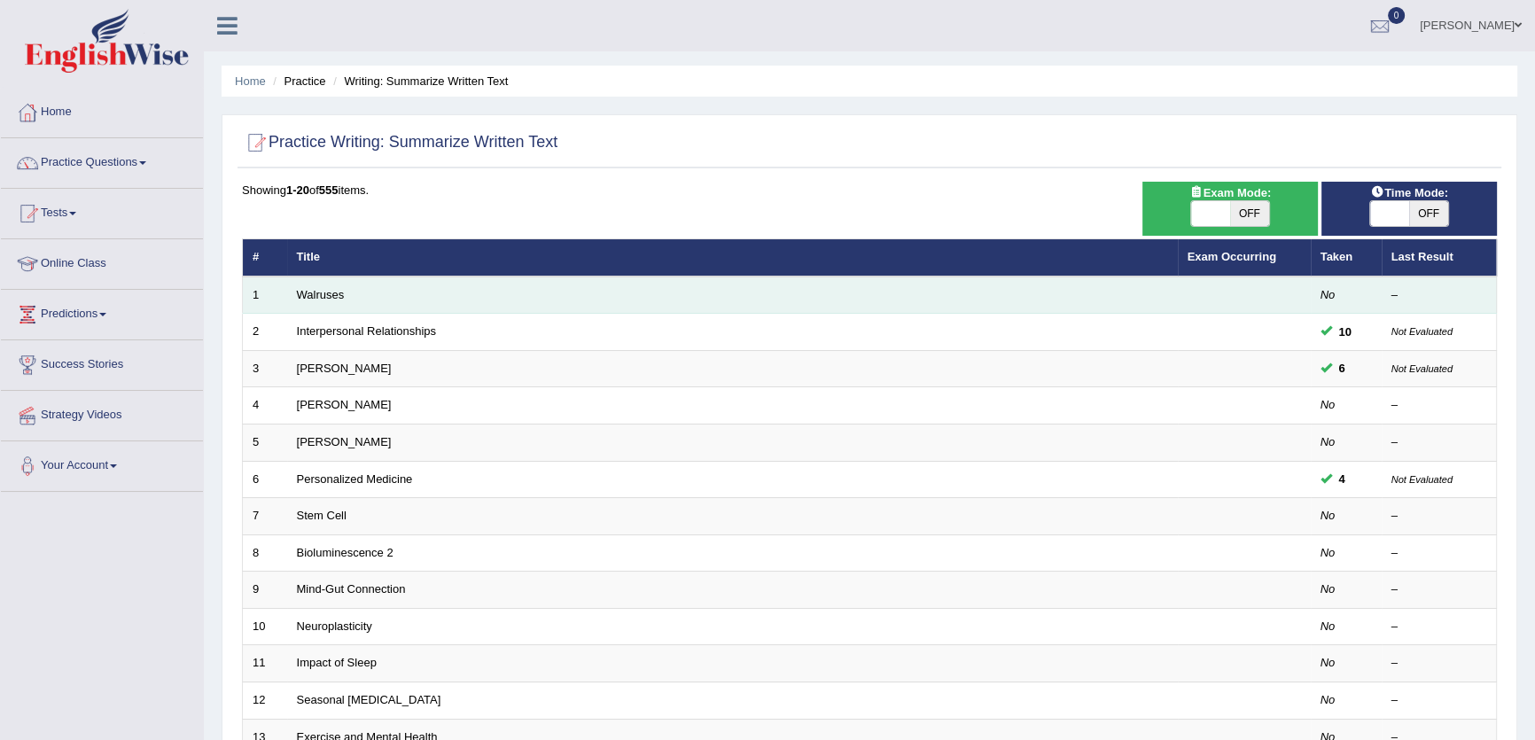
click at [749, 288] on td "Walruses" at bounding box center [732, 295] width 891 height 37
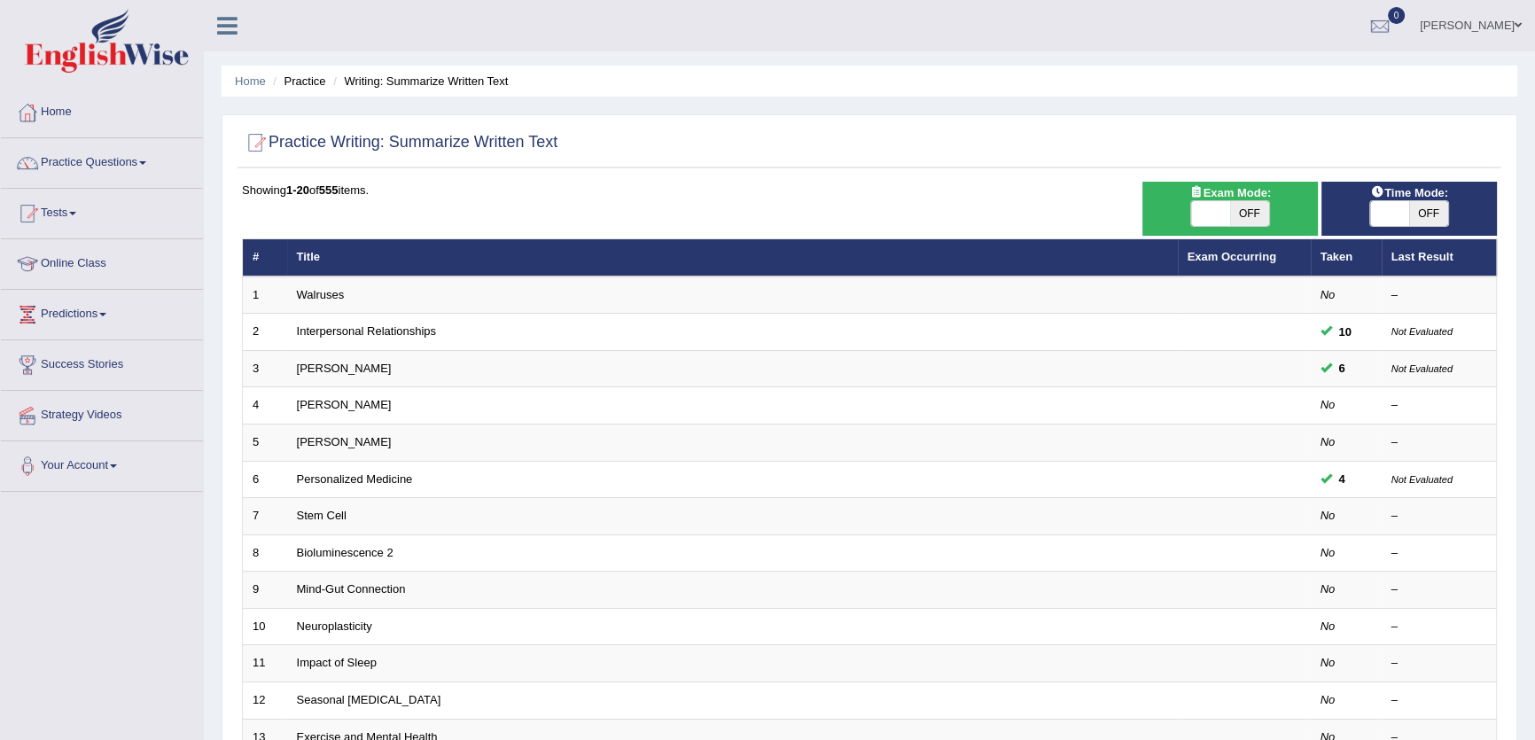
drag, startPoint x: 621, startPoint y: 164, endPoint x: 503, endPoint y: 170, distance: 117.2
click at [503, 170] on div "Practice Writing: Summarize Written Text Time Mode: ON OFF Exam Mode: ON OFF Sh…" at bounding box center [870, 615] width 1296 height 1002
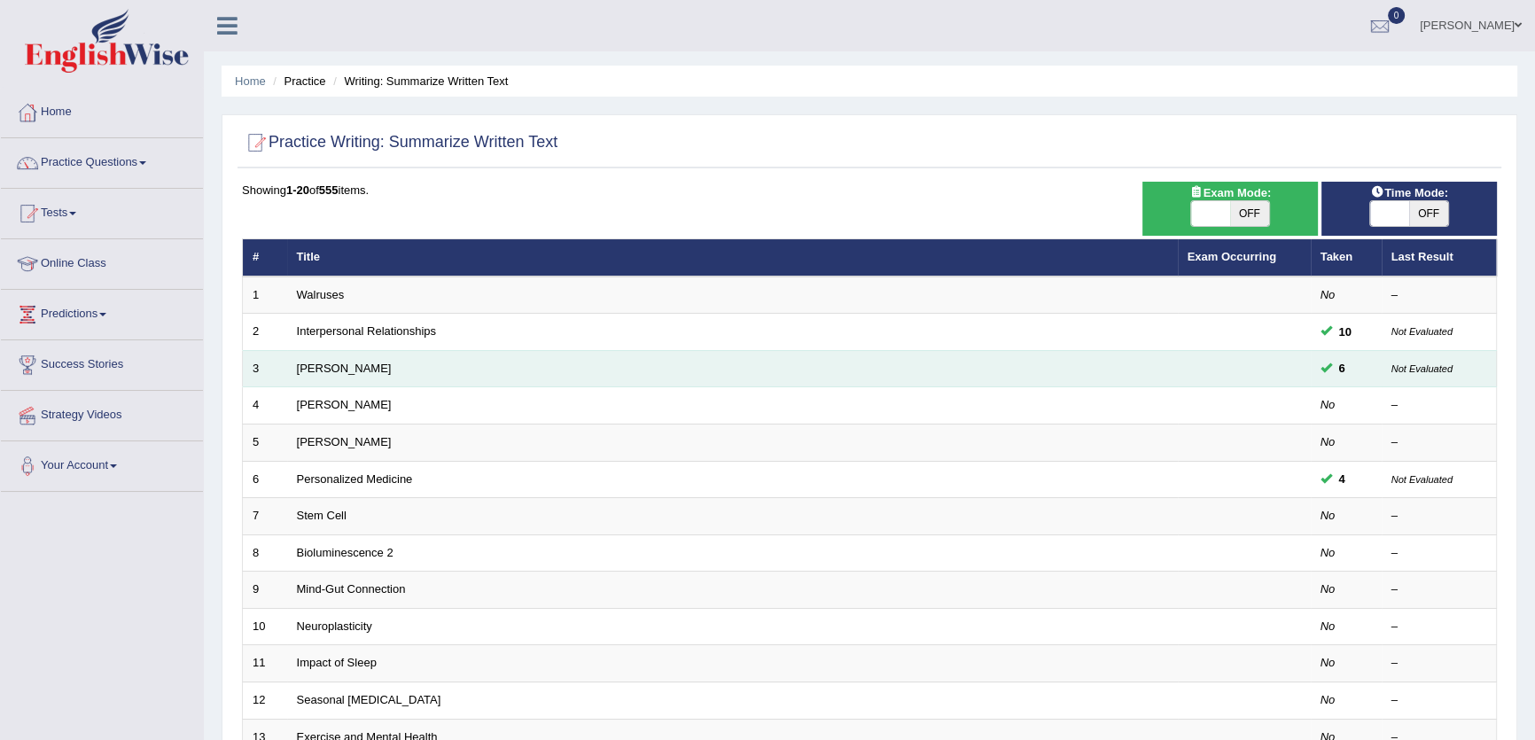
scroll to position [80, 0]
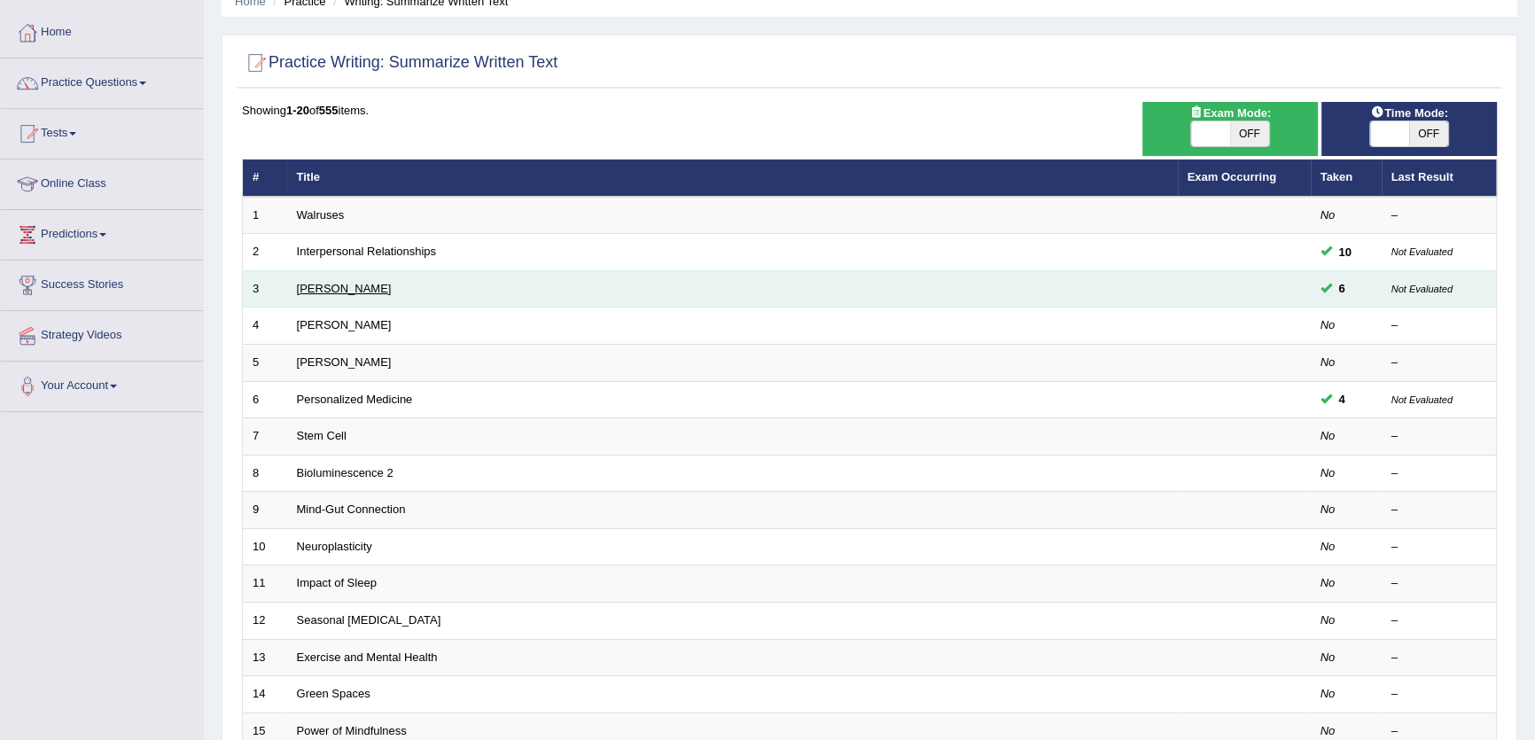
click at [362, 285] on link "[PERSON_NAME]" at bounding box center [344, 288] width 95 height 13
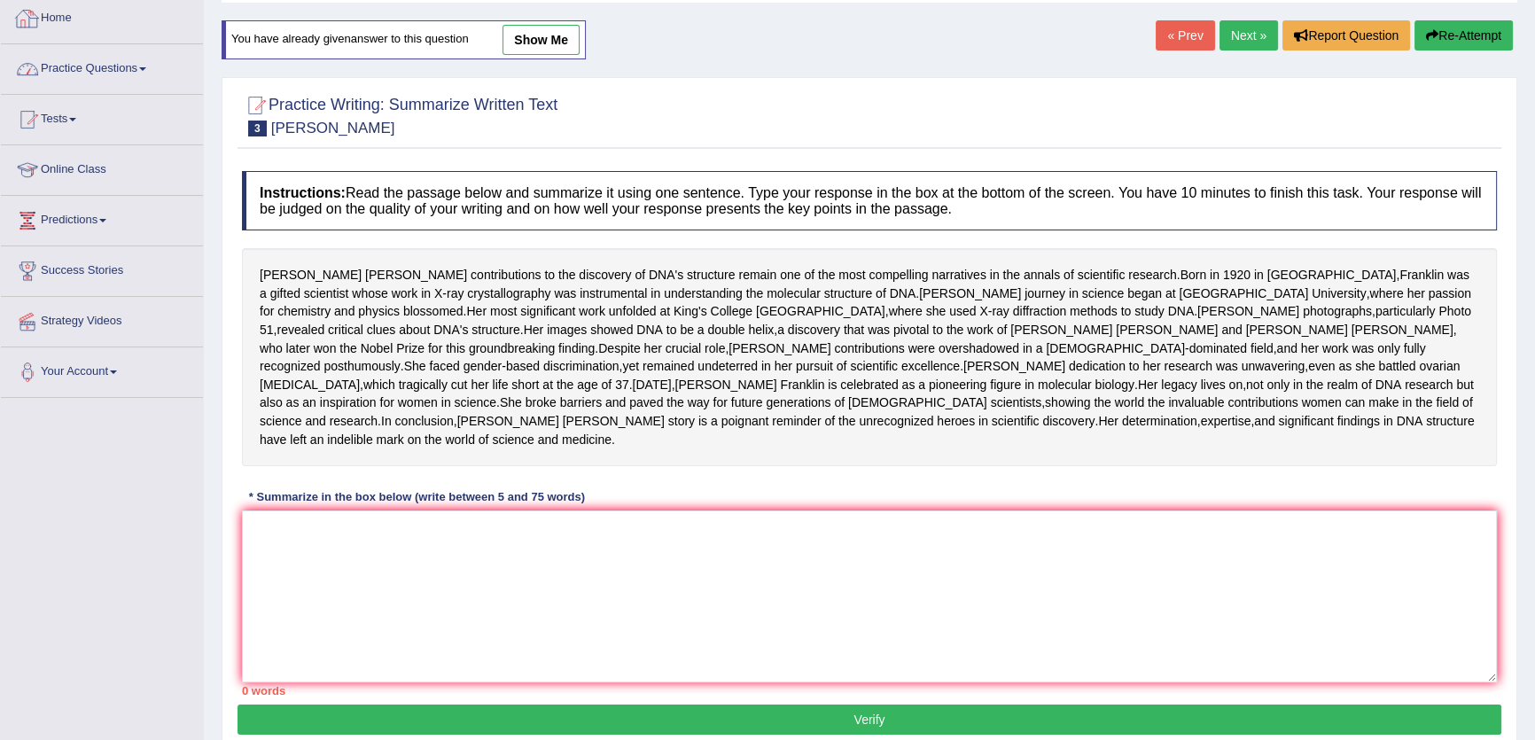
scroll to position [13, 0]
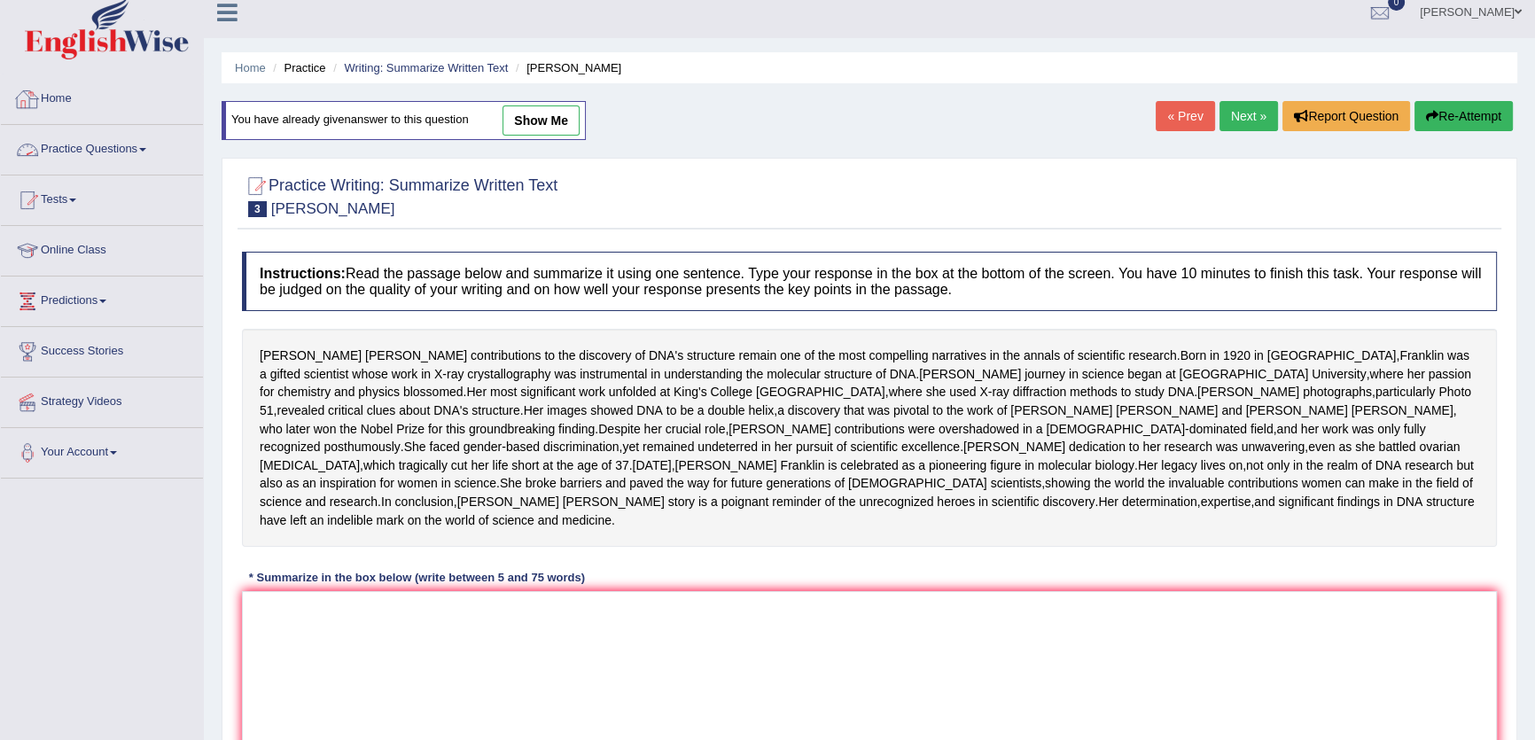
click at [90, 135] on link "Practice Questions" at bounding box center [102, 147] width 202 height 44
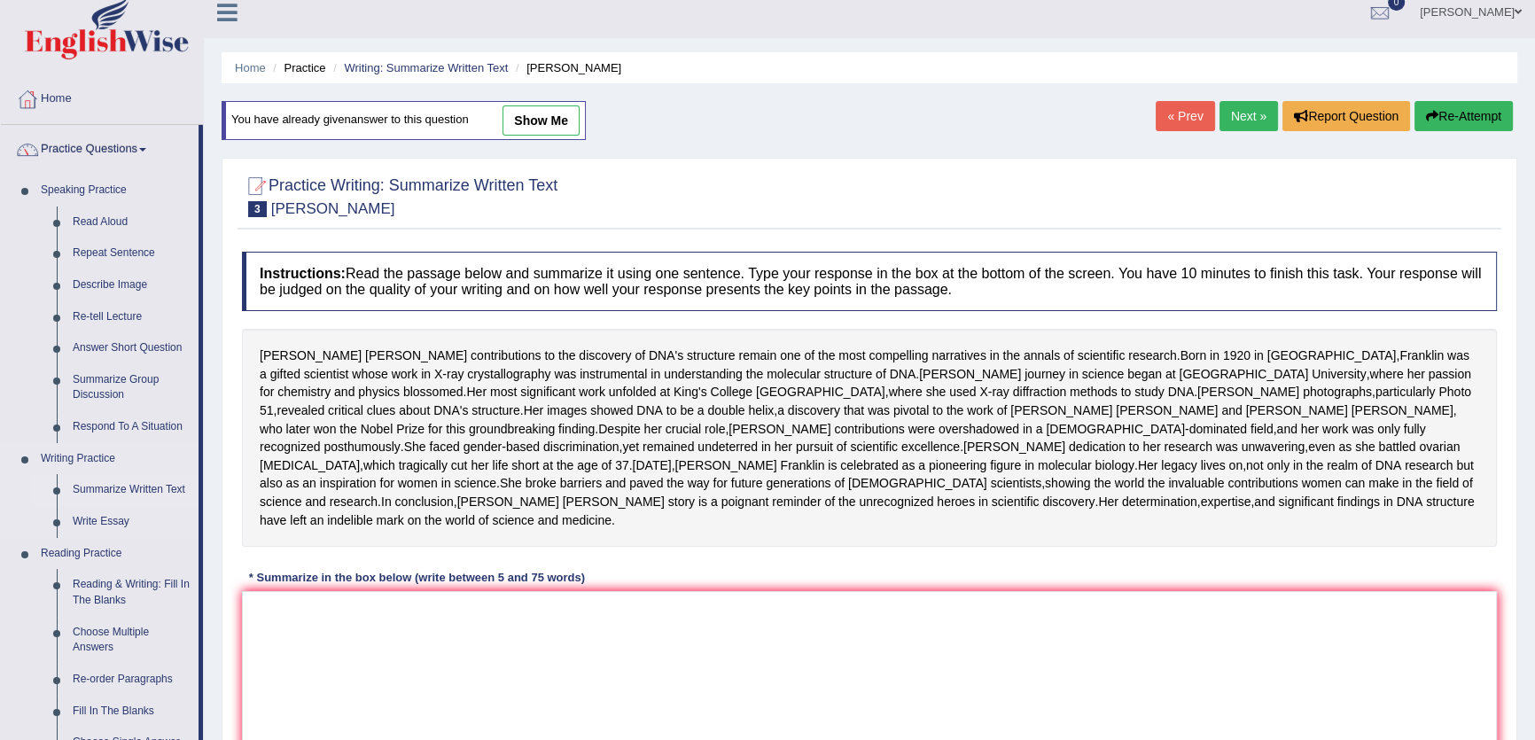
click at [167, 480] on link "Summarize Written Text" at bounding box center [132, 490] width 134 height 32
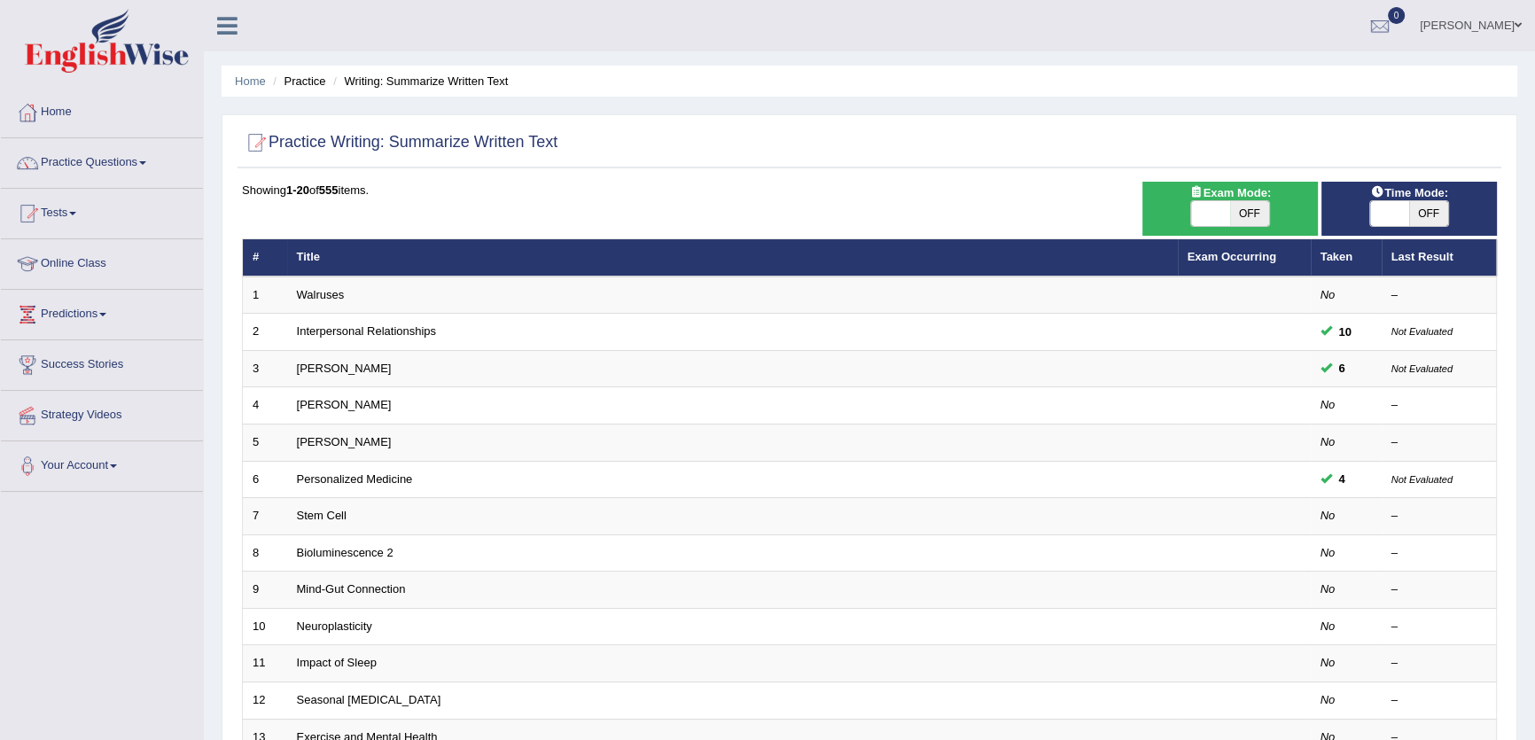
click at [1443, 215] on span "OFF" at bounding box center [1428, 213] width 39 height 25
checkbox input "true"
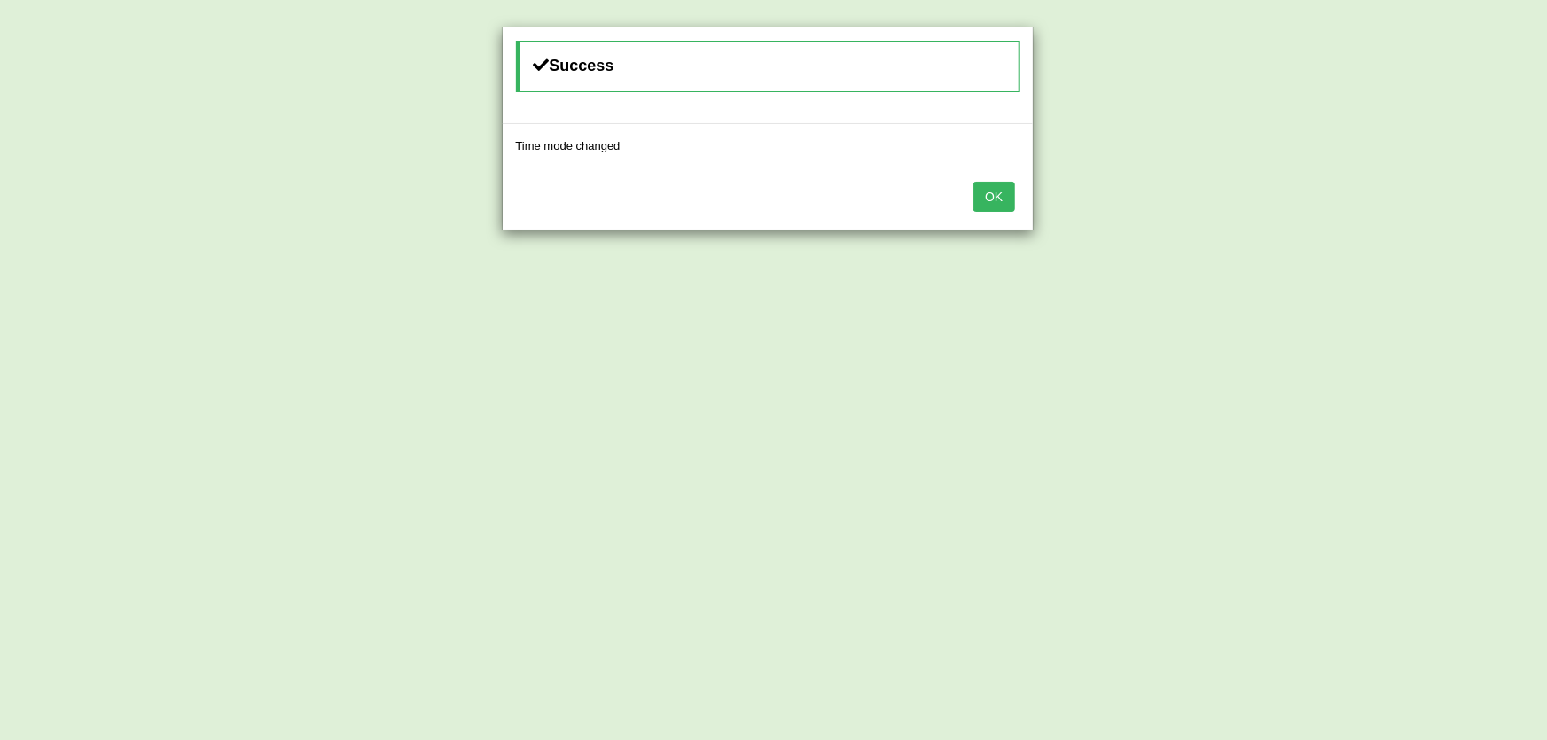
click at [971, 194] on div "OK" at bounding box center [768, 199] width 530 height 62
click at [982, 199] on button "OK" at bounding box center [993, 197] width 41 height 30
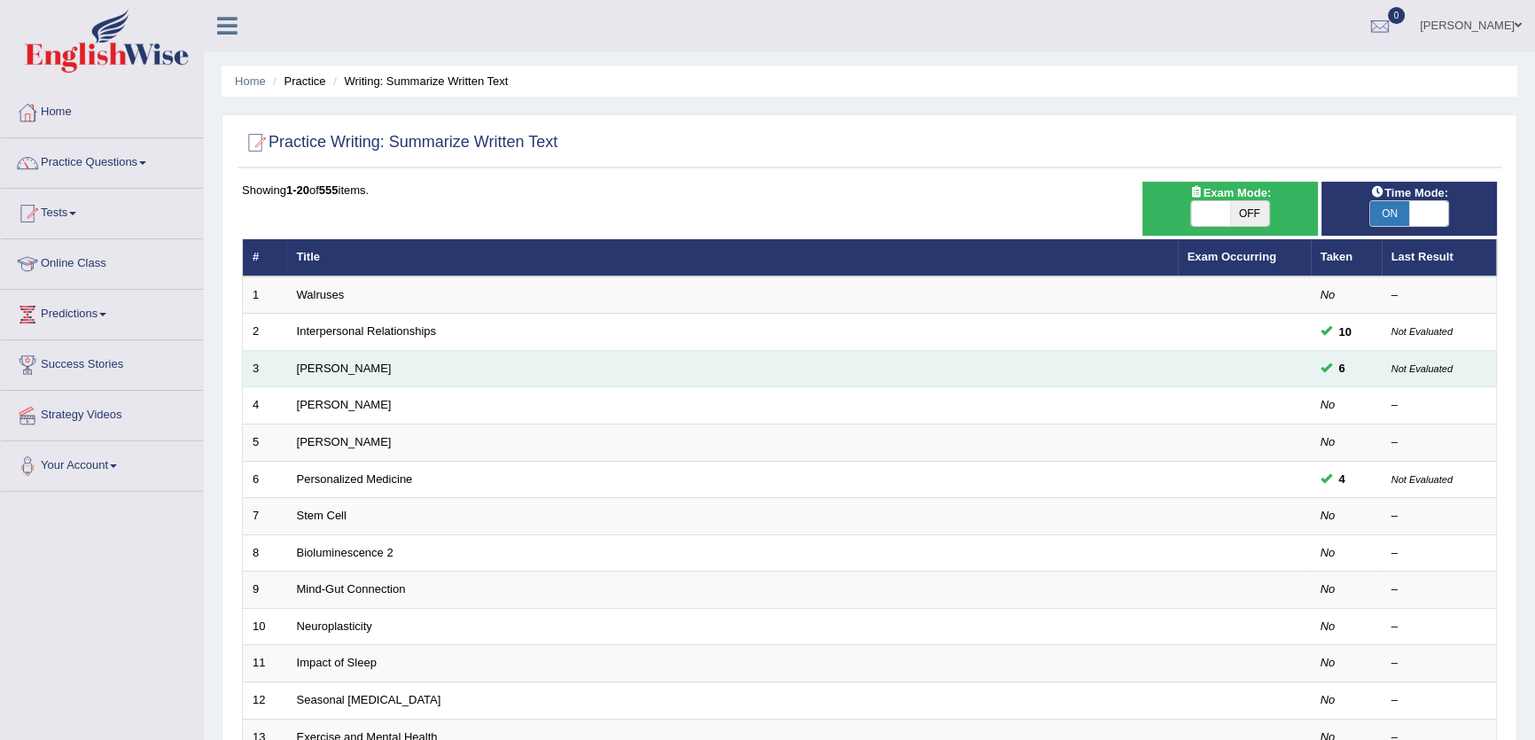
click at [328, 359] on td "[PERSON_NAME]" at bounding box center [732, 368] width 891 height 37
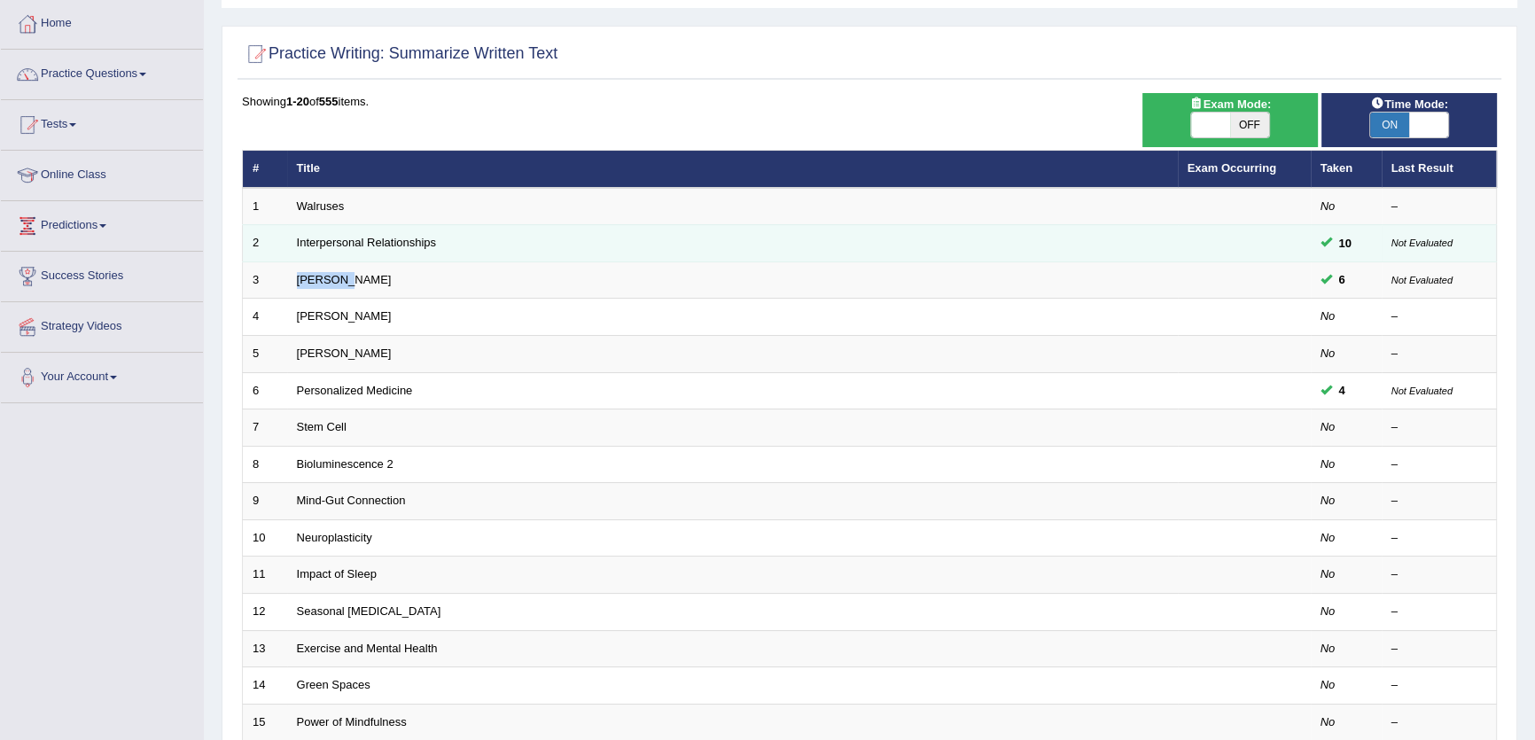
scroll to position [80, 0]
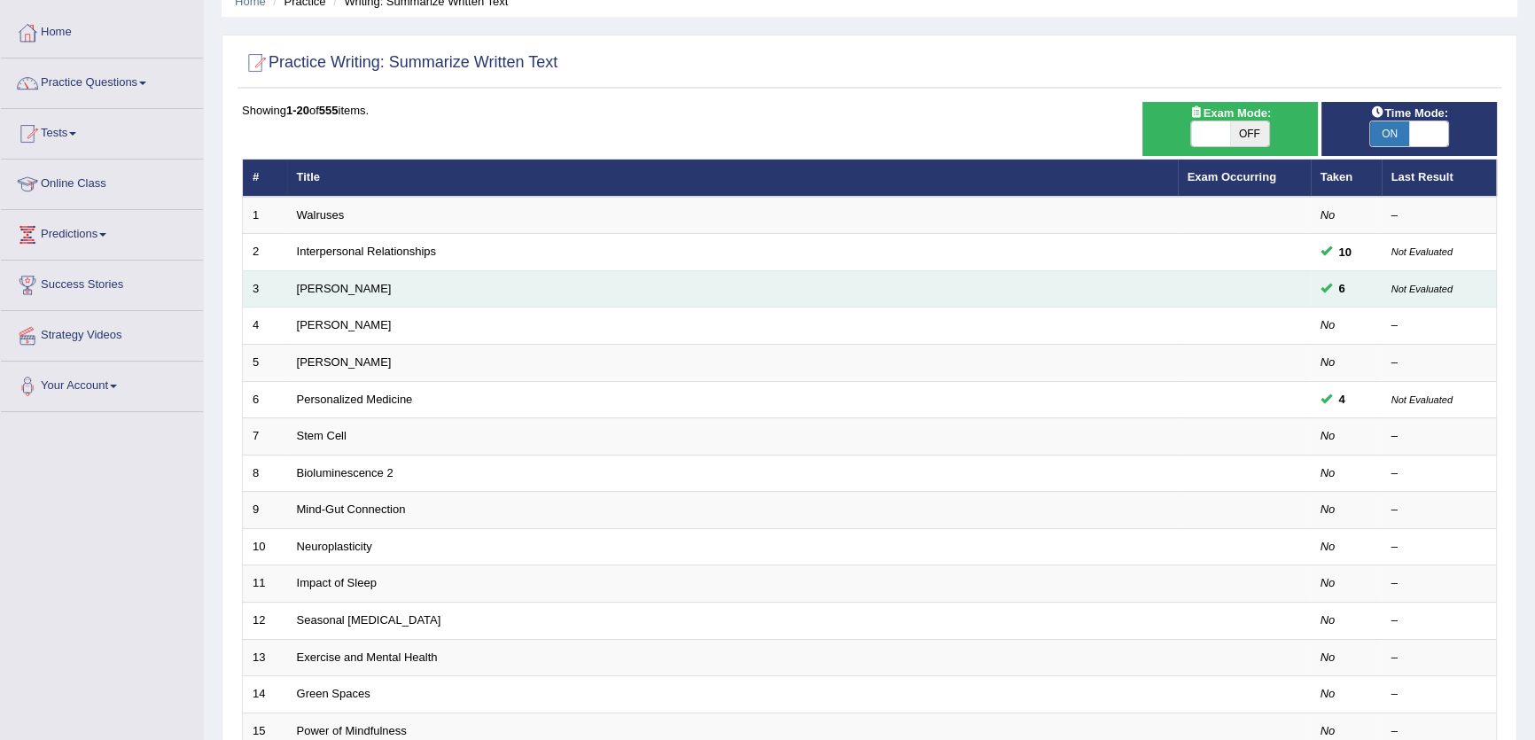
click at [350, 293] on td "[PERSON_NAME]" at bounding box center [732, 288] width 891 height 37
click at [355, 282] on link "[PERSON_NAME]" at bounding box center [344, 288] width 95 height 13
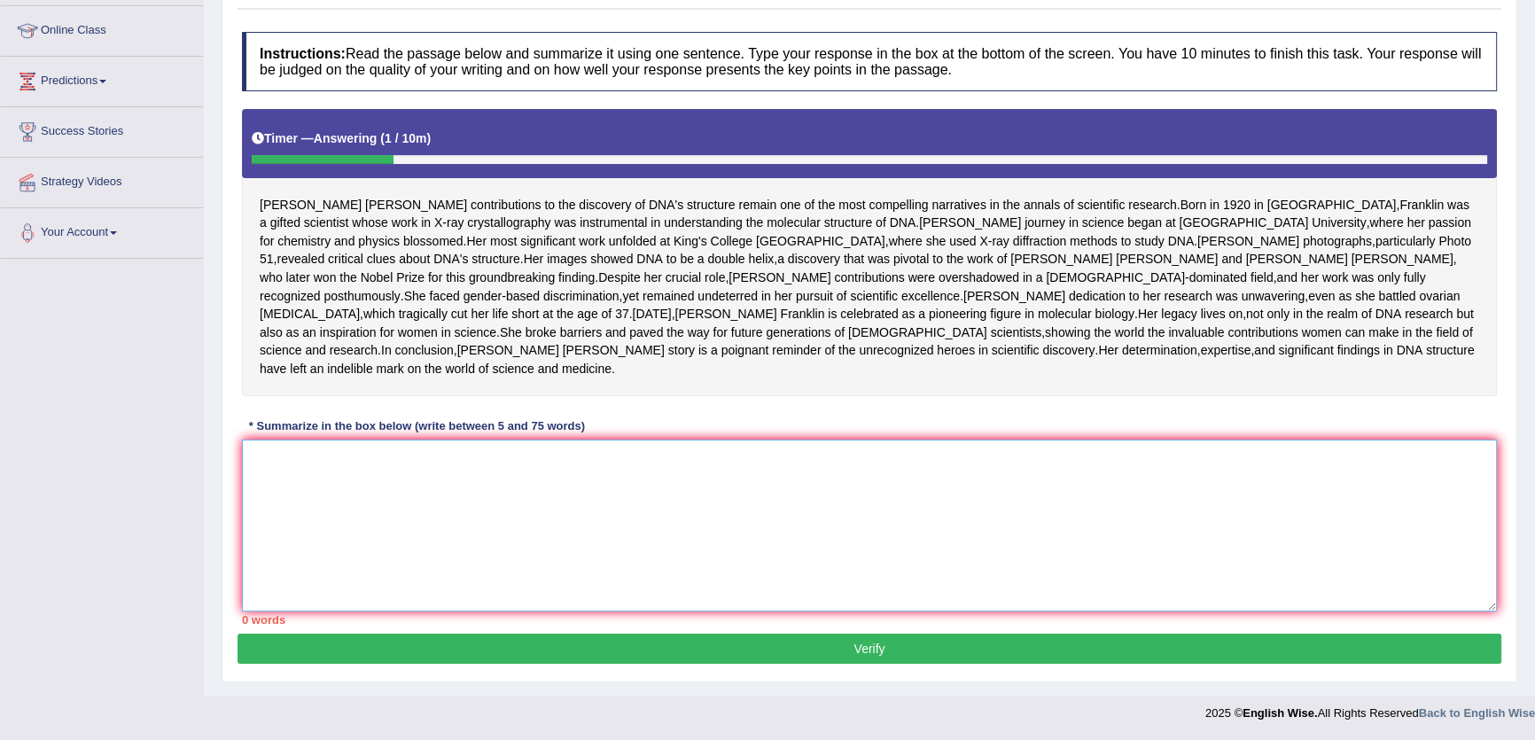
click at [670, 460] on textarea at bounding box center [869, 526] width 1255 height 172
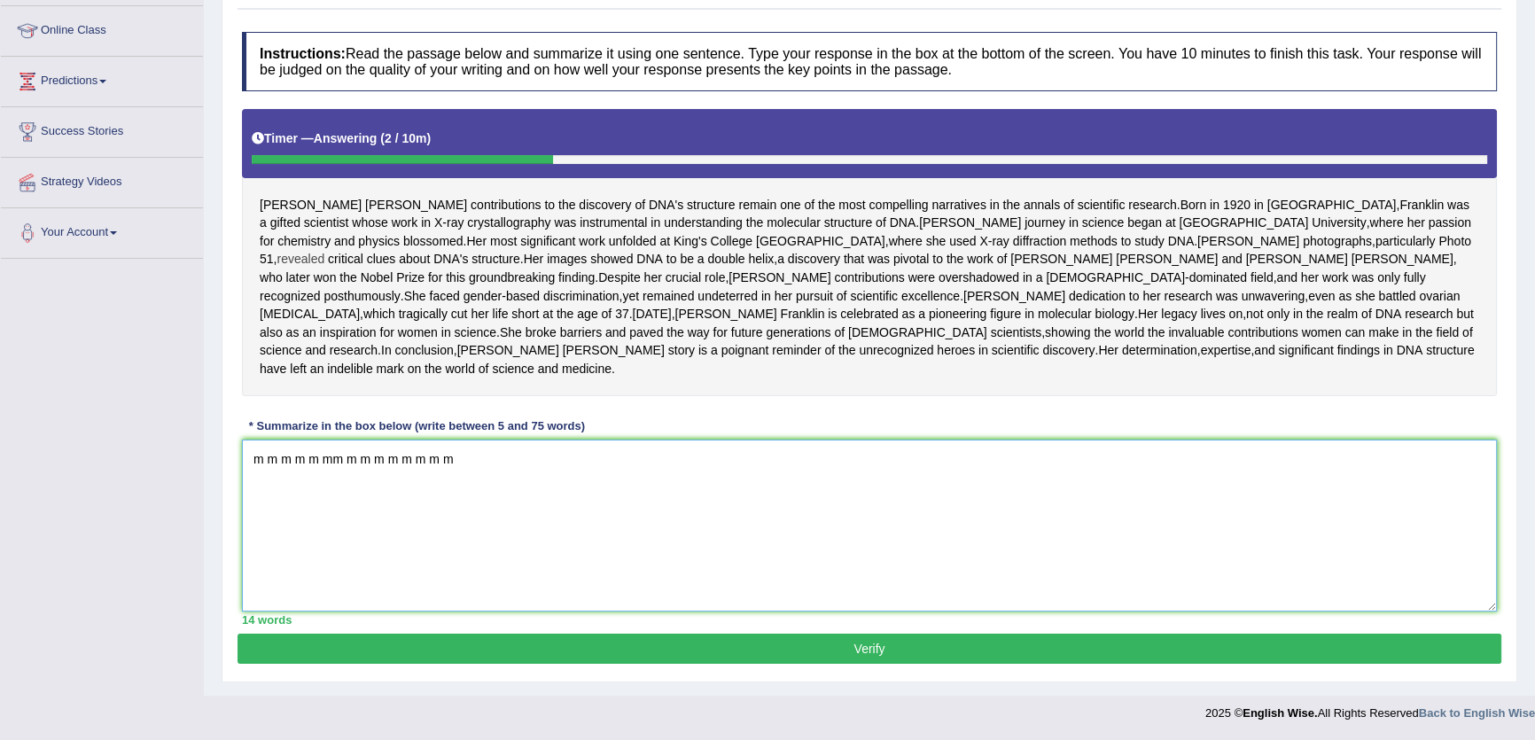
scroll to position [80, 0]
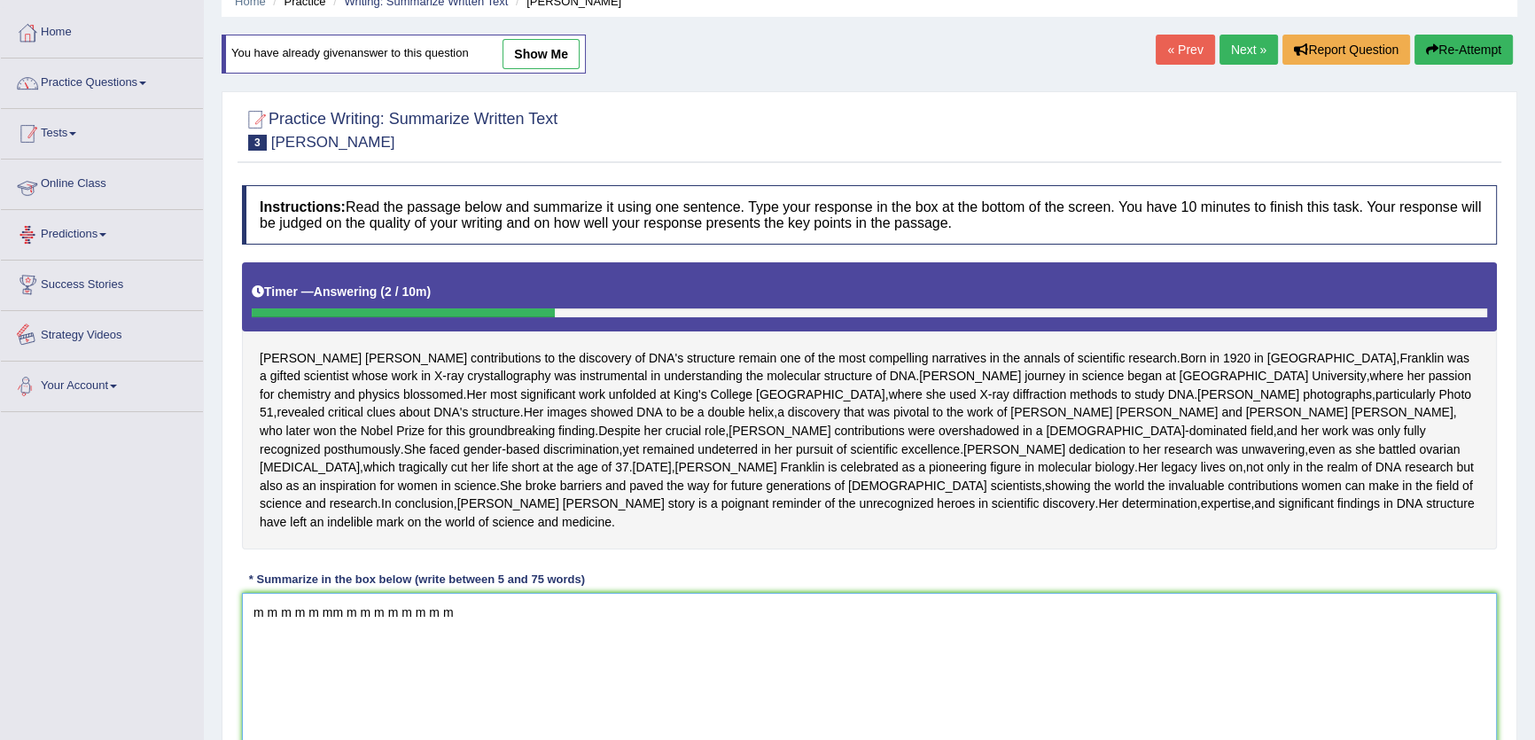
type textarea "m m m m m mm m m m m m m m m"
click at [159, 90] on link "Practice Questions" at bounding box center [102, 81] width 202 height 44
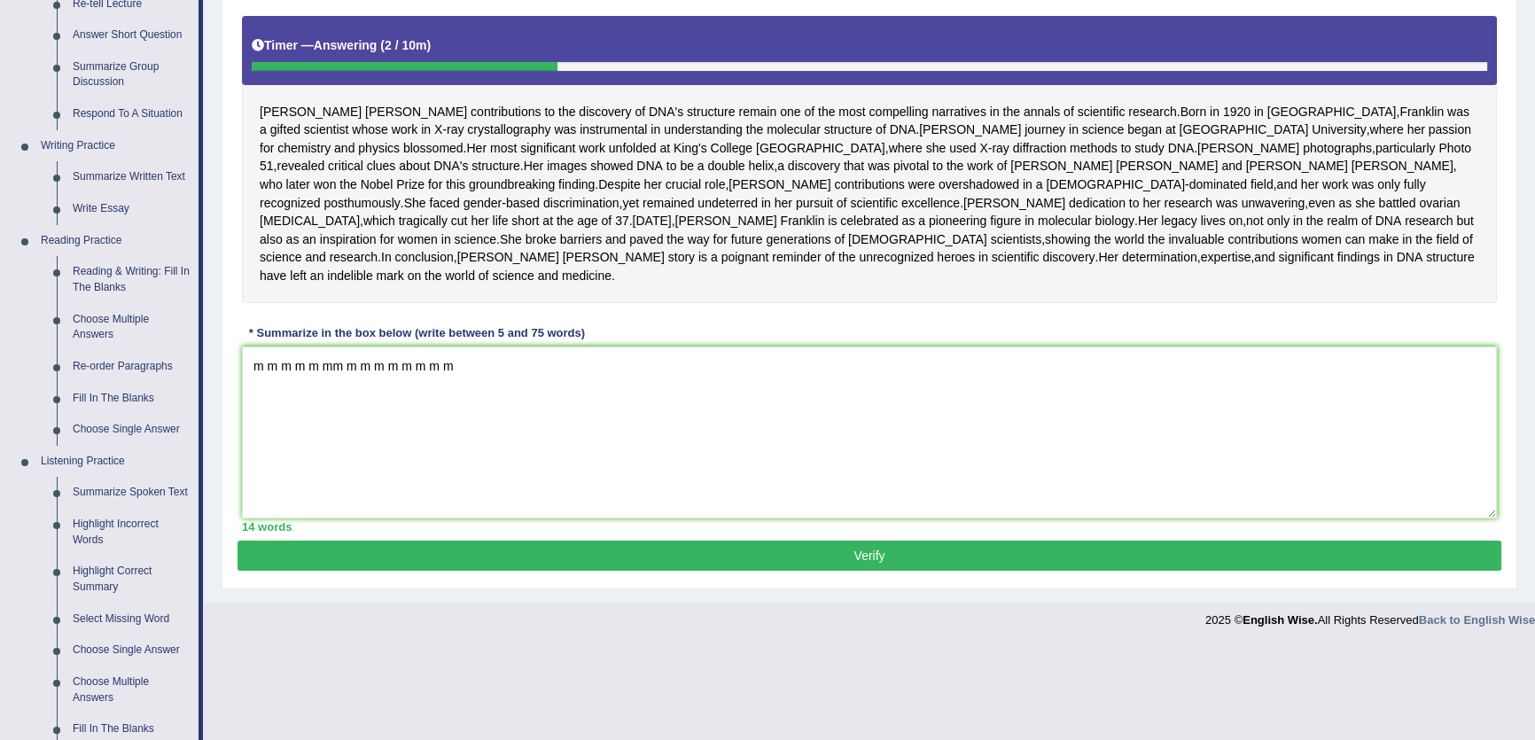
scroll to position [322, 0]
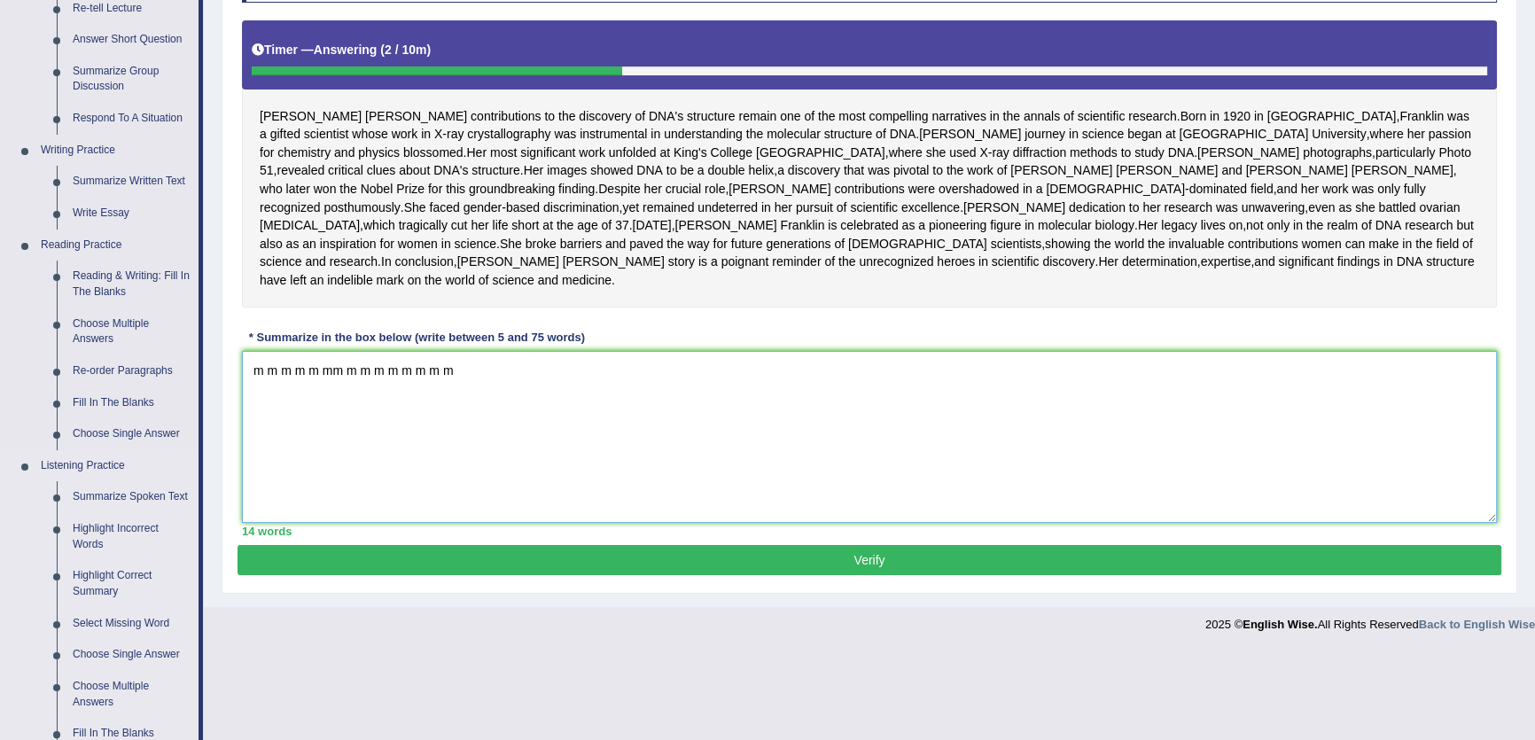
drag, startPoint x: 487, startPoint y: 458, endPoint x: 149, endPoint y: 461, distance: 337.7
click at [149, 461] on div "Toggle navigation Home Practice Questions Speaking Practice Read Aloud Repeat S…" at bounding box center [767, 160] width 1535 height 964
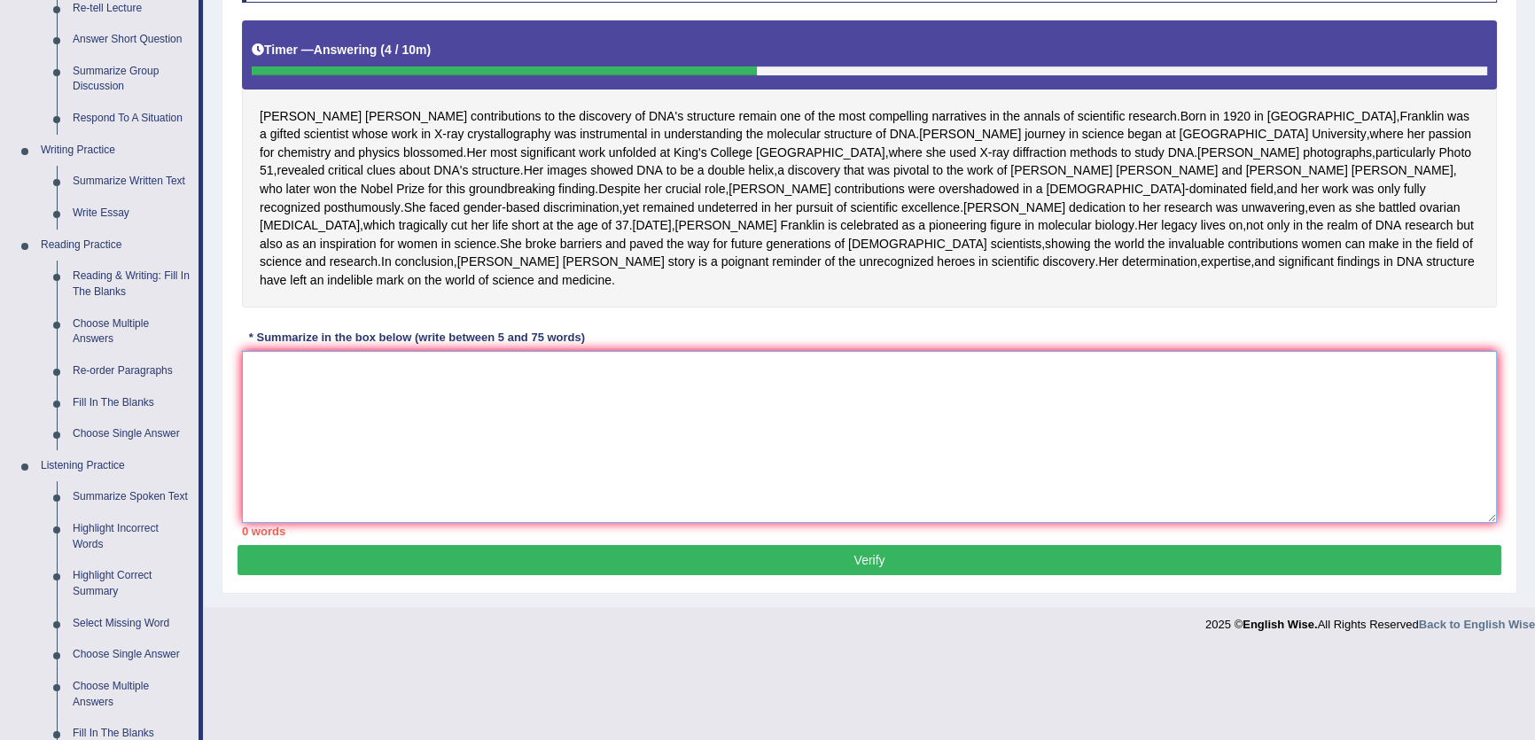
click at [783, 523] on textarea at bounding box center [869, 437] width 1255 height 172
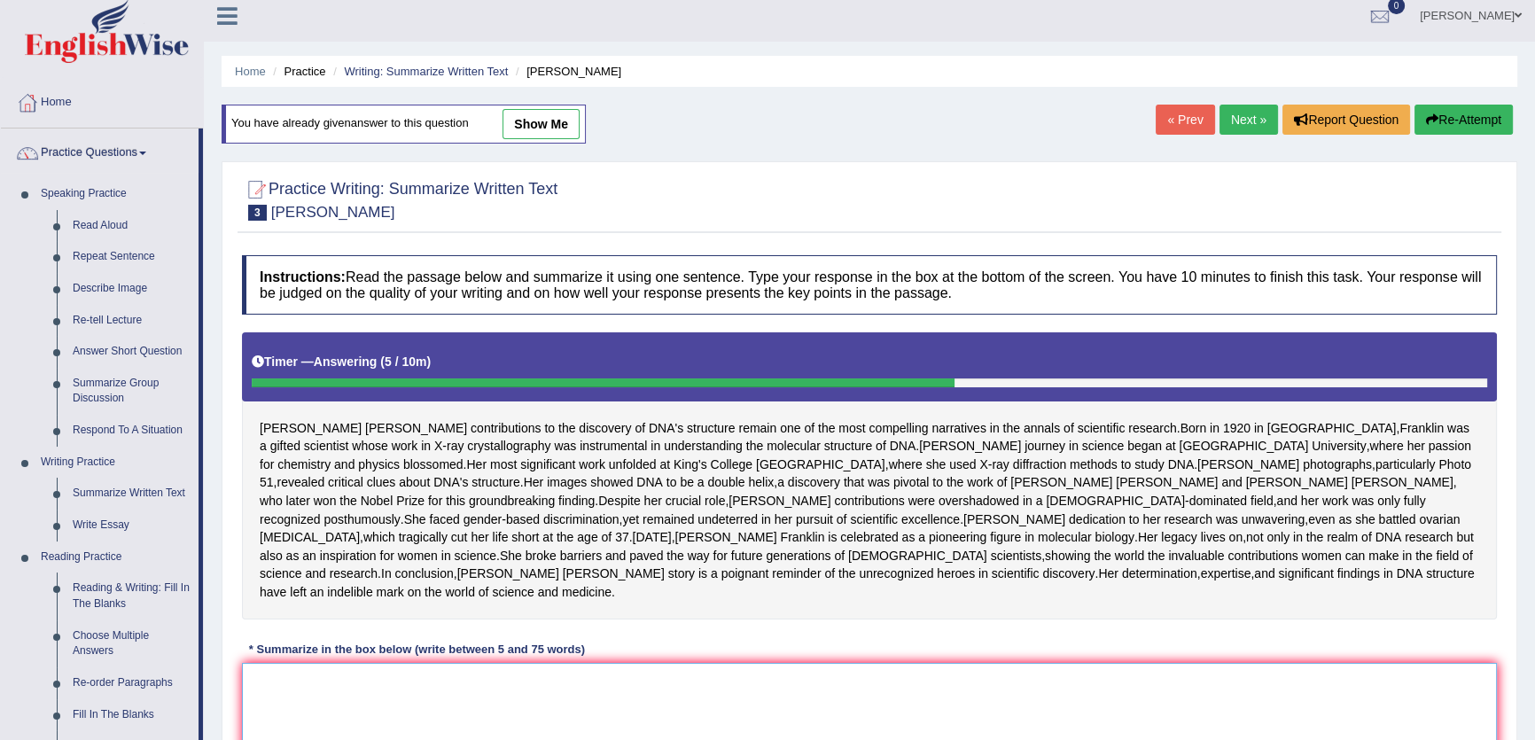
scroll to position [0, 0]
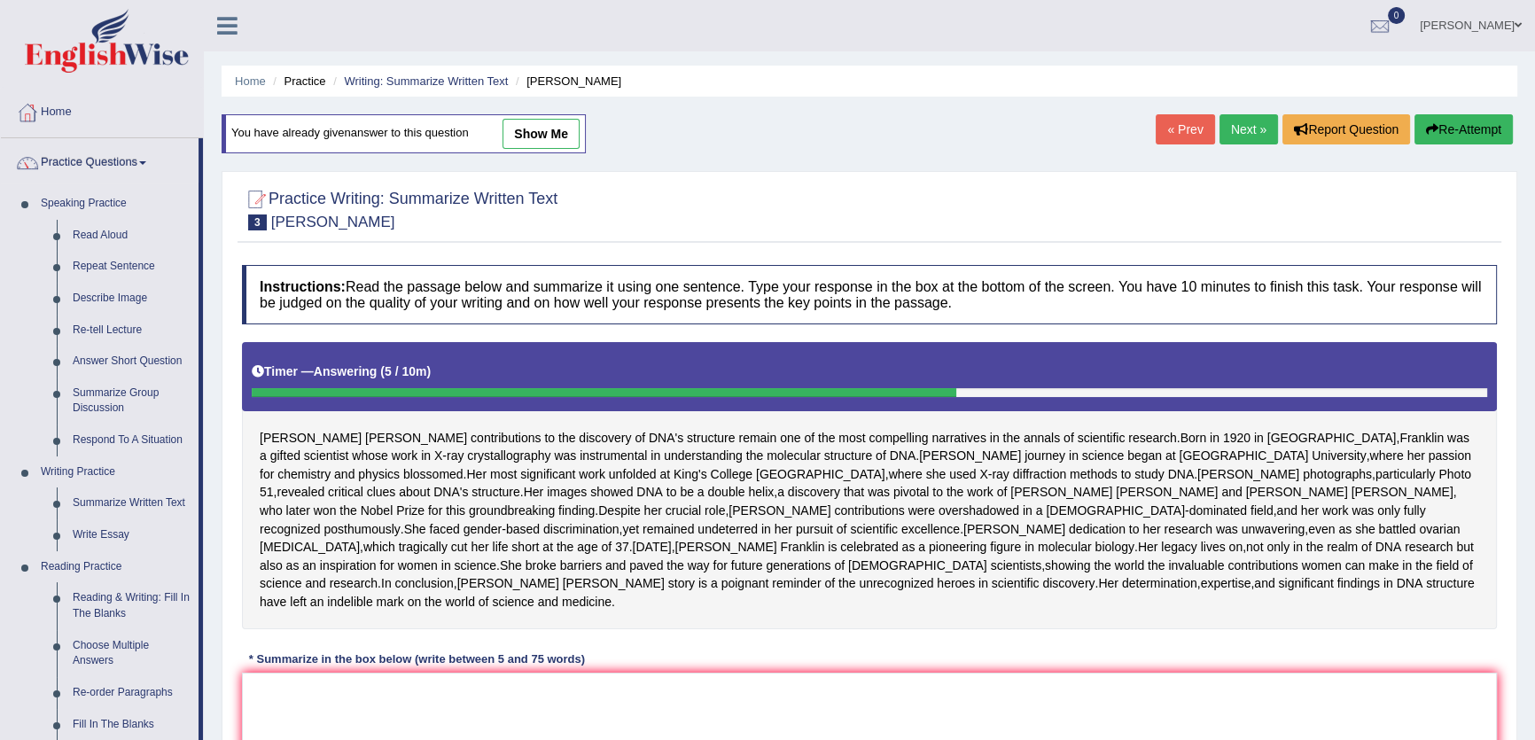
click at [1450, 143] on button "Re-Attempt" at bounding box center [1464, 129] width 98 height 30
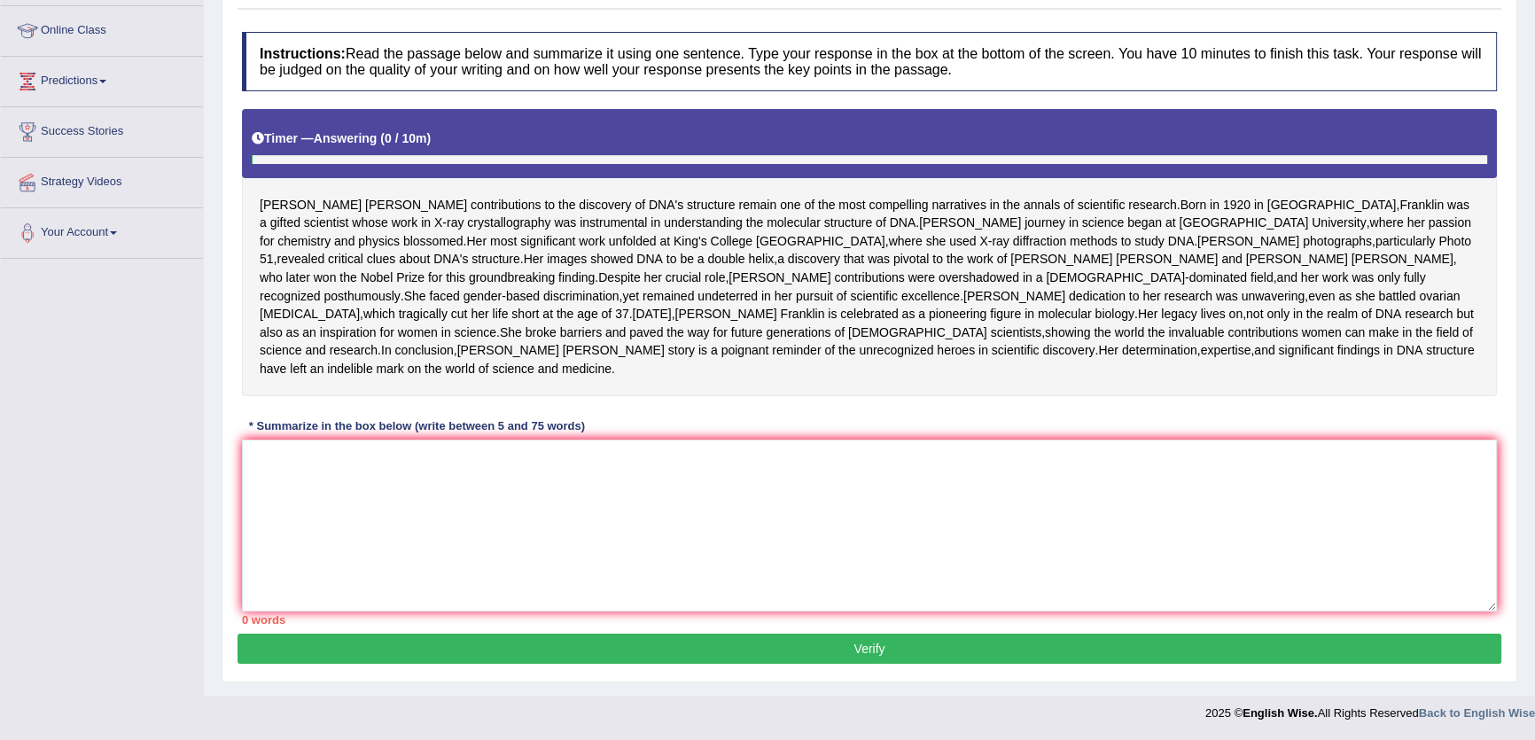
scroll to position [324, 0]
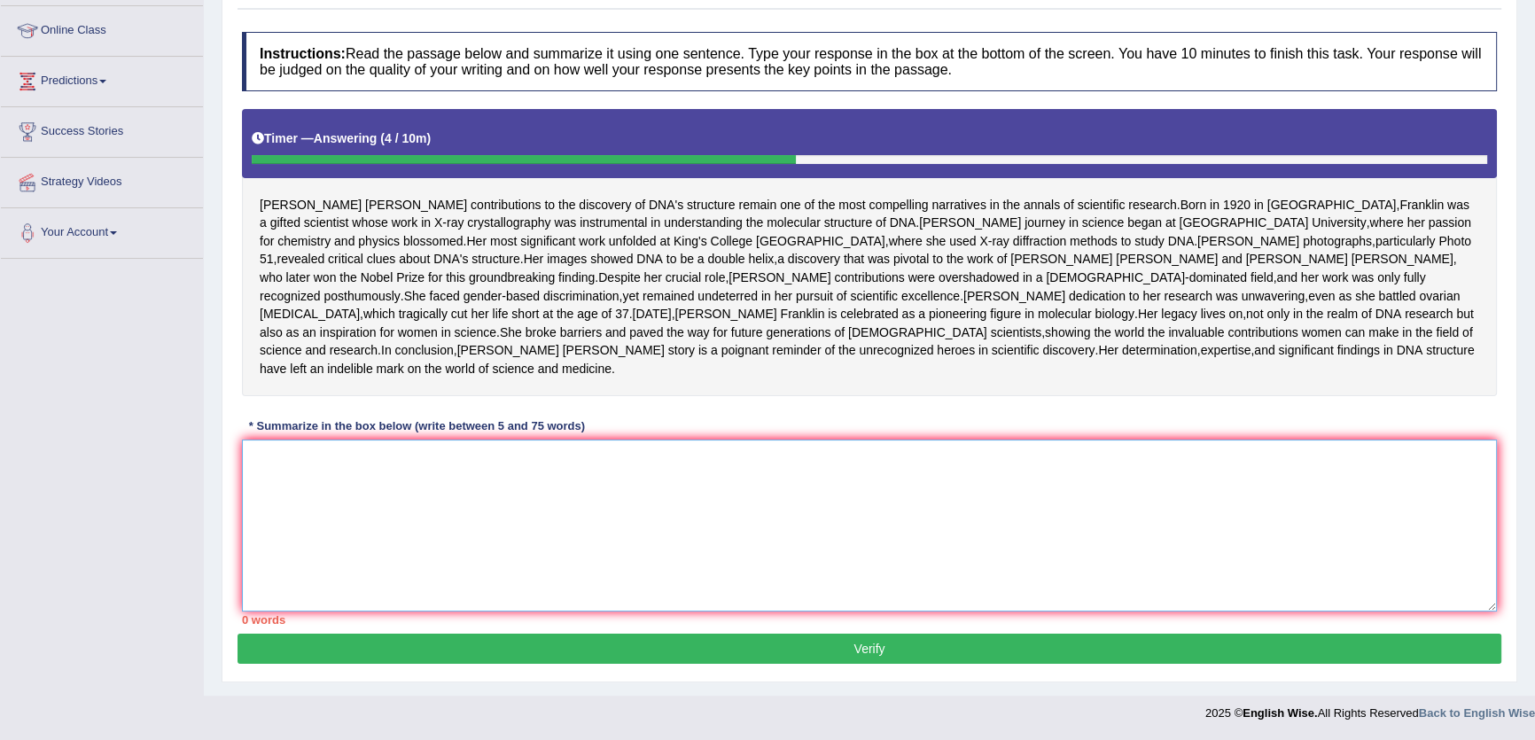
click at [580, 573] on textarea at bounding box center [869, 526] width 1255 height 172
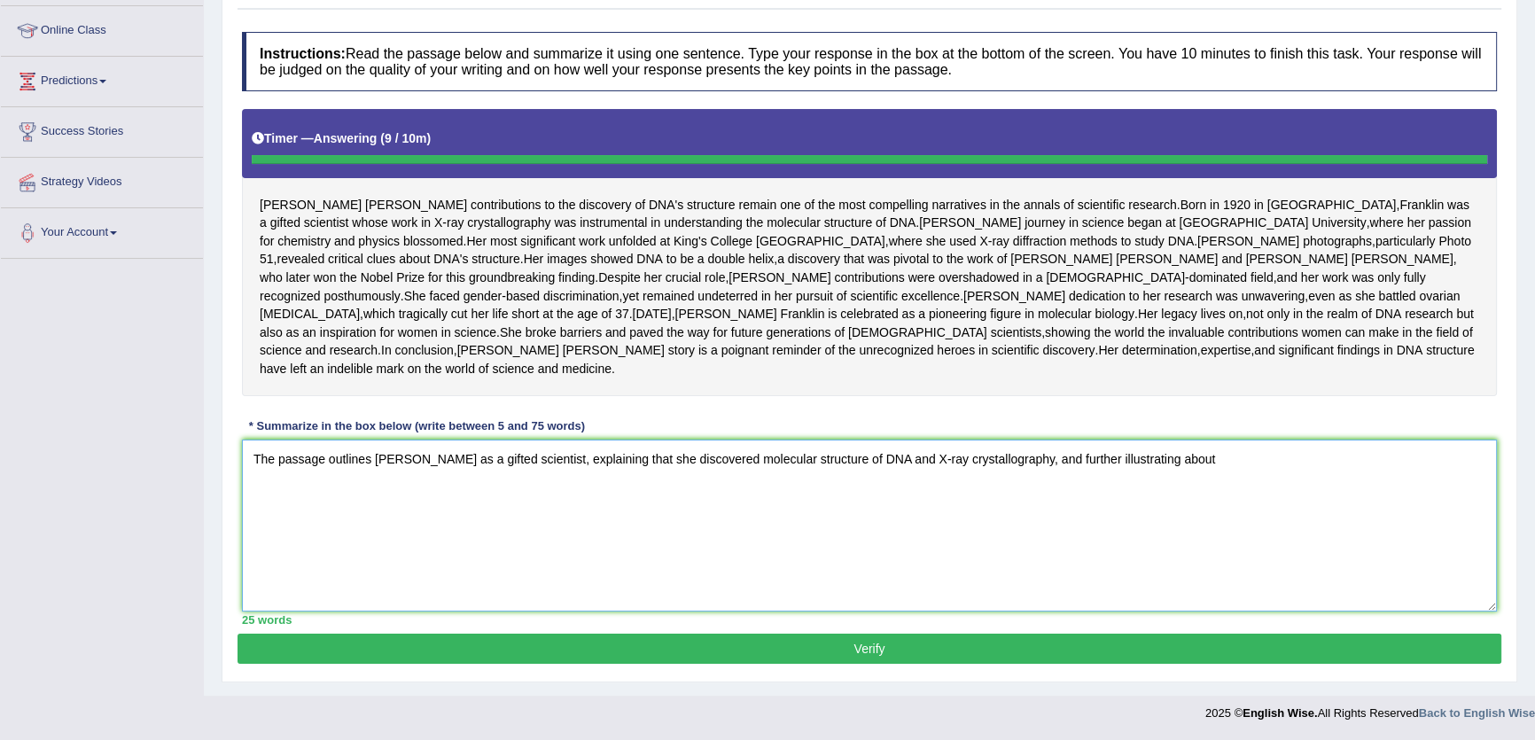
type textarea "The passage outlines [PERSON_NAME] as a gifted scientist, explaining that she d…"
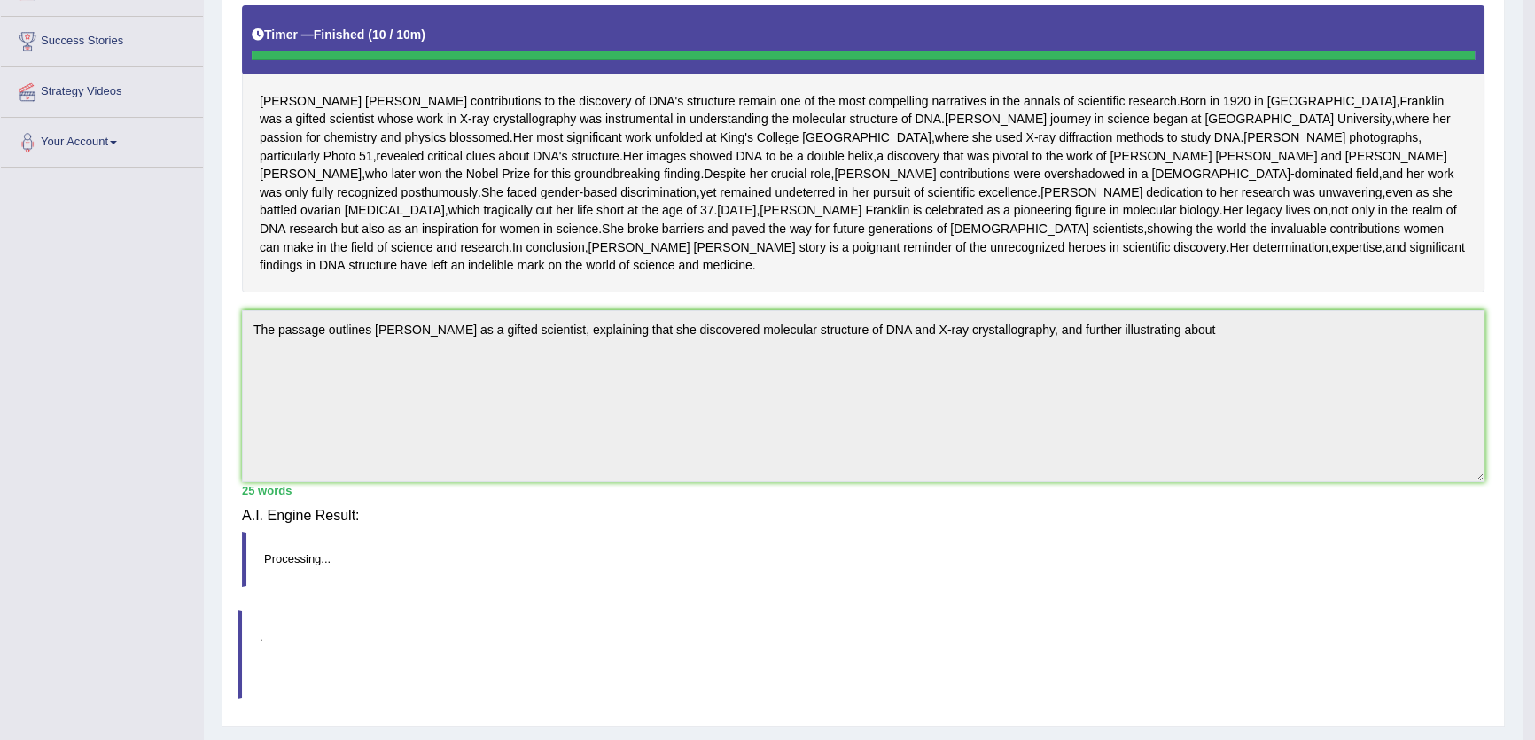
scroll to position [301, 0]
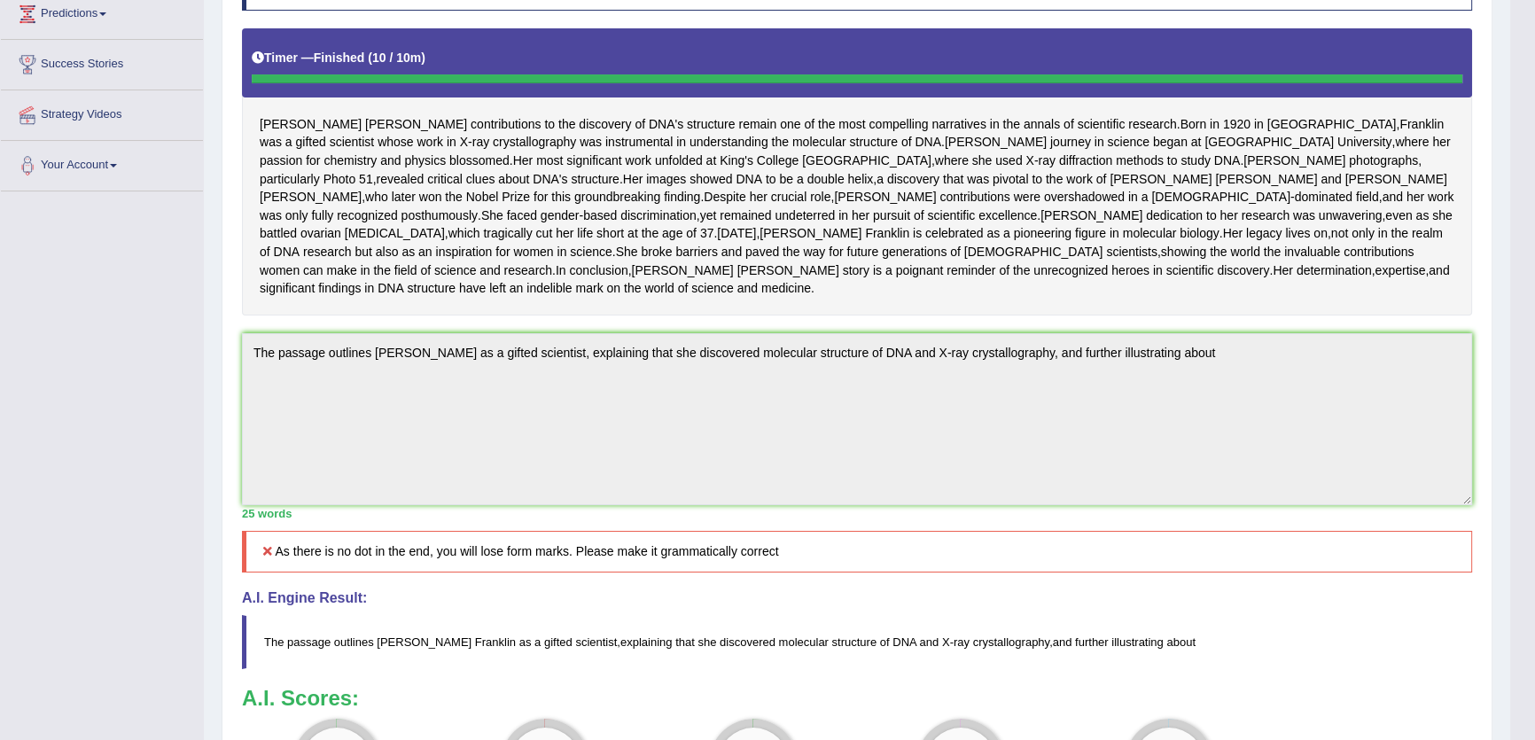
click at [219, 415] on div "Home Practice Writing: Summarize Written Text [PERSON_NAME] You have already gi…" at bounding box center [857, 329] width 1307 height 1261
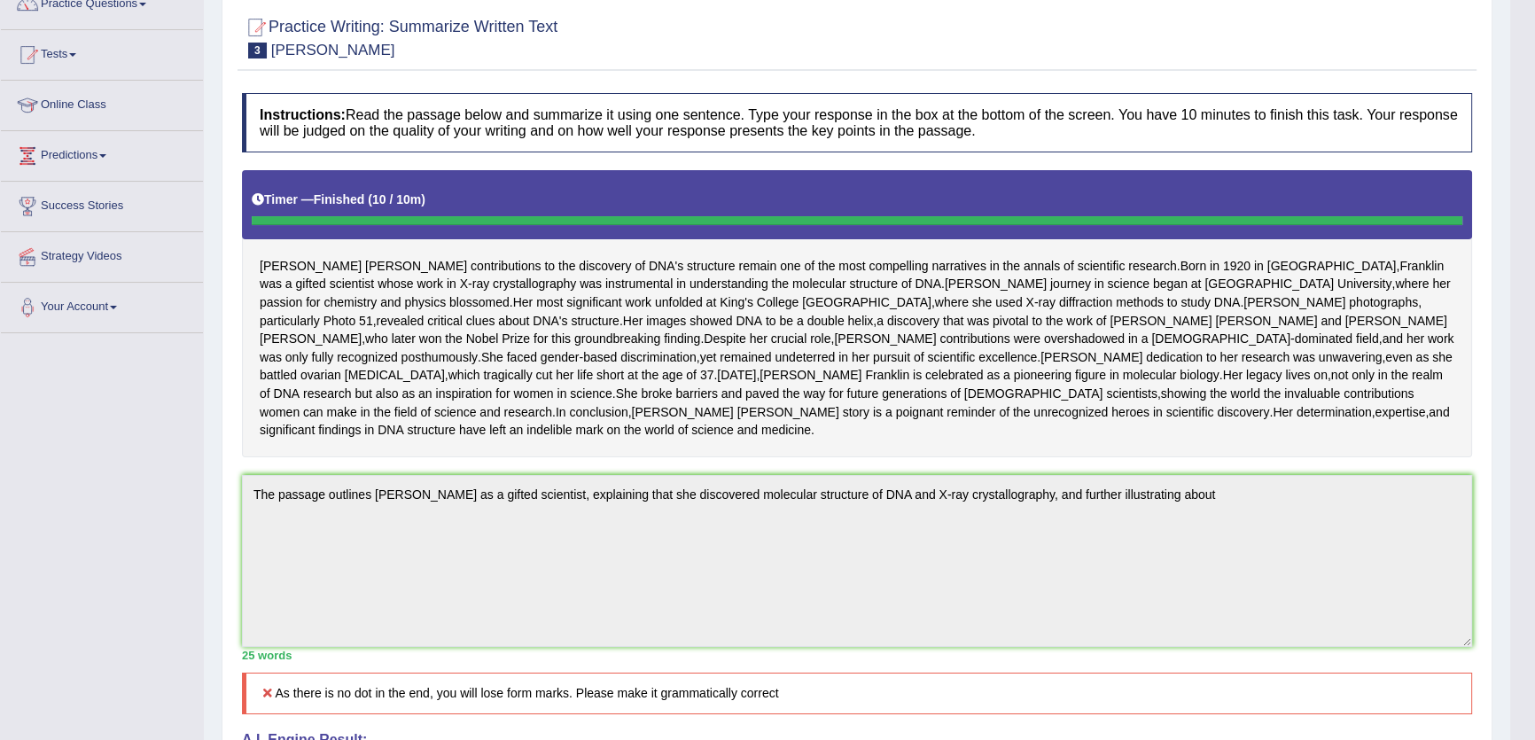
scroll to position [0, 0]
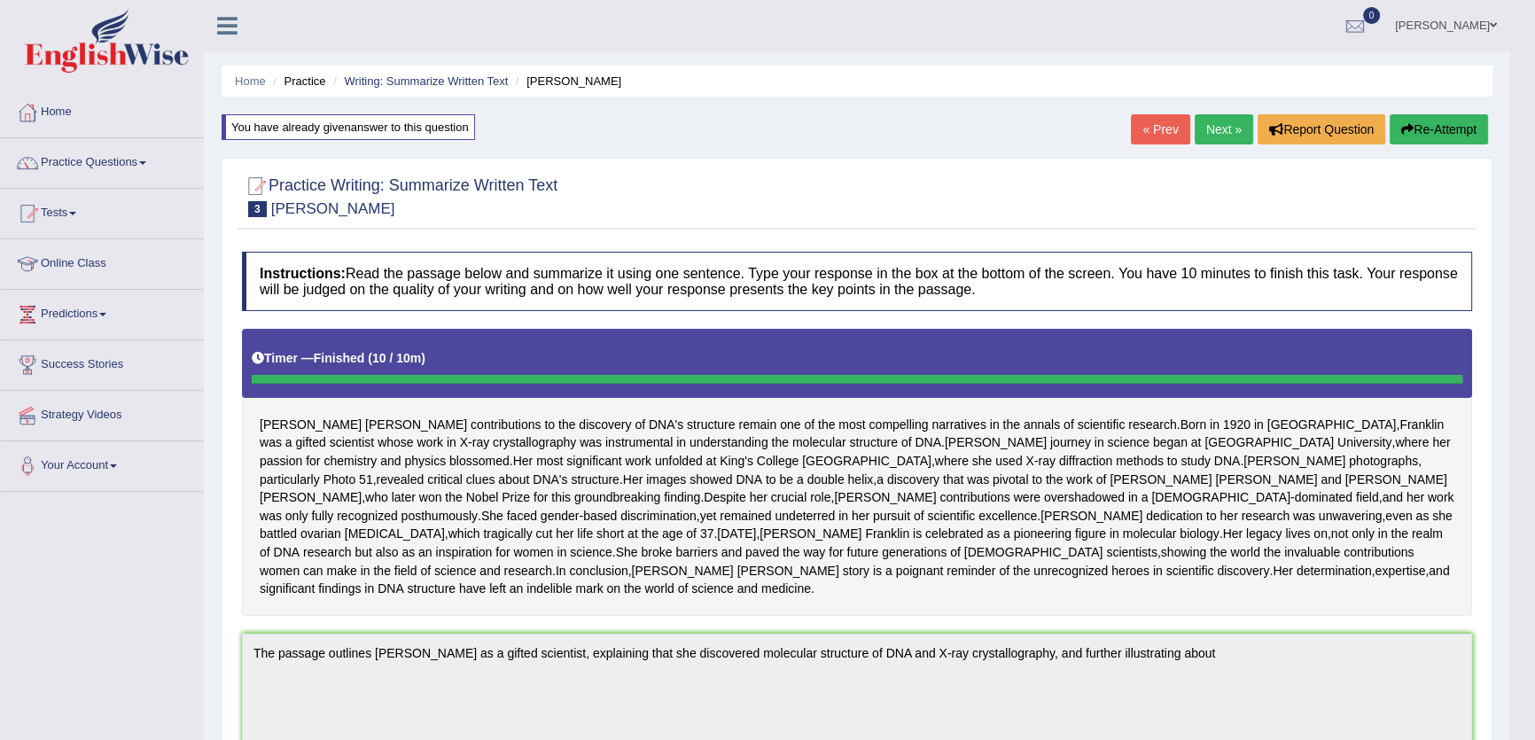
click at [1467, 122] on button "Re-Attempt" at bounding box center [1439, 129] width 98 height 30
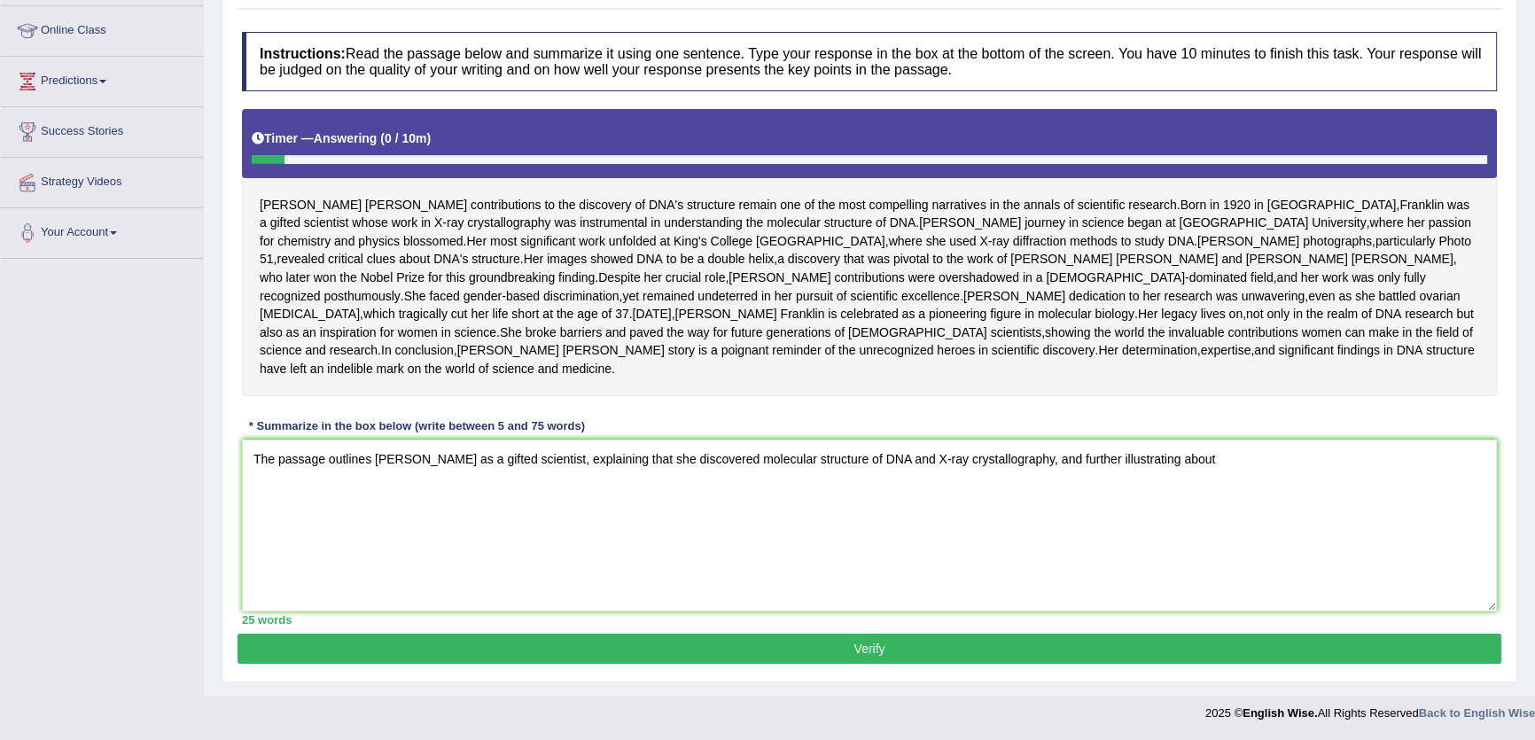
click at [1243, 455] on textarea "The passage outlines Rosalind Franklin as a gifted scientist, explaining that s…" at bounding box center [869, 526] width 1255 height 172
click at [1464, 463] on textarea "The passage outlines Rosalind Franklin as a gifted scientist, explaining that s…" at bounding box center [869, 526] width 1255 height 172
click at [496, 519] on textarea "The passage outlines Rosalind Franklin as a gifted scientist, explaining that s…" at bounding box center [869, 526] width 1255 height 172
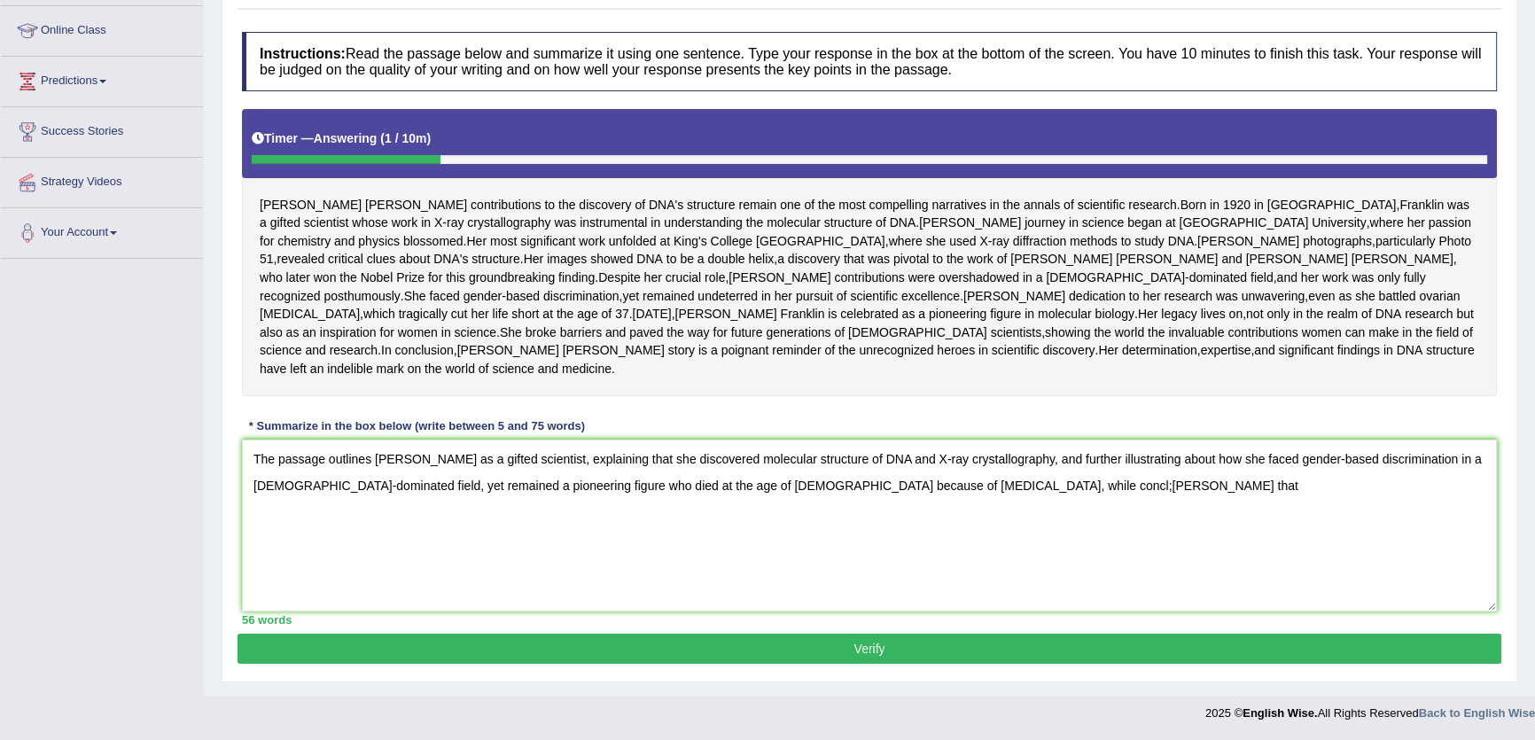
click at [917, 485] on textarea "The passage outlines Rosalind Franklin as a gifted scientist, explaining that s…" at bounding box center [869, 526] width 1255 height 172
drag, startPoint x: 984, startPoint y: 486, endPoint x: 930, endPoint y: 498, distance: 55.5
click at [977, 485] on textarea "The passage outlines Rosalind Franklin as a gifted scientist, explaining that s…" at bounding box center [869, 526] width 1255 height 172
click at [998, 487] on textarea "The passage outlines Rosalind Franklin as a gifted scientist, explaining that s…" at bounding box center [869, 526] width 1255 height 172
click at [1230, 490] on textarea "The passage outlines Rosalind Franklin as a gifted scientist, explaining that s…" at bounding box center [869, 526] width 1255 height 172
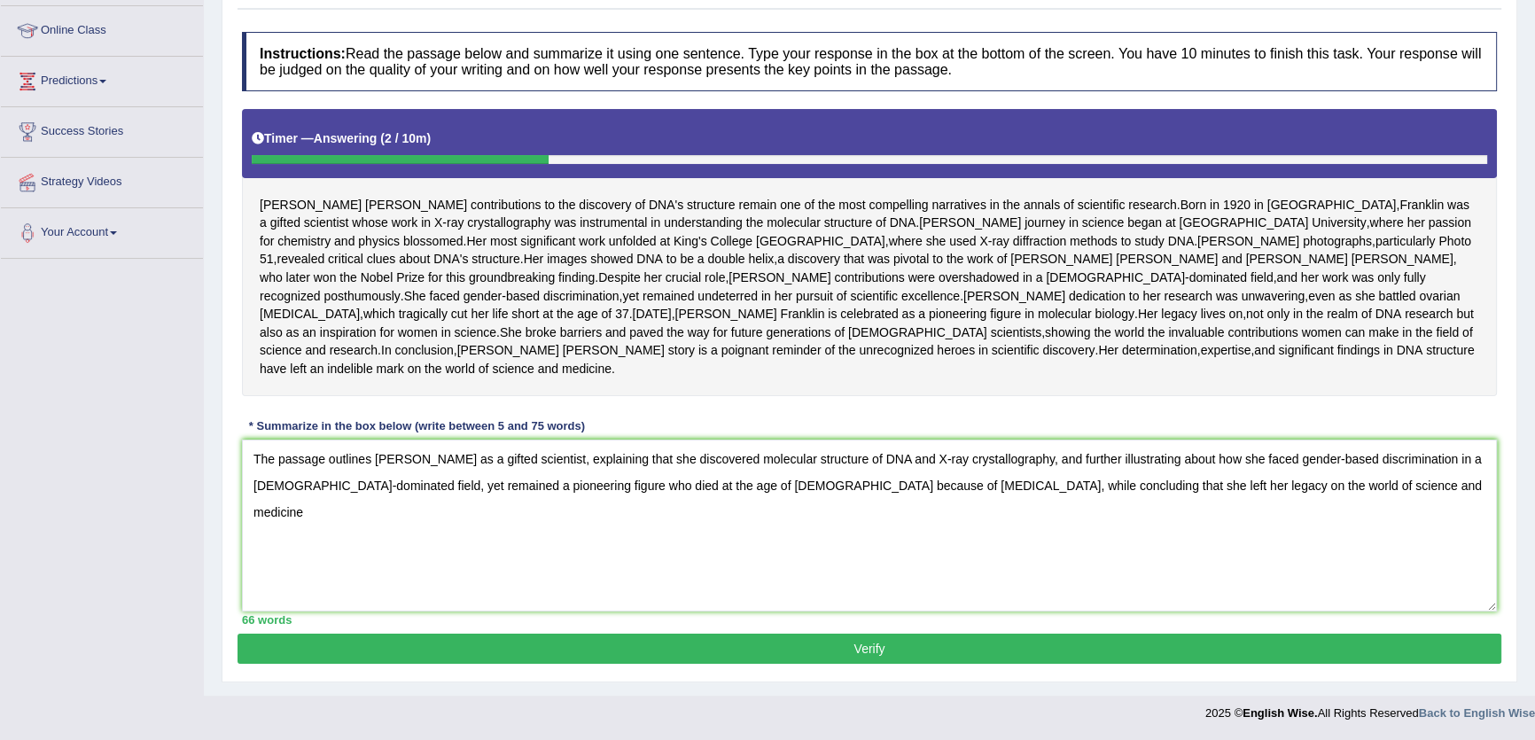
click at [1285, 488] on textarea "The passage outlines Rosalind Franklin as a gifted scientist, explaining that s…" at bounding box center [869, 526] width 1255 height 172
click at [908, 462] on textarea "The passage outlines Rosalind Franklin as a gifted scientist, explaining that s…" at bounding box center [869, 526] width 1255 height 172
click at [906, 464] on textarea "The passage outlines Rosalind Franklin as a gifted scientist, explaining that s…" at bounding box center [869, 526] width 1255 height 172
drag, startPoint x: 1050, startPoint y: 460, endPoint x: 1029, endPoint y: 461, distance: 21.3
click at [1029, 461] on textarea "The passage outlines Rosalind Franklin as a gifted scientist, explaining that s…" at bounding box center [869, 526] width 1255 height 172
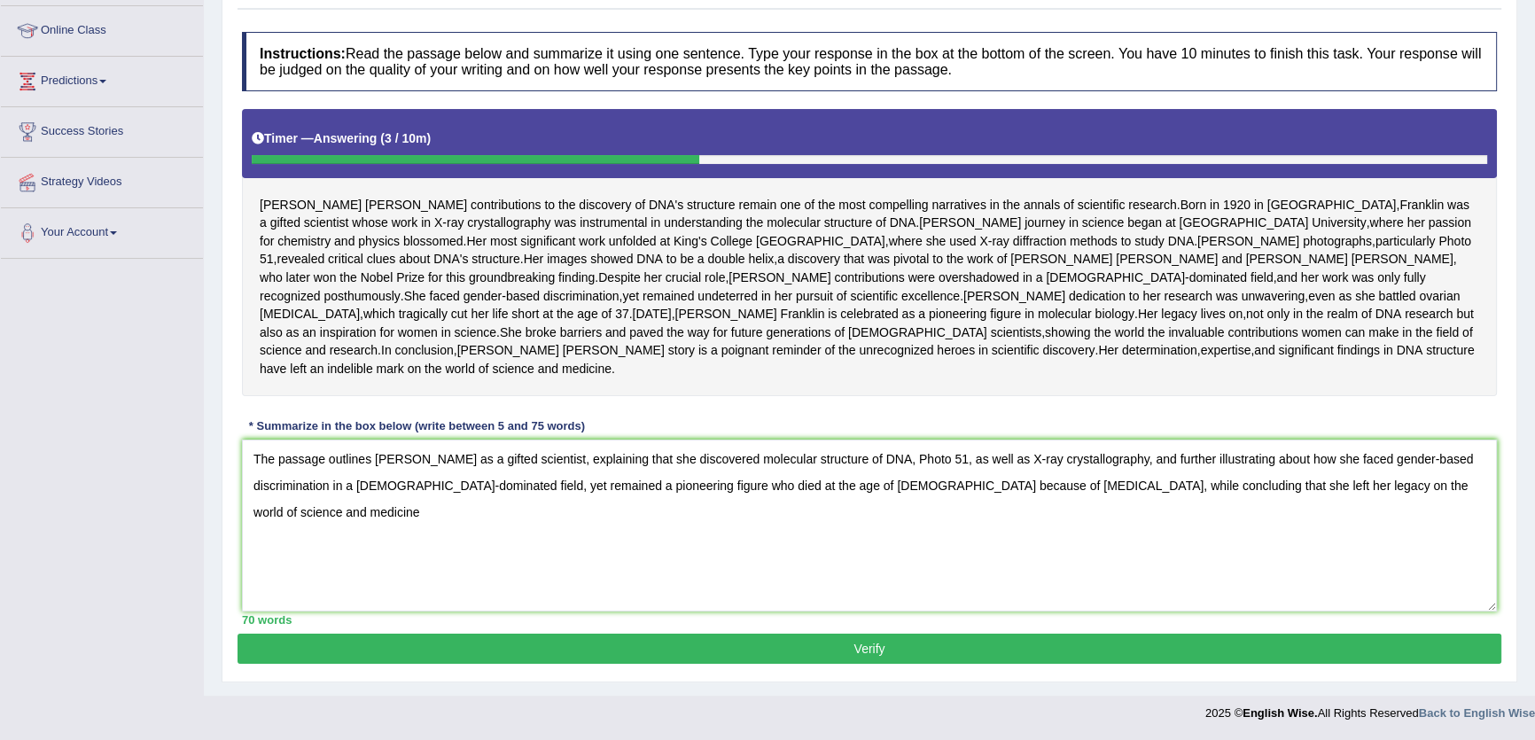
click at [663, 488] on textarea "The passage outlines Rosalind Franklin as a gifted scientist, explaining that s…" at bounding box center [869, 526] width 1255 height 172
click at [769, 486] on textarea "The passage outlines Rosalind Franklin as a gifted scientist, explaining that s…" at bounding box center [869, 526] width 1255 height 172
click at [703, 554] on textarea "The passage outlines Rosalind Franklin as a gifted scientist, explaining that s…" at bounding box center [869, 526] width 1255 height 172
drag, startPoint x: 413, startPoint y: 523, endPoint x: 163, endPoint y: 446, distance: 261.6
click at [163, 446] on div "Toggle navigation Home Practice Questions Speaking Practice Read Aloud Repeat S…" at bounding box center [767, 249] width 1535 height 964
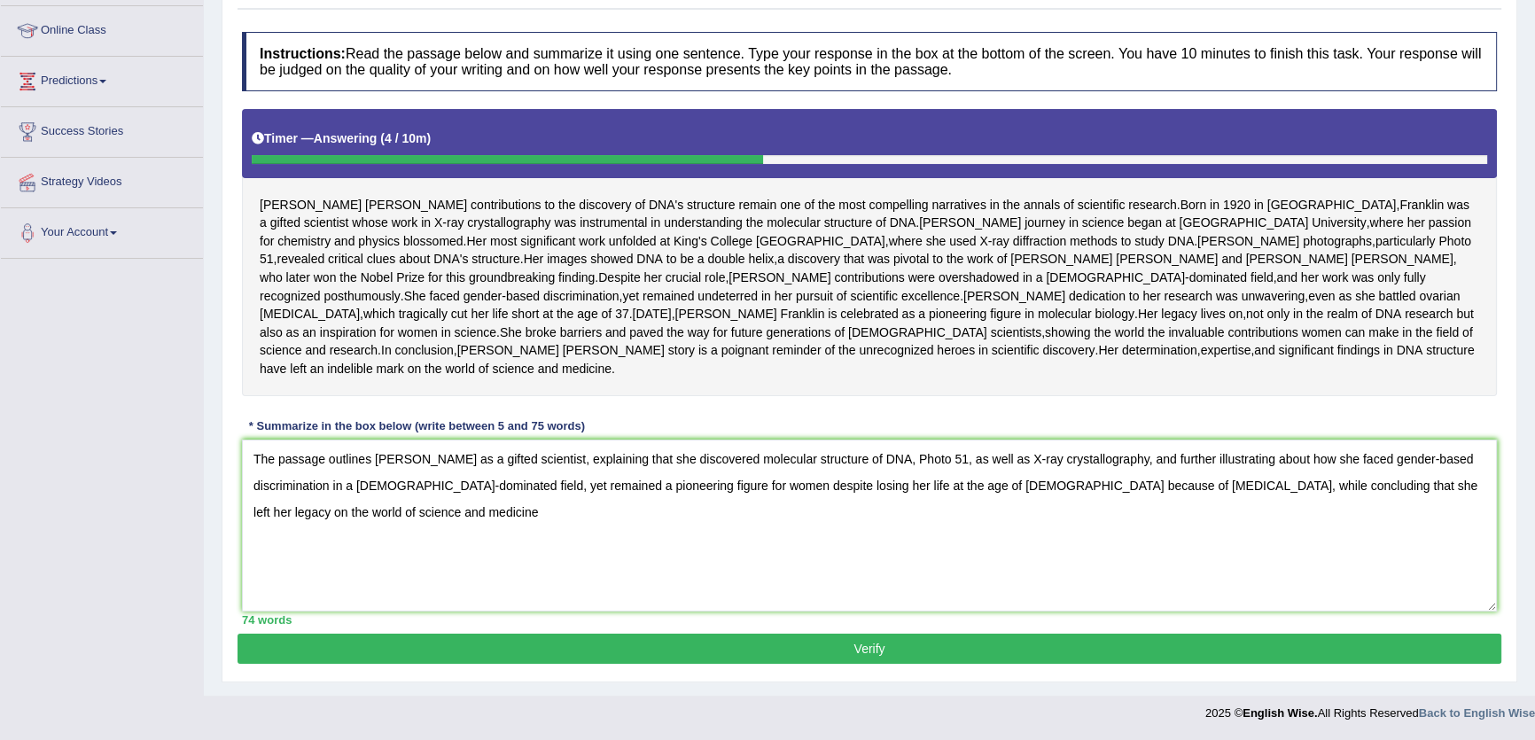
type textarea "The passage outlines Rosalind Franklin as a gifted scientist, explaining that s…"
click at [677, 640] on button "Verify" at bounding box center [870, 649] width 1264 height 30
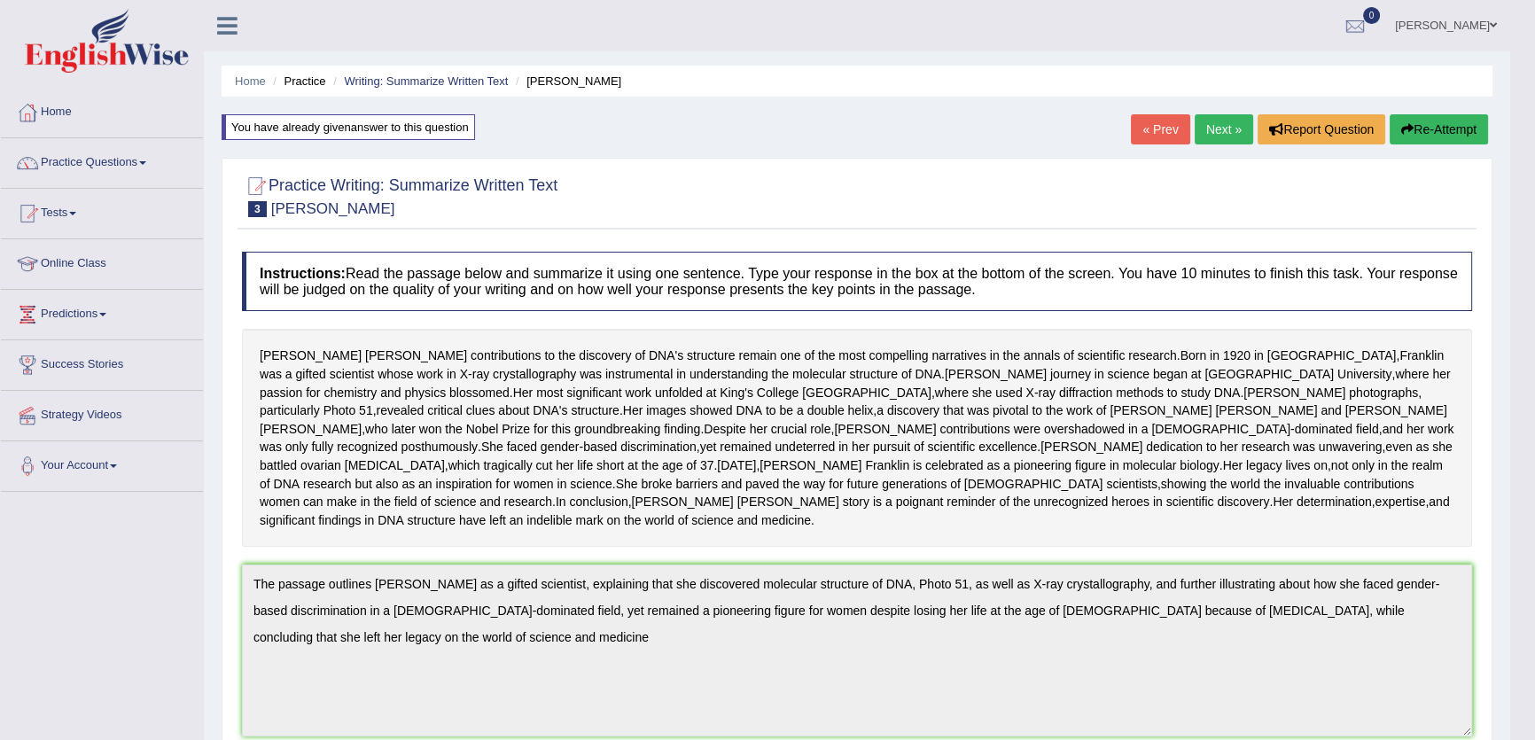
click at [1453, 122] on button "Re-Attempt" at bounding box center [1439, 129] width 98 height 30
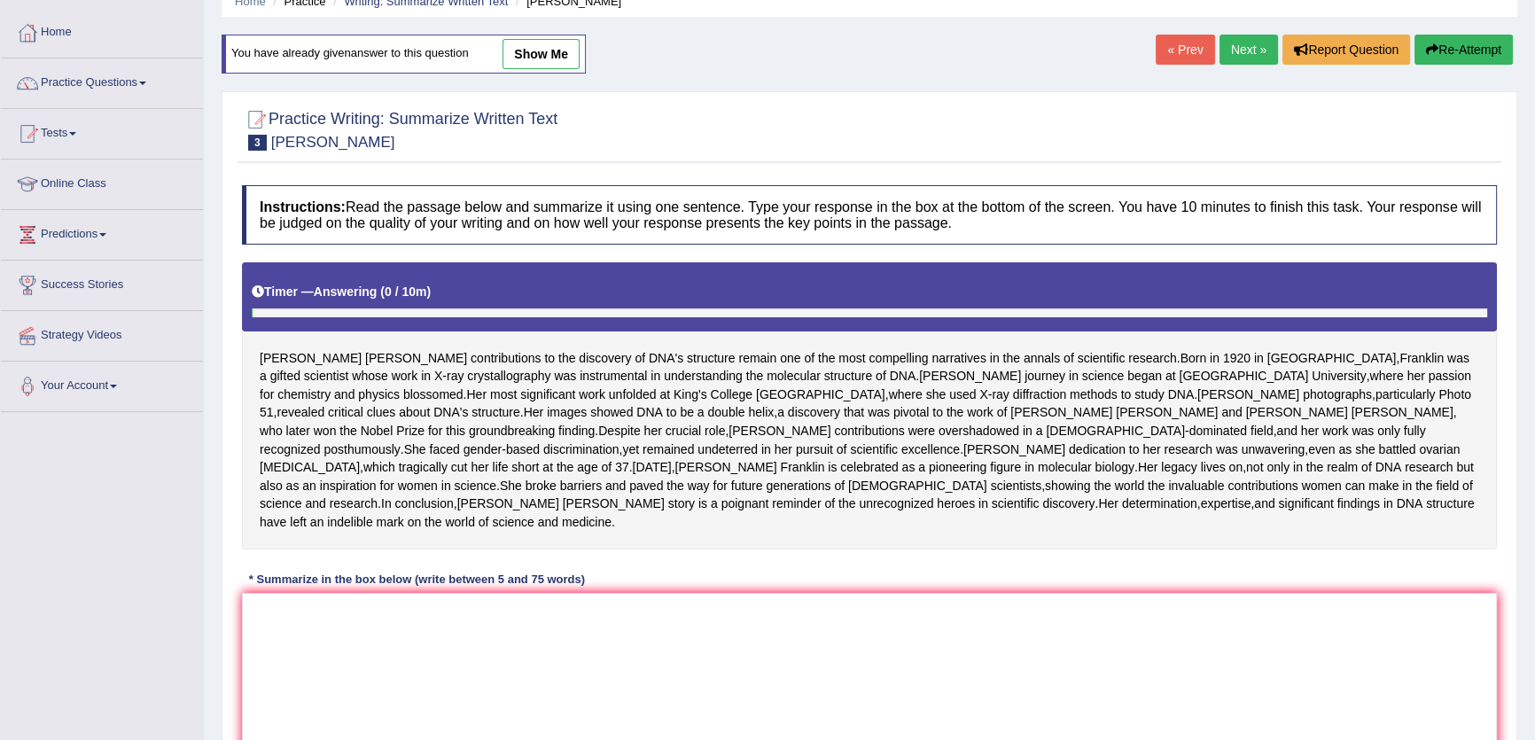
scroll to position [324, 0]
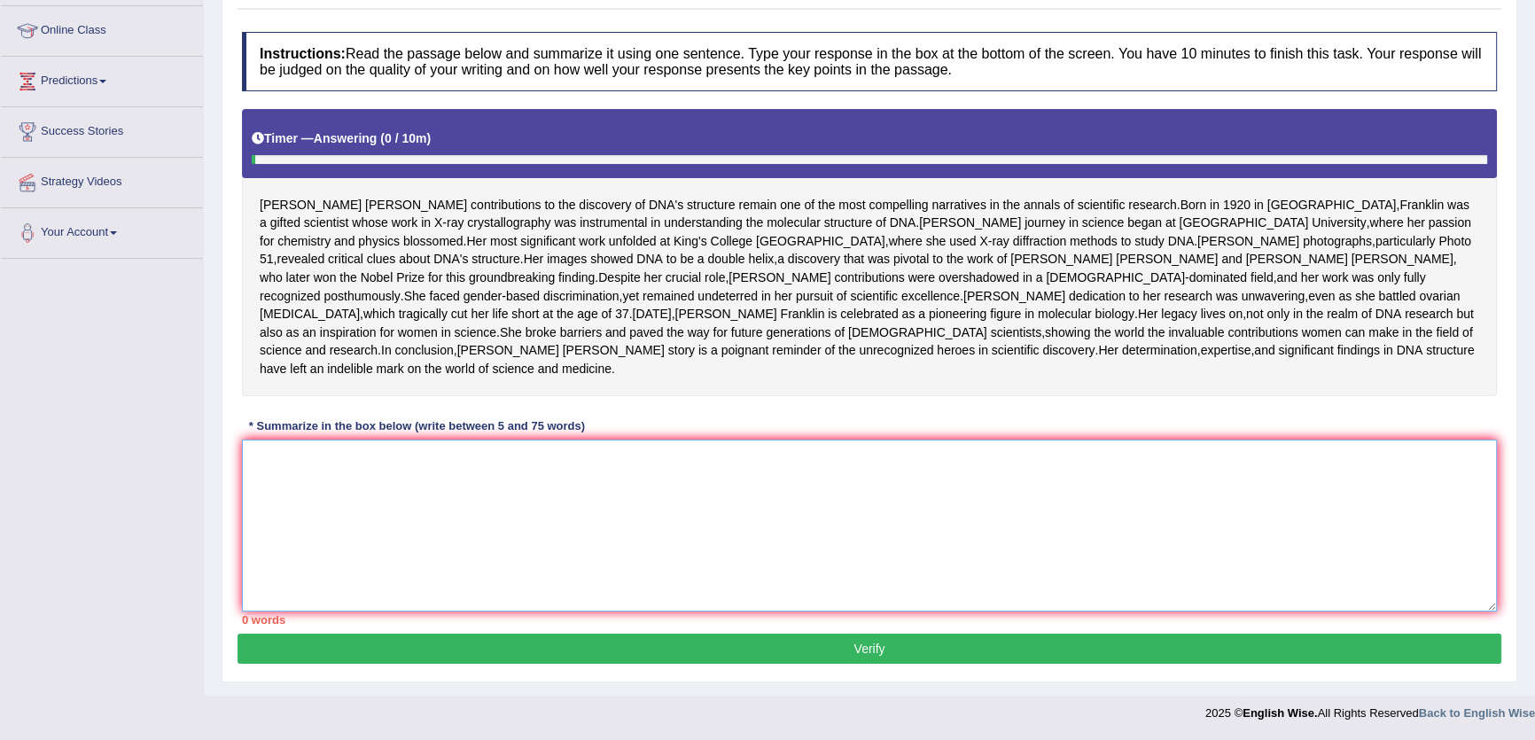
paste textarea "The passage outlines Rosalind Franklin as a gifted scientist, explaining that s…"
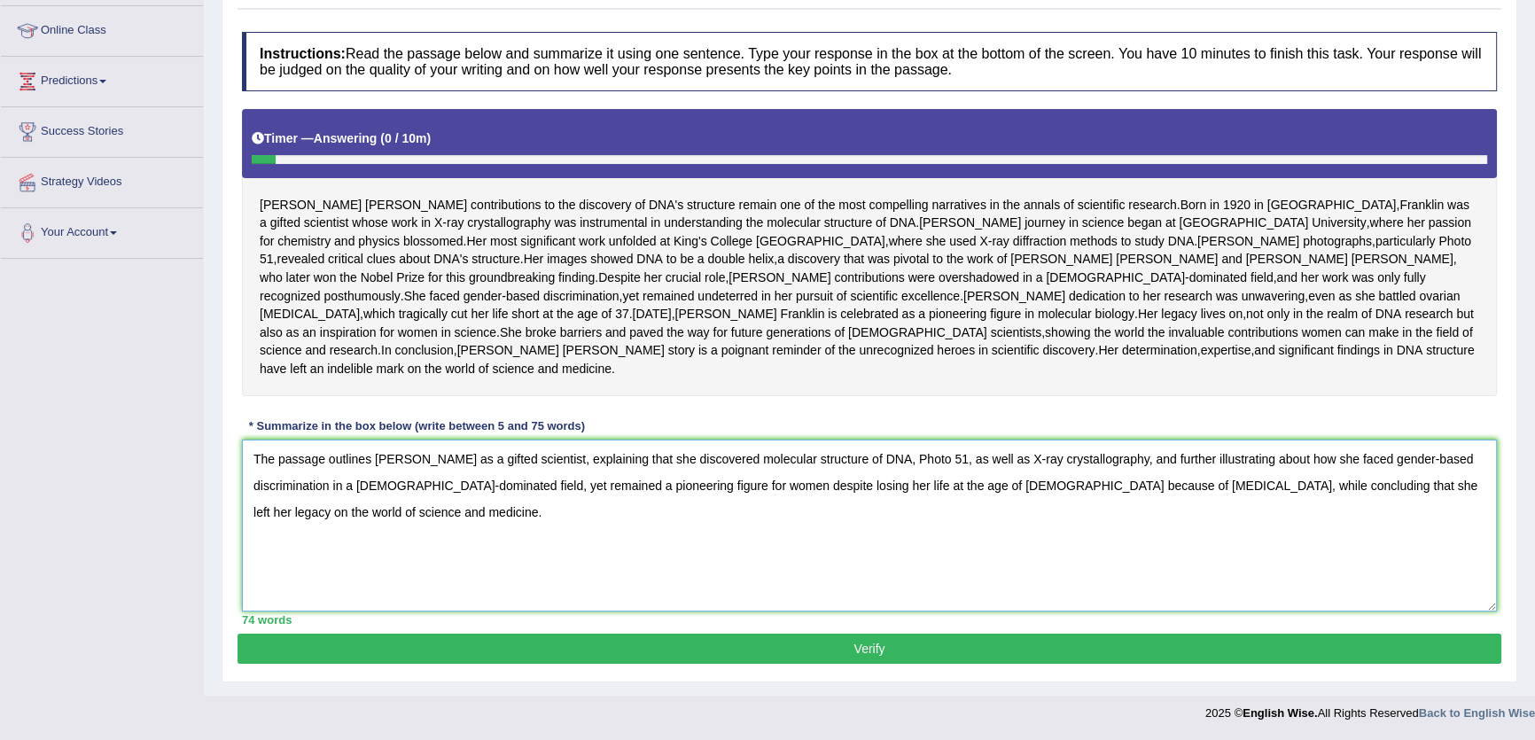
type textarea "The passage outlines Rosalind Franklin as a gifted scientist, explaining that s…"
click at [951, 654] on button "Verify" at bounding box center [870, 649] width 1264 height 30
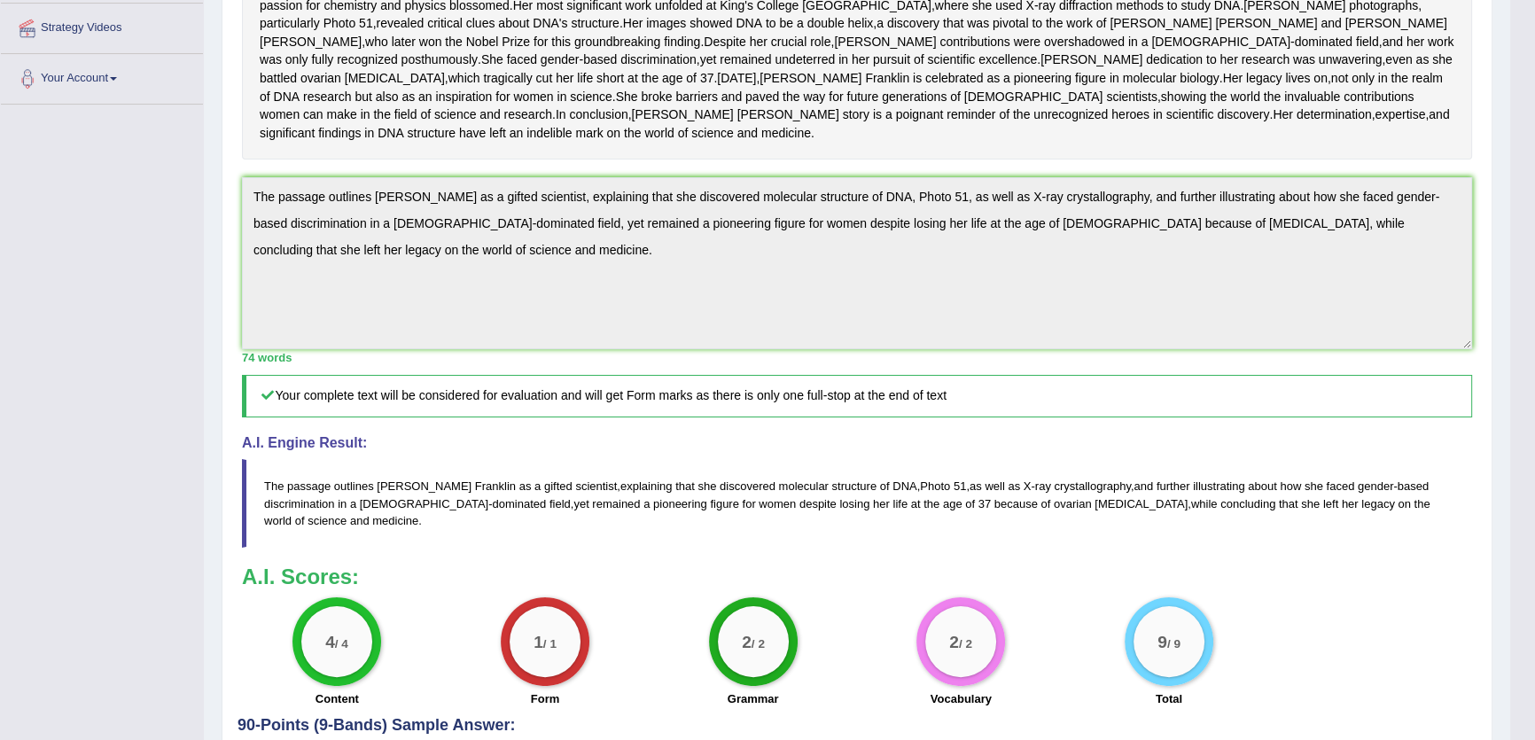
scroll to position [359, 0]
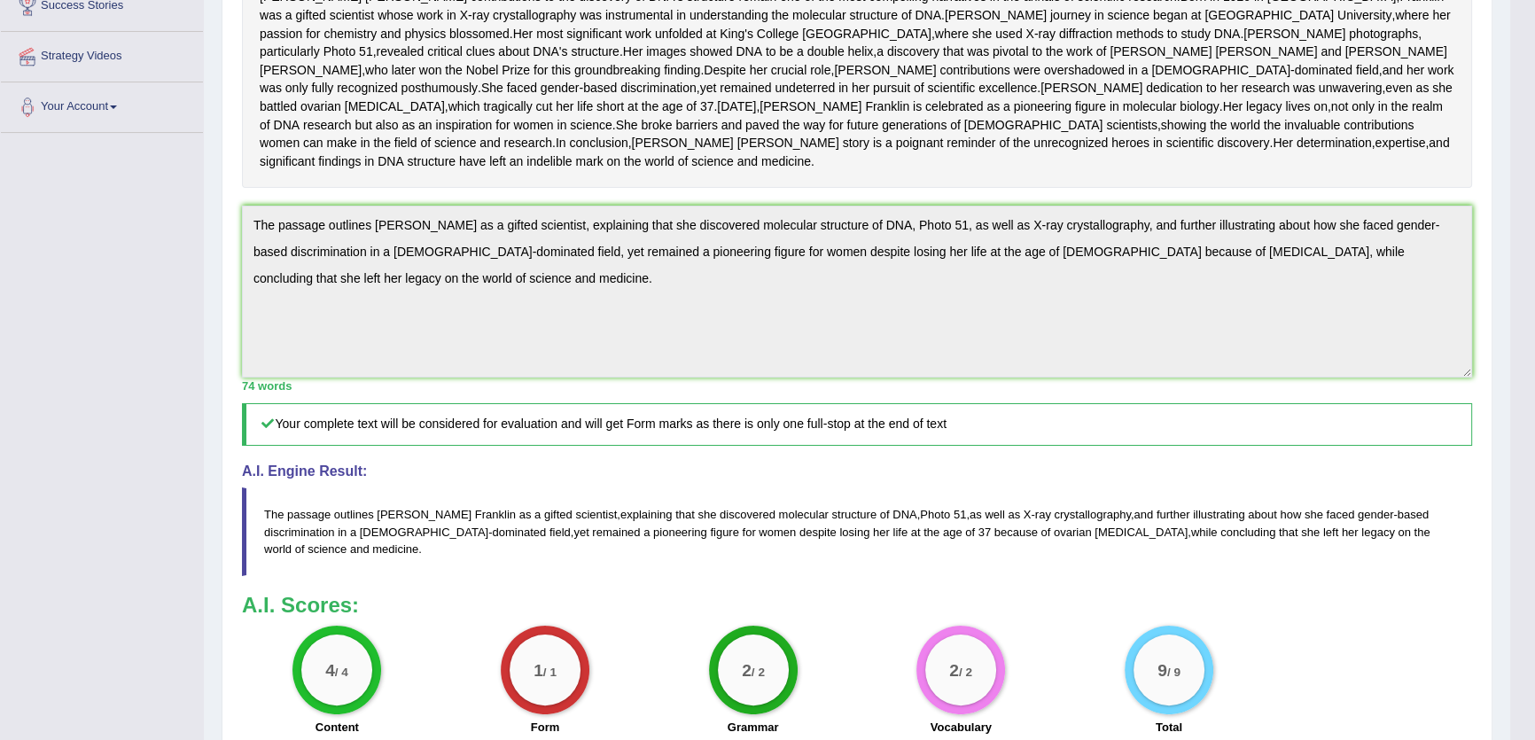
click at [174, 284] on div "Toggle navigation Home Practice Questions Speaking Practice Read Aloud Repeat S…" at bounding box center [755, 271] width 1510 height 1261
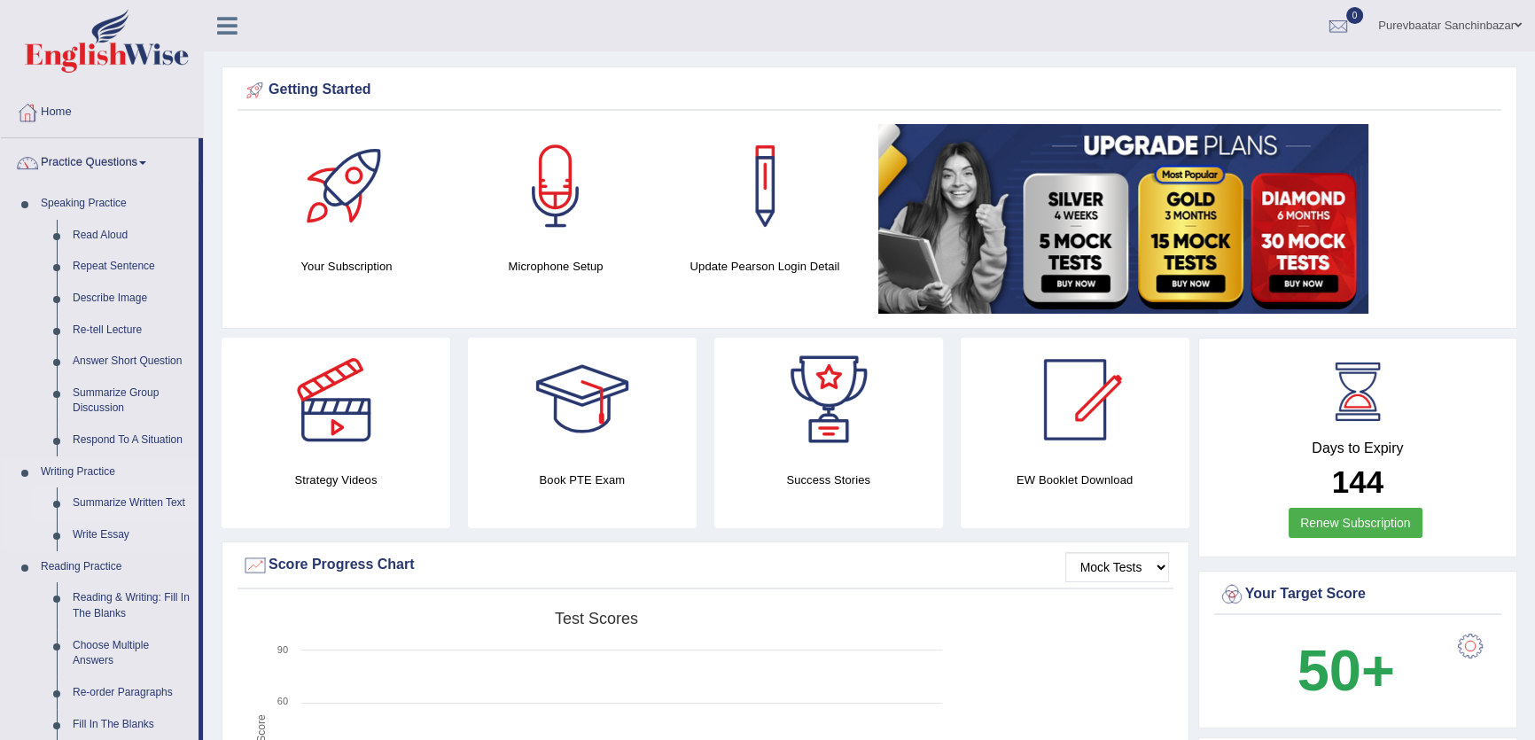
click at [116, 503] on link "Summarize Written Text" at bounding box center [132, 504] width 134 height 32
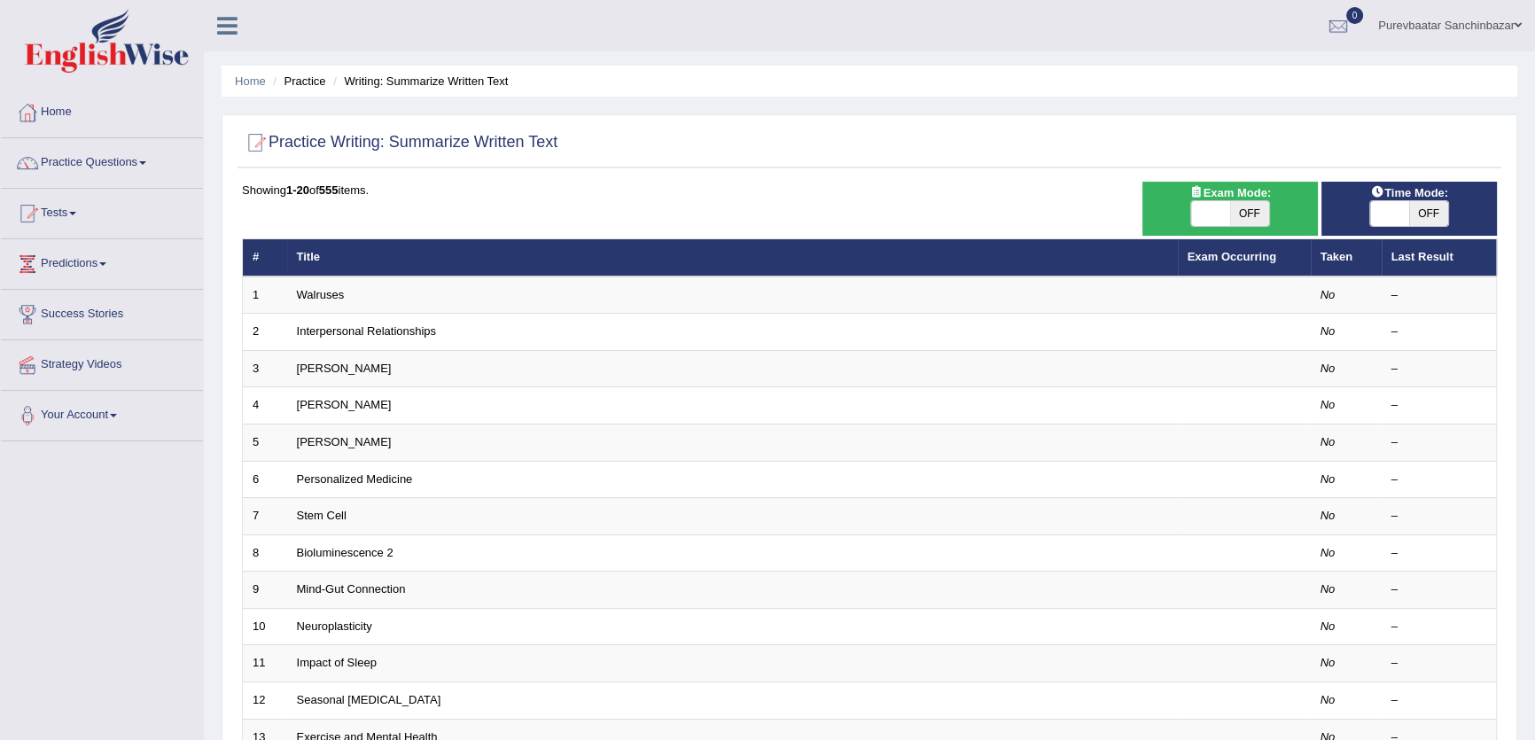
click at [1423, 210] on span "OFF" at bounding box center [1428, 213] width 39 height 25
checkbox input "true"
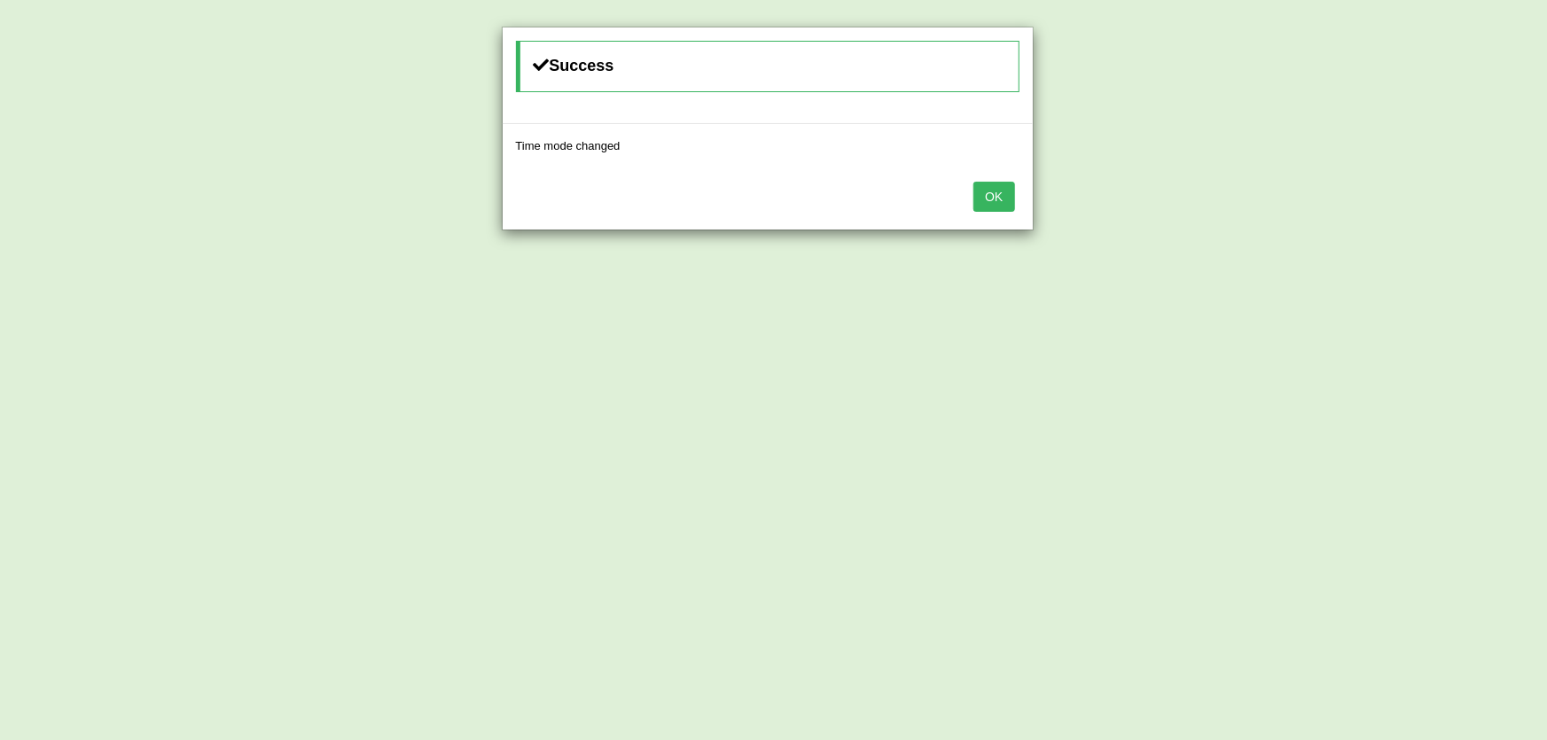
click at [997, 195] on button "OK" at bounding box center [993, 197] width 41 height 30
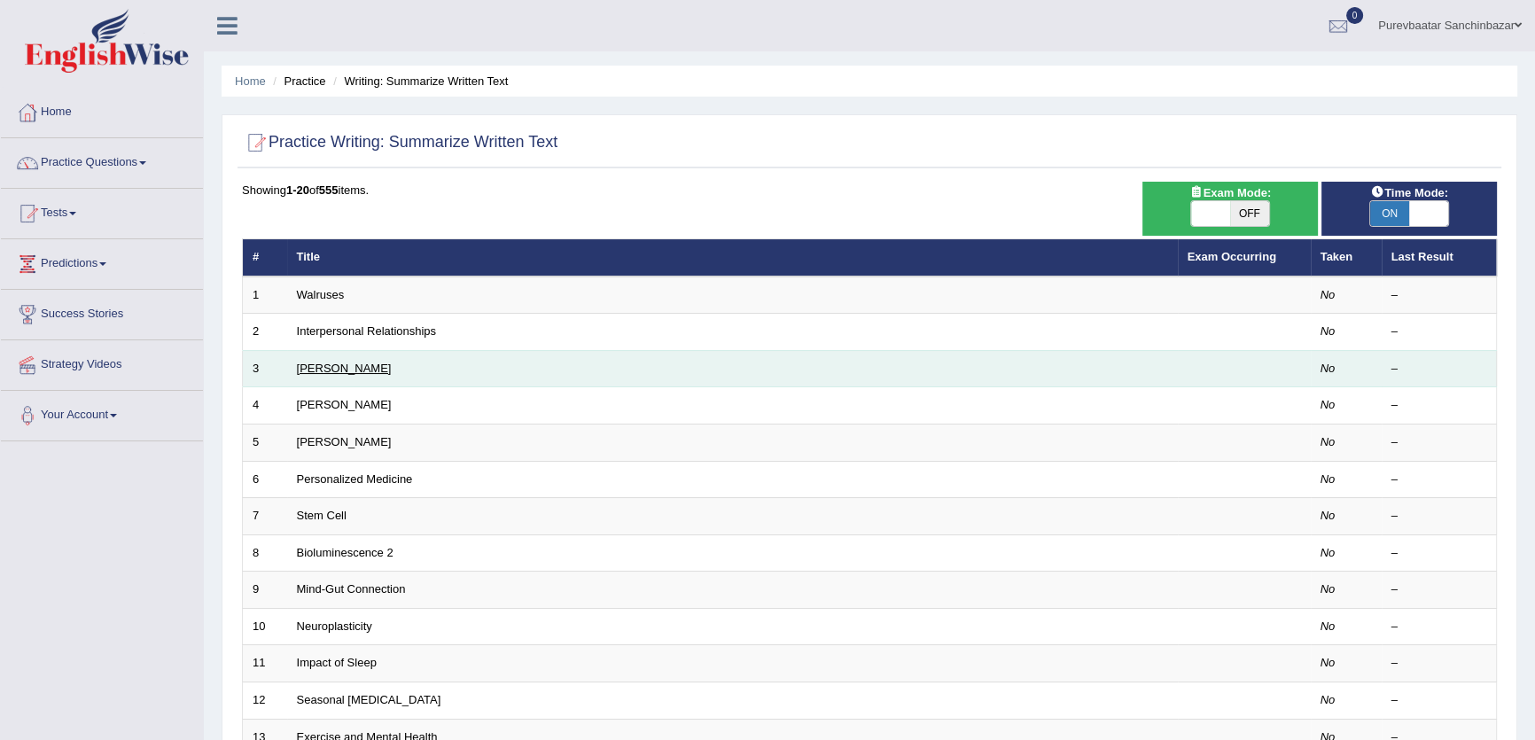
click at [354, 363] on link "[PERSON_NAME]" at bounding box center [344, 368] width 95 height 13
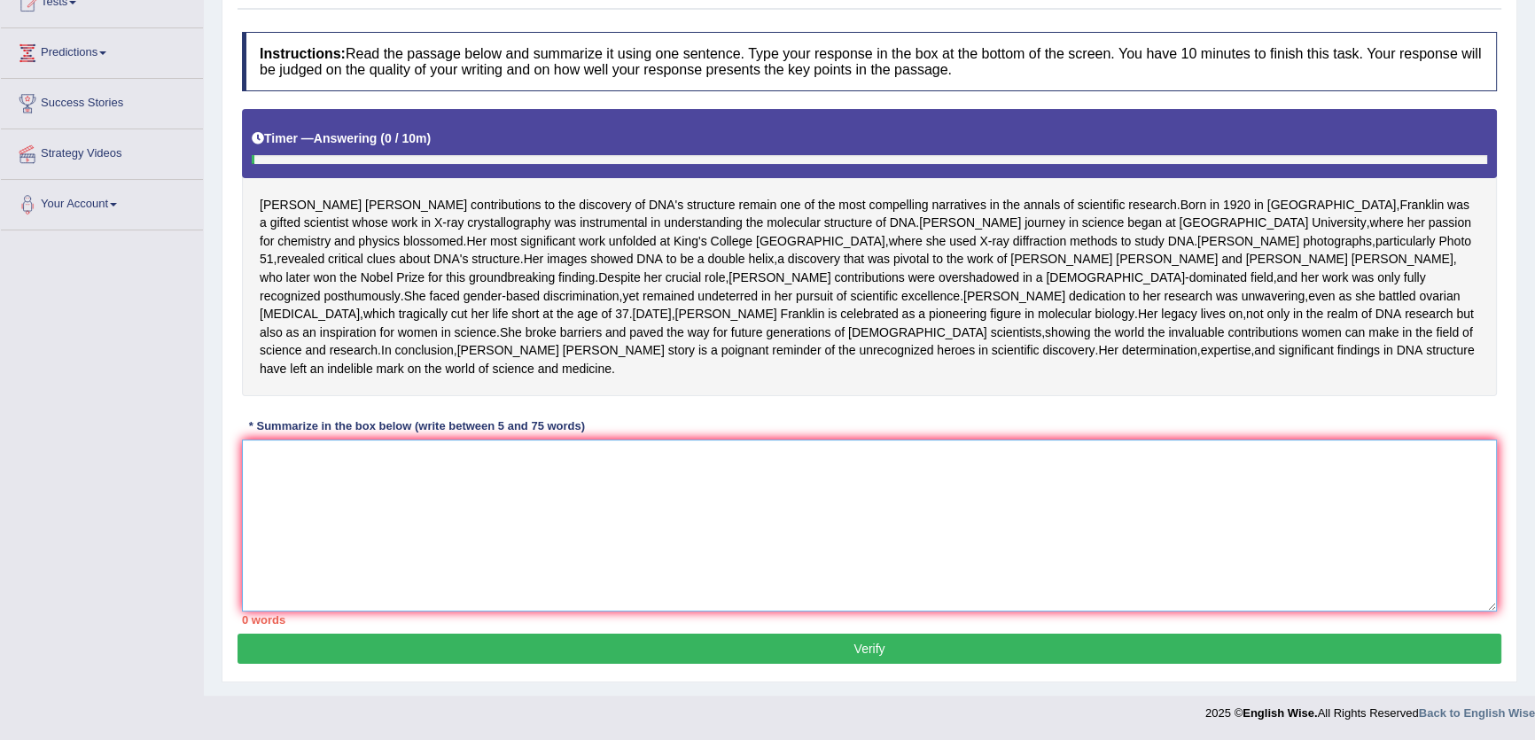
paste textarea "The passage outlines [PERSON_NAME] as a gifted scientist, explaining that she d…"
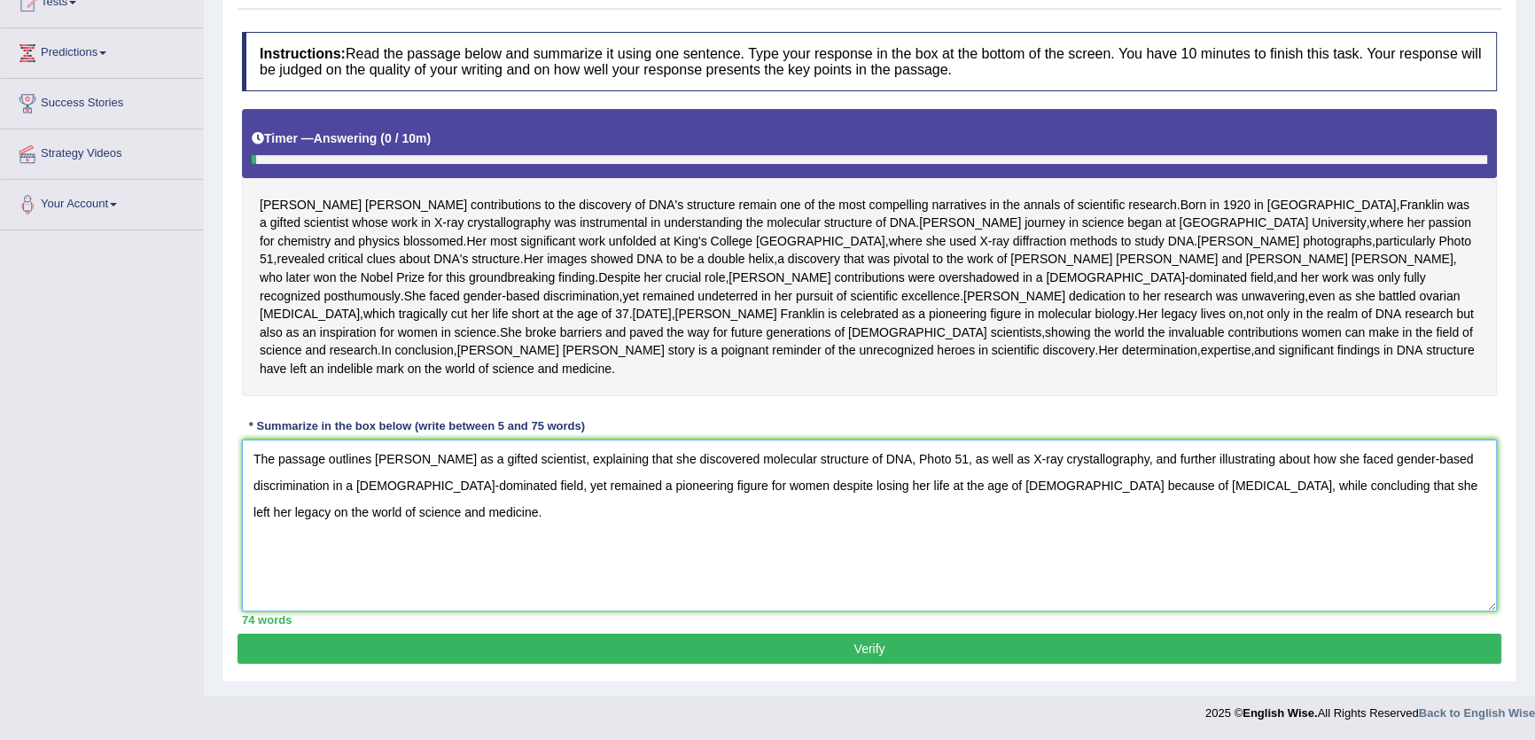
drag, startPoint x: 790, startPoint y: 605, endPoint x: 816, endPoint y: 641, distance: 43.8
click at [804, 631] on div "Instructions: Read the passage below and summarize it using one sentence. Type …" at bounding box center [870, 328] width 1264 height 611
type textarea "The passage outlines [PERSON_NAME] as a gifted scientist, explaining that she d…"
click at [816, 641] on button "Verify" at bounding box center [870, 649] width 1264 height 30
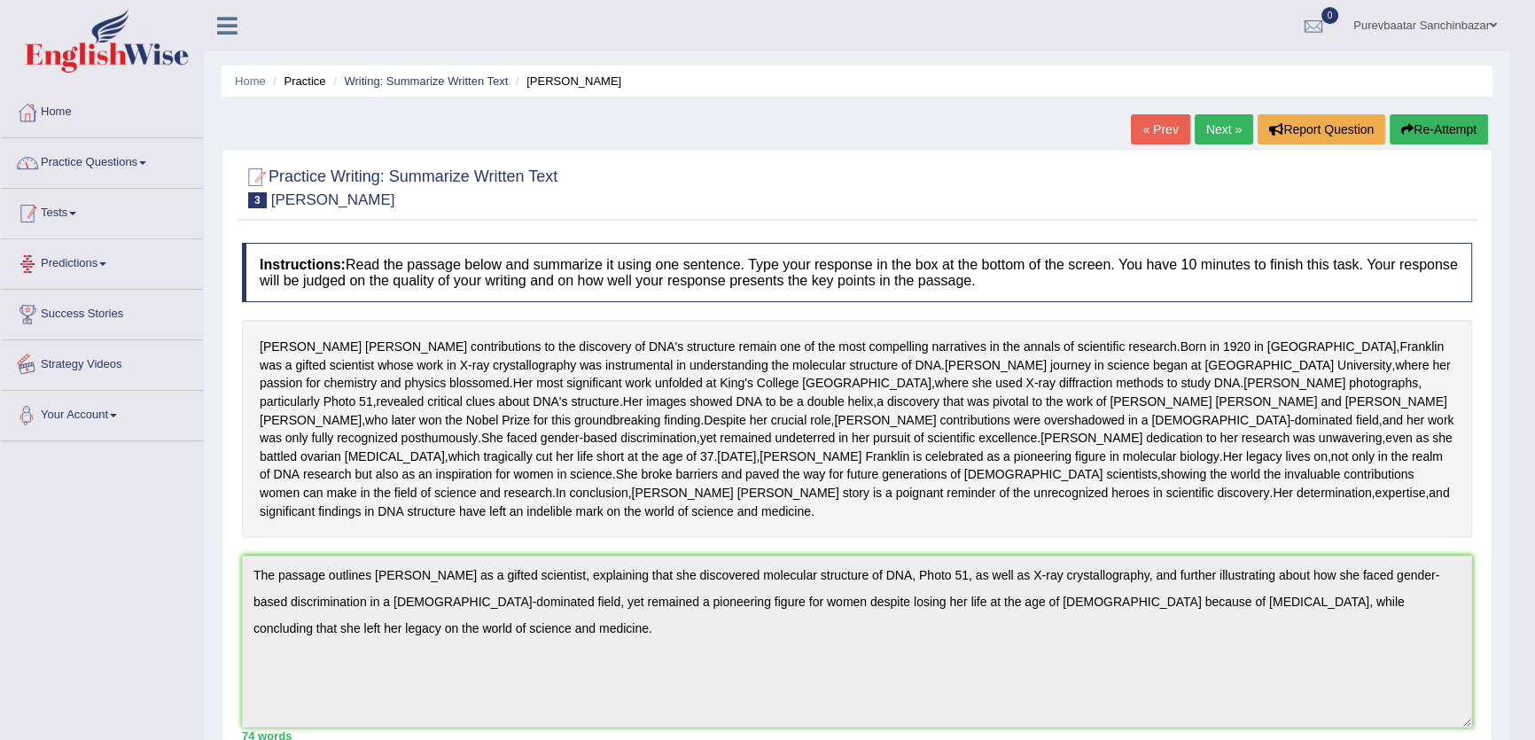
click at [124, 160] on link "Practice Questions" at bounding box center [102, 160] width 202 height 44
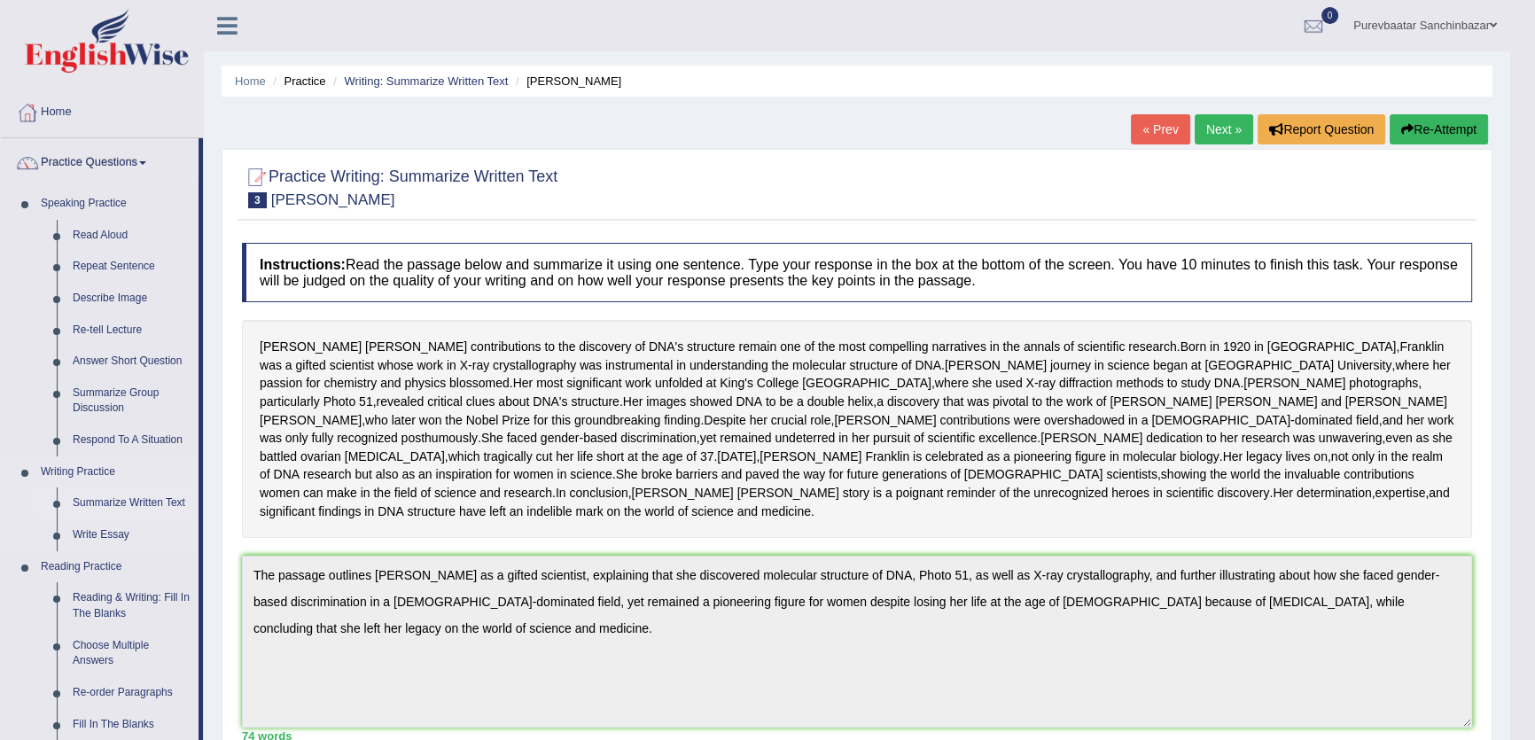
click at [134, 497] on link "Summarize Written Text" at bounding box center [132, 504] width 134 height 32
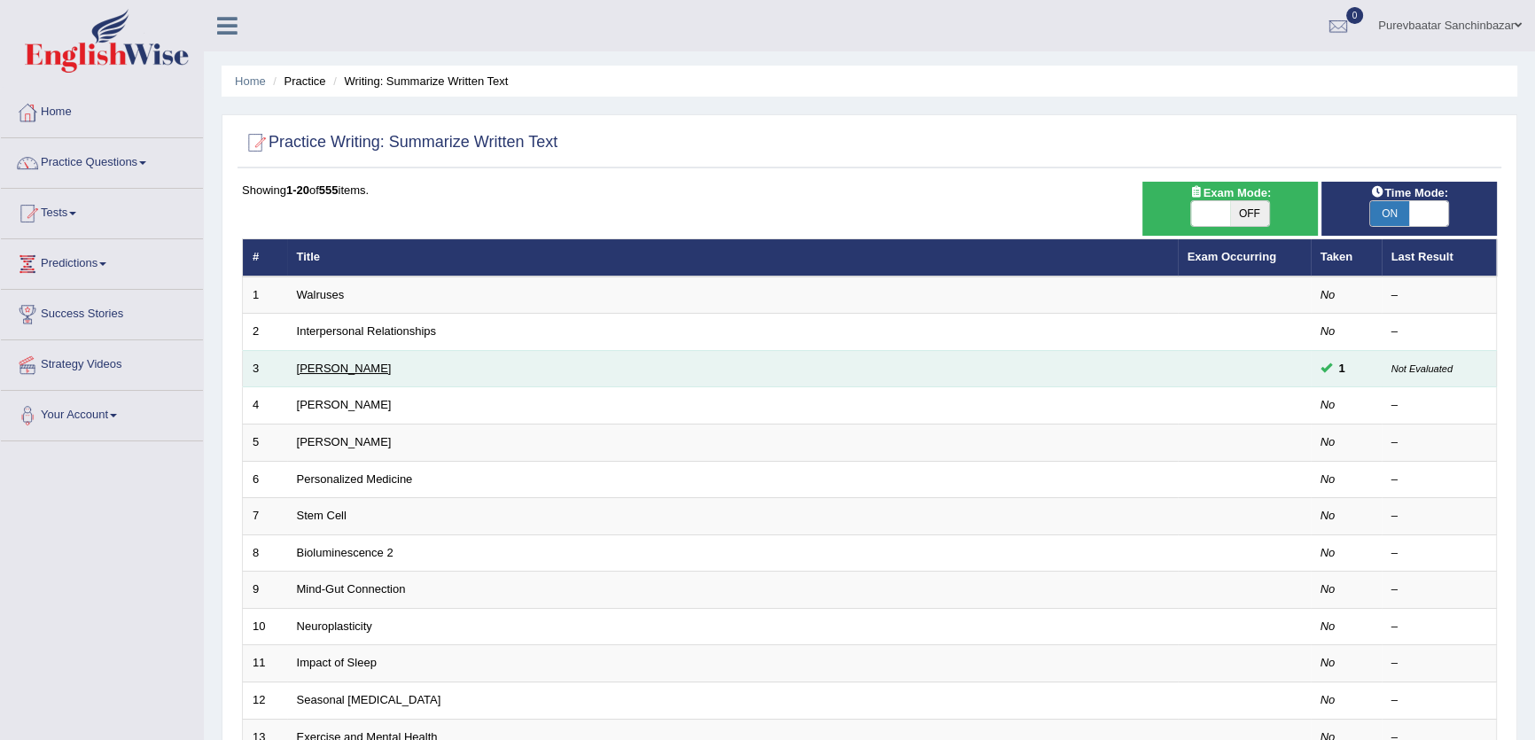
click at [373, 365] on link "[PERSON_NAME]" at bounding box center [344, 368] width 95 height 13
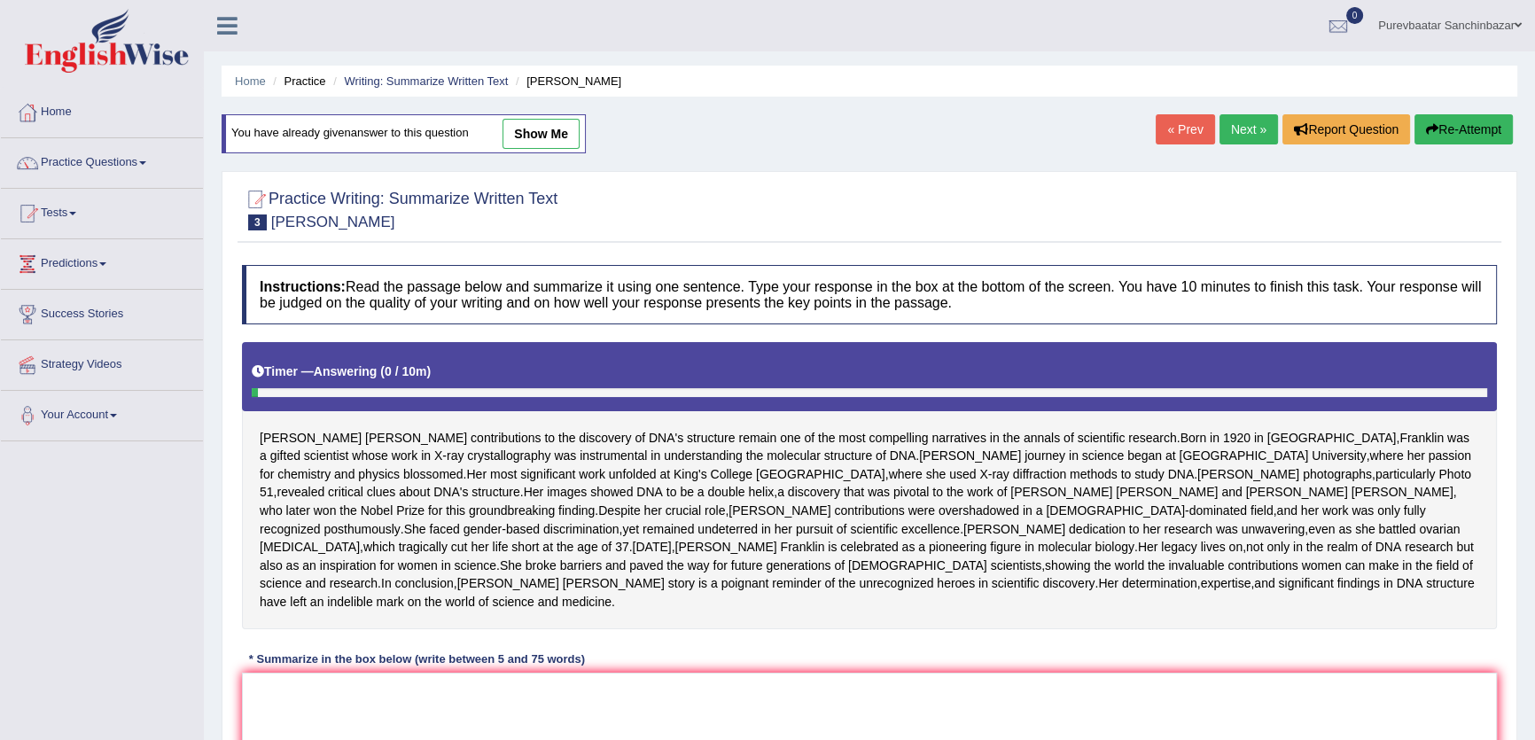
click at [549, 129] on link "show me" at bounding box center [541, 134] width 77 height 30
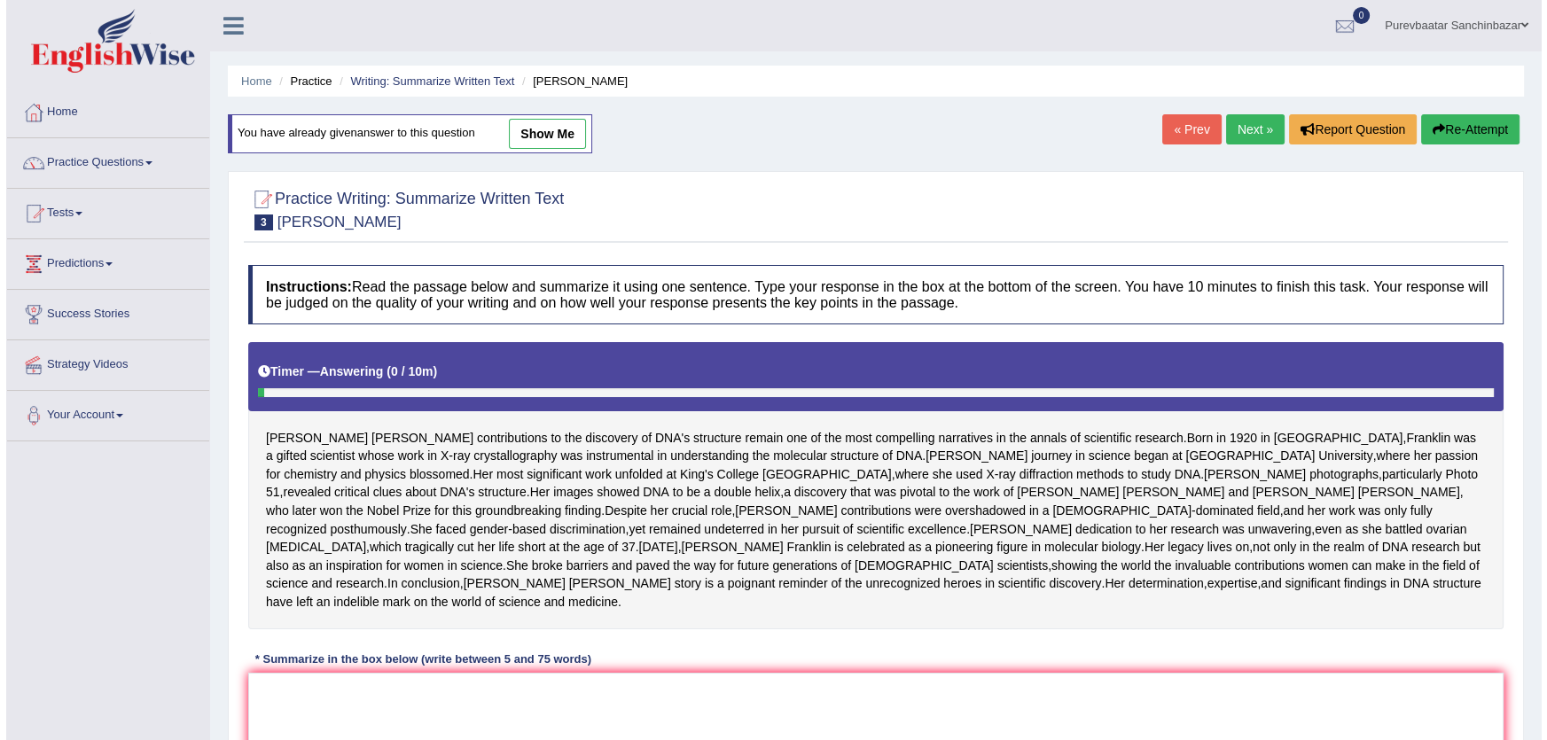
type textarea "The passage outlines [PERSON_NAME] as a gifted scientist, explaining that she d…"
